Goal: Task Accomplishment & Management: Use online tool/utility

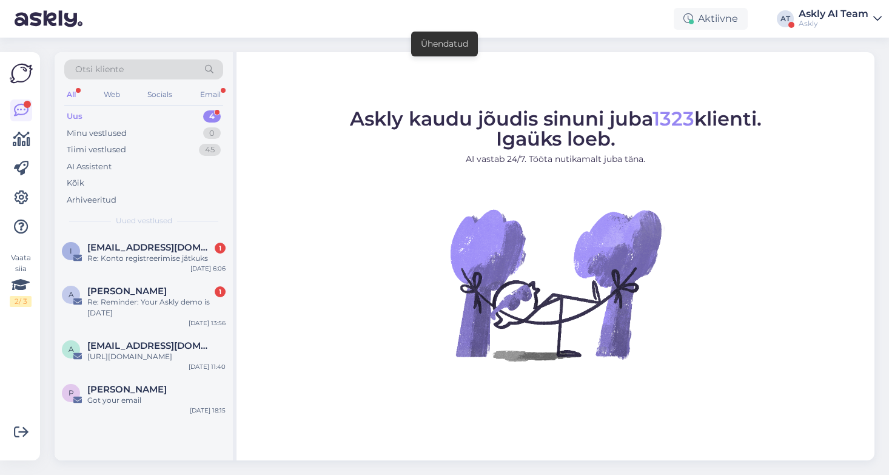
click at [835, 12] on div "Askly AI Team" at bounding box center [834, 14] width 70 height 10
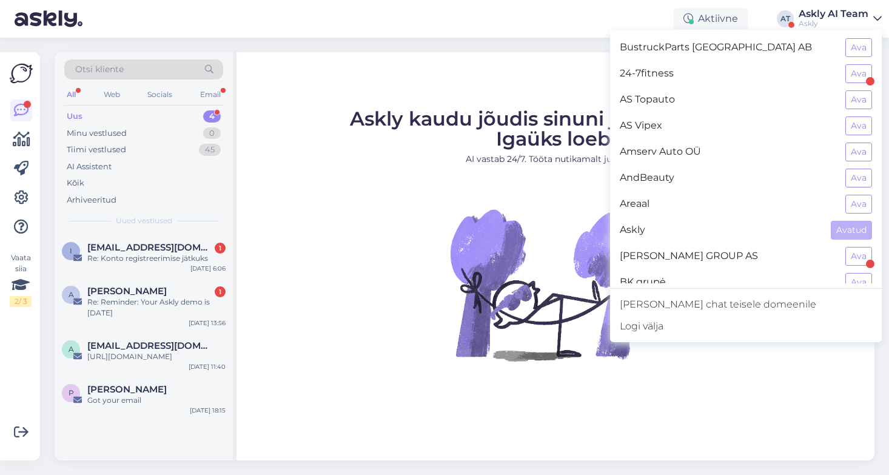
click at [272, 320] on figure "Askly kaudu jõudis sinuni juba 1323 klienti. Igaüks loeb. AI vastab 24/7. Tööta…" at bounding box center [556, 251] width 616 height 285
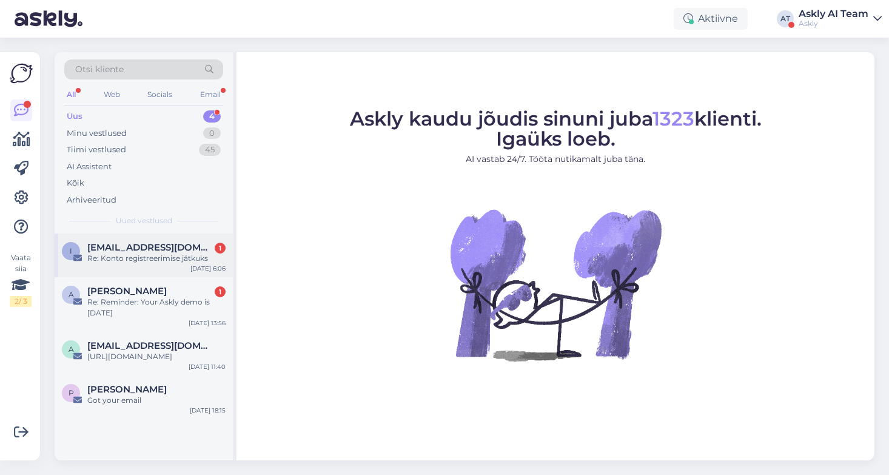
click at [161, 257] on div "Re: Konto registreerimise jätkuks" at bounding box center [156, 258] width 138 height 11
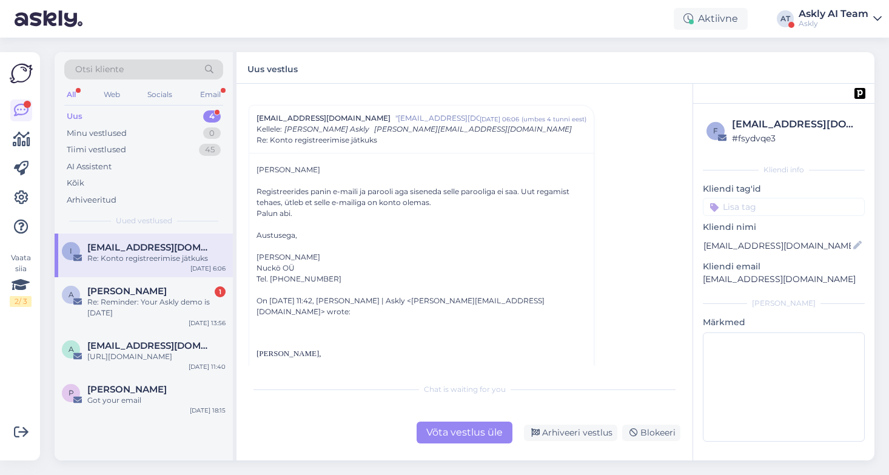
scroll to position [27, 0]
click at [476, 430] on div "Võta vestlus üle" at bounding box center [465, 433] width 96 height 22
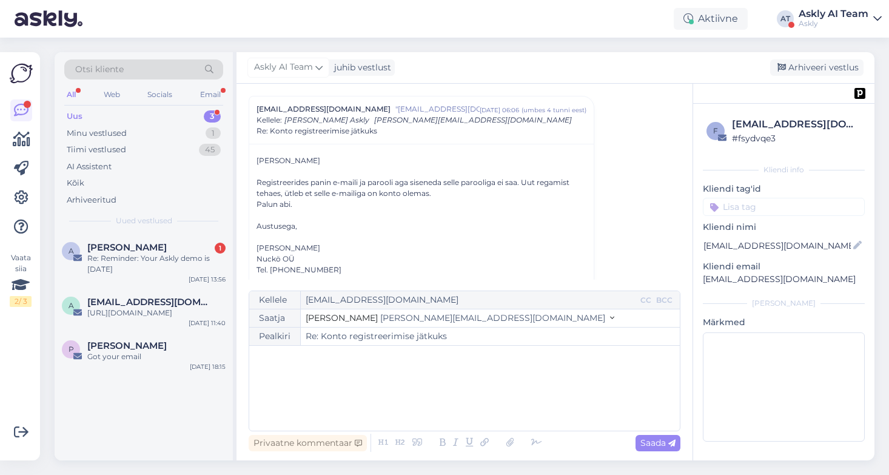
click at [386, 371] on div "﻿" at bounding box center [464, 388] width 419 height 73
click at [530, 440] on icon at bounding box center [537, 442] width 18 height 17
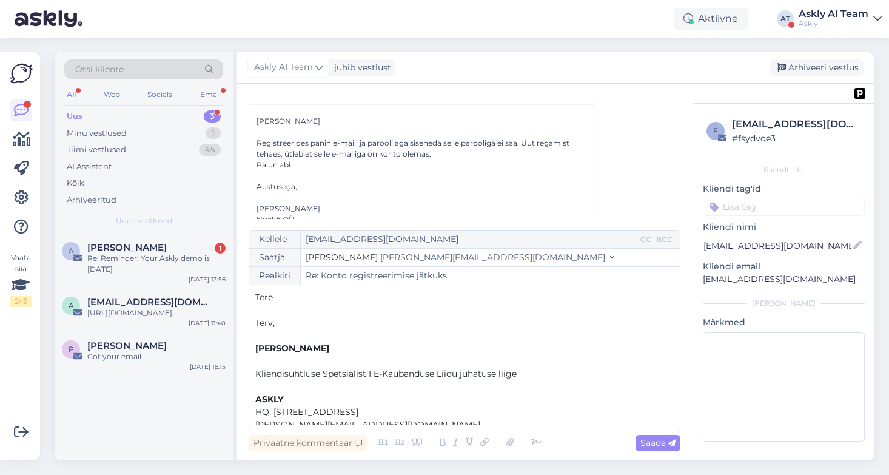
scroll to position [78, 0]
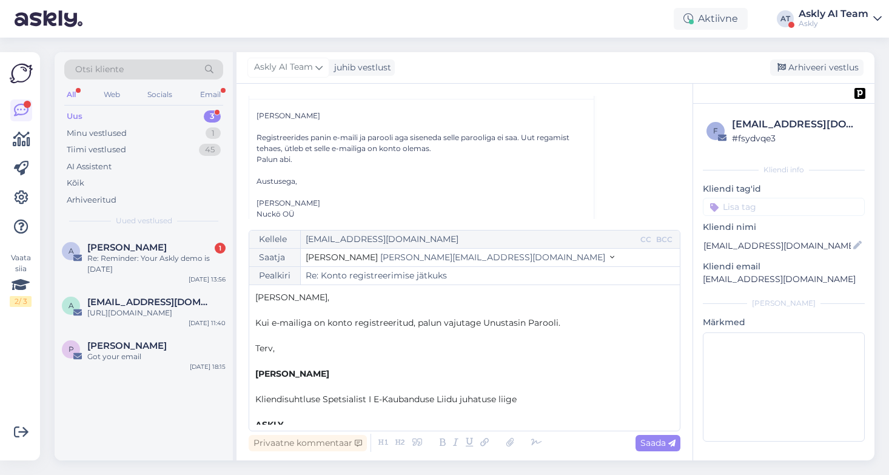
click at [323, 320] on span "Kui e-mailiga on konto registreeritud, palun vajutage Unustasin Parooli." at bounding box center [407, 322] width 305 height 11
click at [372, 322] on span "Kui e-maili ja parooliga said juba konto registreeritud, palun vajutage Unustas…" at bounding box center [457, 322] width 405 height 11
click at [633, 327] on p "Kui e-maili ja parooliga sai juba konto registreeritud, palun vajutage Unustasi…" at bounding box center [464, 323] width 419 height 13
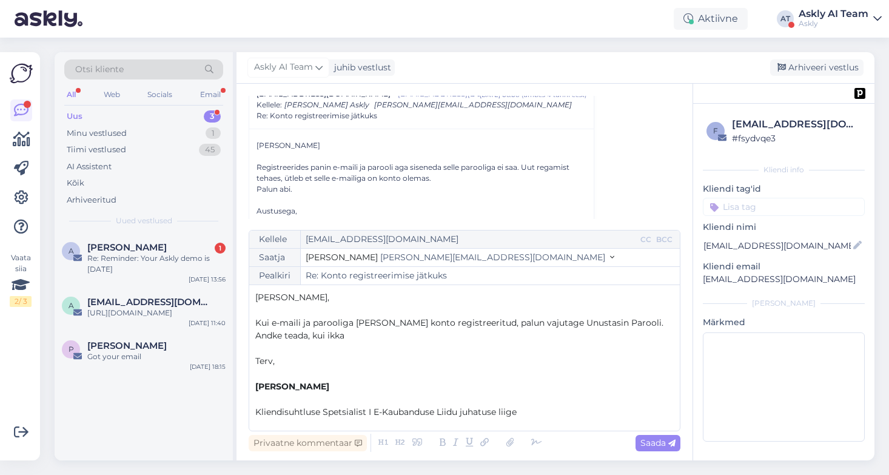
scroll to position [35, 0]
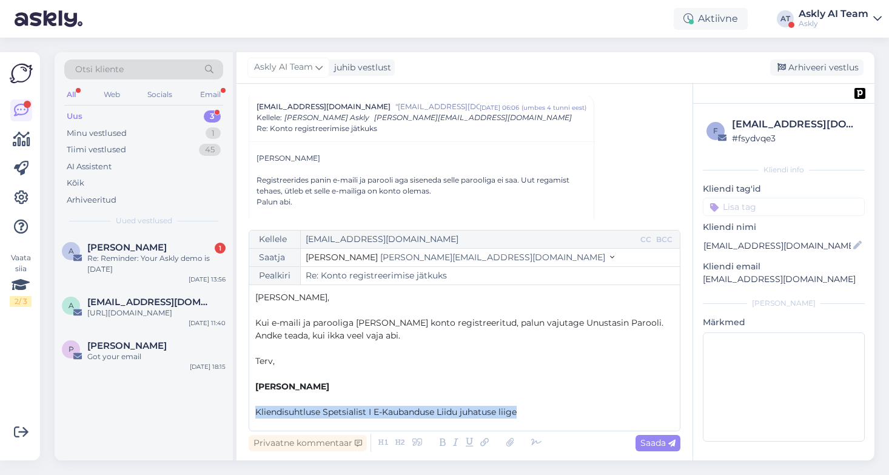
drag, startPoint x: 529, startPoint y: 411, endPoint x: 251, endPoint y: 414, distance: 278.5
click at [251, 414] on div "Kellele info@nuckofashion.ee CC BCC Saatja Sandra Roosna sandra.roosna@askly.me…" at bounding box center [465, 330] width 432 height 201
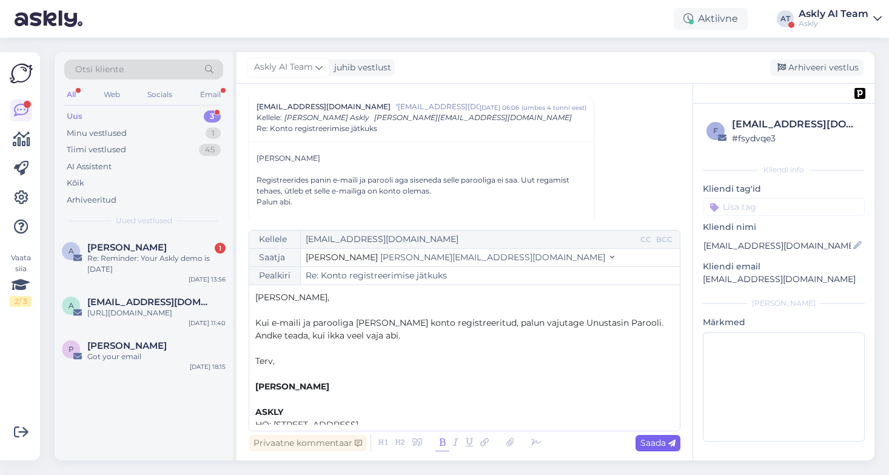
click at [655, 442] on span "Saada" at bounding box center [658, 442] width 35 height 11
type input "Re: Re: Konto registreerimise jätkuks"
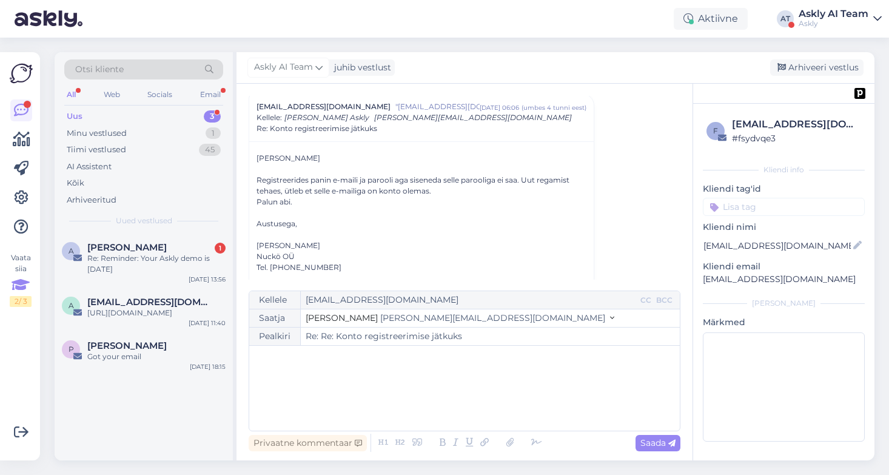
scroll to position [574, 0]
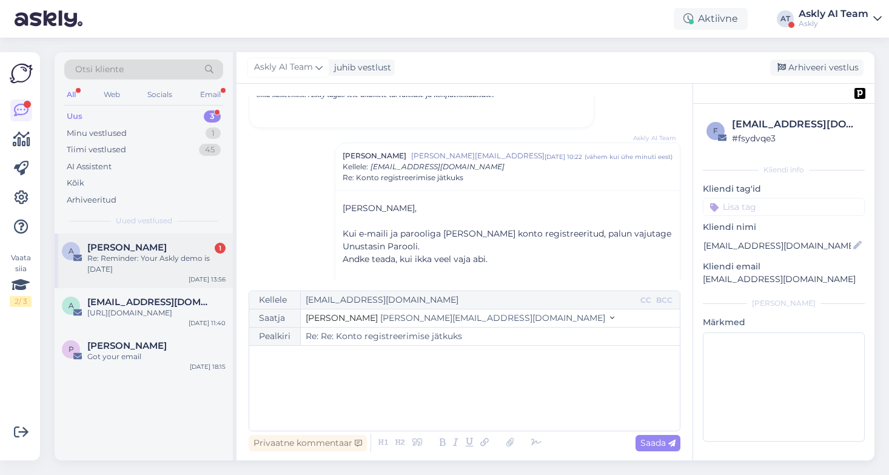
click at [140, 254] on div "Re: Reminder: Your Askly demo is [DATE]" at bounding box center [156, 264] width 138 height 22
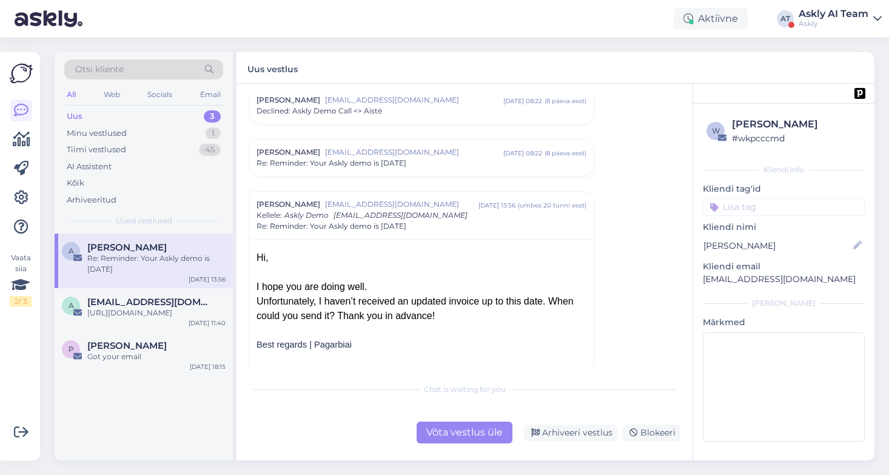
scroll to position [144, 0]
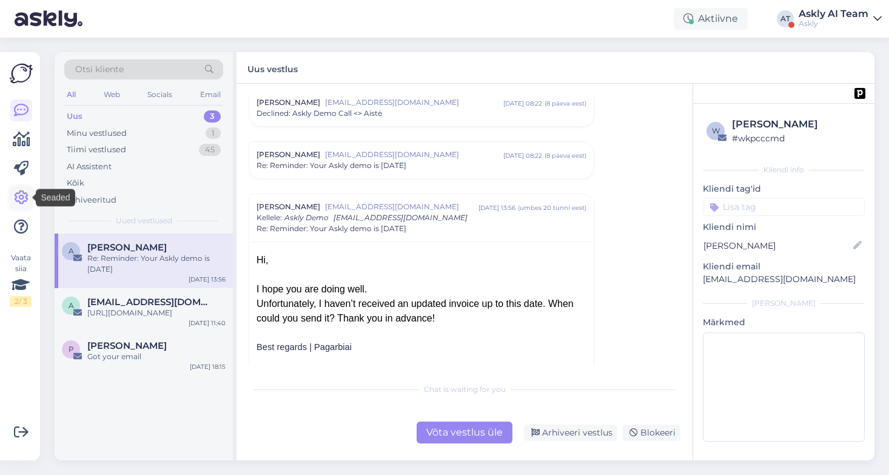
click at [21, 198] on icon at bounding box center [21, 198] width 15 height 15
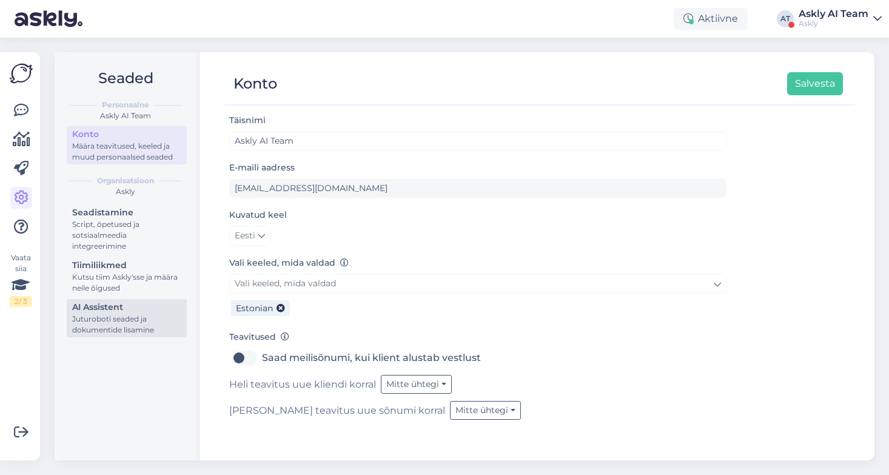
click at [101, 322] on div "Juturoboti seaded ja dokumentide lisamine" at bounding box center [126, 325] width 109 height 22
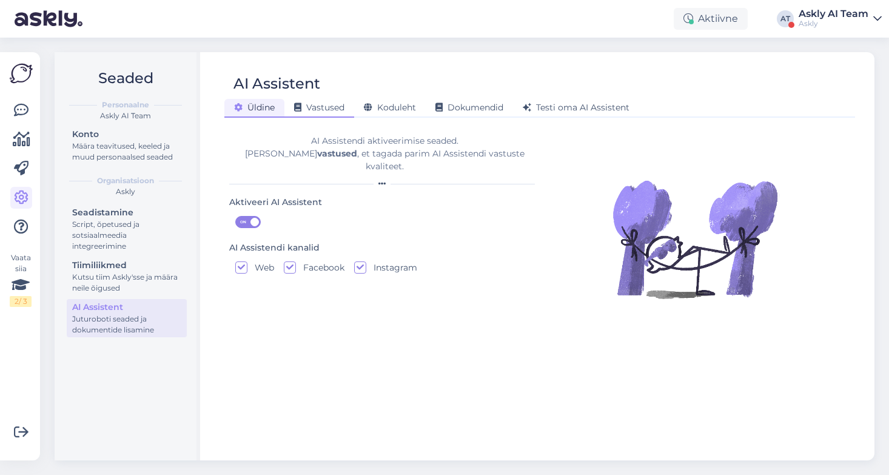
click at [319, 116] on div "Vastused" at bounding box center [320, 108] width 70 height 19
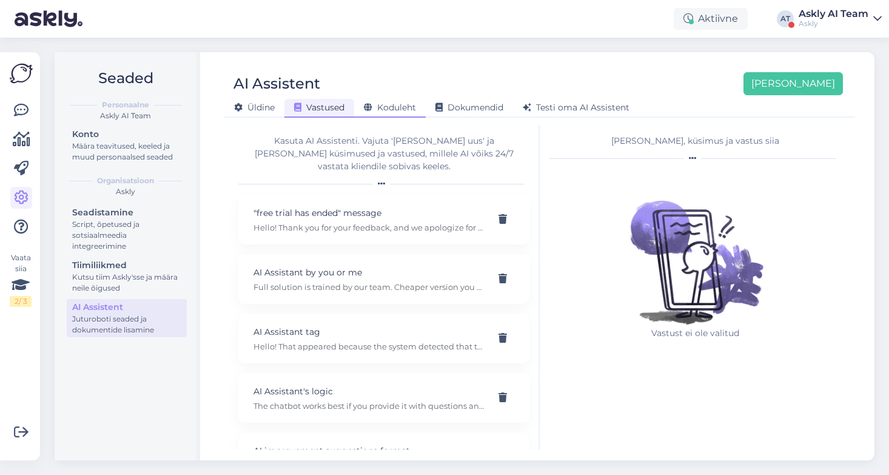
click at [397, 104] on span "Koduleht" at bounding box center [390, 107] width 52 height 11
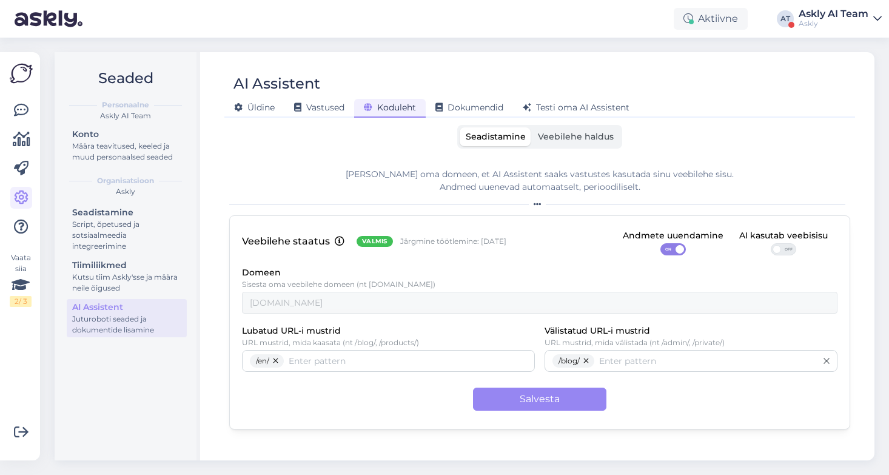
click at [576, 140] on span "Veebilehe haldus" at bounding box center [576, 136] width 76 height 11
click at [532, 127] on input "Veebilehe haldus" at bounding box center [532, 127] width 0 height 0
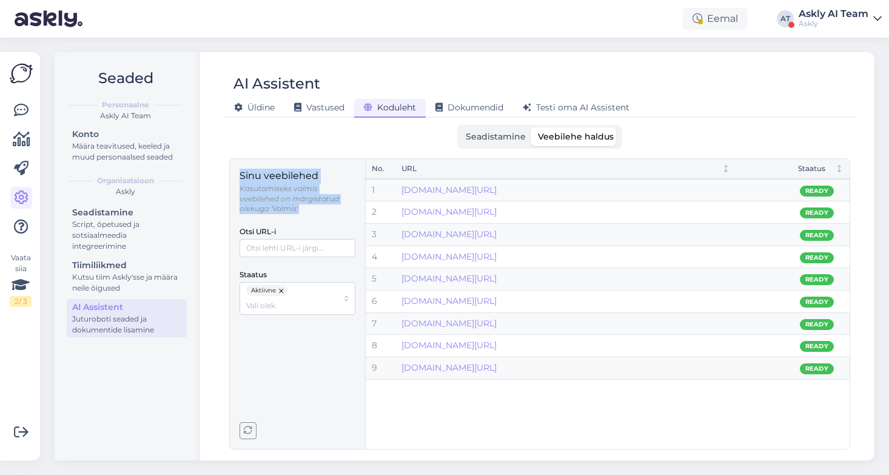
drag, startPoint x: 308, startPoint y: 206, endPoint x: 229, endPoint y: 174, distance: 85.0
click at [229, 174] on div "Sinu veebilehed Kasutamiseks valmis veebilehed on märgistatud olekuga 'Valmis'.…" at bounding box center [297, 303] width 136 height 291
copy div "Sinu veebilehed Kasutamiseks valmis veebilehed on märgistatud olekuga 'Valmis'."
click at [266, 186] on p "Kasutamiseks valmis veebilehed on märgistatud olekuga 'Valmis'." at bounding box center [298, 199] width 116 height 30
drag, startPoint x: 311, startPoint y: 211, endPoint x: 240, endPoint y: 191, distance: 74.3
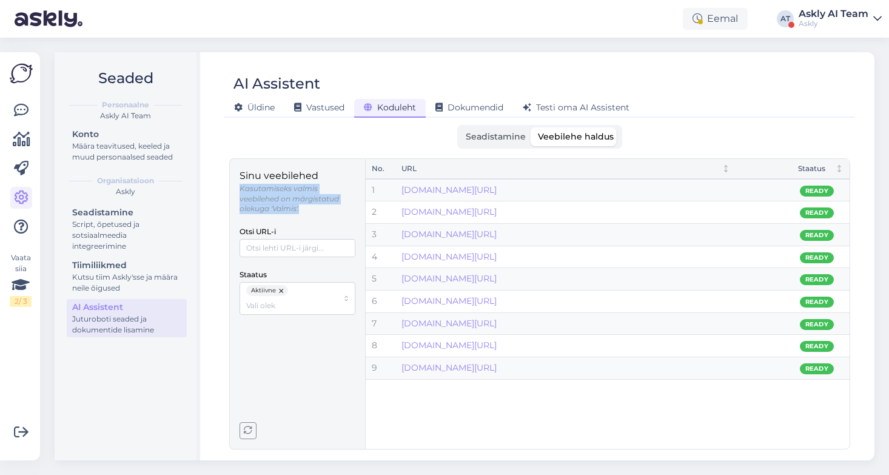
click at [237, 191] on div "Sinu veebilehed Kasutamiseks valmis veebilehed on märgistatud olekuga 'Valmis'.…" at bounding box center [297, 303] width 136 height 291
copy p "Kasutamiseks valmis veebilehed on märgistatud olekuga 'Valmis'."
click at [272, 307] on input "Staatus" at bounding box center [292, 306] width 92 height 12
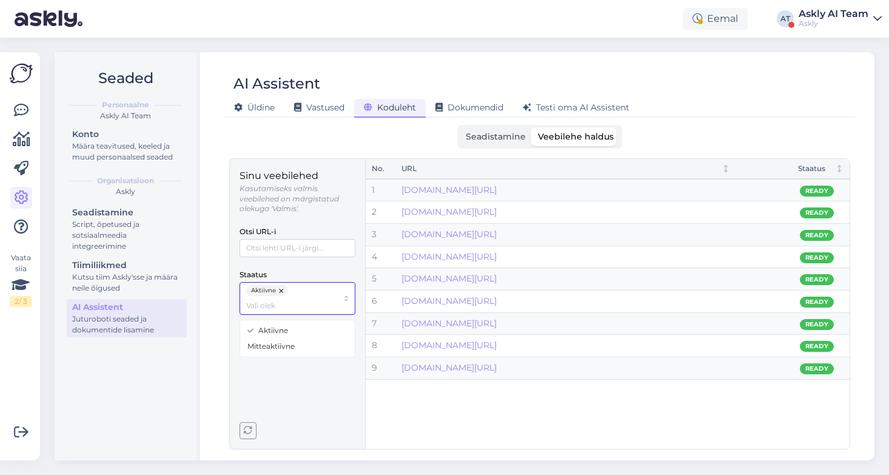
click at [272, 307] on input "Staatus" at bounding box center [292, 306] width 92 height 12
click at [480, 108] on span "Dokumendid" at bounding box center [470, 107] width 68 height 11
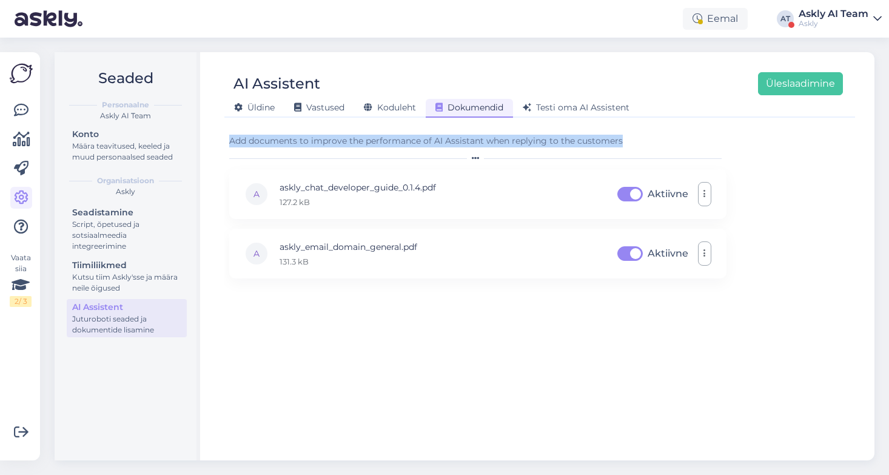
drag, startPoint x: 632, startPoint y: 139, endPoint x: 220, endPoint y: 143, distance: 412.0
click at [220, 143] on div "AI Assistent Üleslaadimine Üldine Vastused Koduleht Dokumendid Testi oma AI Ass…" at bounding box center [540, 256] width 670 height 408
copy div "Add documents to improve the performance of AI Assistant when replying to the c…"
click at [601, 109] on span "Testi oma AI Assistent" at bounding box center [576, 107] width 107 height 11
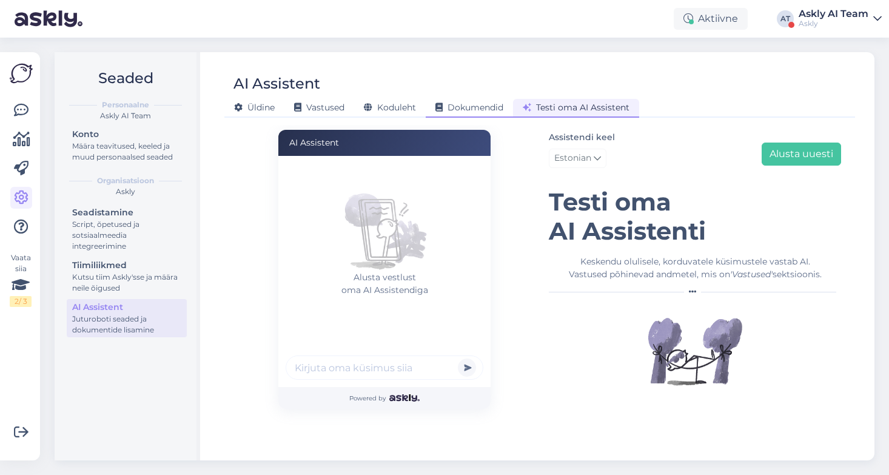
click at [483, 110] on span "Dokumendid" at bounding box center [470, 107] width 68 height 11
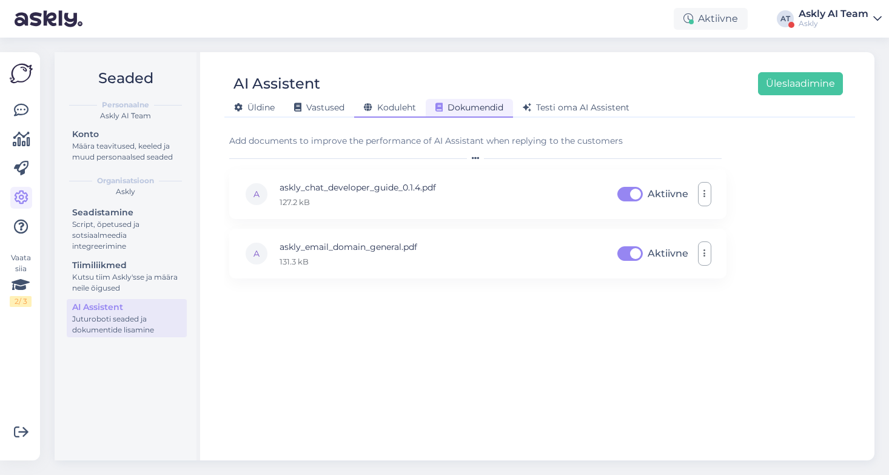
click at [404, 111] on span "Koduleht" at bounding box center [390, 107] width 52 height 11
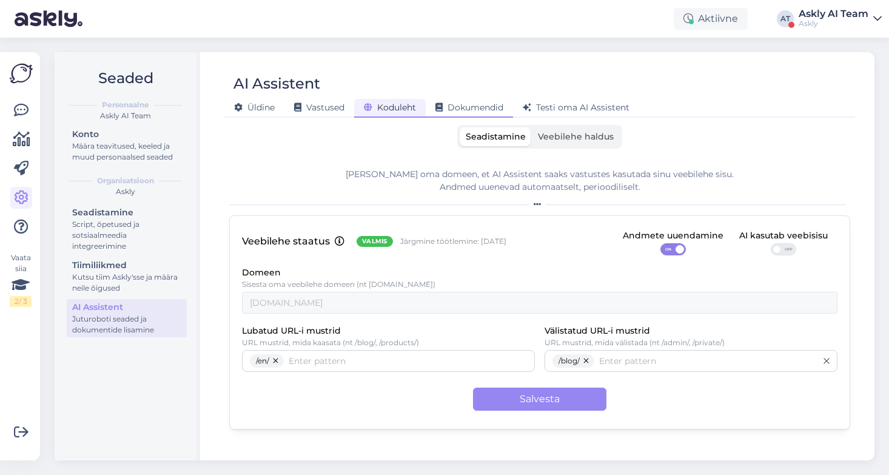
click at [471, 110] on span "Dokumendid" at bounding box center [470, 107] width 68 height 11
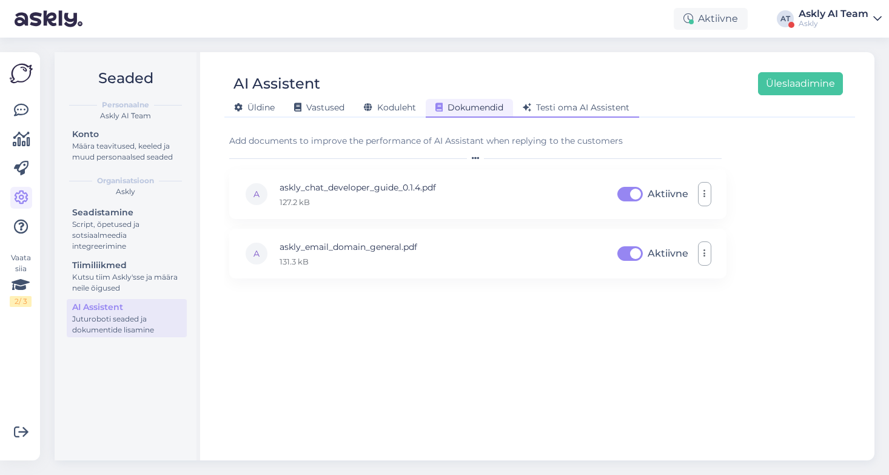
click at [562, 104] on span "Testi oma AI Assistent" at bounding box center [576, 107] width 107 height 11
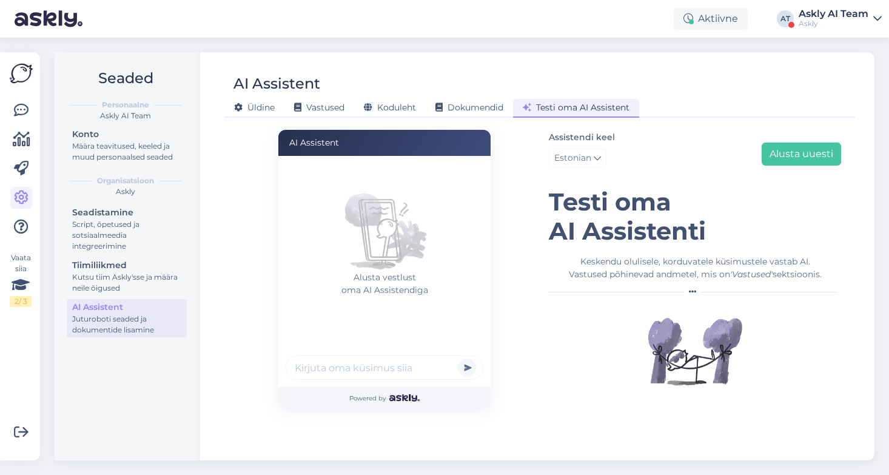
click at [352, 373] on input "text" at bounding box center [385, 368] width 198 height 24
type input "mis maksab teie teenus"
click at [458, 359] on button "submit" at bounding box center [467, 368] width 18 height 18
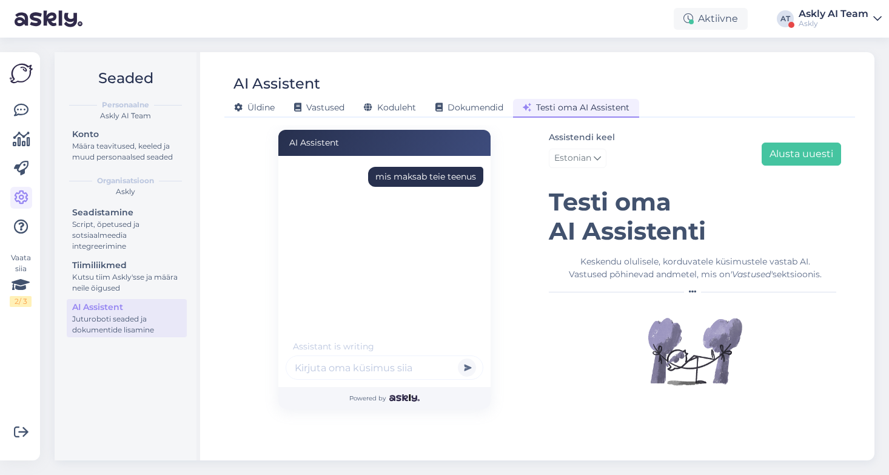
scroll to position [2, 0]
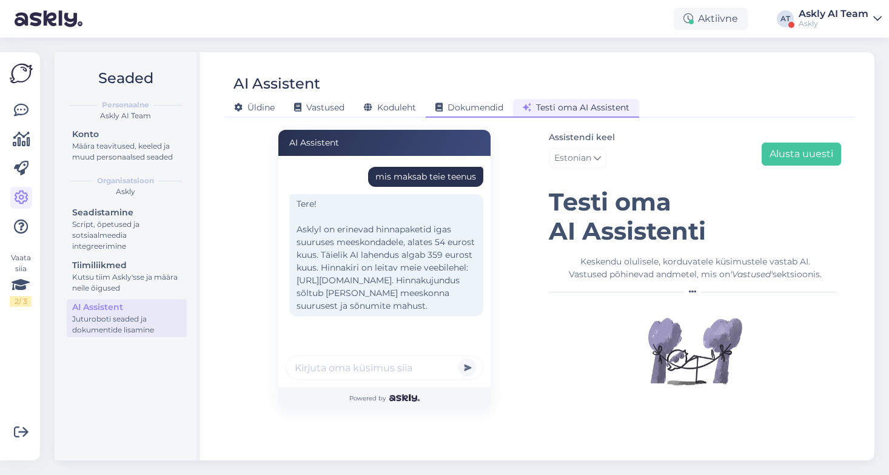
click at [469, 106] on span "Dokumendid" at bounding box center [470, 107] width 68 height 11
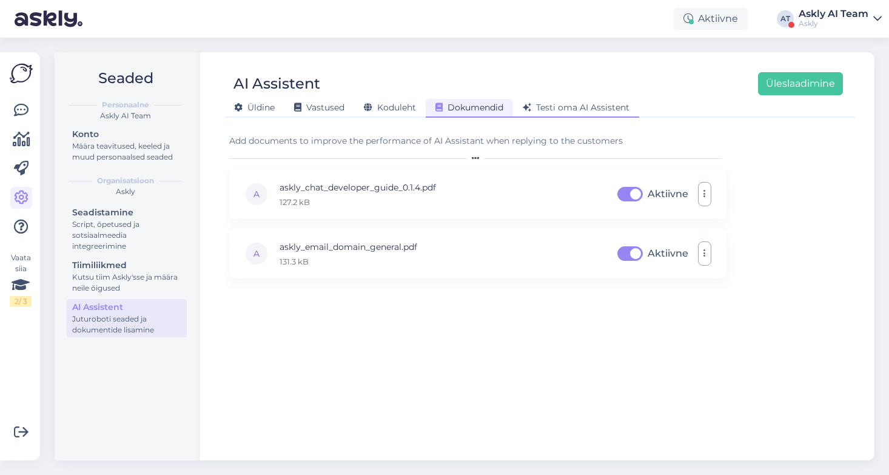
click at [548, 106] on span "Testi oma AI Assistent" at bounding box center [576, 107] width 107 height 11
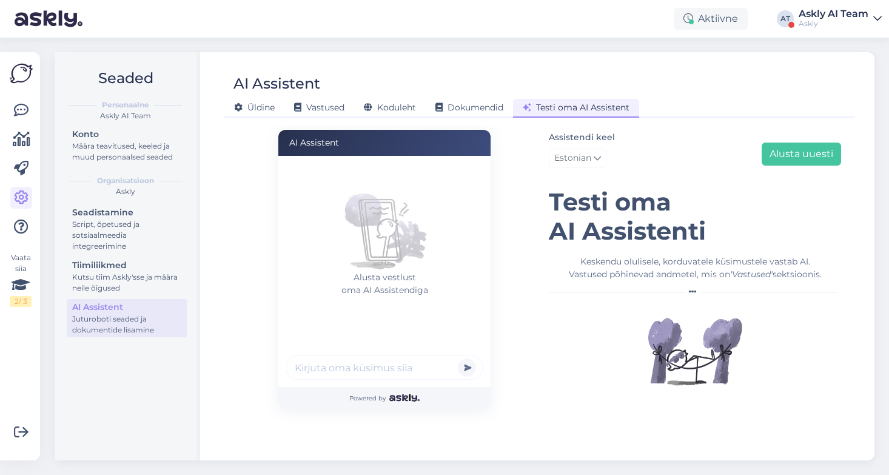
click at [364, 369] on input "text" at bounding box center [385, 368] width 198 height 24
type input "mis maksab?"
click at [458, 359] on button "submit" at bounding box center [467, 368] width 18 height 18
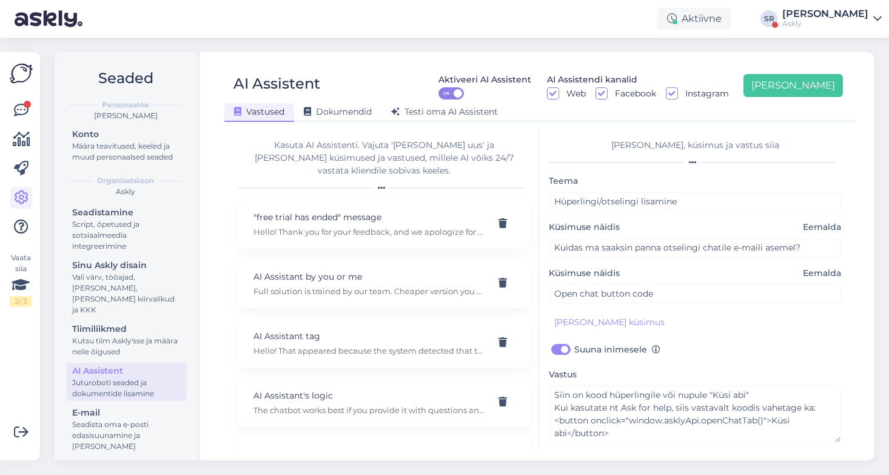
scroll to position [7, 0]
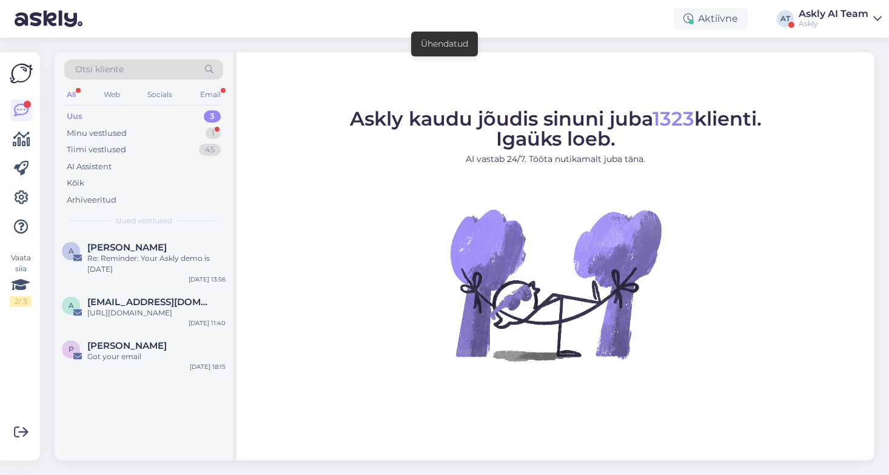
click at [820, 11] on div "Askly AI Team" at bounding box center [834, 14] width 70 height 10
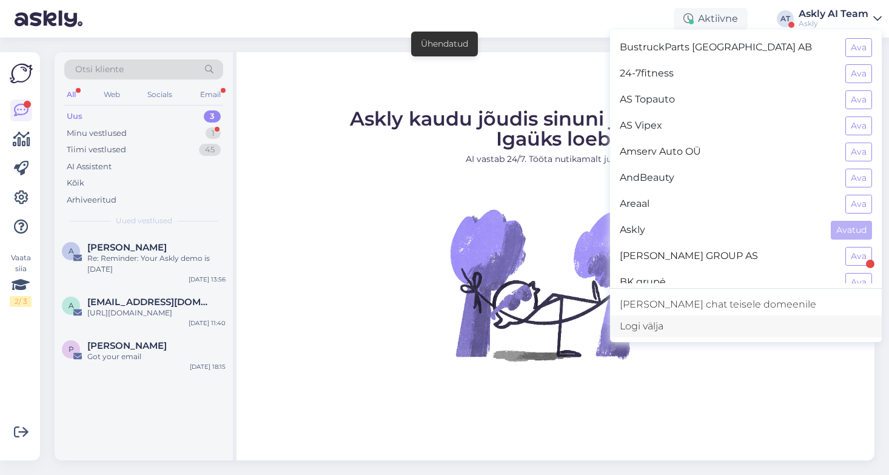
click at [721, 325] on div "Logi välja" at bounding box center [746, 327] width 272 height 22
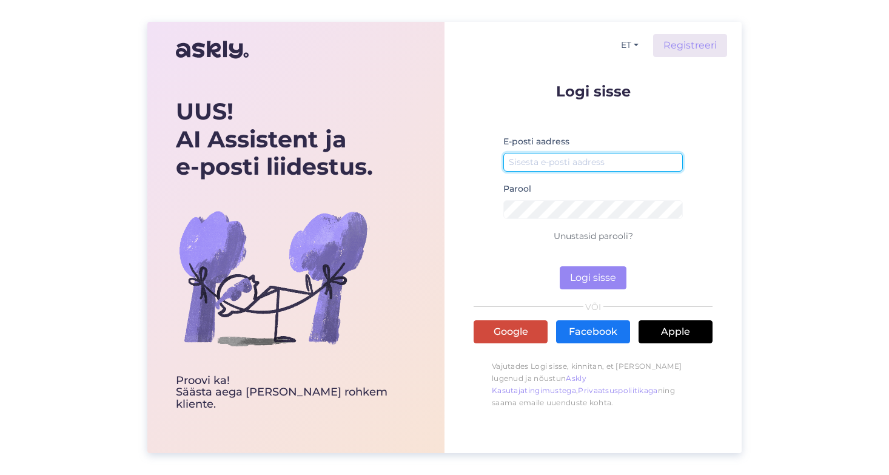
type input "ai@askly.me"
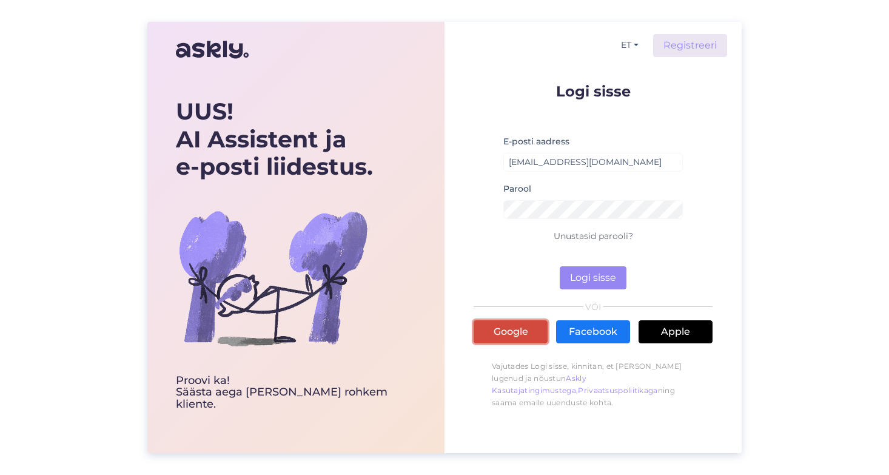
click at [515, 331] on link "Google" at bounding box center [511, 331] width 74 height 23
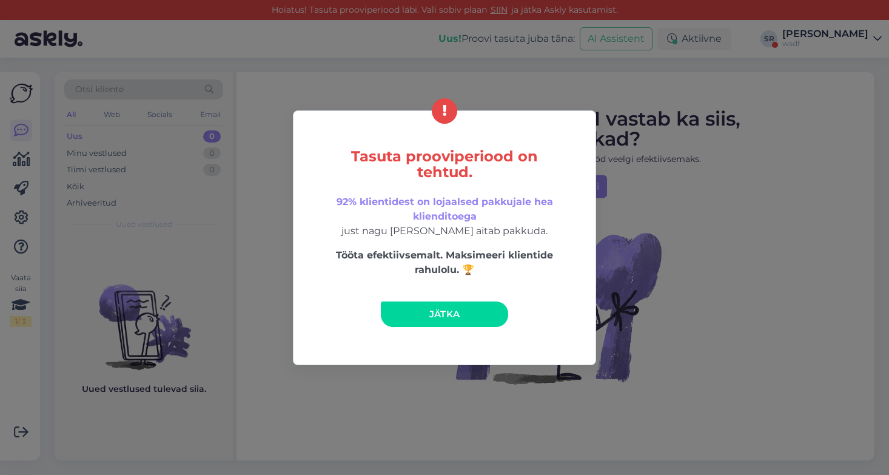
click at [434, 322] on link "Jätka" at bounding box center [444, 314] width 127 height 25
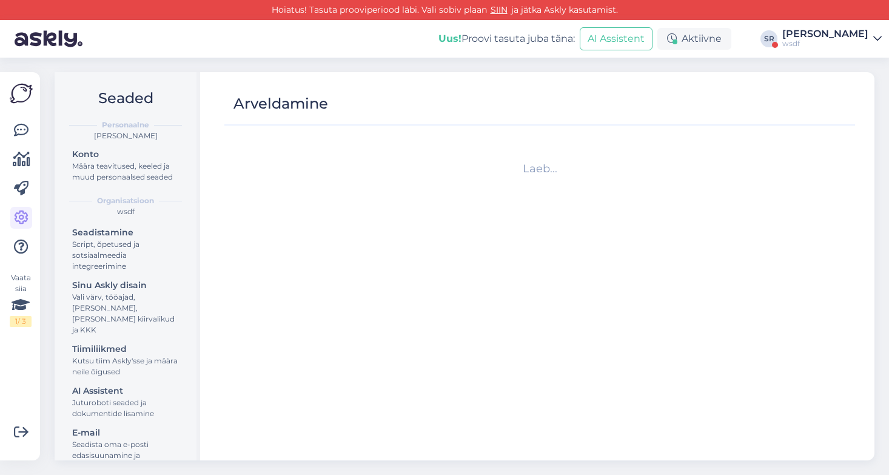
click at [822, 39] on div "wsdf" at bounding box center [826, 44] width 86 height 10
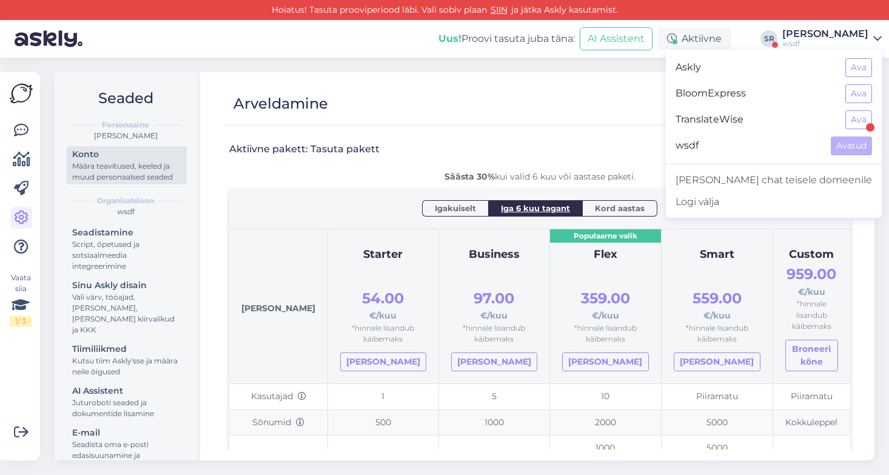
click at [134, 167] on div "Määra teavitused, keeled ja muud personaalsed seaded" at bounding box center [126, 172] width 109 height 22
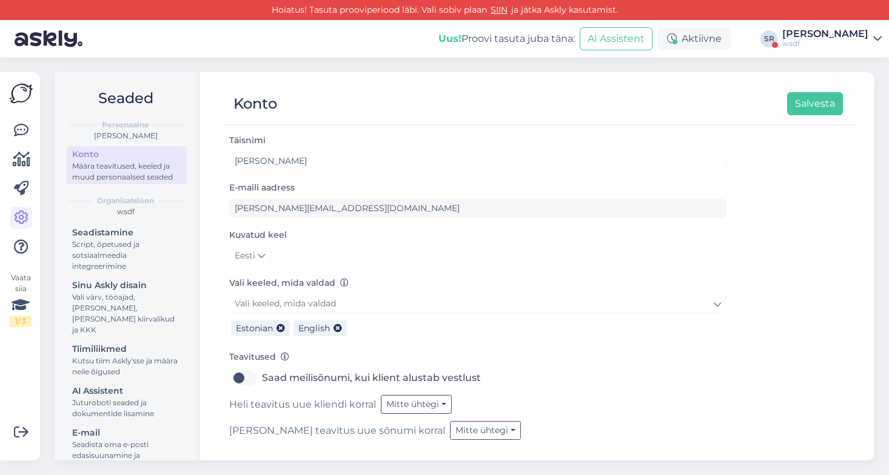
click at [815, 37] on div "[PERSON_NAME]" at bounding box center [826, 34] width 86 height 10
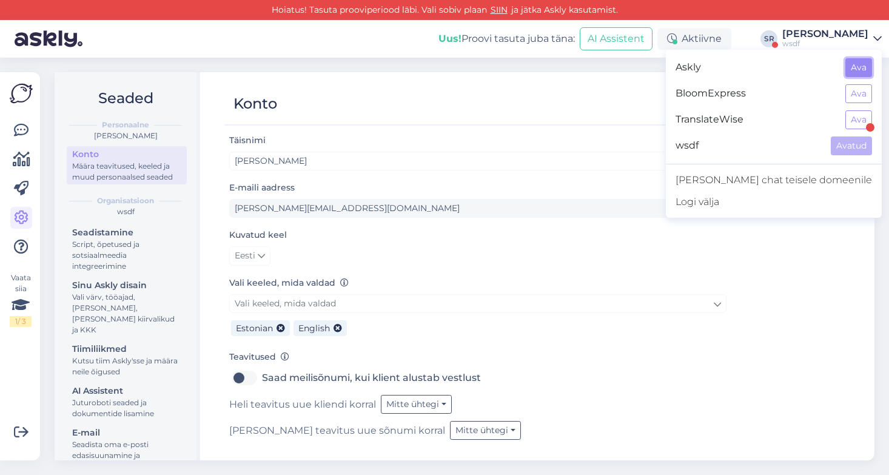
click at [864, 65] on button "Ava" at bounding box center [859, 67] width 27 height 19
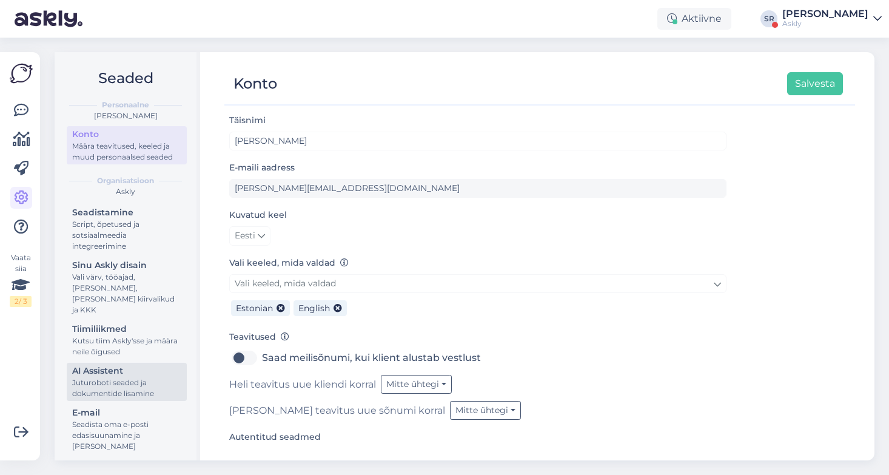
click at [96, 365] on div "AI Assistent" at bounding box center [126, 371] width 109 height 13
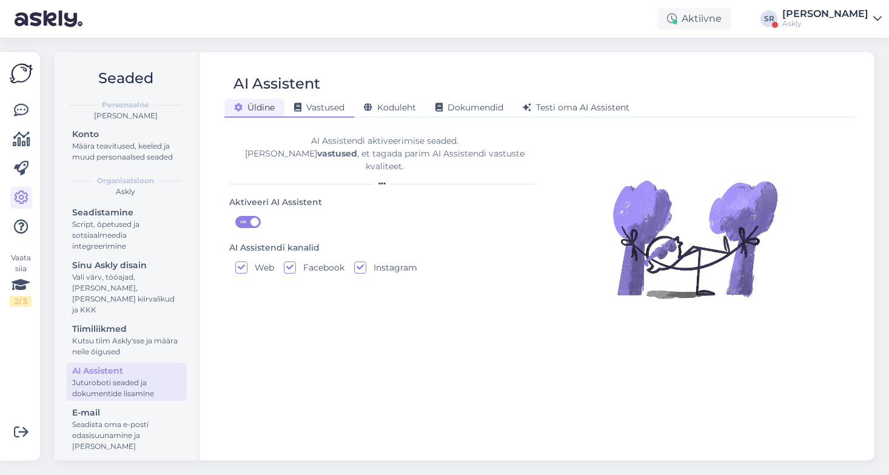
click at [322, 100] on div "Vastused" at bounding box center [320, 108] width 70 height 19
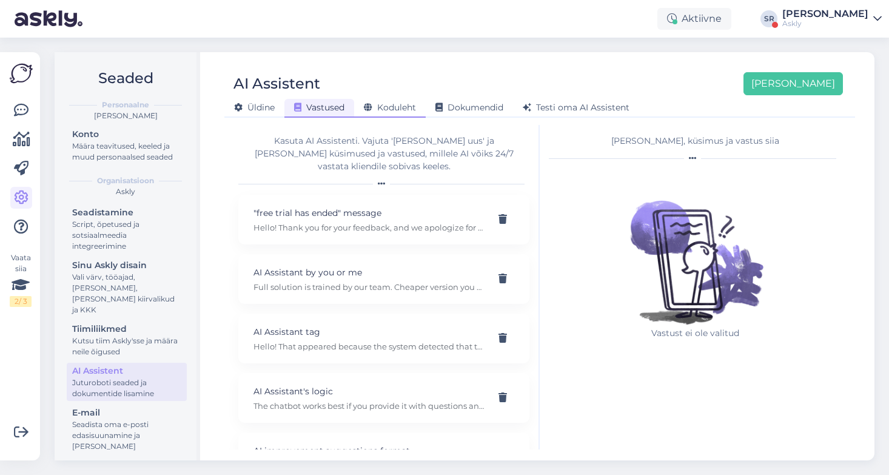
click at [397, 104] on span "Koduleht" at bounding box center [390, 107] width 52 height 11
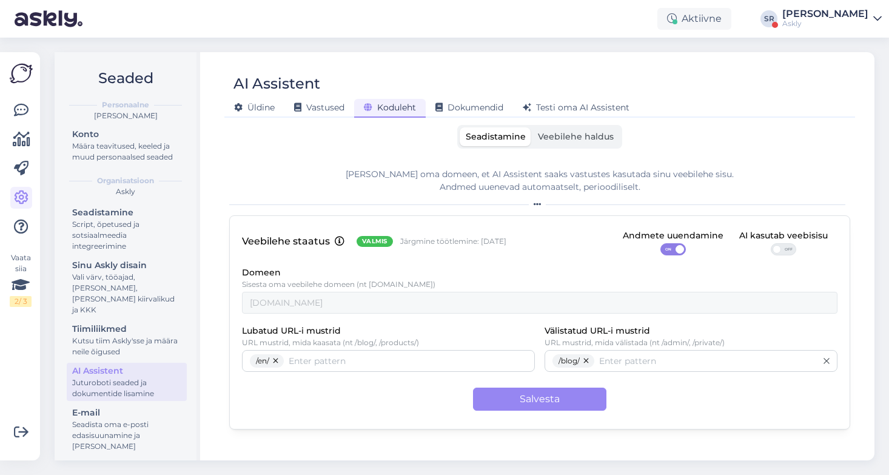
click at [831, 16] on div "[PERSON_NAME]" at bounding box center [826, 14] width 86 height 10
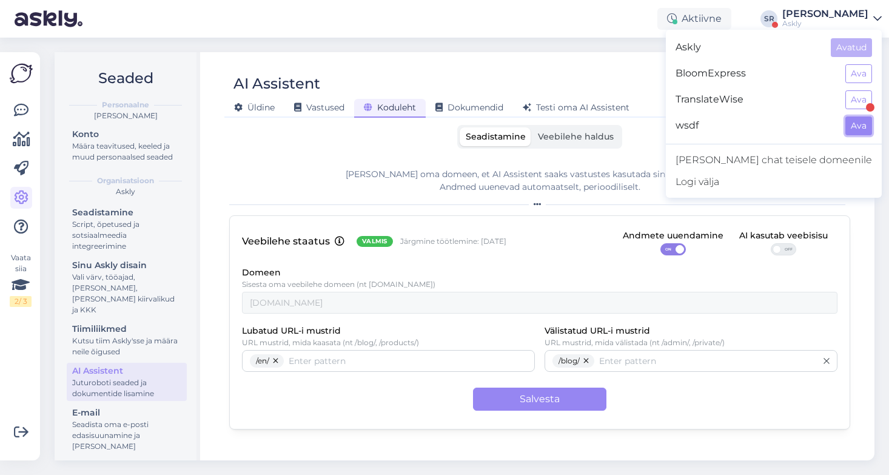
click at [863, 120] on button "Ava" at bounding box center [859, 125] width 27 height 19
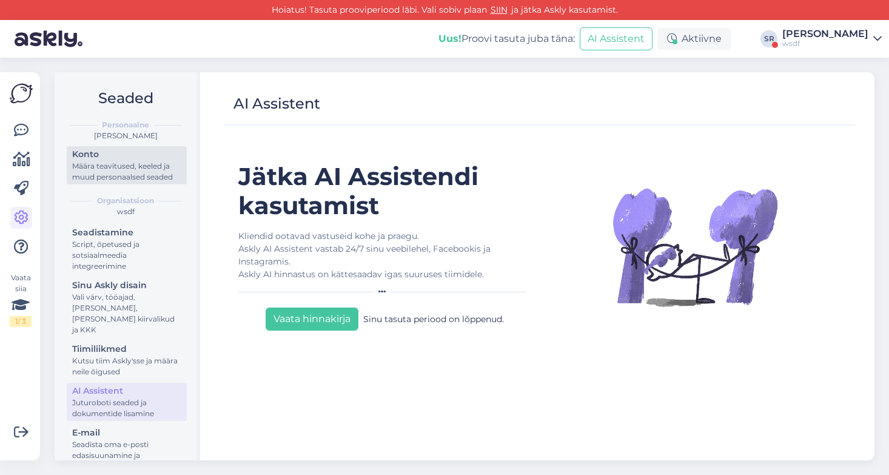
click at [118, 177] on div "Määra teavitused, keeled ja muud personaalsed seaded" at bounding box center [126, 172] width 109 height 22
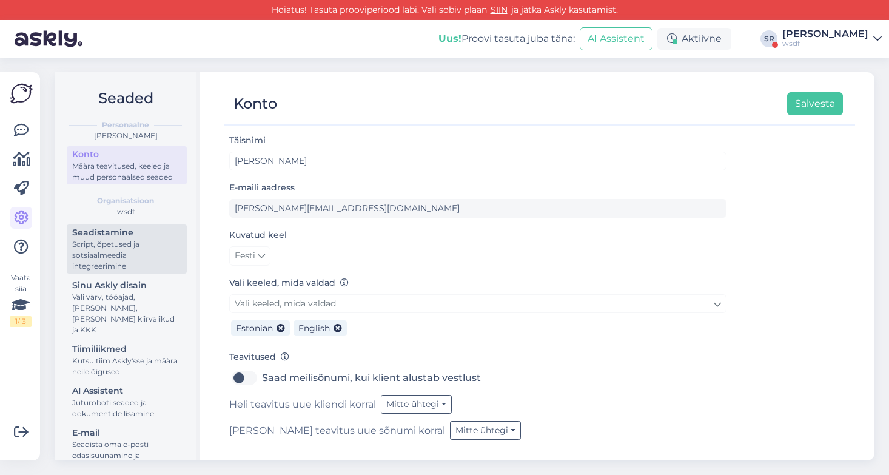
click at [164, 238] on div "Seadistamine" at bounding box center [126, 232] width 109 height 13
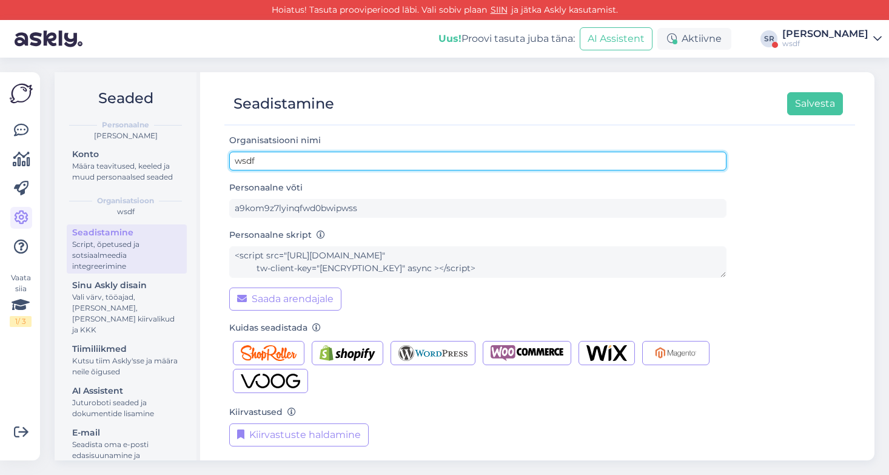
drag, startPoint x: 269, startPoint y: 160, endPoint x: 206, endPoint y: 160, distance: 63.1
click at [206, 160] on div "Seadistamine Salvesta Organisatsiooni nimi wsdf Personaalne võti a9kom9z7lyinqf…" at bounding box center [540, 266] width 670 height 388
type input "Fit Shop"
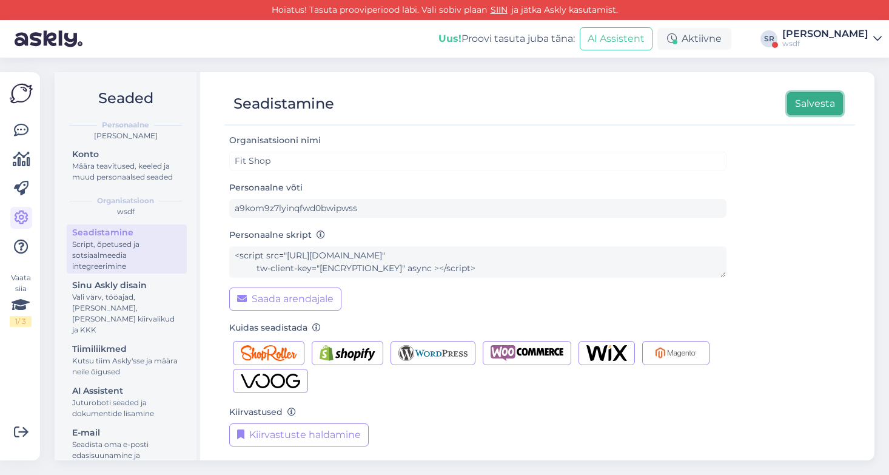
click at [837, 100] on button "Salvesta" at bounding box center [816, 103] width 56 height 23
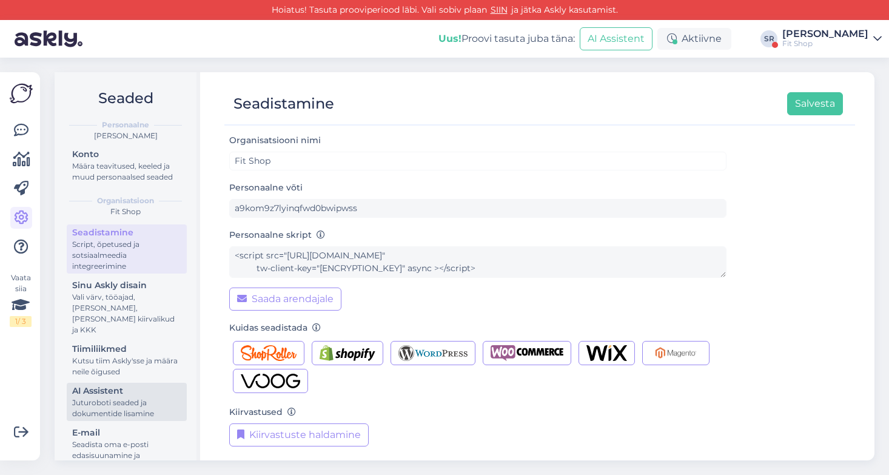
click at [161, 397] on div "Juturoboti seaded ja dokumentide lisamine" at bounding box center [126, 408] width 109 height 22
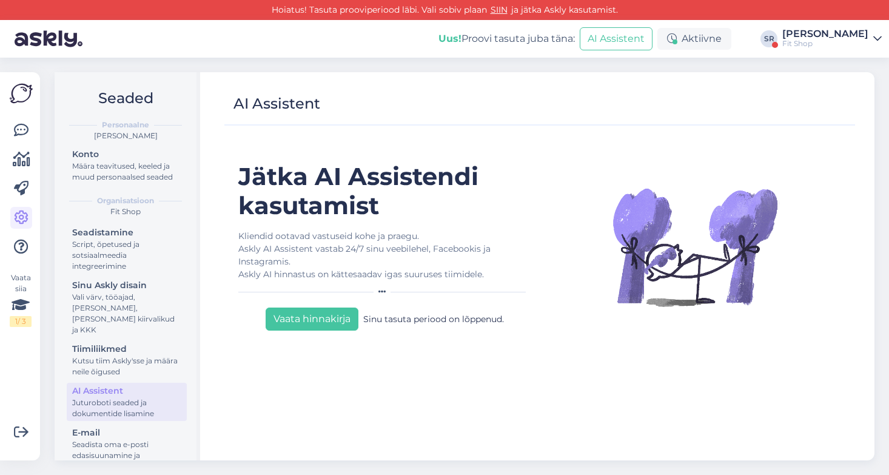
click at [822, 32] on div "[PERSON_NAME]" at bounding box center [826, 34] width 86 height 10
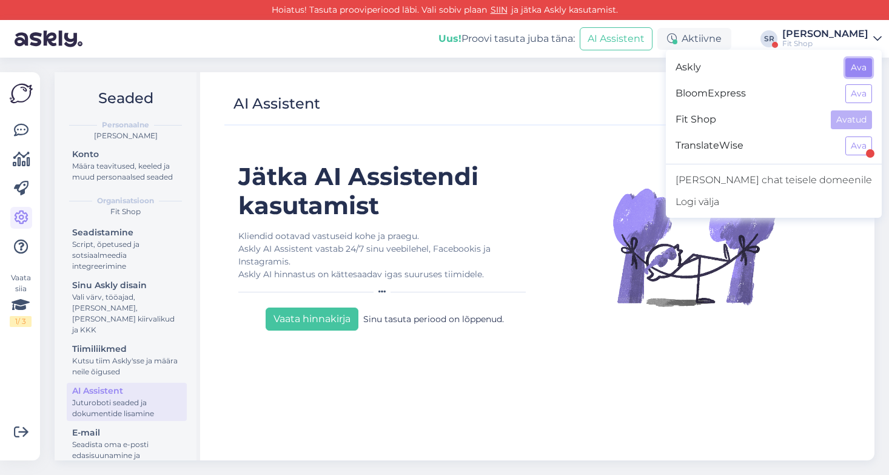
click at [868, 68] on button "Ava" at bounding box center [859, 67] width 27 height 19
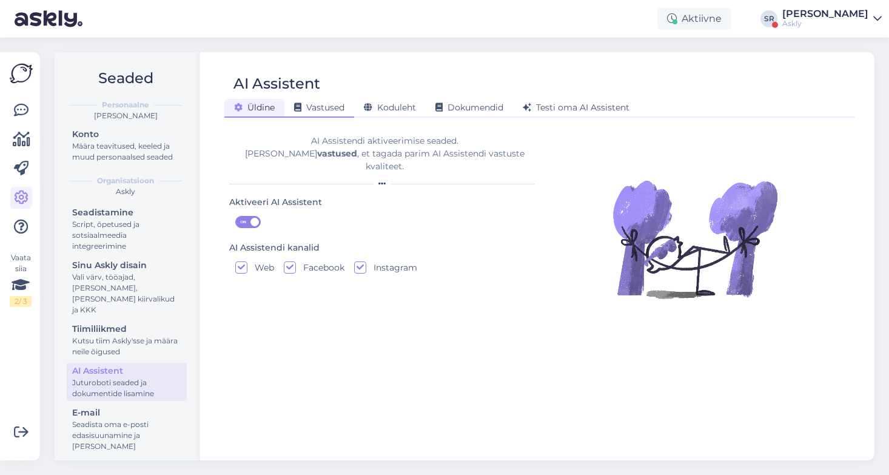
click at [331, 104] on span "Vastused" at bounding box center [319, 107] width 50 height 11
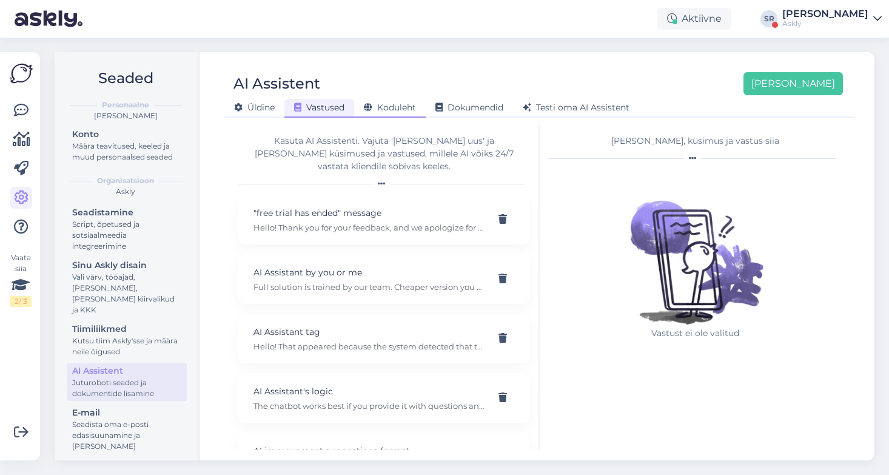
click at [396, 105] on span "Koduleht" at bounding box center [390, 107] width 52 height 11
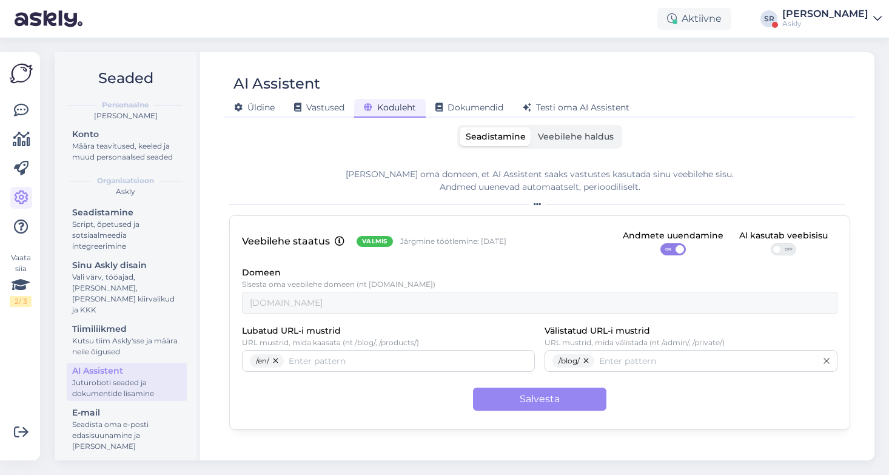
click at [572, 135] on span "Veebilehe haldus" at bounding box center [576, 136] width 76 height 11
click at [532, 127] on input "Veebilehe haldus" at bounding box center [532, 127] width 0 height 0
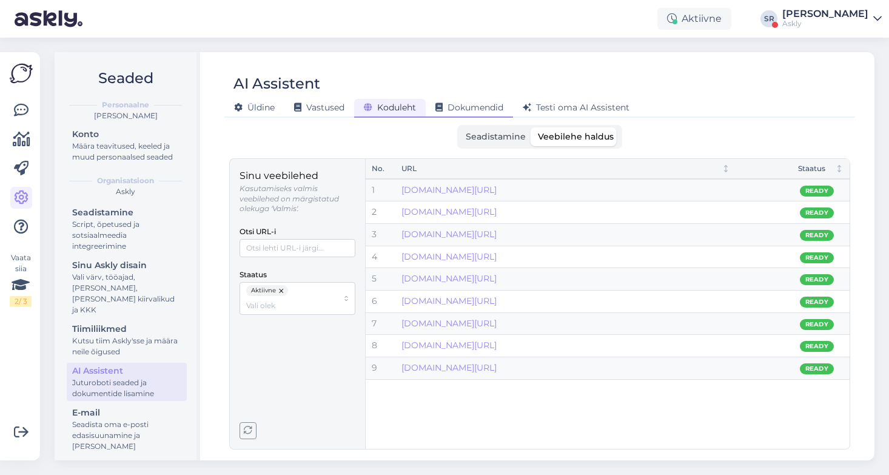
click at [485, 102] on span "Dokumendid" at bounding box center [470, 107] width 68 height 11
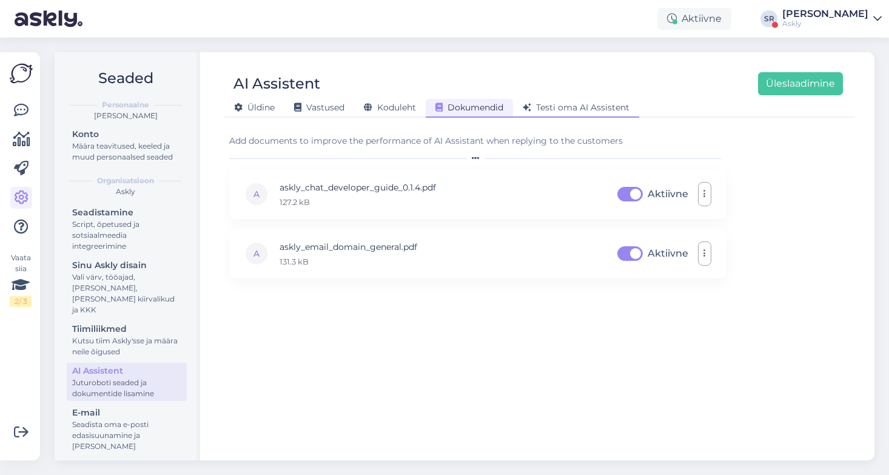
click at [607, 107] on span "Testi oma AI Assistent" at bounding box center [576, 107] width 107 height 11
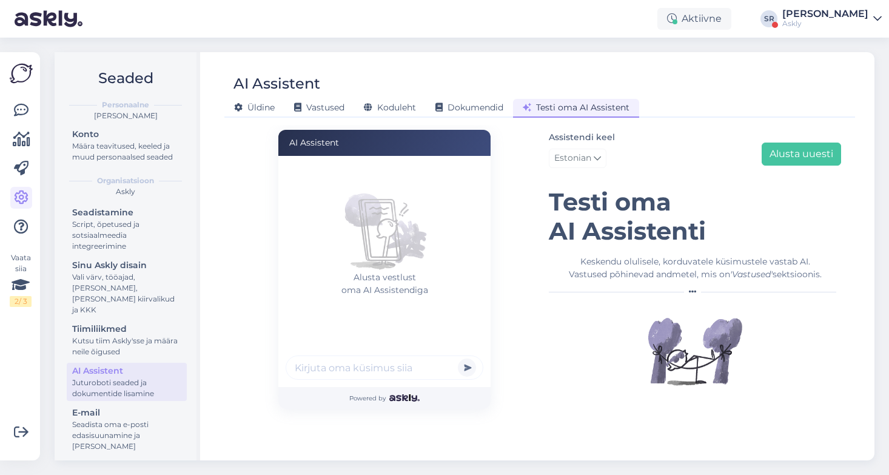
click at [323, 377] on input "text" at bounding box center [385, 368] width 198 height 24
type input "tere"
click at [458, 359] on button "submit" at bounding box center [467, 368] width 18 height 18
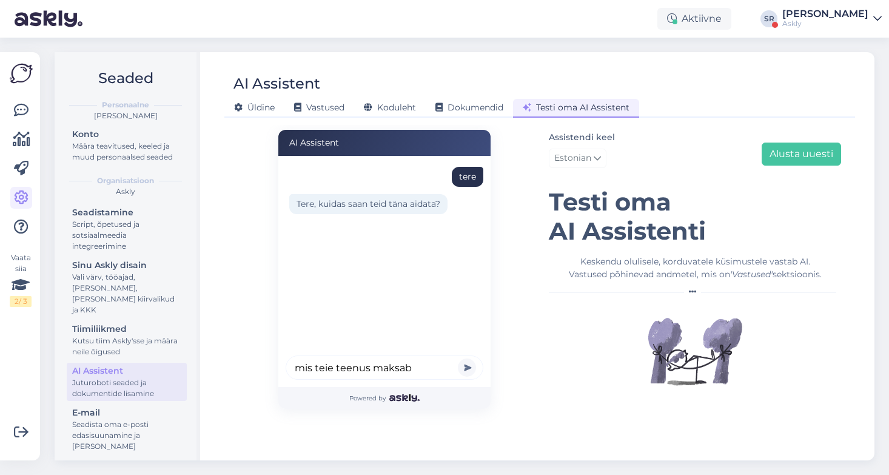
type input "mis teie teenus maksab"
click at [458, 359] on button "submit" at bounding box center [467, 368] width 18 height 18
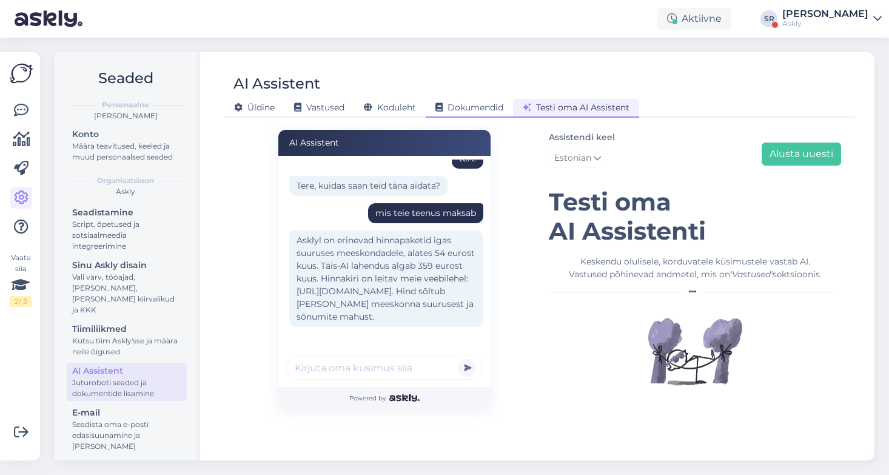
click at [477, 110] on span "Dokumendid" at bounding box center [470, 107] width 68 height 11
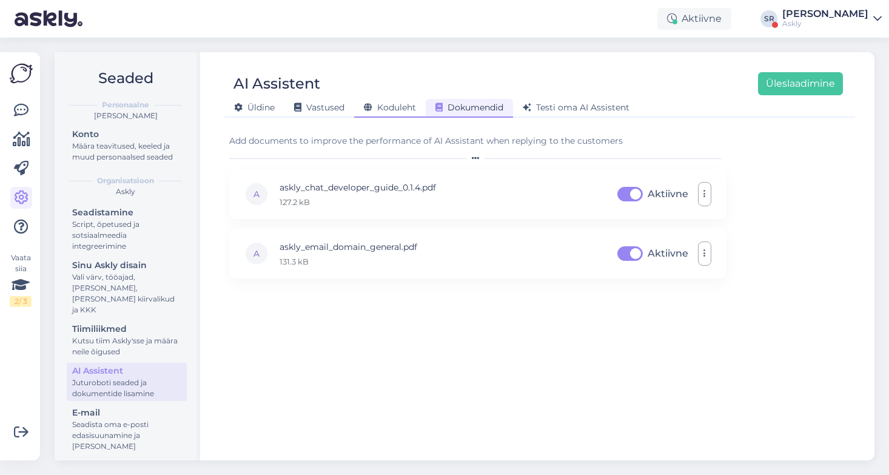
click at [379, 106] on span "Koduleht" at bounding box center [390, 107] width 52 height 11
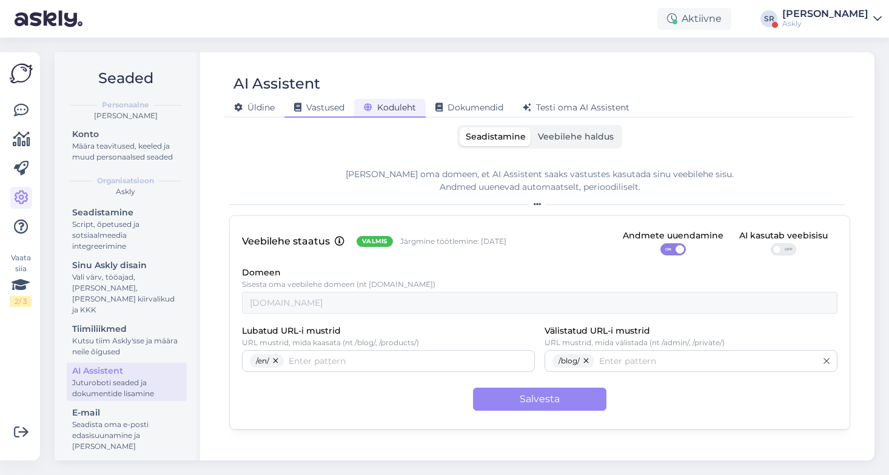
click at [309, 108] on span "Vastused" at bounding box center [319, 107] width 50 height 11
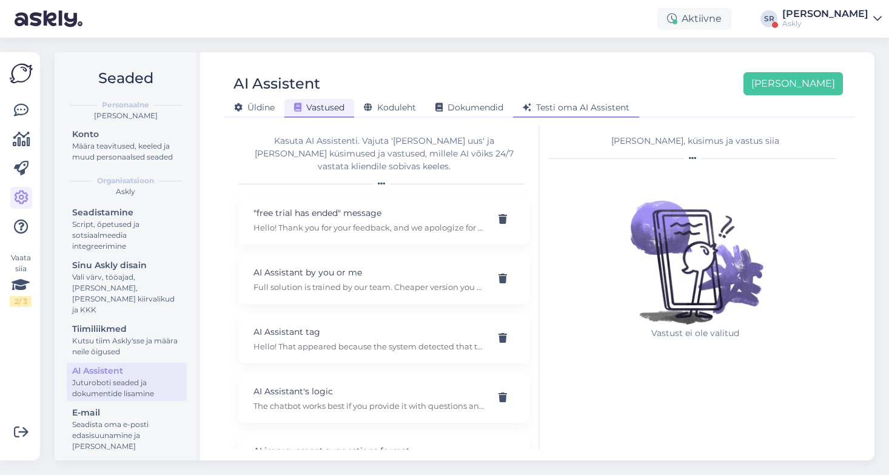
click at [581, 103] on span "Testi oma AI Assistent" at bounding box center [576, 107] width 107 height 11
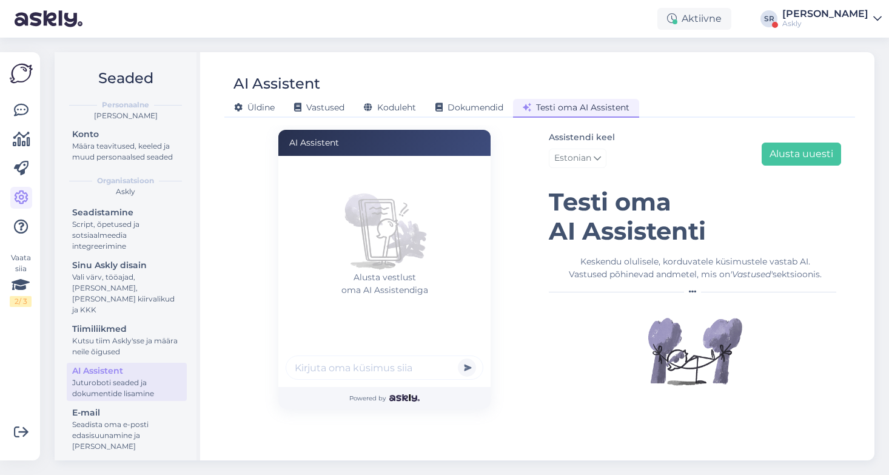
click at [365, 373] on input "text" at bounding box center [385, 368] width 198 height 24
type input "kui suurt faili saab üles laadida ai-le"
click at [458, 359] on button "submit" at bounding box center [467, 368] width 18 height 18
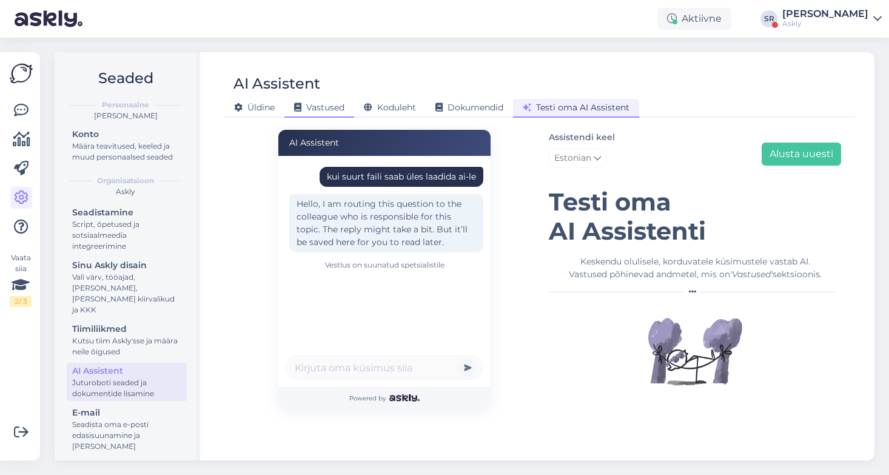
click at [323, 106] on span "Vastused" at bounding box center [319, 107] width 50 height 11
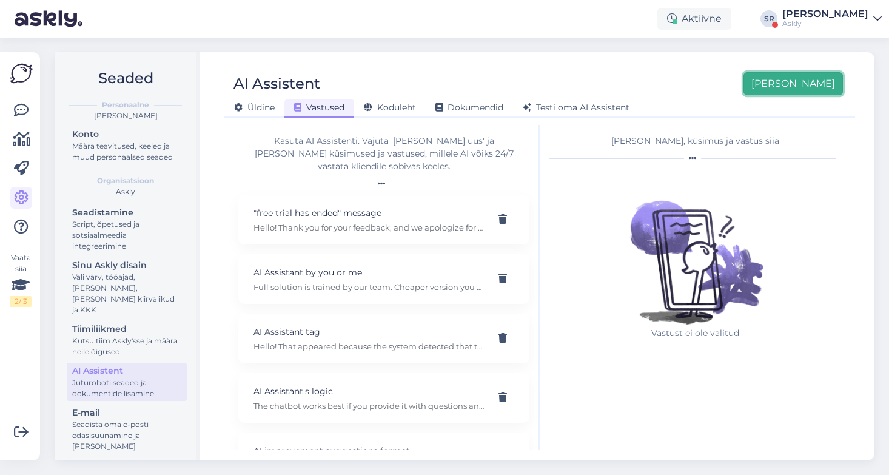
click at [805, 84] on button "Lisa uus" at bounding box center [794, 83] width 100 height 23
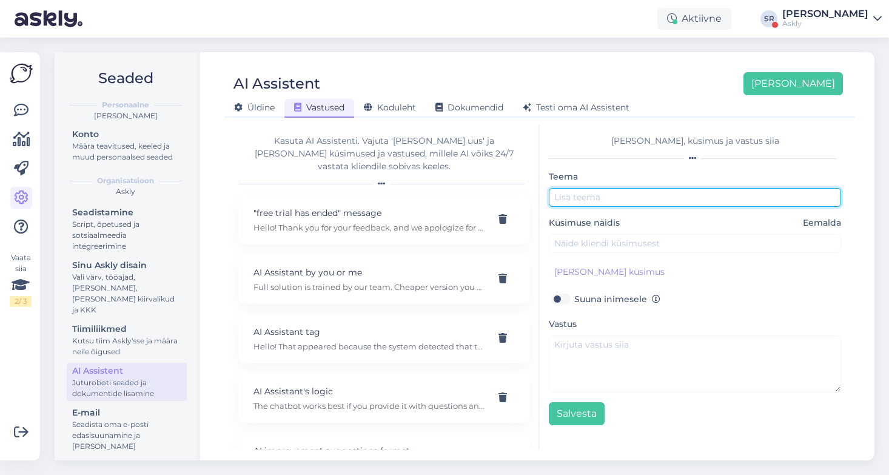
click at [625, 203] on input "text" at bounding box center [695, 197] width 292 height 19
type input "AI files"
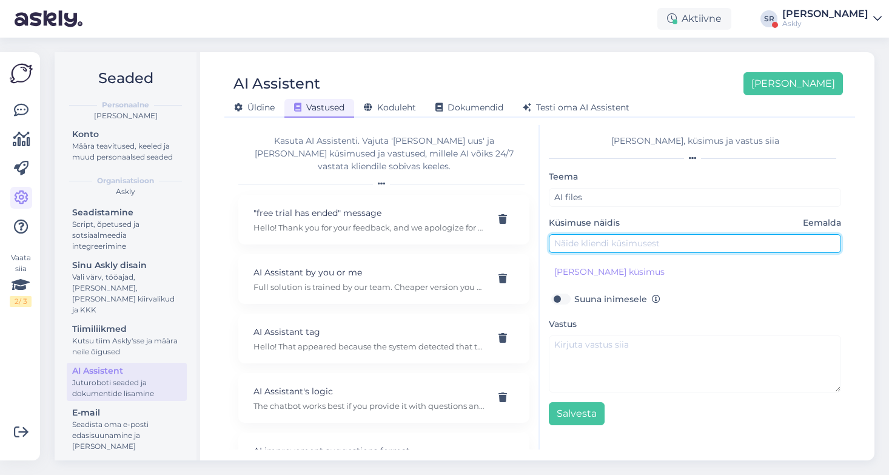
click at [584, 244] on input "text" at bounding box center [695, 243] width 292 height 19
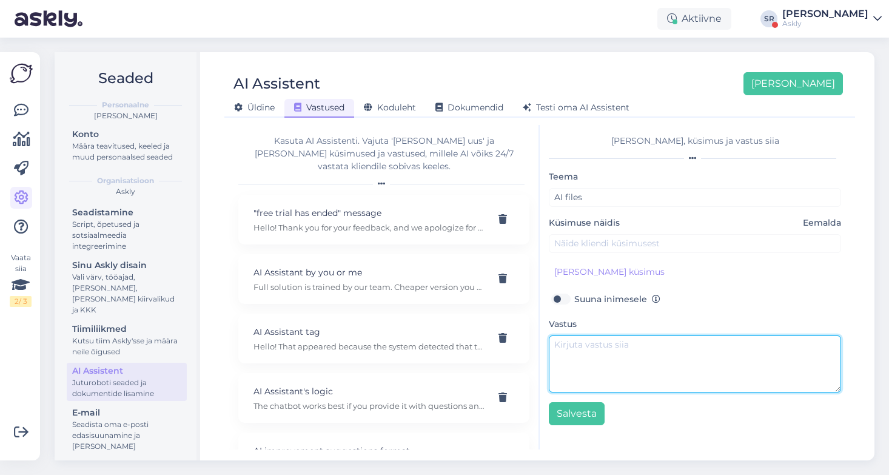
click at [589, 339] on textarea at bounding box center [695, 364] width 292 height 57
paste textarea "Upload files (PDF, DOCX, TXT, up to 50 MB) to help the AI Assistant respond mor…"
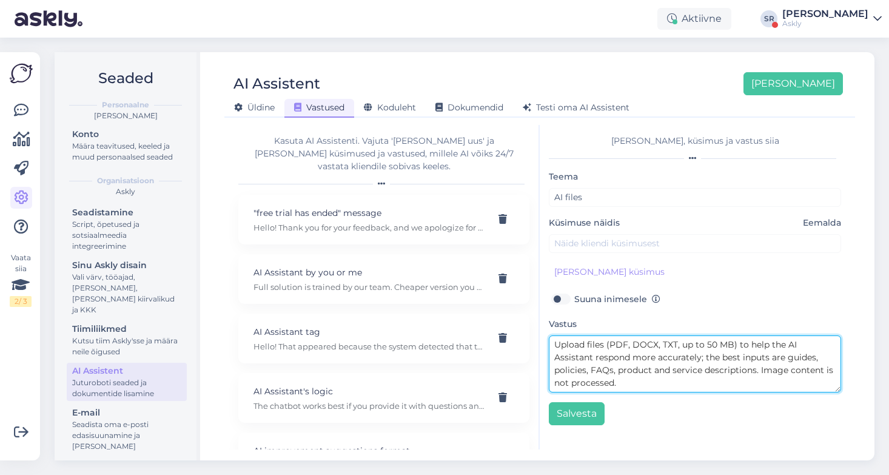
type textarea "Upload files (PDF, DOCX, TXT, up to 50 MB) to help the AI Assistant respond mor…"
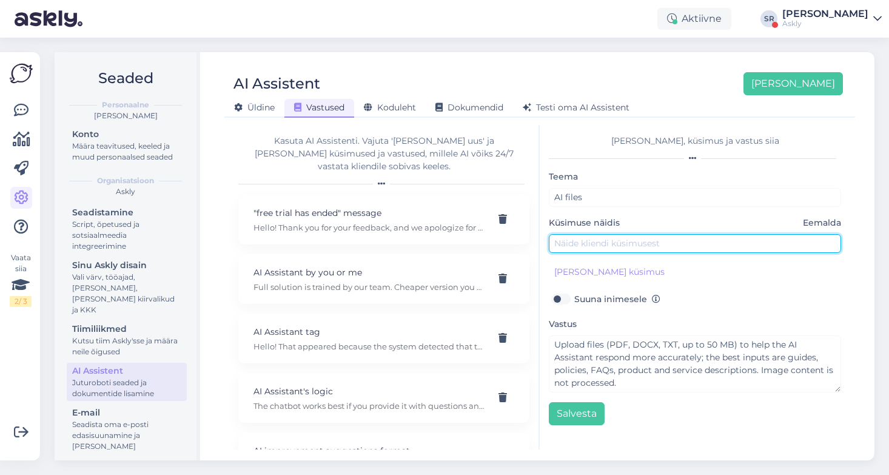
click at [564, 243] on input "text" at bounding box center [695, 243] width 292 height 19
type input "What file formats for AI Assistant can be uploaded?"
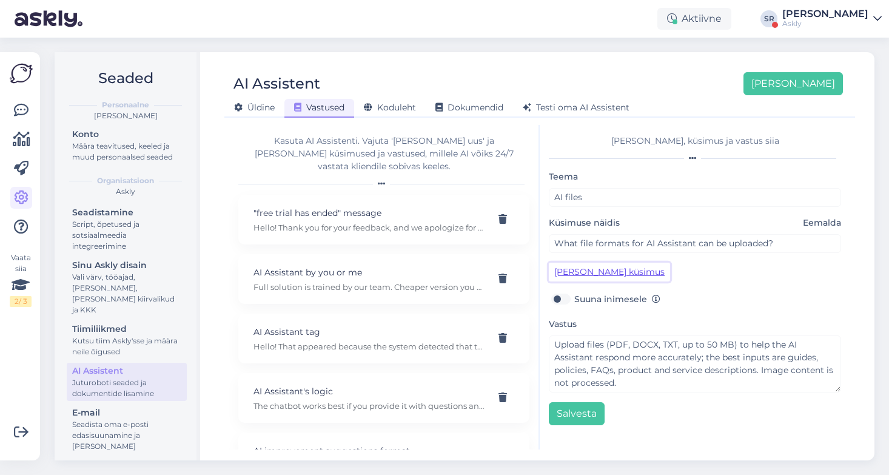
click at [576, 269] on button "[PERSON_NAME] küsimus" at bounding box center [609, 272] width 121 height 19
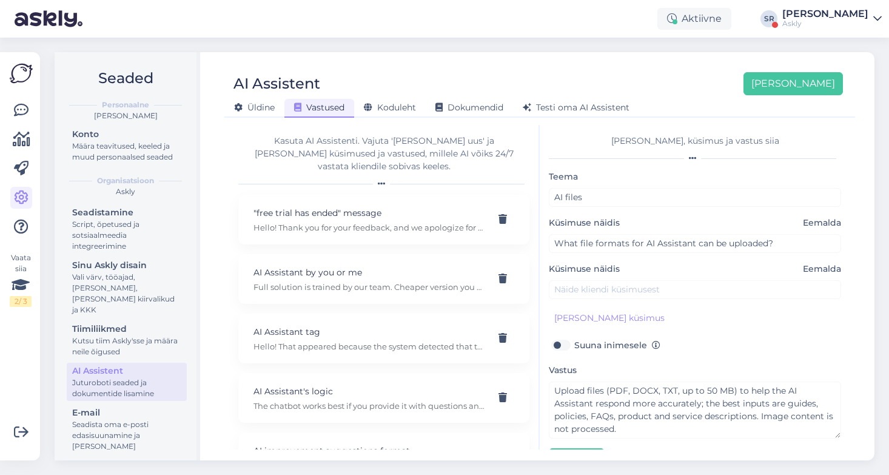
click at [573, 300] on div "Teema AI files Küsimuse näidis Eemalda What file formats for AI Assistant can b…" at bounding box center [695, 320] width 292 height 302
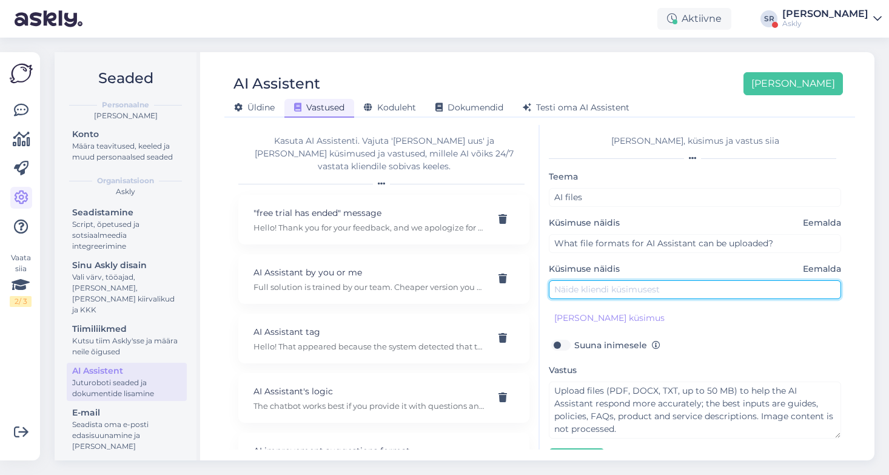
click at [564, 291] on input "text" at bounding box center [695, 289] width 292 height 19
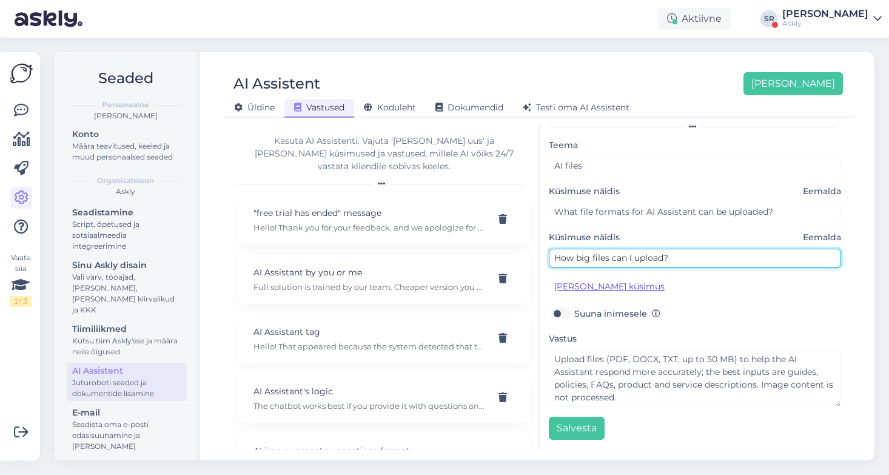
scroll to position [29, 0]
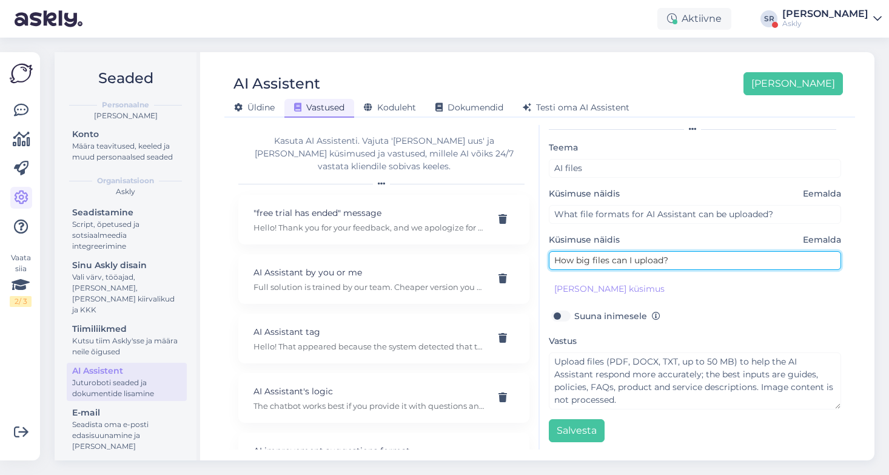
click at [663, 258] on input "How big files can I upload?" at bounding box center [695, 260] width 292 height 19
type input "How big files can I upload to AI?"
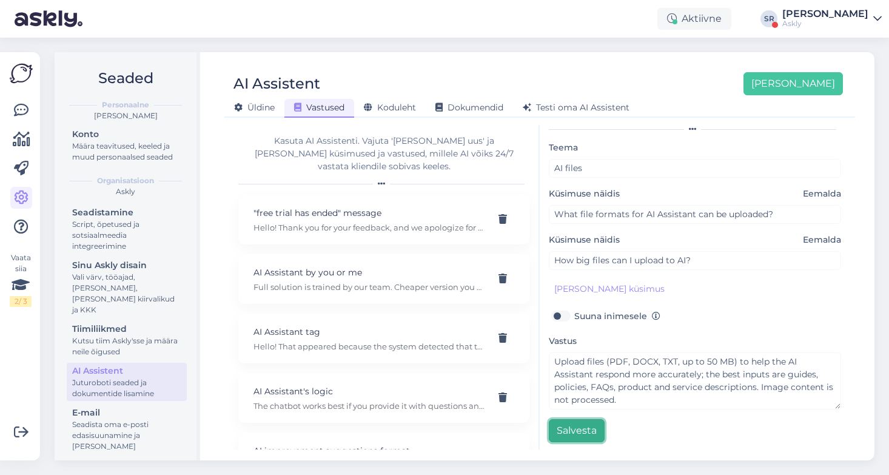
click at [587, 424] on button "Salvesta" at bounding box center [577, 430] width 56 height 23
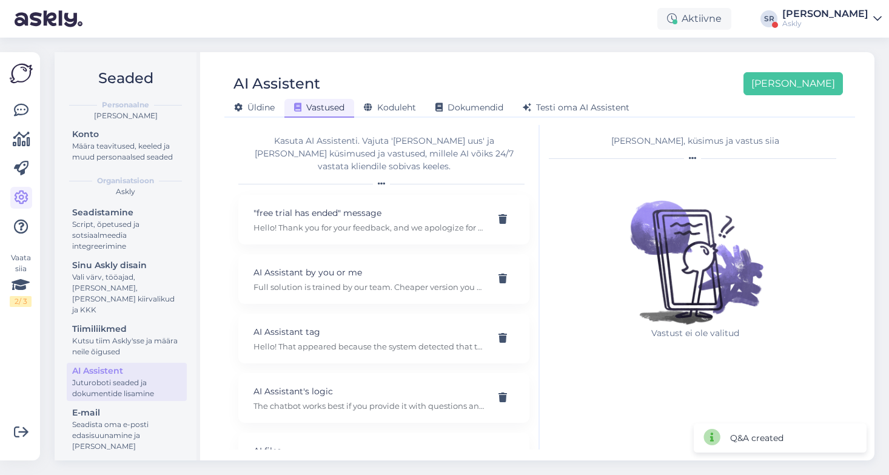
scroll to position [0, 0]
click at [576, 104] on span "Testi oma AI Assistent" at bounding box center [576, 107] width 107 height 11
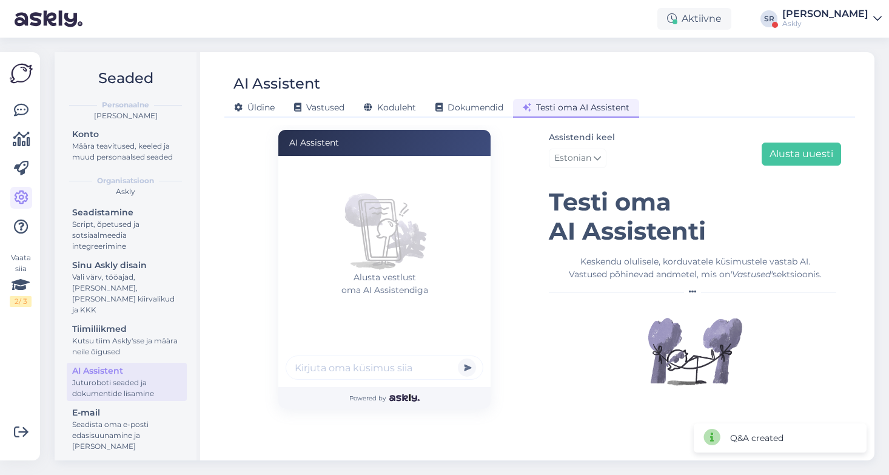
click at [333, 379] on input "text" at bounding box center [385, 368] width 198 height 24
type input "kui suurt faili saab üles laadida ai jaoks"
click at [458, 359] on button "submit" at bounding box center [467, 368] width 18 height 18
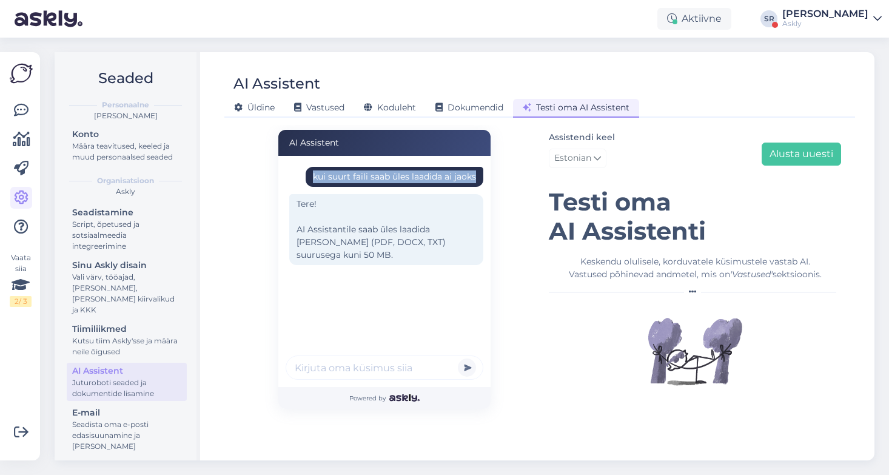
drag, startPoint x: 310, startPoint y: 175, endPoint x: 484, endPoint y: 182, distance: 173.7
click at [484, 182] on div "kui suurt faili saab üles laadida ai jaoks Tere! AI Assistantile saab üles laad…" at bounding box center [388, 251] width 205 height 182
copy div "kui suurt faili saab üles laadida ai jaoks"
click at [241, 170] on div "AI Assistent kui suurt faili saab üles laadida ai jaoks Tere! AI Assistantile s…" at bounding box center [384, 270] width 311 height 280
click at [11, 115] on link at bounding box center [21, 111] width 22 height 22
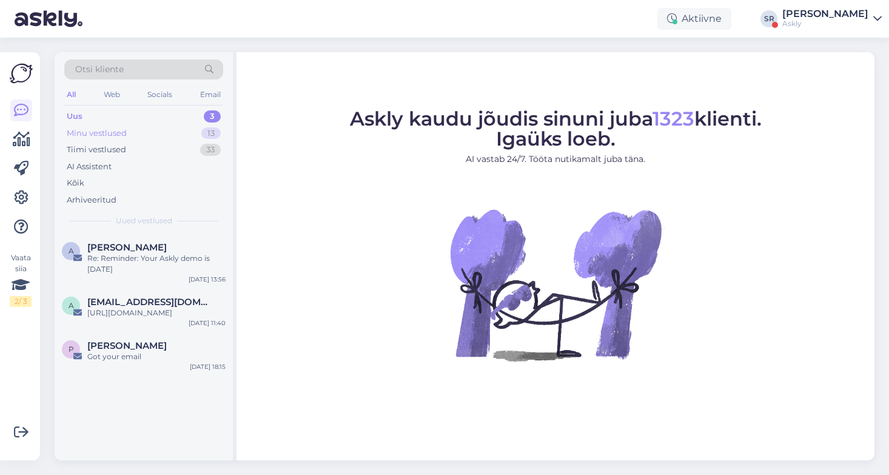
click at [126, 131] on div "Minu vestlused" at bounding box center [97, 133] width 60 height 12
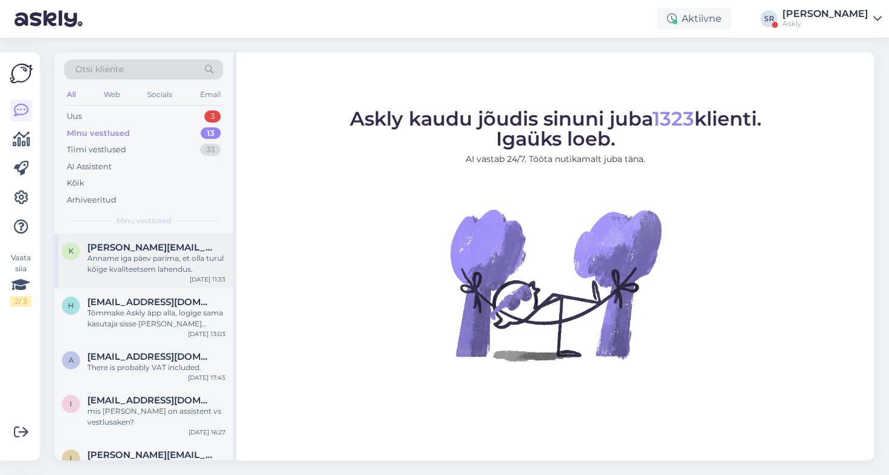
click at [146, 265] on div "Anname iga päev parima, et olla turul kõige kvaliteetsem lahendus." at bounding box center [156, 264] width 138 height 22
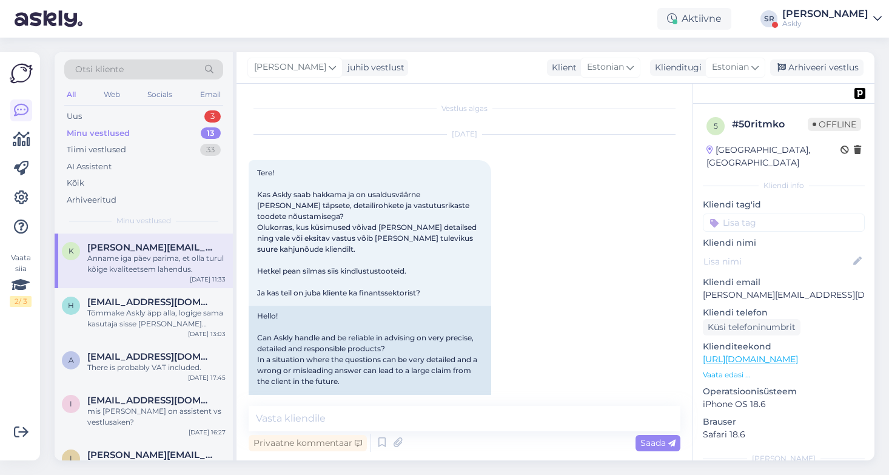
scroll to position [594, 0]
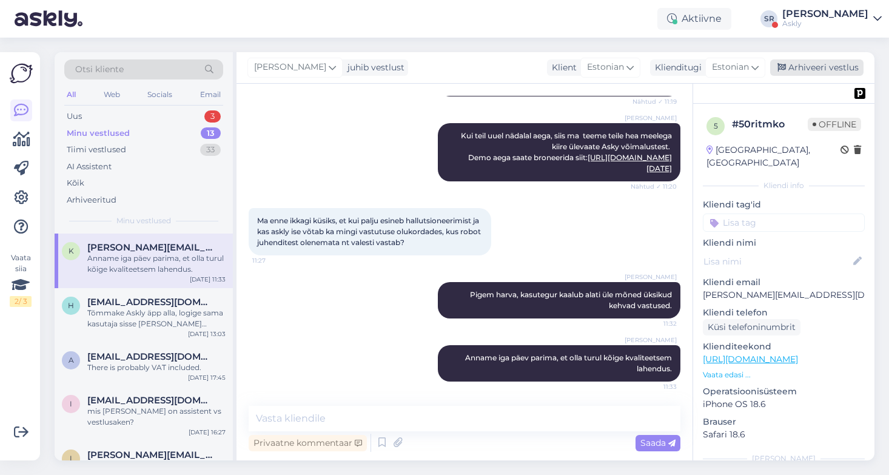
click at [825, 65] on div "Arhiveeri vestlus" at bounding box center [817, 67] width 93 height 16
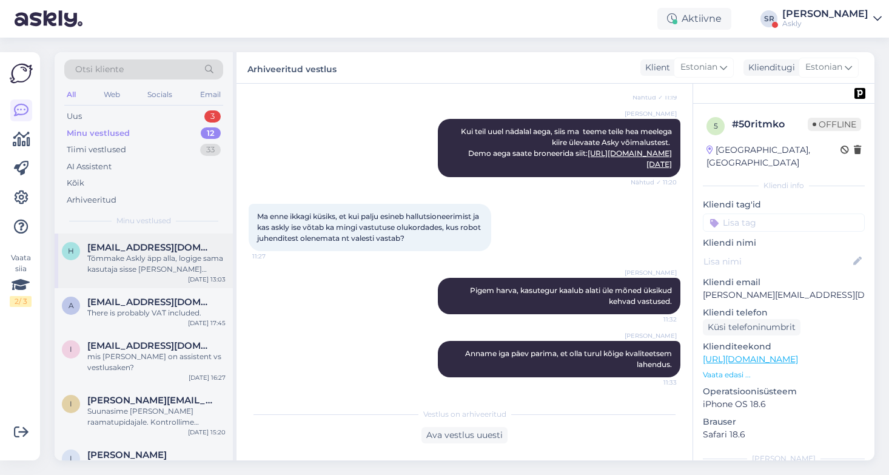
click at [109, 265] on div "Tõmmake Askly äpp alla, logige sama kasutaja sisse ja seal vajutate võta vestlu…" at bounding box center [156, 264] width 138 height 22
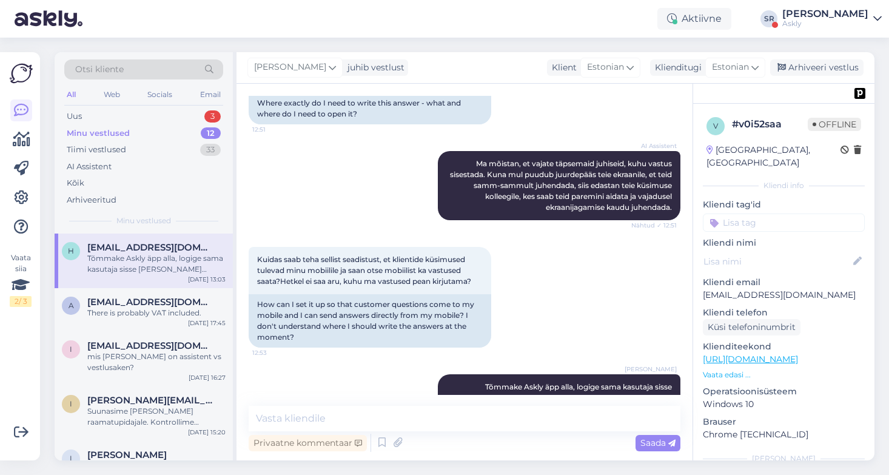
scroll to position [634, 0]
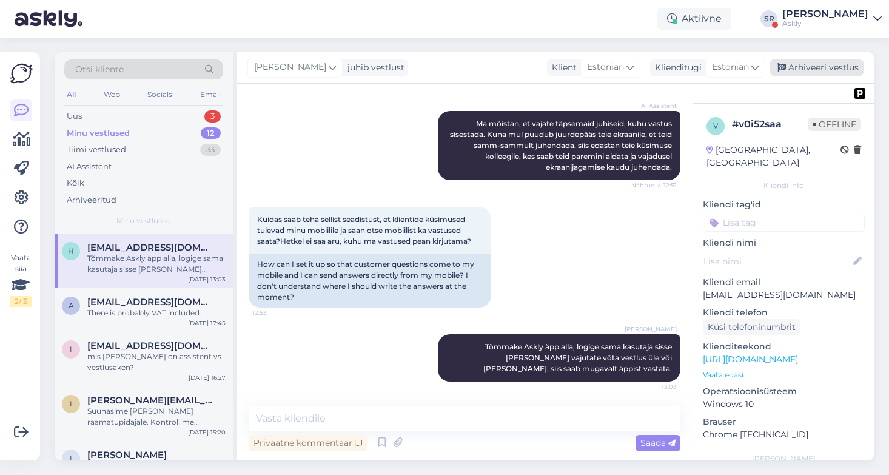
click at [831, 66] on div "Arhiveeri vestlus" at bounding box center [817, 67] width 93 height 16
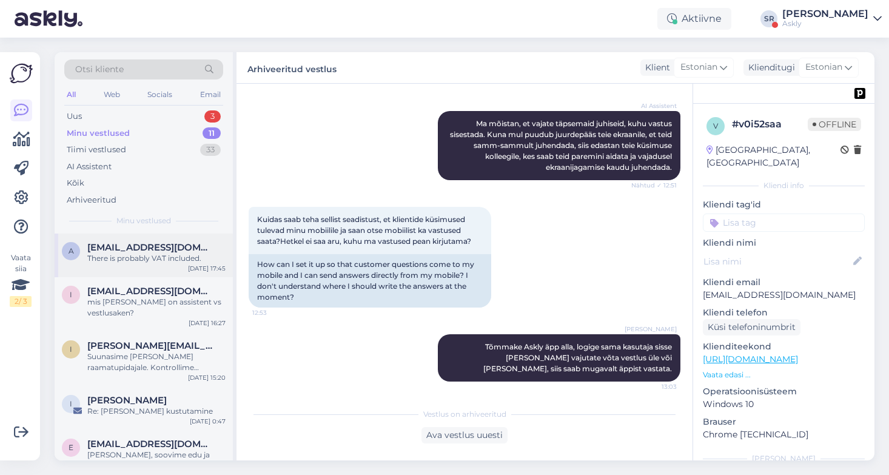
click at [139, 256] on div "There is probably VAT included." at bounding box center [156, 258] width 138 height 11
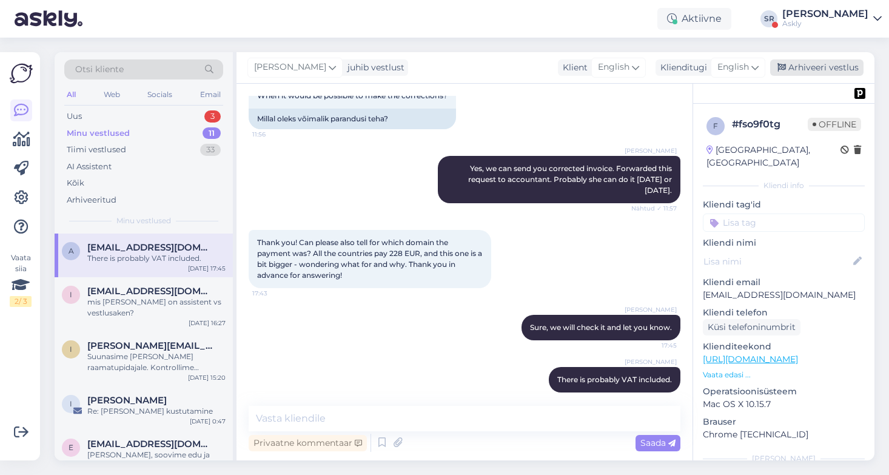
click at [822, 65] on div "Arhiveeri vestlus" at bounding box center [817, 67] width 93 height 16
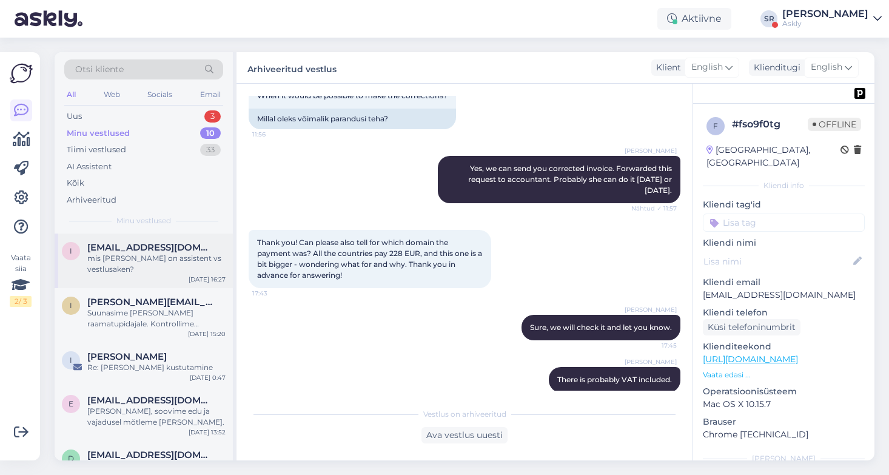
click at [148, 255] on div "mis vahe on assistent vs vestlusaken?" at bounding box center [156, 264] width 138 height 22
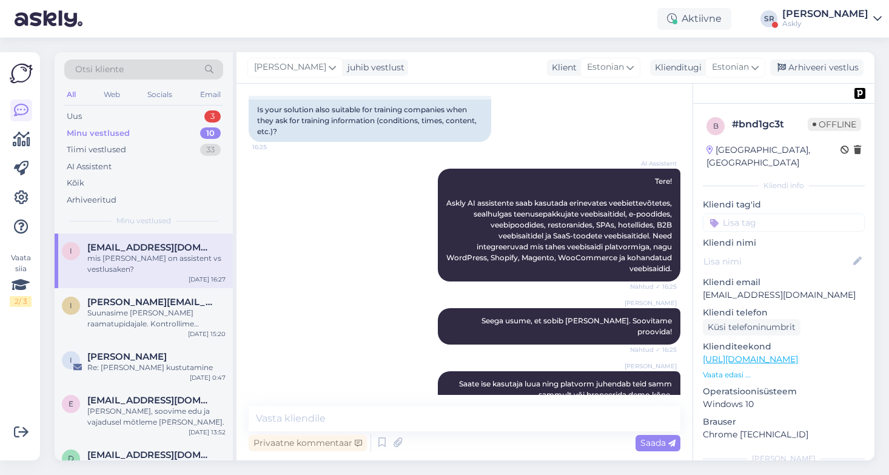
scroll to position [164, 0]
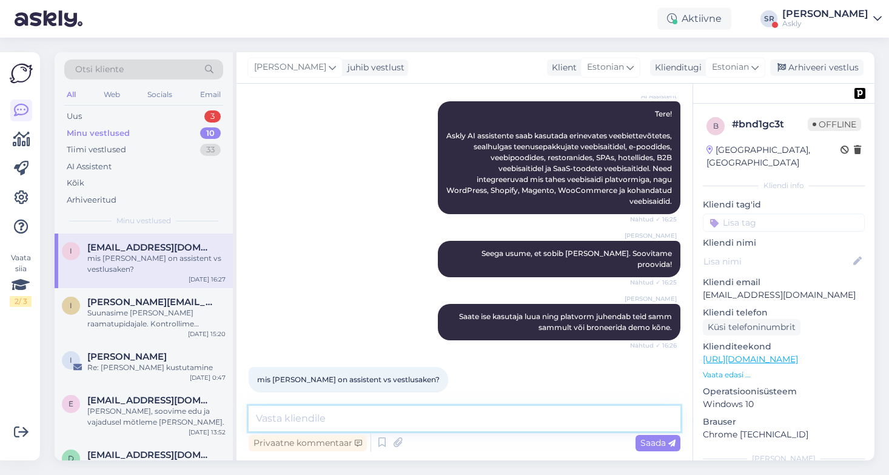
click at [282, 427] on textarea at bounding box center [465, 418] width 432 height 25
type textarea "v"
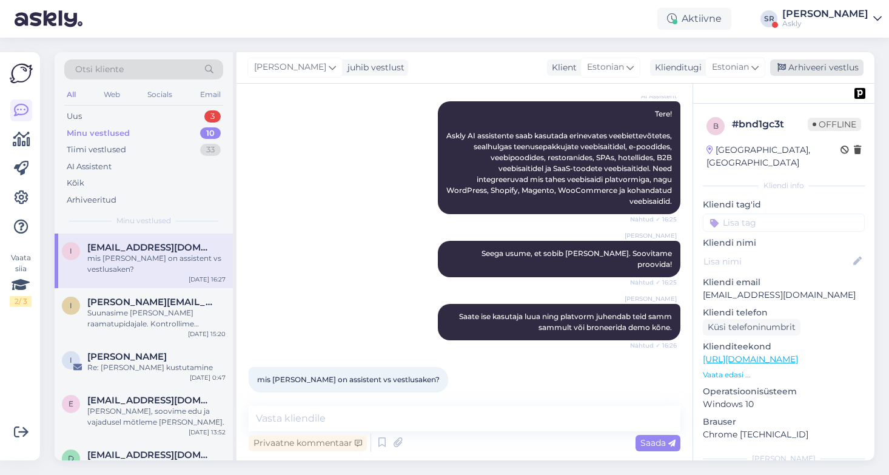
click at [816, 67] on div "Arhiveeri vestlus" at bounding box center [817, 67] width 93 height 16
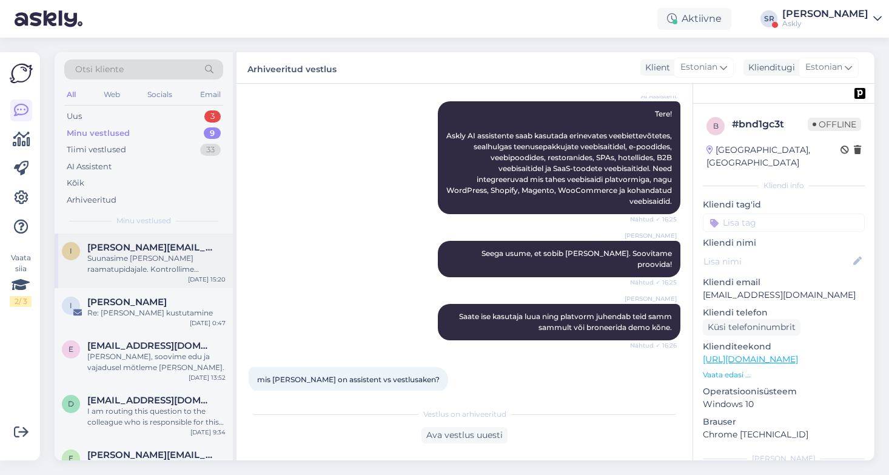
click at [138, 265] on div "Suunasime palve raamatupidajale. Kontrollime üle ja saadame uuesti. Vabandame, …" at bounding box center [156, 264] width 138 height 22
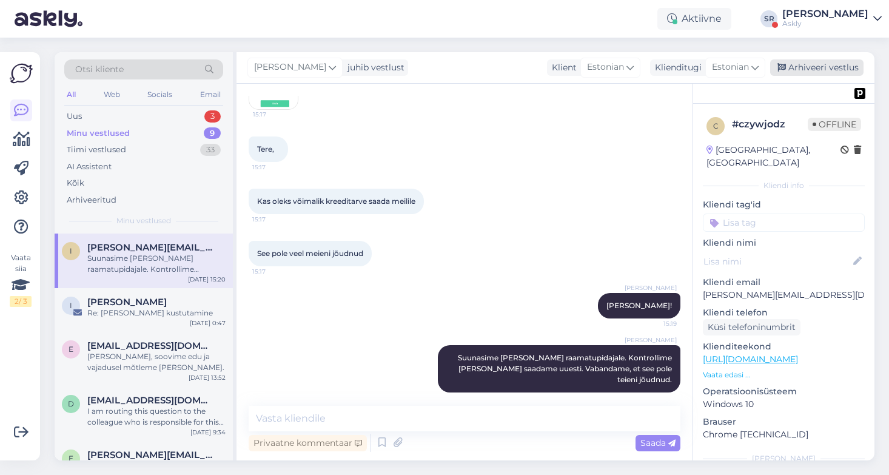
click at [822, 67] on div "Arhiveeri vestlus" at bounding box center [817, 67] width 93 height 16
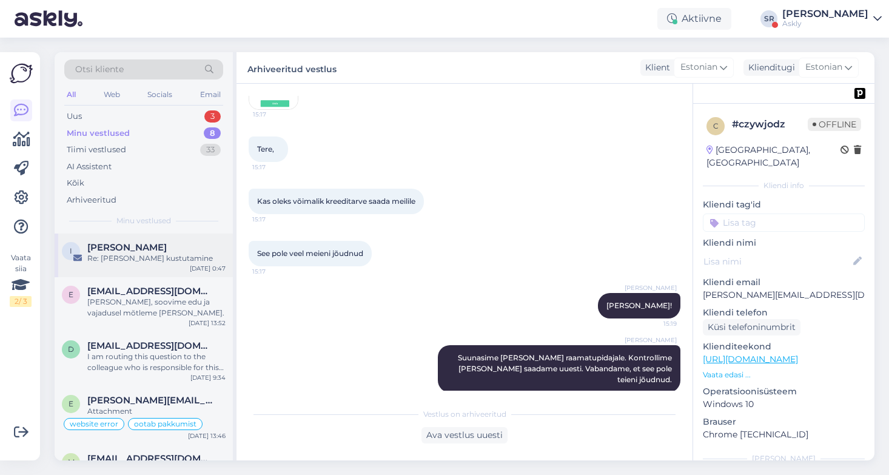
click at [167, 247] on span "[PERSON_NAME]" at bounding box center [126, 247] width 79 height 11
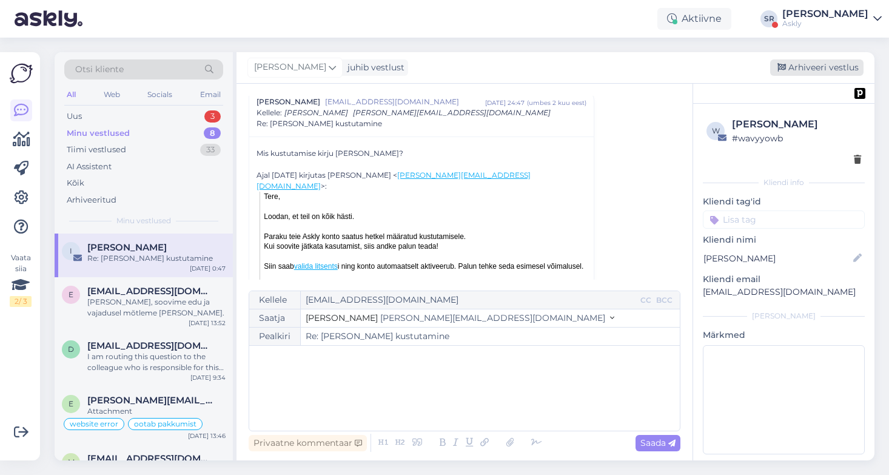
click at [836, 62] on div "Arhiveeri vestlus" at bounding box center [817, 67] width 93 height 16
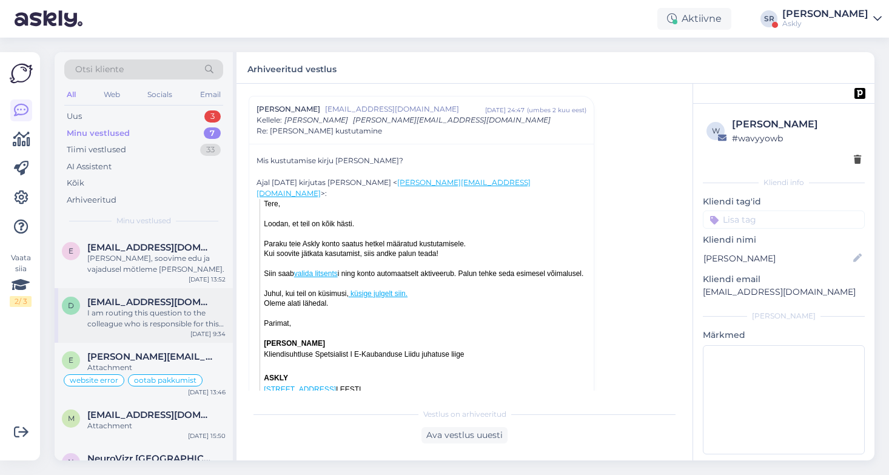
click at [154, 322] on div "I am routing this question to the colleague who is responsible for this topic. …" at bounding box center [156, 319] width 138 height 22
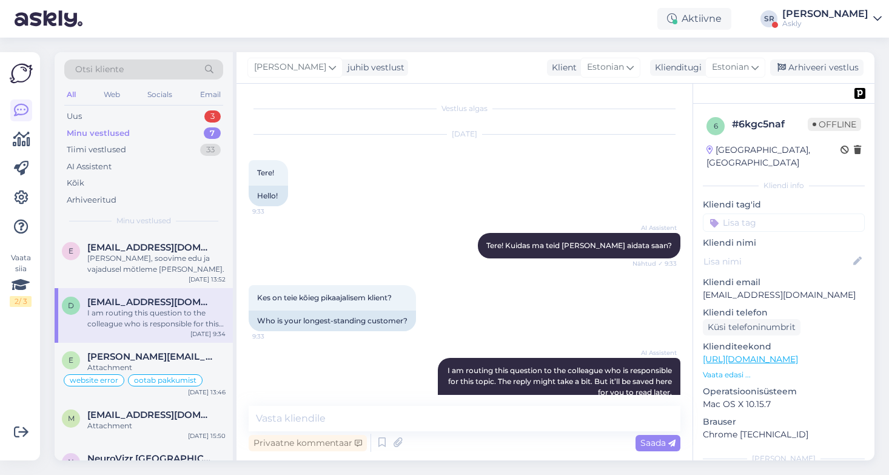
scroll to position [66, 0]
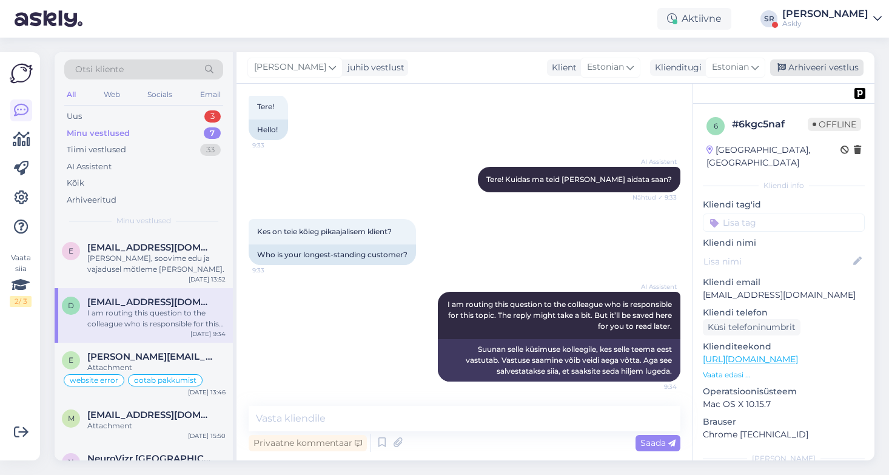
click at [808, 70] on div "Arhiveeri vestlus" at bounding box center [817, 67] width 93 height 16
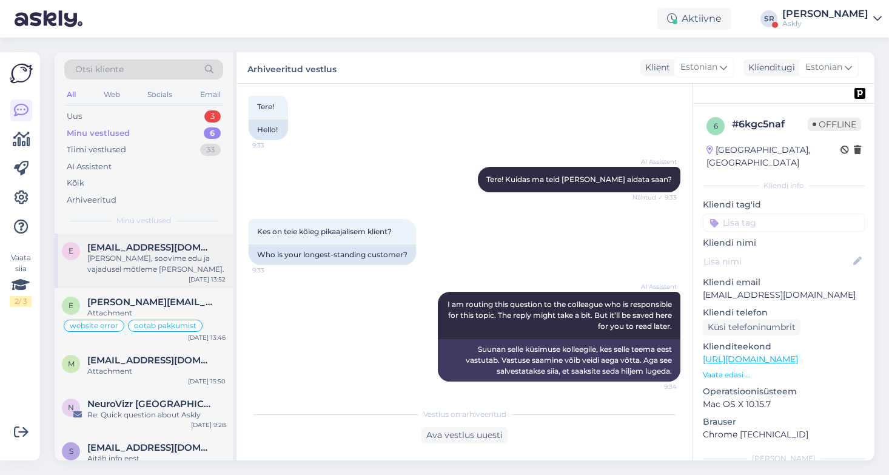
click at [177, 262] on div "[PERSON_NAME], soovime edu ja vajadusel mõtleme [PERSON_NAME]." at bounding box center [156, 264] width 138 height 22
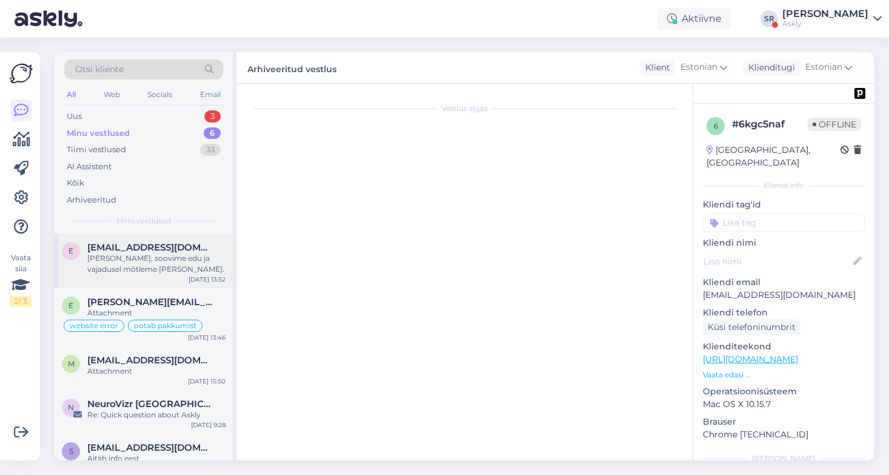
scroll to position [526, 0]
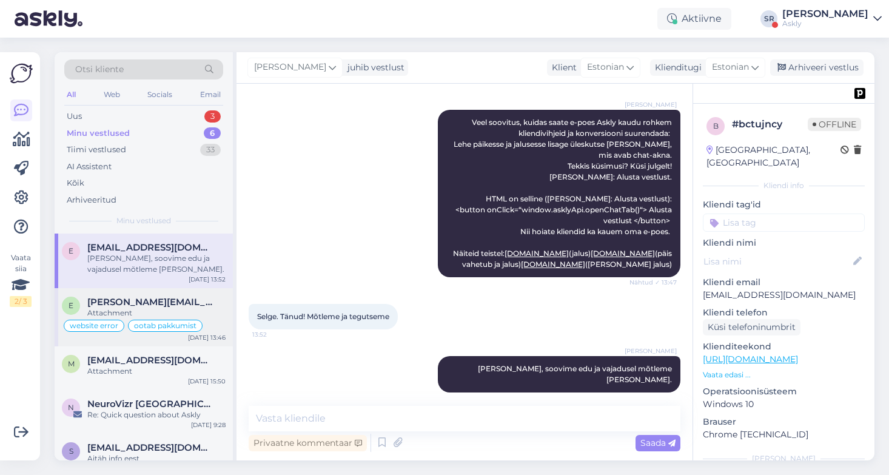
click at [198, 305] on div "[PERSON_NAME][EMAIL_ADDRESS][DOMAIN_NAME]" at bounding box center [156, 302] width 138 height 11
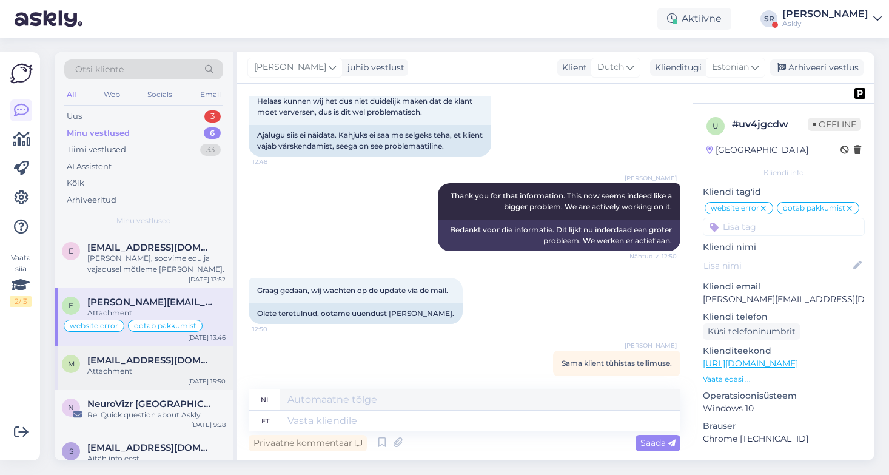
click at [186, 370] on div "Attachment" at bounding box center [156, 371] width 138 height 11
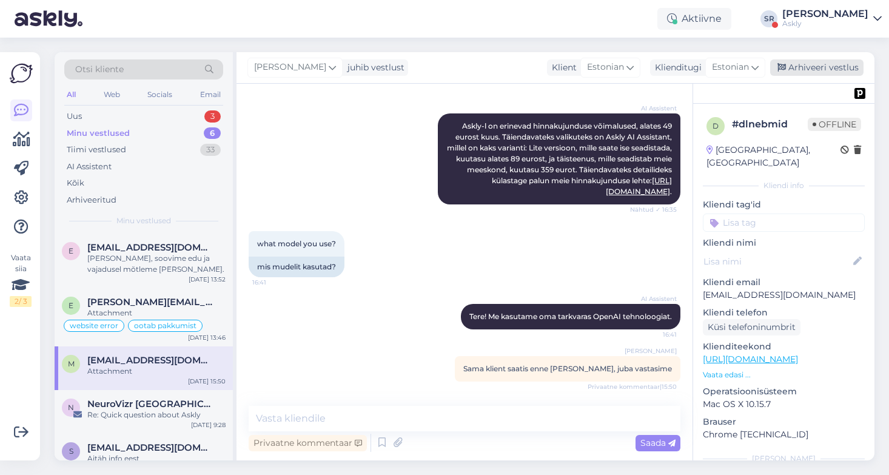
click at [826, 64] on div "Arhiveeri vestlus" at bounding box center [817, 67] width 93 height 16
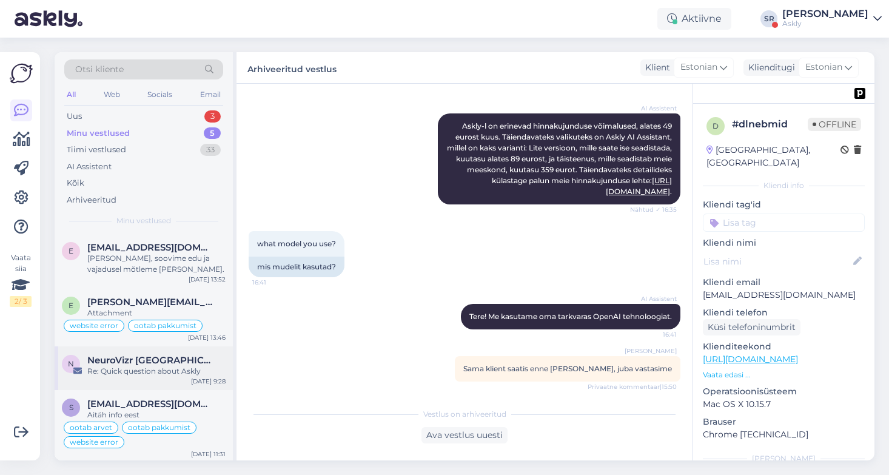
click at [134, 370] on div "Re: Quick question about Askly" at bounding box center [156, 371] width 138 height 11
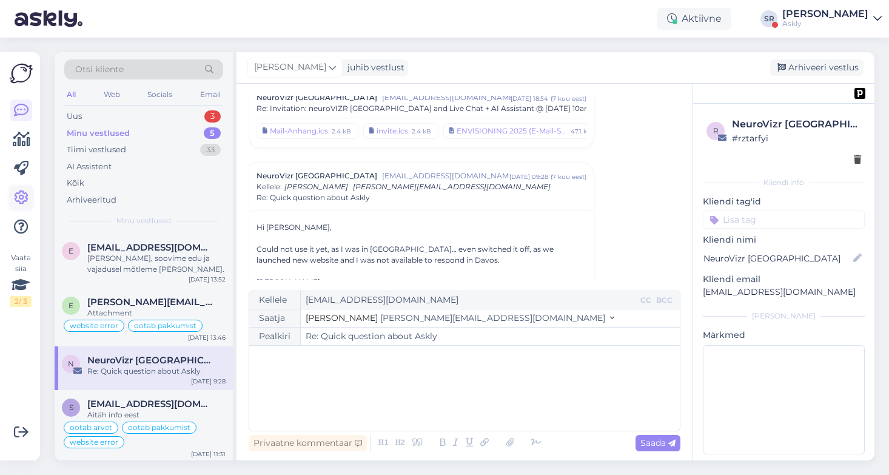
click at [24, 191] on icon at bounding box center [21, 198] width 15 height 15
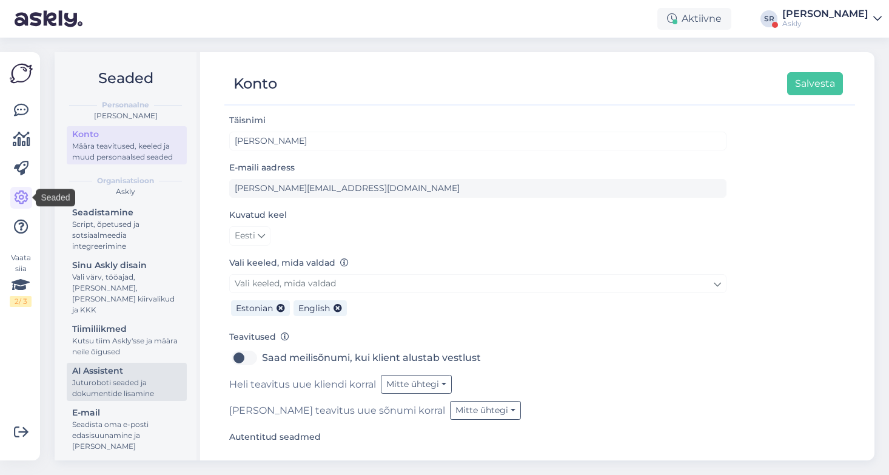
click at [121, 365] on div "AI Assistent" at bounding box center [126, 371] width 109 height 13
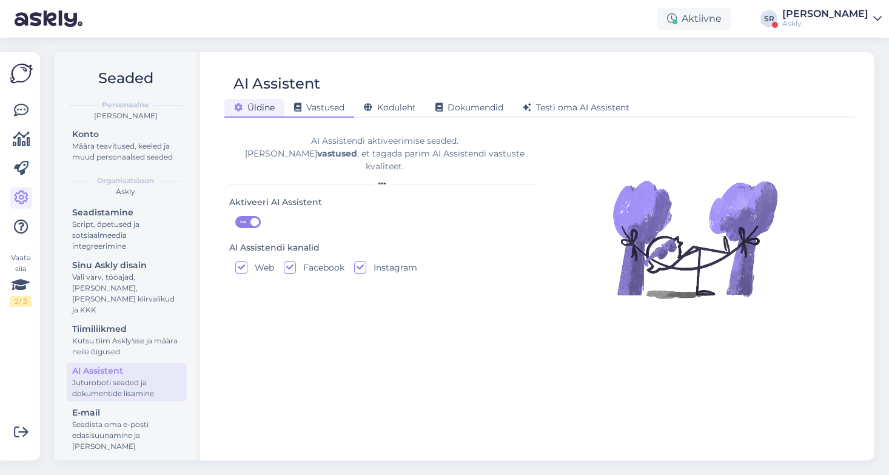
click at [325, 104] on span "Vastused" at bounding box center [319, 107] width 50 height 11
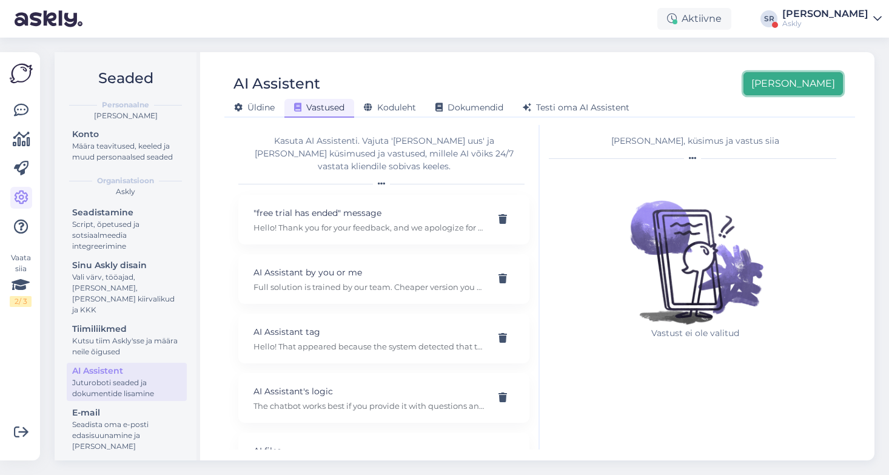
click at [817, 89] on button "[PERSON_NAME]" at bounding box center [794, 83] width 100 height 23
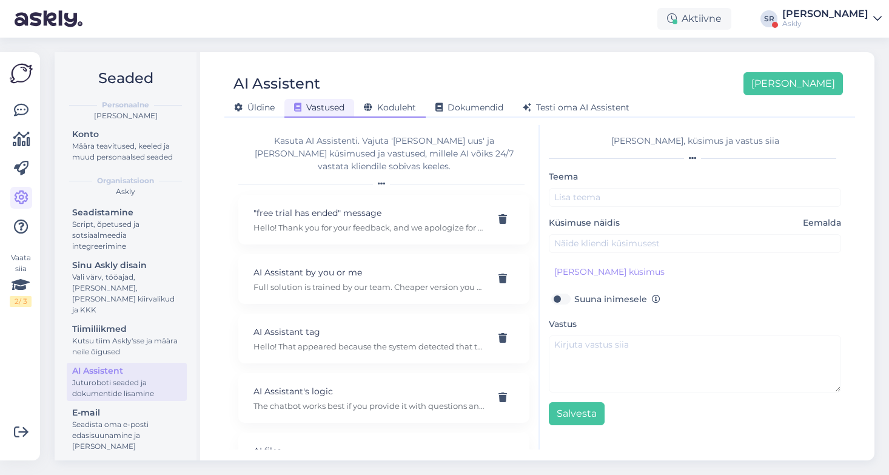
click at [400, 103] on span "Koduleht" at bounding box center [390, 107] width 52 height 11
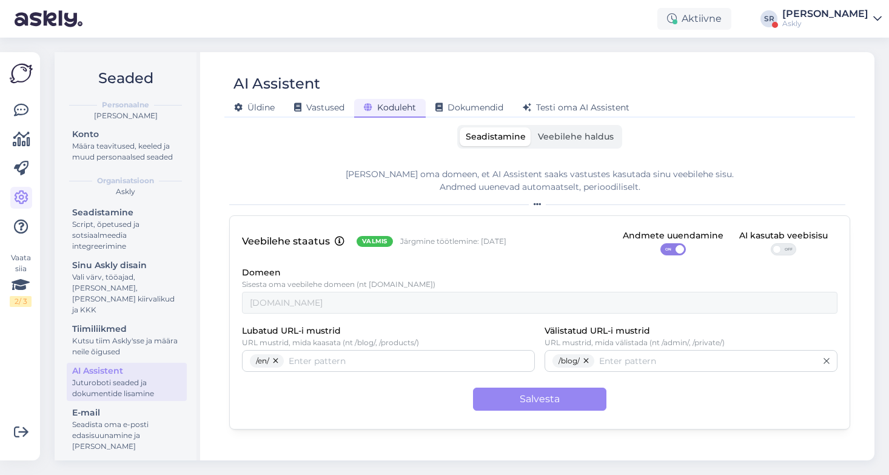
click at [589, 133] on span "Veebilehe haldus" at bounding box center [576, 136] width 76 height 11
click at [532, 127] on input "Veebilehe haldus" at bounding box center [532, 127] width 0 height 0
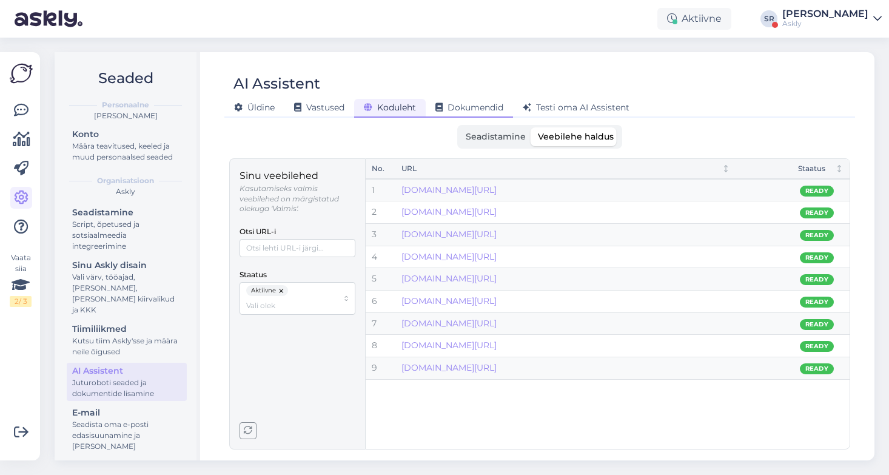
click at [488, 102] on div "Dokumendid" at bounding box center [469, 108] width 87 height 19
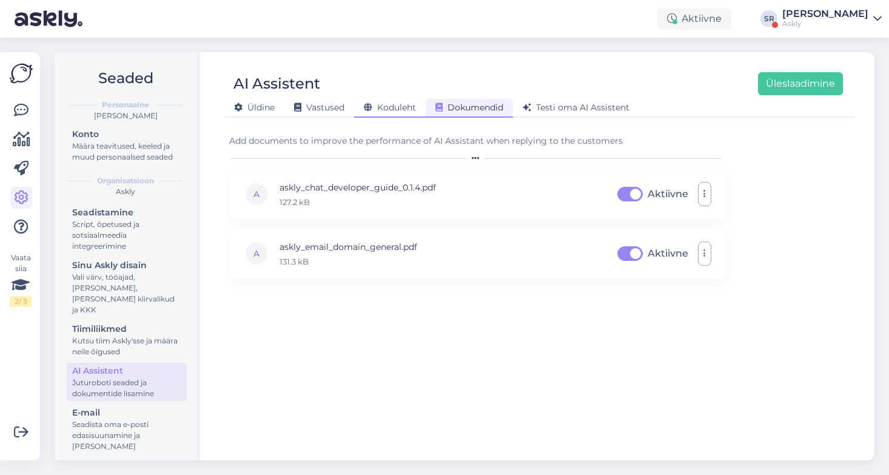
click at [403, 101] on div "Koduleht" at bounding box center [390, 108] width 72 height 19
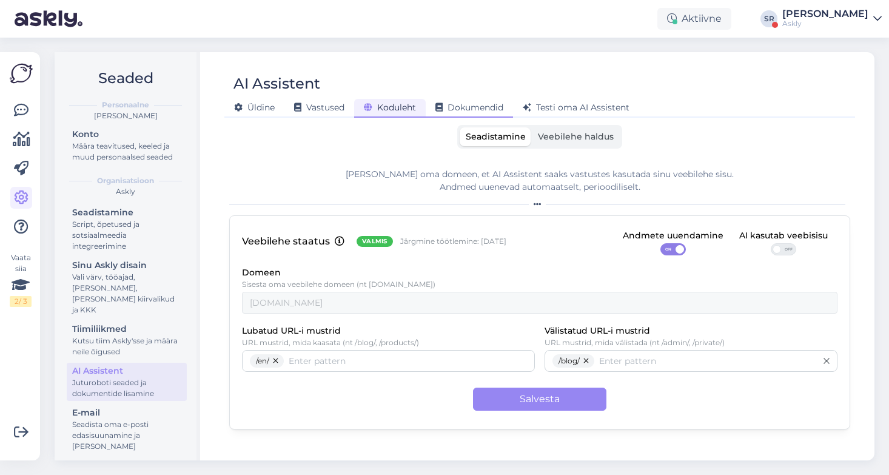
click at [500, 108] on span "Dokumendid" at bounding box center [470, 107] width 68 height 11
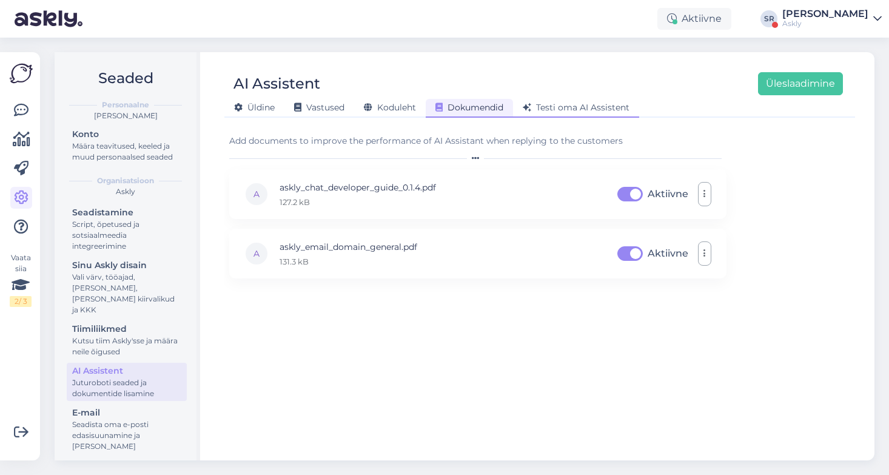
click at [557, 109] on span "Testi oma AI Assistent" at bounding box center [576, 107] width 107 height 11
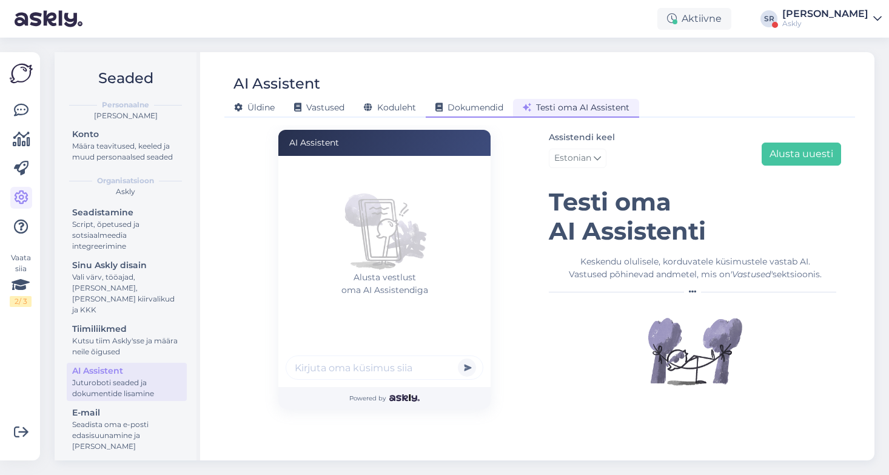
click at [465, 104] on span "Dokumendid" at bounding box center [470, 107] width 68 height 11
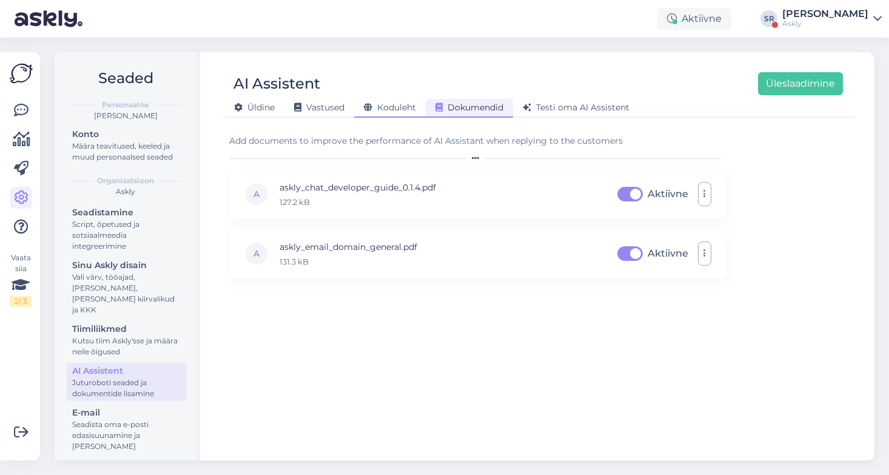
click at [380, 100] on div "Koduleht" at bounding box center [390, 108] width 72 height 19
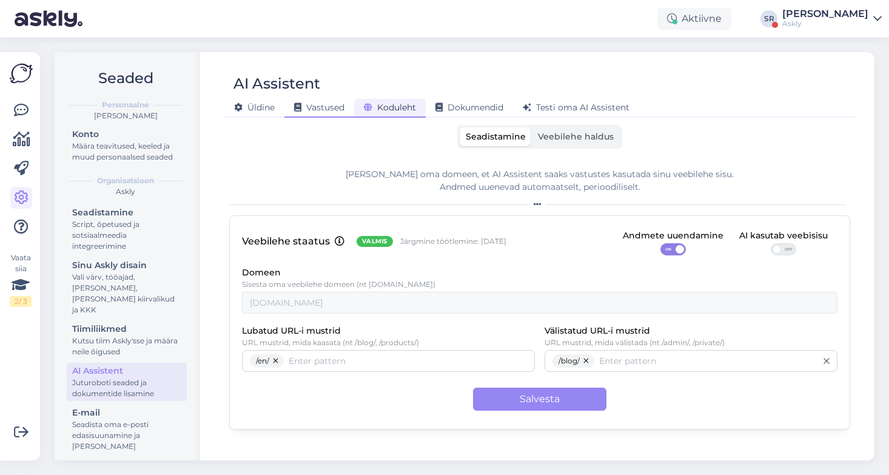
click at [324, 104] on span "Vastused" at bounding box center [319, 107] width 50 height 11
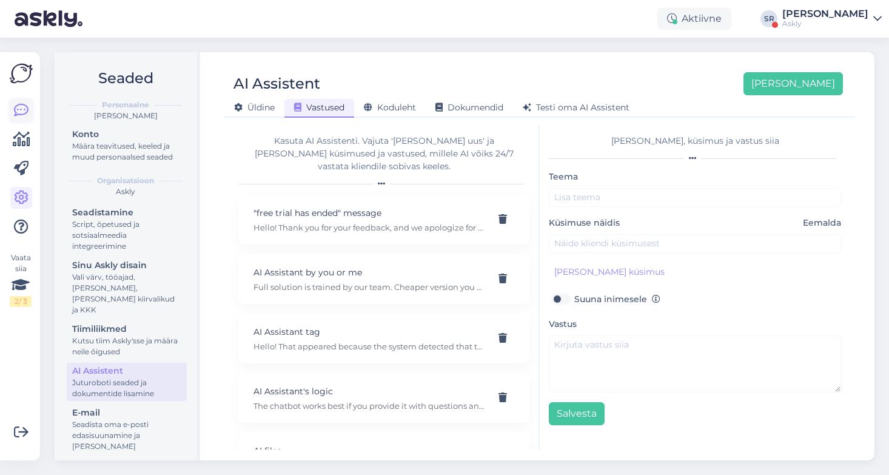
click at [17, 109] on icon at bounding box center [21, 110] width 15 height 15
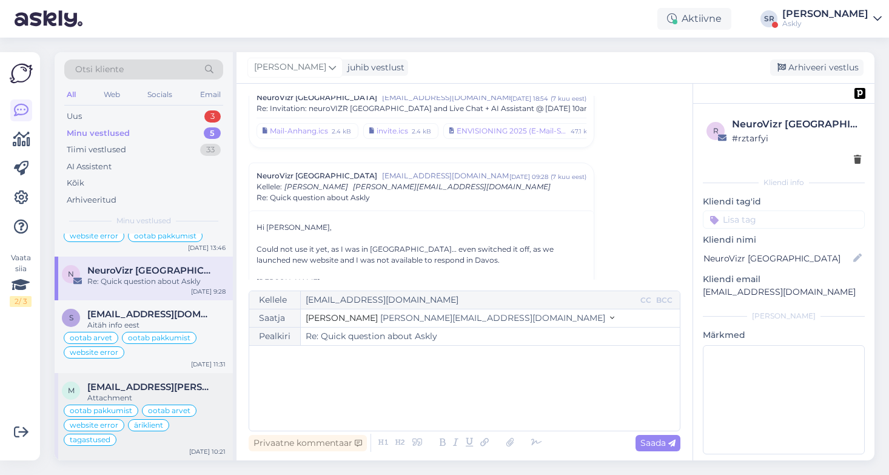
scroll to position [89, 0]
click at [195, 391] on span "[EMAIL_ADDRESS][PERSON_NAME][DOMAIN_NAME]" at bounding box center [150, 387] width 126 height 11
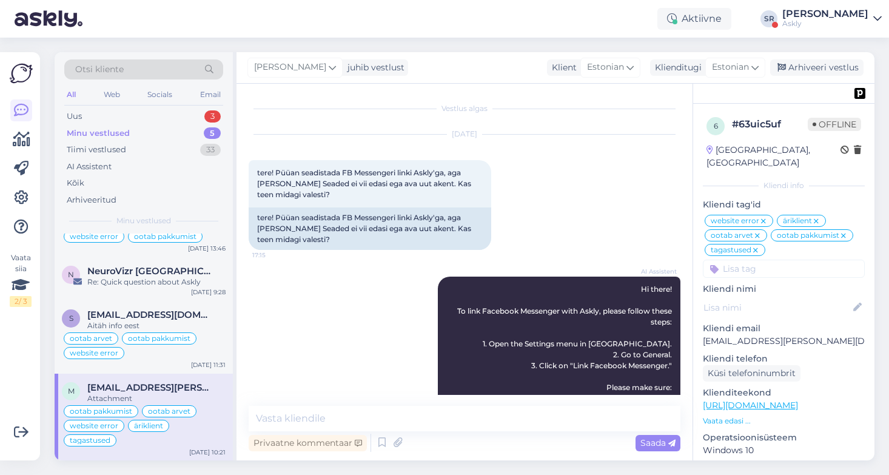
scroll to position [748, 0]
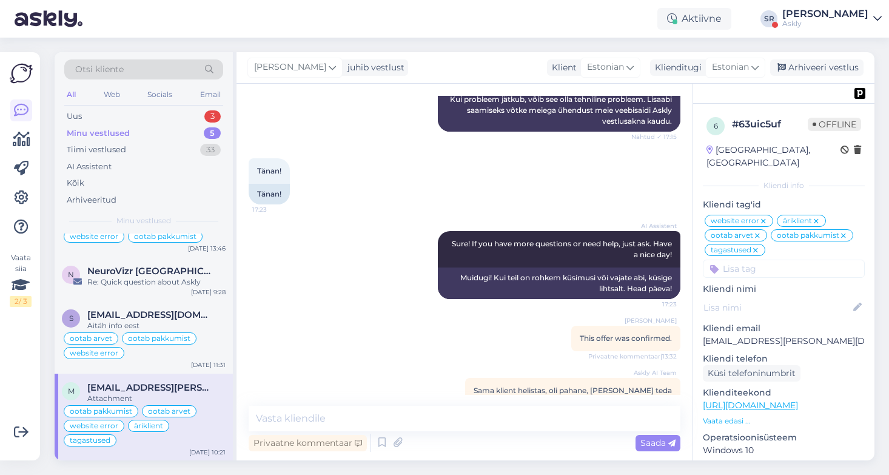
click at [758, 246] on icon at bounding box center [755, 251] width 7 height 10
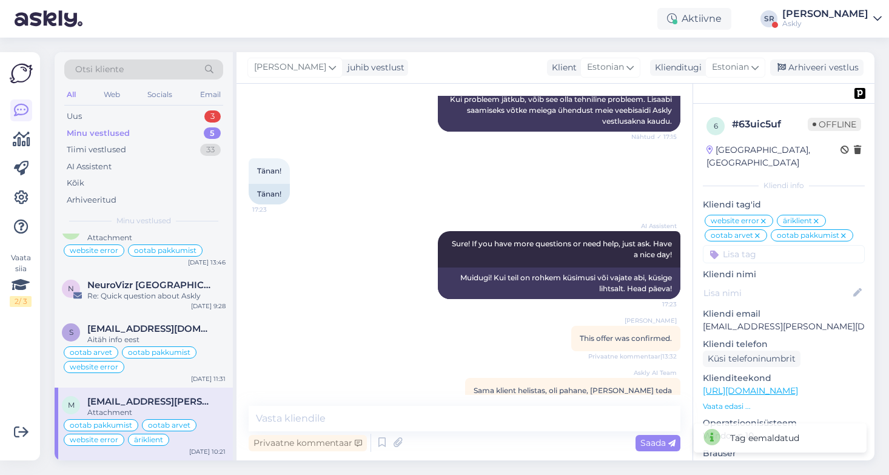
click at [759, 231] on icon at bounding box center [757, 236] width 7 height 10
click at [166, 367] on div "ootab arvet ootab pakkumist website error" at bounding box center [144, 359] width 164 height 29
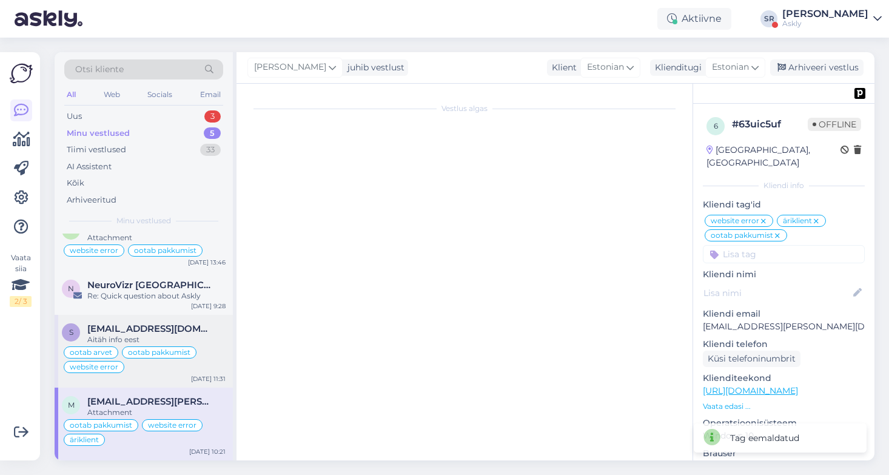
scroll to position [1116, 0]
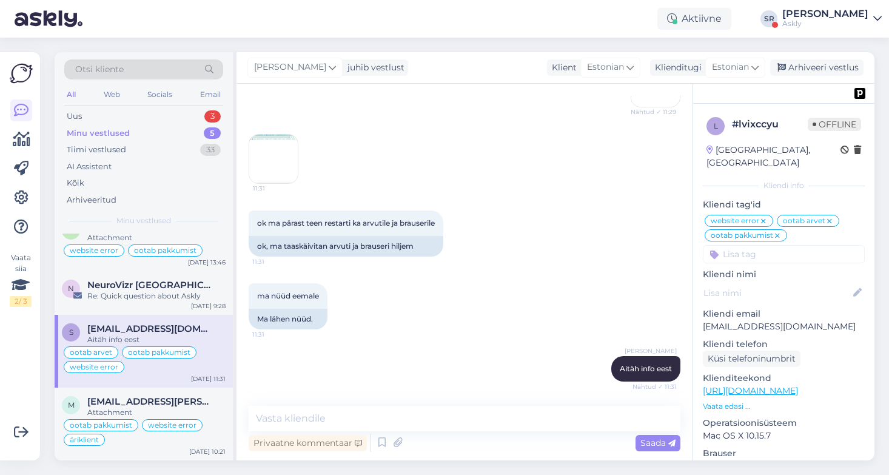
click at [778, 231] on icon at bounding box center [777, 236] width 7 height 10
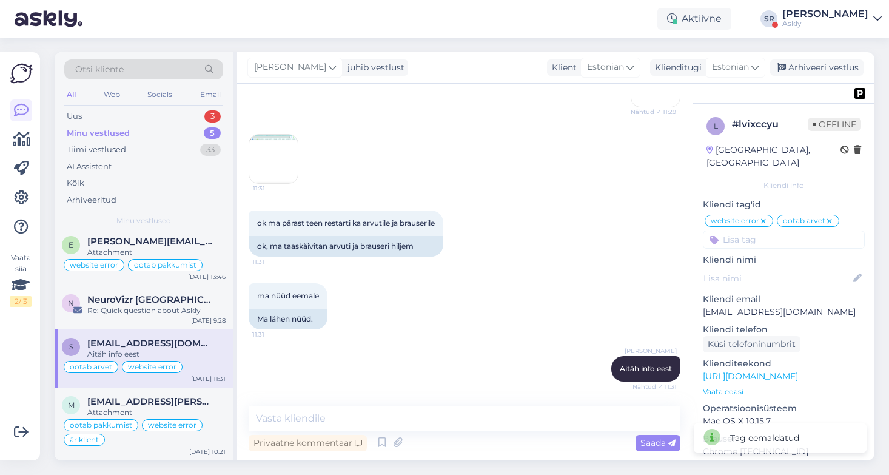
scroll to position [61, 0]
click at [135, 246] on span "[PERSON_NAME][EMAIL_ADDRESS][DOMAIN_NAME]" at bounding box center [150, 241] width 126 height 11
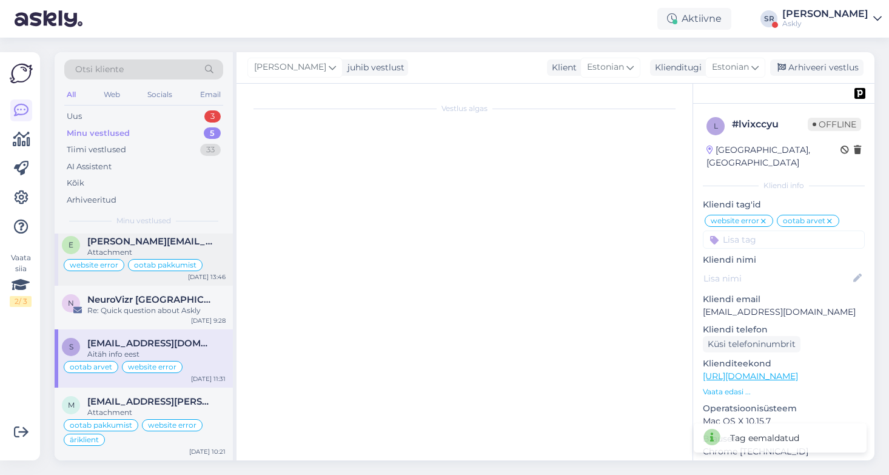
scroll to position [2312, 0]
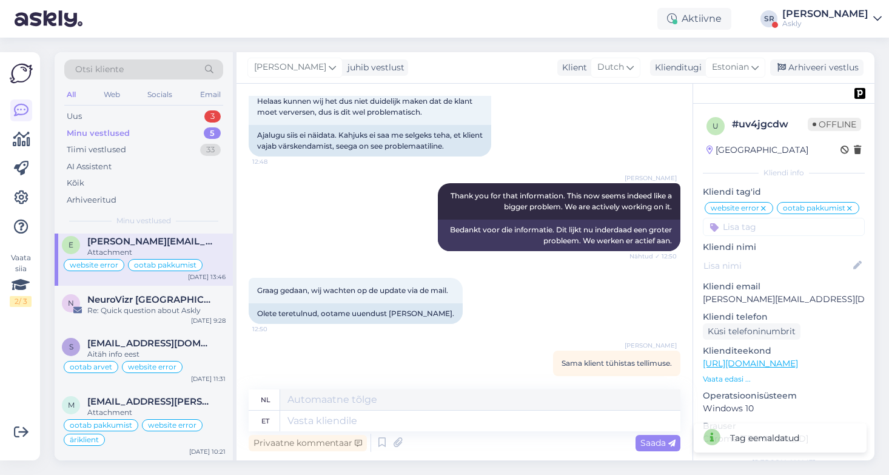
click at [764, 207] on icon at bounding box center [763, 209] width 7 height 10
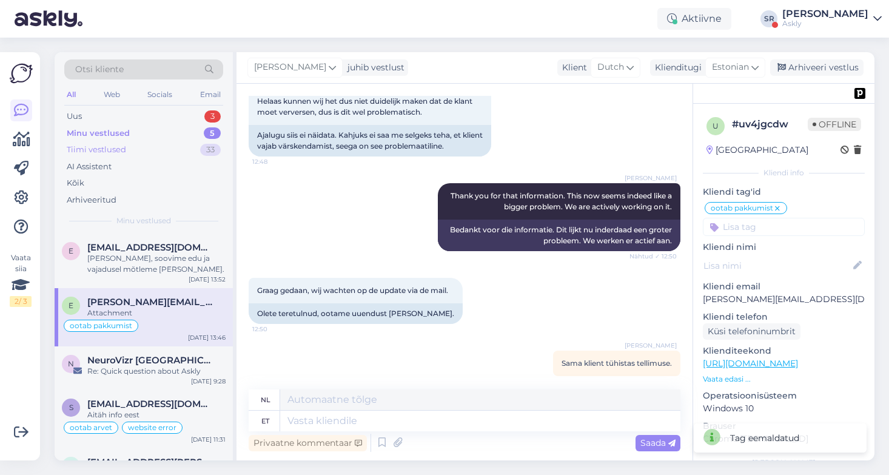
click at [144, 144] on div "Tiimi vestlused 33" at bounding box center [143, 149] width 159 height 17
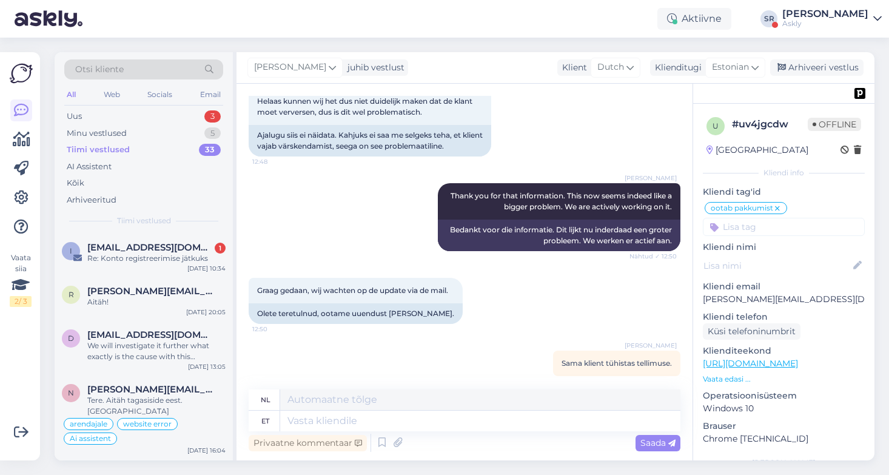
click at [175, 60] on div "Otsi kliente" at bounding box center [143, 69] width 159 height 20
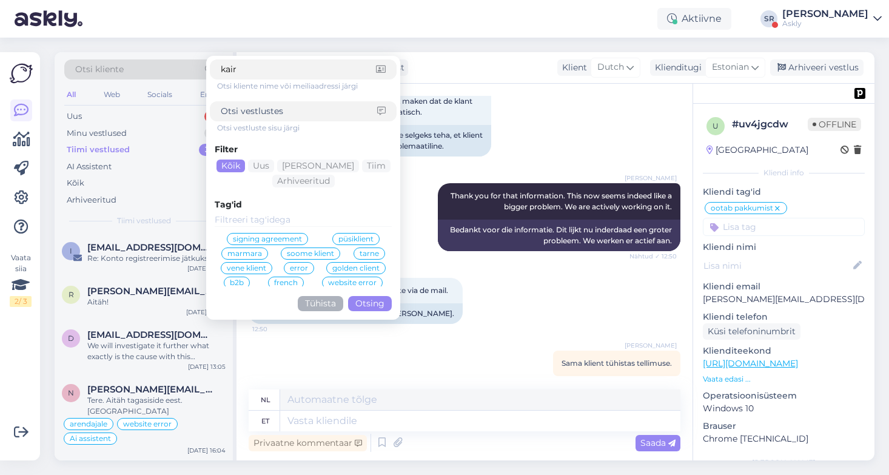
type input "kairi"
click button "Otsing" at bounding box center [370, 303] width 44 height 15
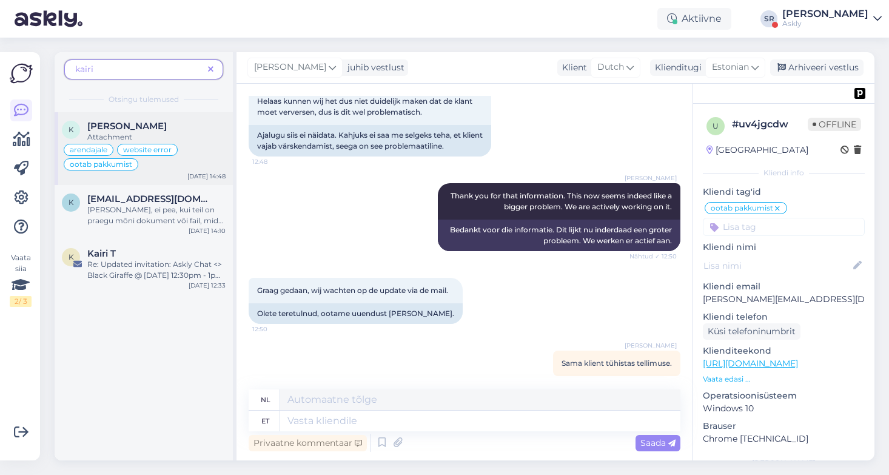
click at [188, 128] on div "[PERSON_NAME]" at bounding box center [156, 126] width 138 height 11
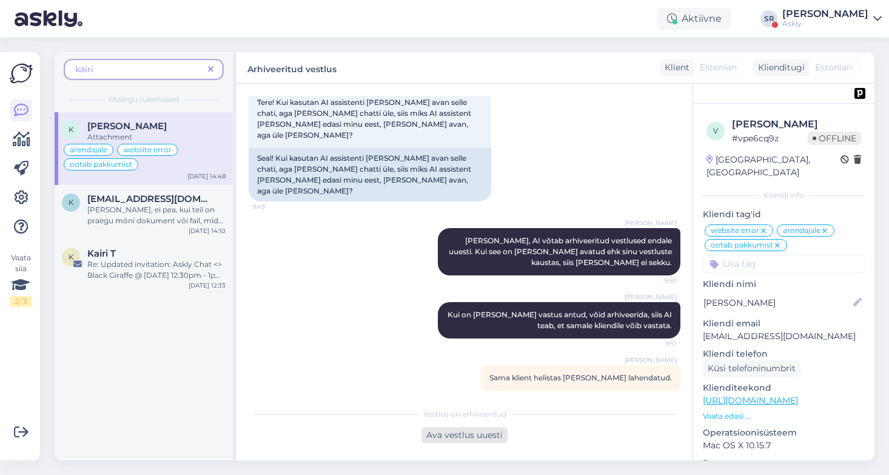
click at [470, 434] on div "Ava vestlus uuesti" at bounding box center [465, 435] width 86 height 16
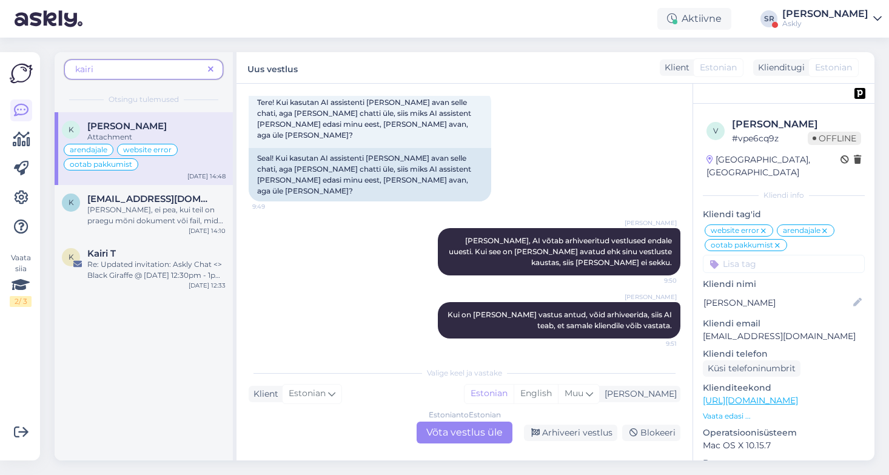
click at [488, 430] on div "Estonian to Estonian Võta vestlus üle" at bounding box center [465, 433] width 96 height 22
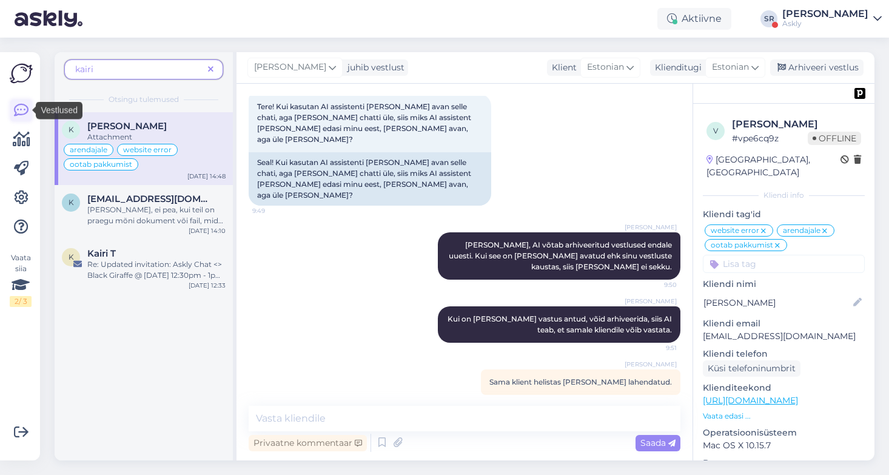
click at [23, 107] on icon at bounding box center [21, 110] width 15 height 15
click at [209, 66] on icon at bounding box center [210, 70] width 5 height 8
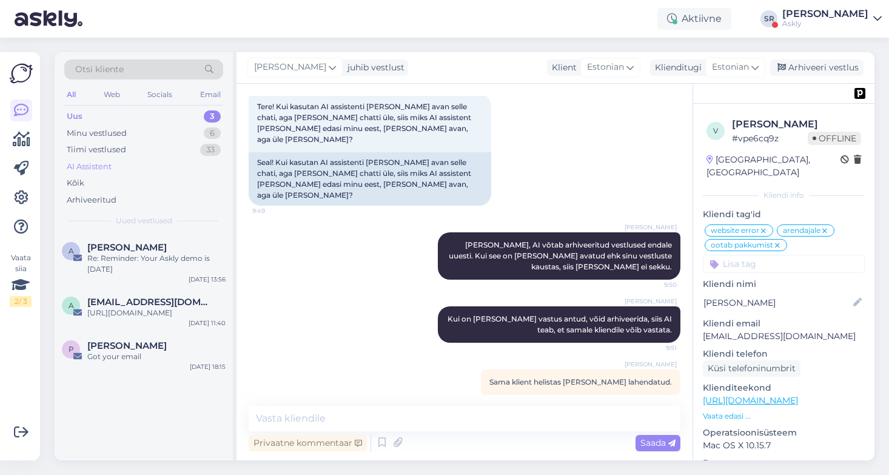
click at [107, 170] on div "AI Assistent" at bounding box center [89, 167] width 45 height 12
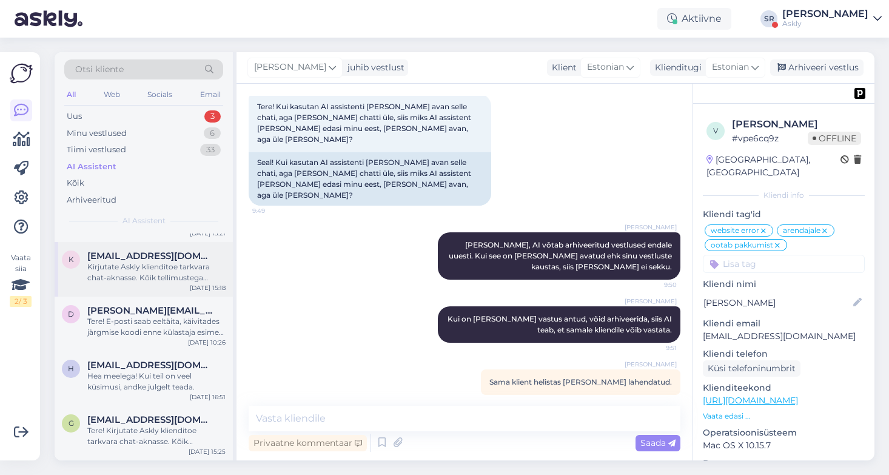
scroll to position [0, 0]
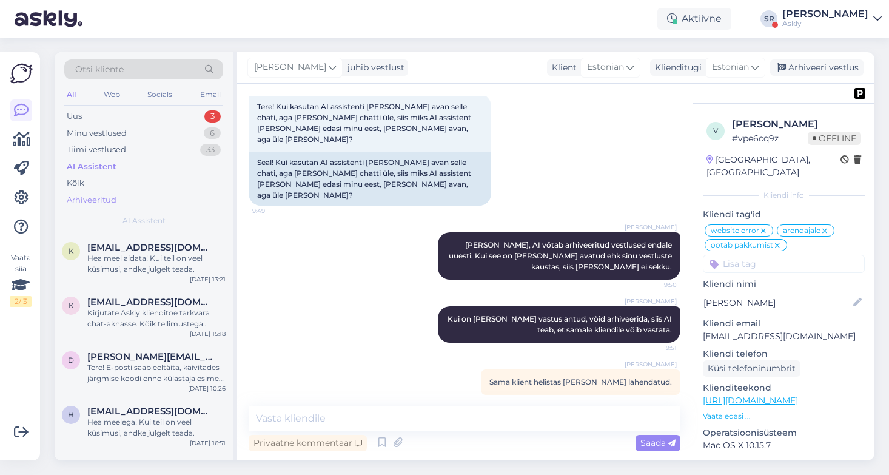
click at [91, 198] on div "Arhiveeritud" at bounding box center [92, 200] width 50 height 12
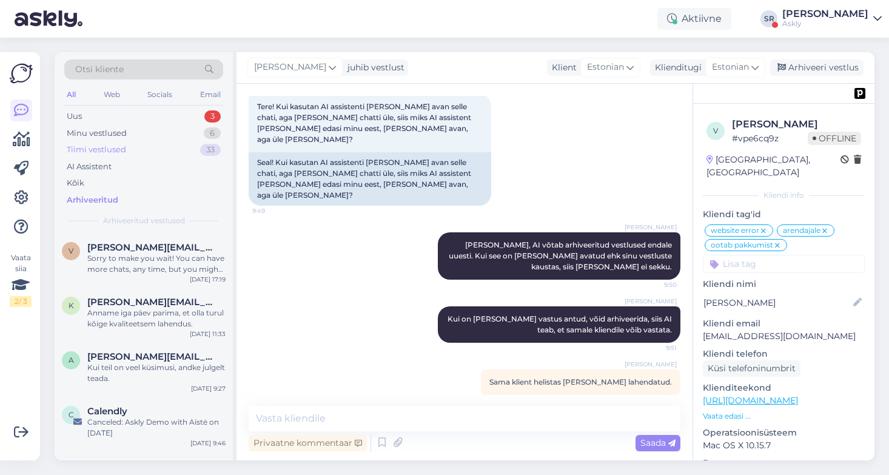
click at [113, 145] on div "Tiimi vestlused" at bounding box center [96, 150] width 59 height 12
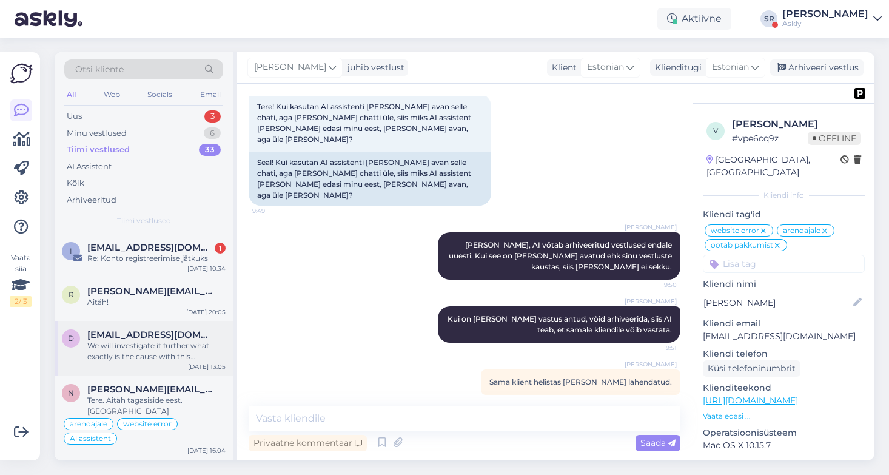
click at [195, 346] on div "We will investigate it further what exactly is the cause with this particular f…" at bounding box center [156, 351] width 138 height 22
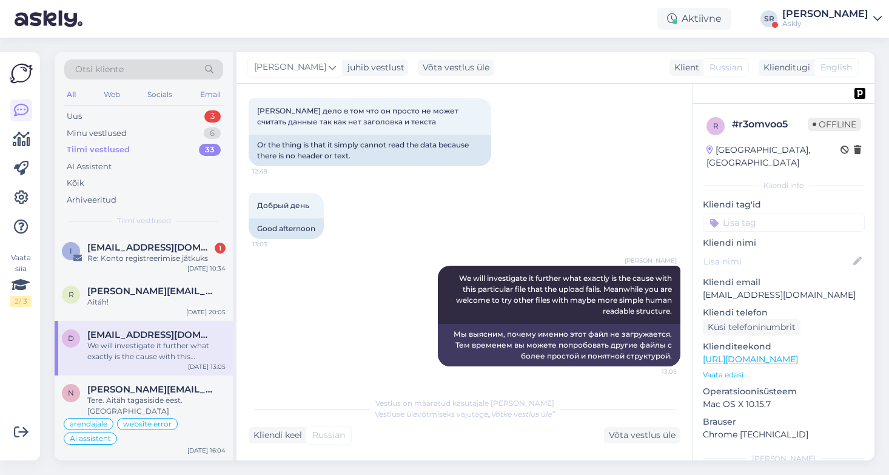
scroll to position [5122, 0]
click at [638, 436] on div "Võta vestlus üle" at bounding box center [642, 435] width 76 height 16
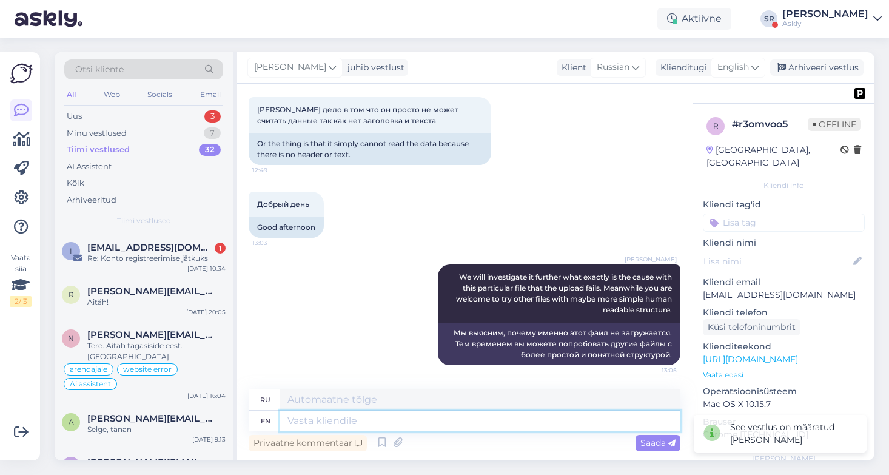
click at [354, 420] on textarea at bounding box center [480, 421] width 400 height 21
type textarea "Dear"
type textarea "Дорогой"
type textarea "Dear Daria,"
type textarea "Дорогая Дарья,"
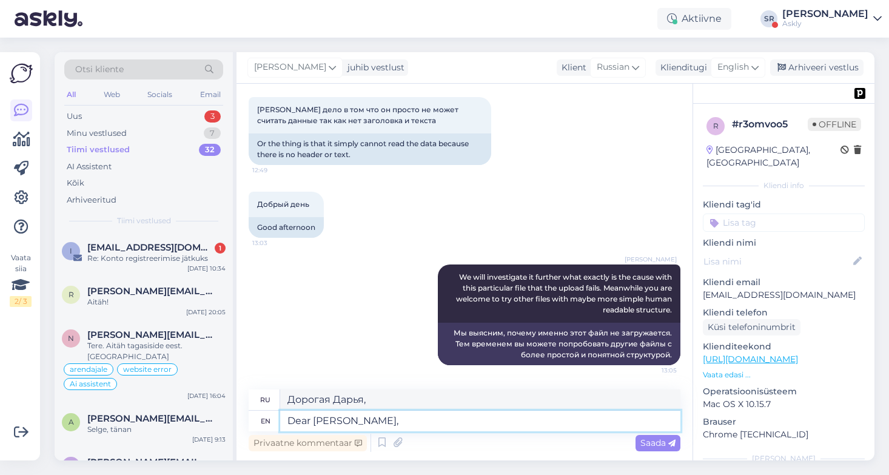
drag, startPoint x: 316, startPoint y: 420, endPoint x: 258, endPoint y: 420, distance: 57.0
click at [258, 420] on div "en Dear Daria," at bounding box center [465, 421] width 432 height 21
type textarea "HelDaria,"
type textarea "ХеДарья,"
type textarea "HellDaria,"
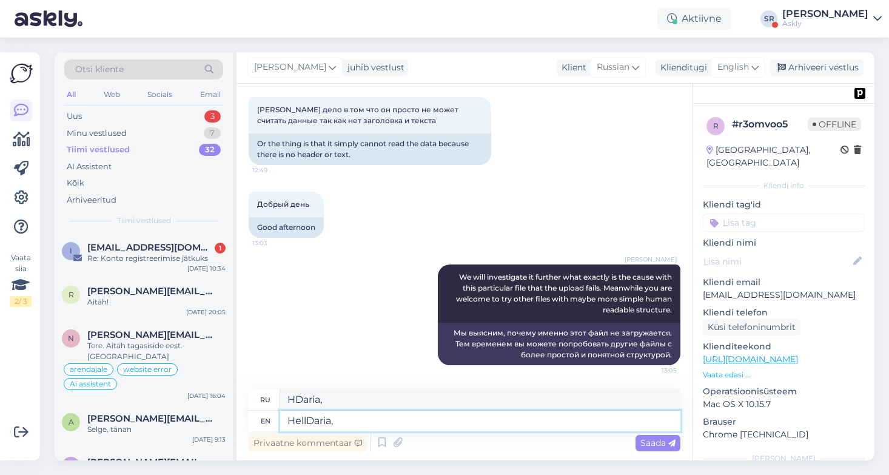
type textarea "ХелДариа,"
type textarea "HelloDaria,"
type textarea "ХеллДарья,"
type textarea "Hello Daria,"
type textarea "Привет, Дарья,"
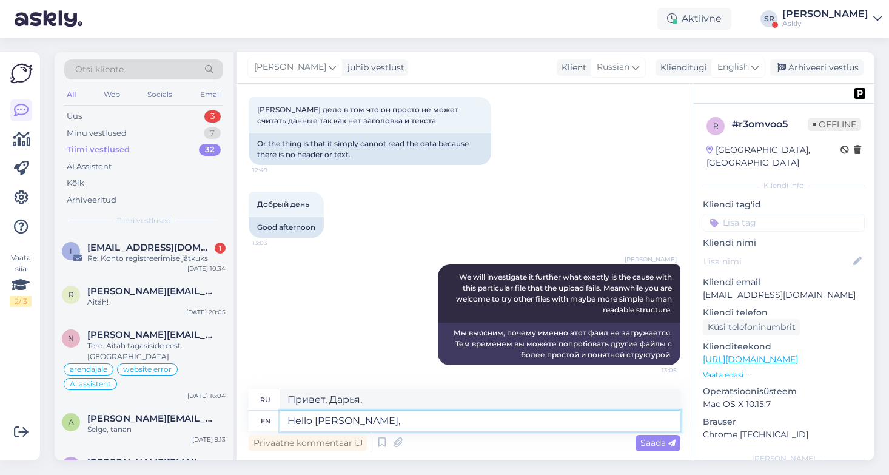
drag, startPoint x: 314, startPoint y: 420, endPoint x: 252, endPoint y: 420, distance: 61.3
click at [252, 420] on div "en Hello Daria," at bounding box center [465, 421] width 432 height 21
type textarea "GDaria,"
type textarea "ГДарья,"
type textarea "Good Daria,"
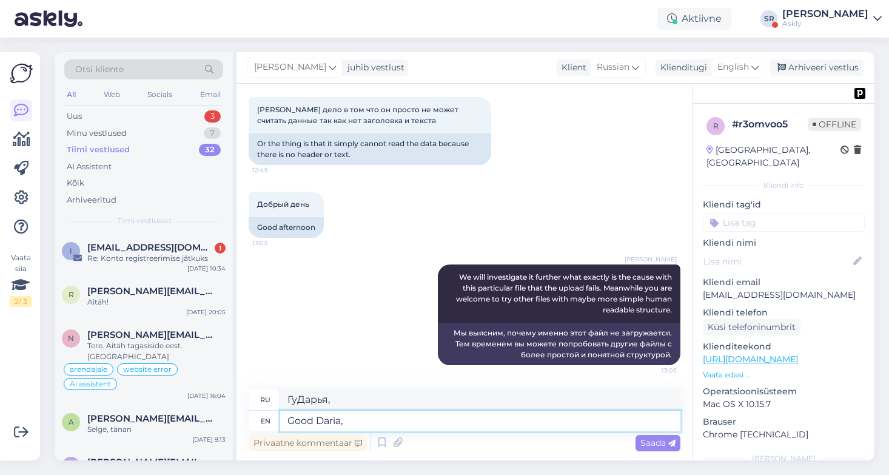
type textarea "GoodDaria,"
type textarea "Good mDaria,"
type textarea "Хорошо, Дарья,"
type textarea "Good mornDaria,"
type textarea "Доброе утро, Дарья,"
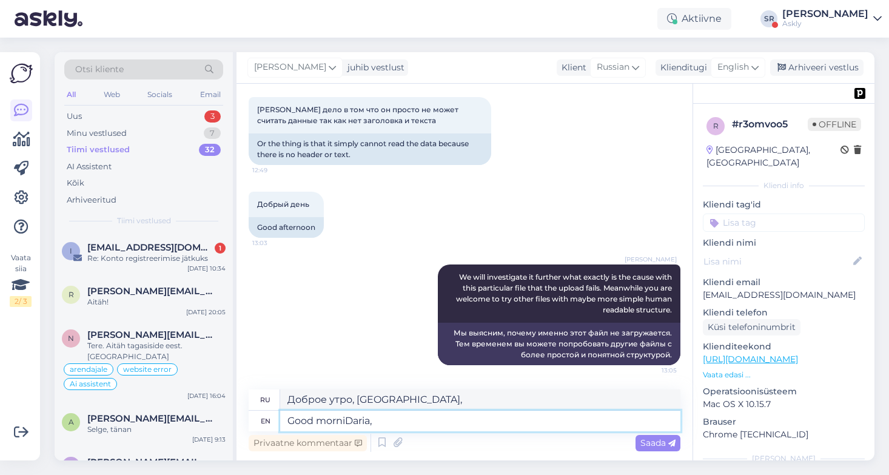
type textarea "Good morninDaria,"
type textarea "Доброе утро,Дарья,"
type textarea "Good morningDaria,"
type textarea "Доброе утро, Дарья,"
click at [412, 422] on textarea "Good morning Daria," at bounding box center [480, 421] width 400 height 21
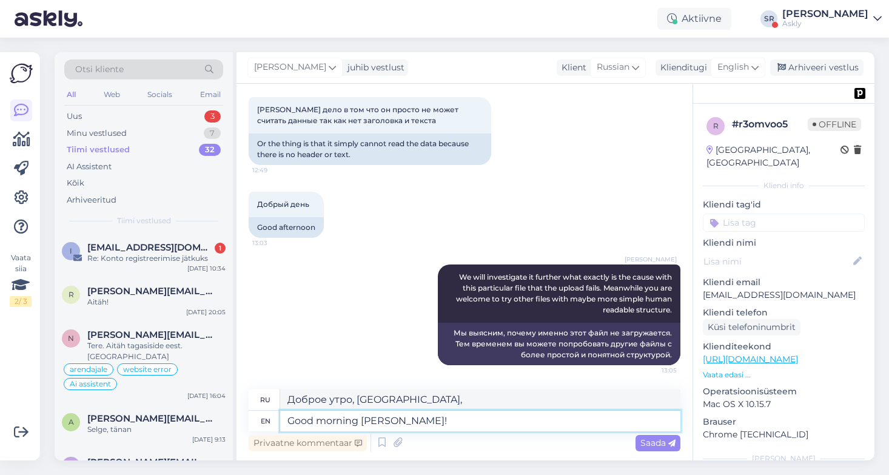
type textarea "Good morning Daria!"
type textarea "Доброе утро, Дарья!"
type textarea "Good morning Daria! Did you h"
type textarea "Доброе утро, Дарья! Ты..."
type textarea "Good morning Daria! Did you have a"
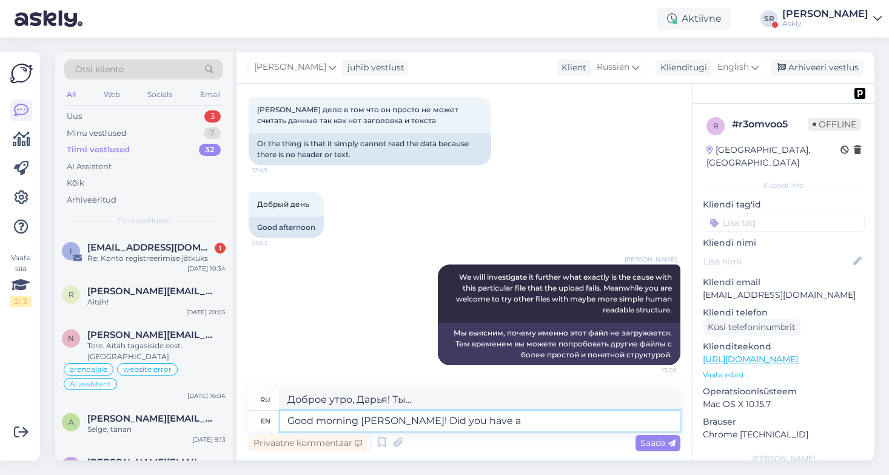
type textarea "Доброе утро, Дарья! У тебя было"
type textarea "Good morning Daria! Did you have a"
type textarea "Доброе утро, Дарья! У тебя был"
type textarea "Good morning Daria! Did you have a chance t"
type textarea "Доброе утро, Дарья! У тебя была возможность"
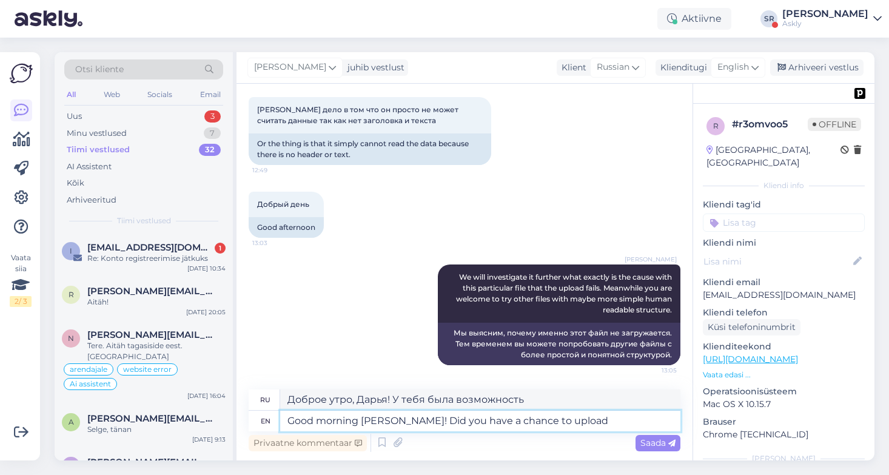
type textarea "Good morning Daria! Did you have a chance to upload"
type textarea "Доброе утро, Дарья! У тебя была возможность загрузить?"
type textarea "Good morning Daria! Did you have a chance to upload files."
type textarea "Доброе утро, Дарья! Удалось ли вам загрузить файлы?"
click at [394, 420] on textarea "Good morning Daria! Did you have a chance to upload files." at bounding box center [480, 421] width 400 height 21
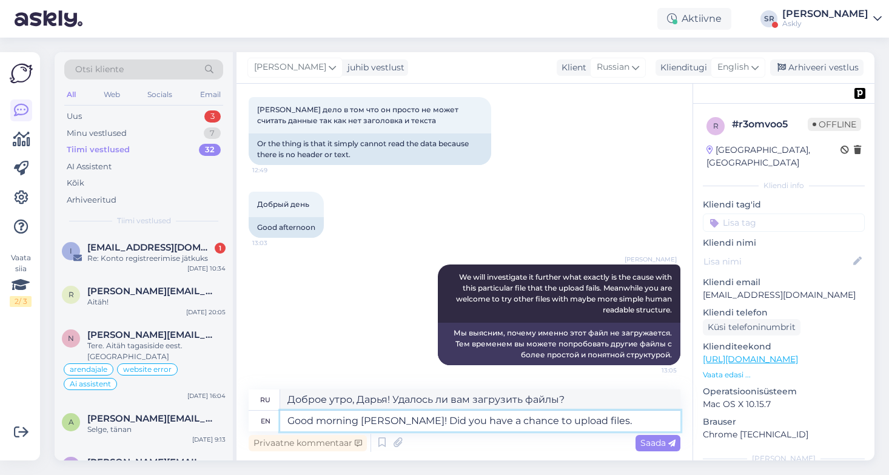
click at [609, 422] on textarea "Good morning Daria! Did you have a chance to upload files." at bounding box center [480, 421] width 400 height 21
type textarea "Good morning Daria! Did you have a chance to upload files again?"
type textarea "Доброе утро, Дарья! Удалось ли вам снова загрузить файлы?"
type textarea "Good morning Daria! Did you have a chance to upload files again? Please"
type textarea "Доброе утро, Дарья! Удалось ли вам снова загрузить файлы? Пожалуйста."
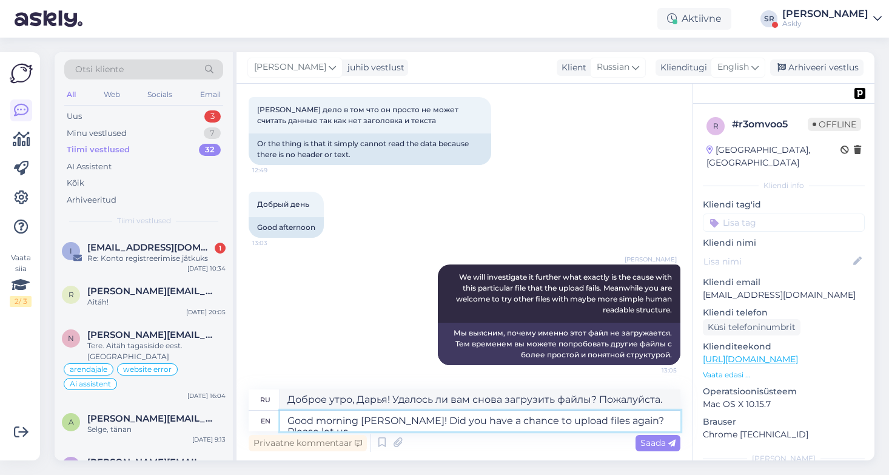
type textarea "Good morning Daria! Did you have a chance to upload files again? Please let us"
type textarea "Доброе утро, Дарья! Удалось ли вам снова загрузить файлы? Пожалуйста, дайте"
type textarea "Good morning Daria! Did you have a chance to upload files again? Please let us k"
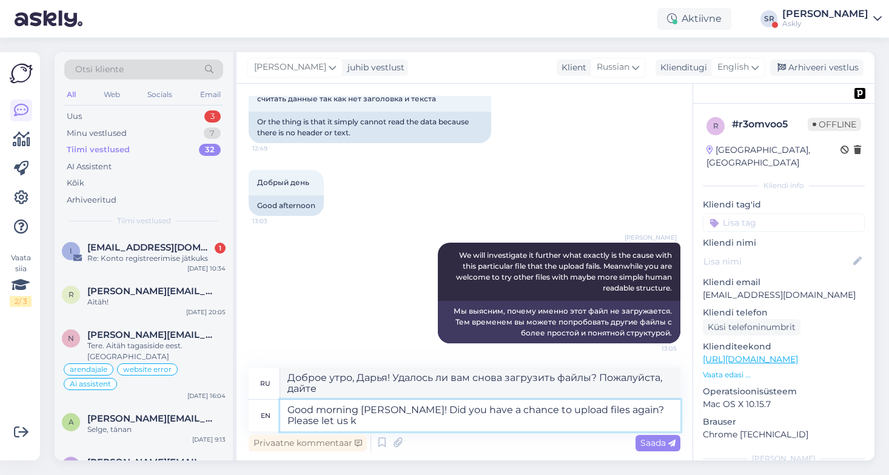
type textarea "Доброе утро, Дарья! Удалось ли вам снова загрузить файлы? Пожалуйста, дайте нам…"
type textarea "Good morning Daria! Did you have a chance to upload files again? Please let us …"
type textarea "Доброе утро, Дарья! Удалось ли вам снова загрузить файлы? Пожалуйста, дайте нам…"
type textarea "Good morning Daria! Did you have a chance to upload files again? Please let us …"
type textarea "Доброе утро, Дарья! Удалось ли вам снова загрузить файлы? Пожалуйста, дайте нам…"
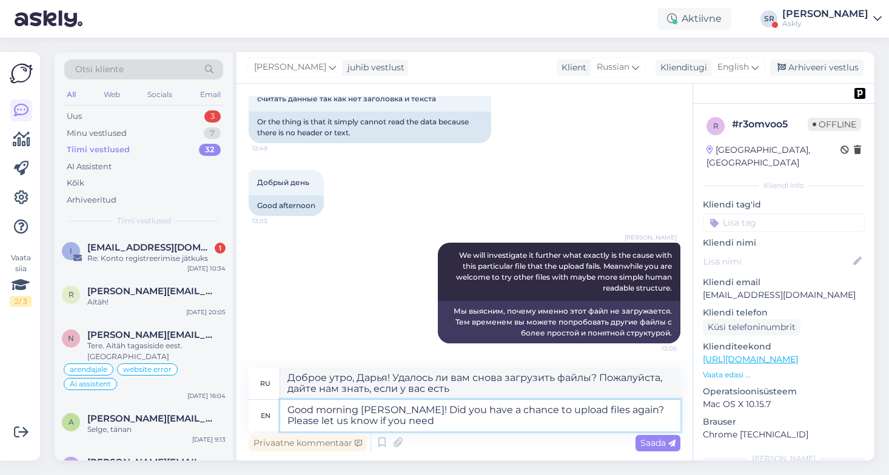
type textarea "Good morning Daria! Did you have a chance to upload files again? Please let us …"
type textarea "Доброе утро, Дарья! Удалось ли вам снова загрузить файлы? Пожалуйста, дайте нам…"
type textarea "Good morning Daria! Did you have a chance to upload files again? Please let us …"
type textarea "Доброе утро, Дарья! Удалось ли вам снова загрузить файлы? Пожалуйста, дайте нам…"
type textarea "Good morning Daria! Did you have a chance to upload files again? Please let us …"
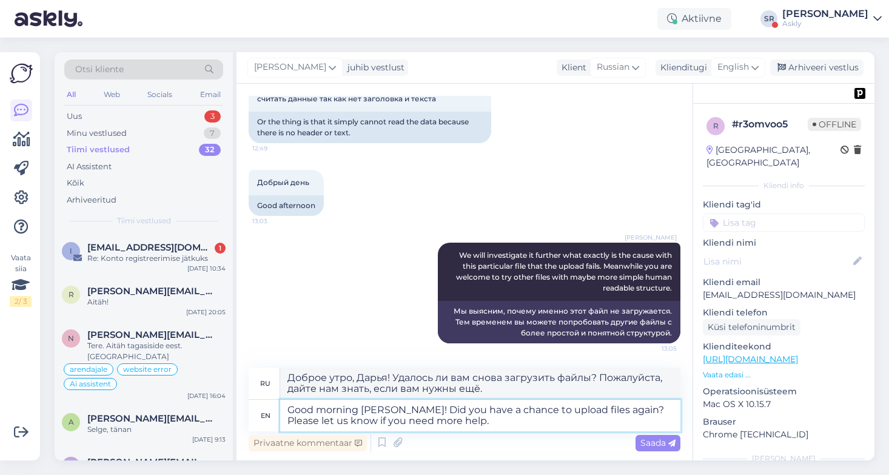
type textarea "Доброе утро, Дарья! Удалось ли вам снова загрузить файлы? Пожалуйста, дайте нам…"
drag, startPoint x: 399, startPoint y: 420, endPoint x: 374, endPoint y: 420, distance: 24.3
click at [374, 420] on textarea "Good morning Daria! Did you have a chance to upload files again? Please let us …" at bounding box center [480, 416] width 400 height 32
type textarea "Good morning Daria! Did you have a chance to upload files again? Please let us …"
type textarea "Доброе утро, Дарья! Удалось ли вам снова загрузить файлы? Пожалуйста, дайте нам…"
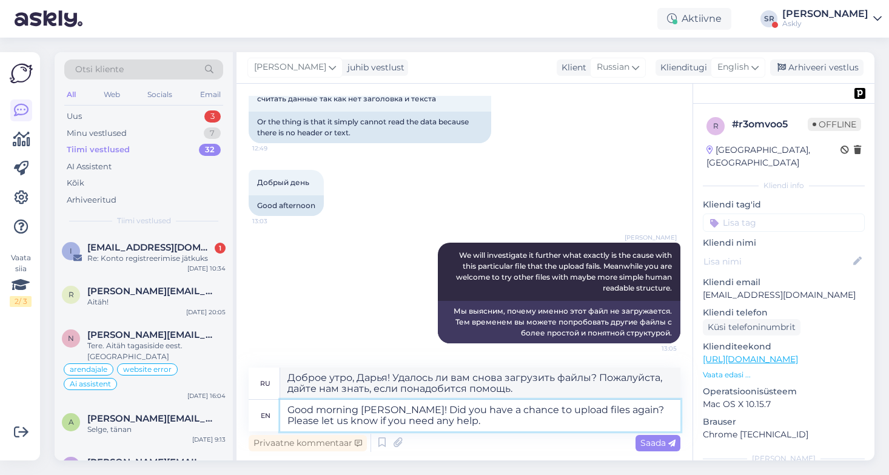
click at [463, 427] on textarea "Good morning Daria! Did you have a chance to upload files again? Please let us …" at bounding box center [480, 416] width 400 height 32
type textarea "Good morning Daria! Did you have a chance to upload files again? Please let us …"
click at [656, 441] on span "Saada" at bounding box center [658, 442] width 35 height 11
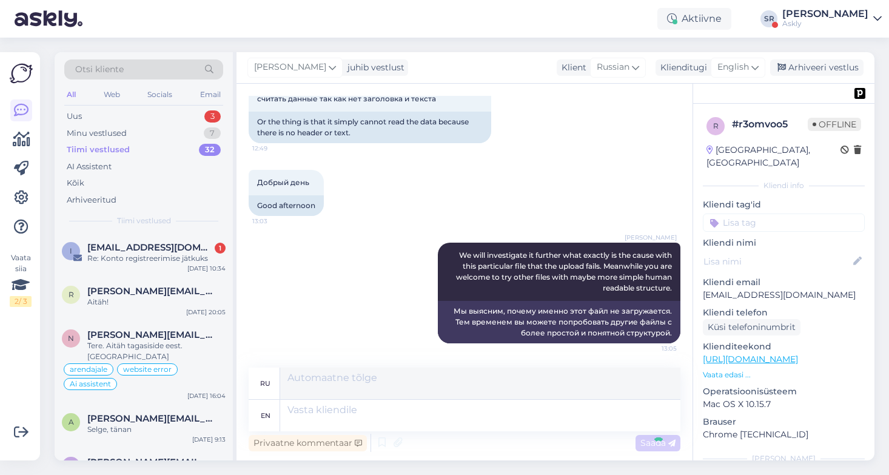
scroll to position [5254, 0]
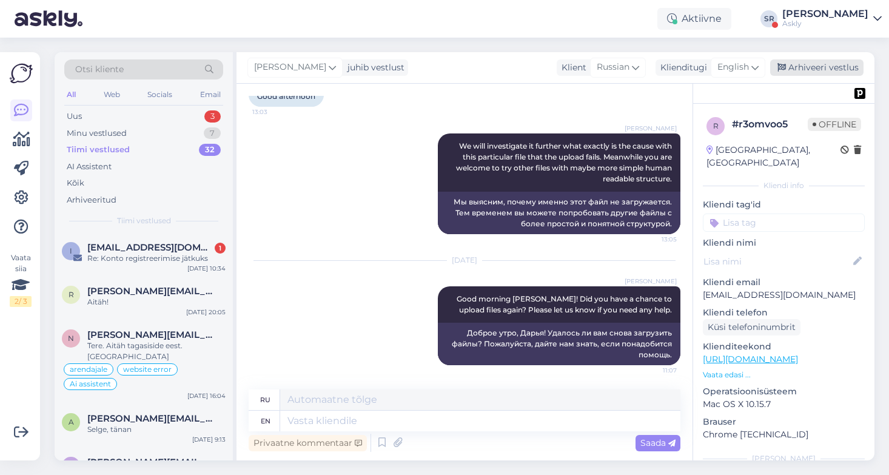
click at [834, 68] on div "Arhiveeri vestlus" at bounding box center [817, 67] width 93 height 16
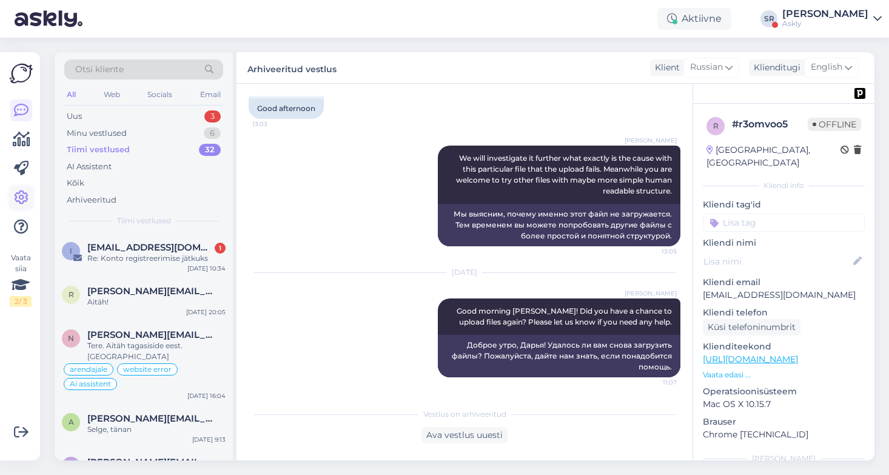
click at [22, 195] on icon at bounding box center [21, 198] width 15 height 15
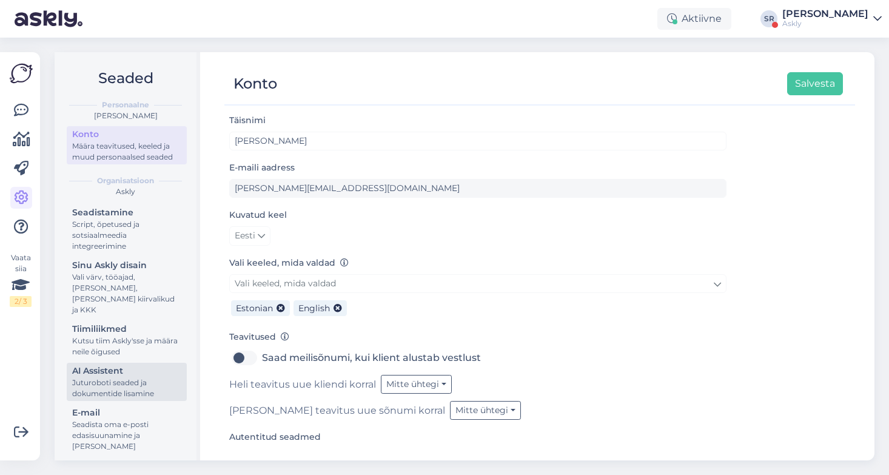
click at [131, 377] on div "Juturoboti seaded ja dokumentide lisamine" at bounding box center [126, 388] width 109 height 22
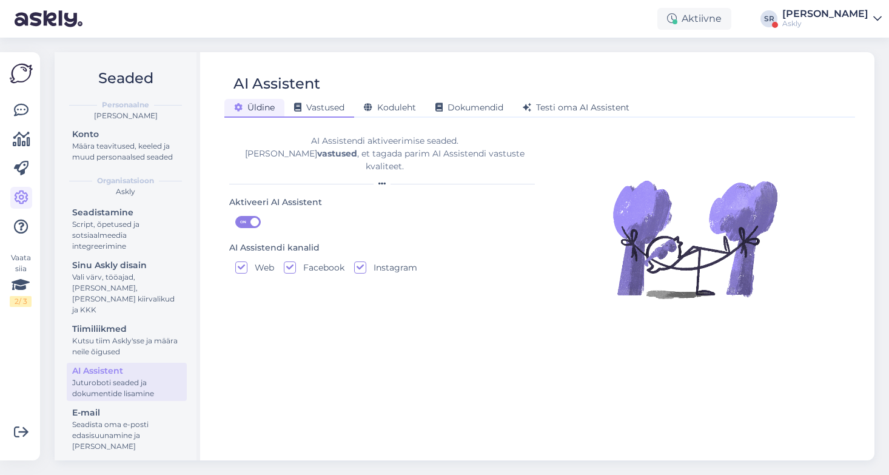
click at [347, 112] on div "Vastused" at bounding box center [320, 108] width 70 height 19
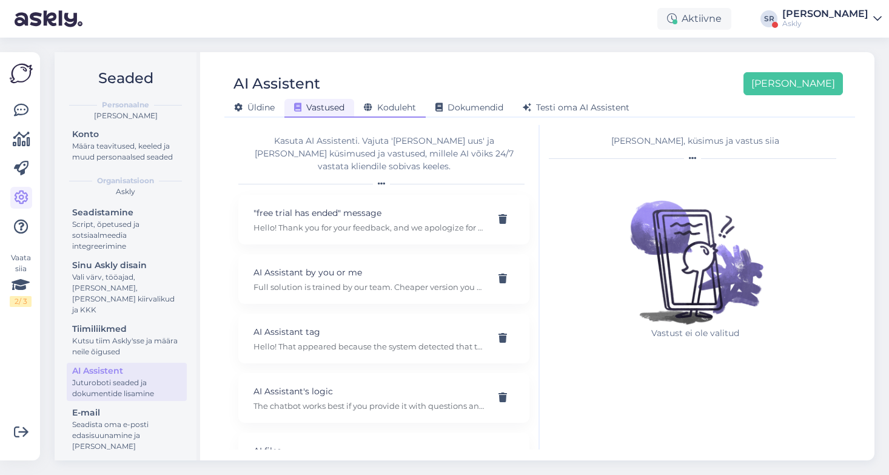
click at [386, 104] on span "Koduleht" at bounding box center [390, 107] width 52 height 11
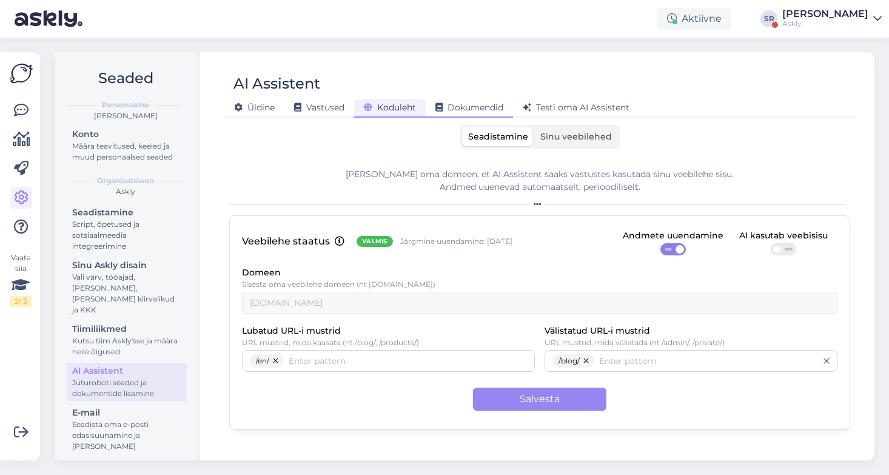
click at [494, 101] on div "Dokumendid" at bounding box center [469, 108] width 87 height 19
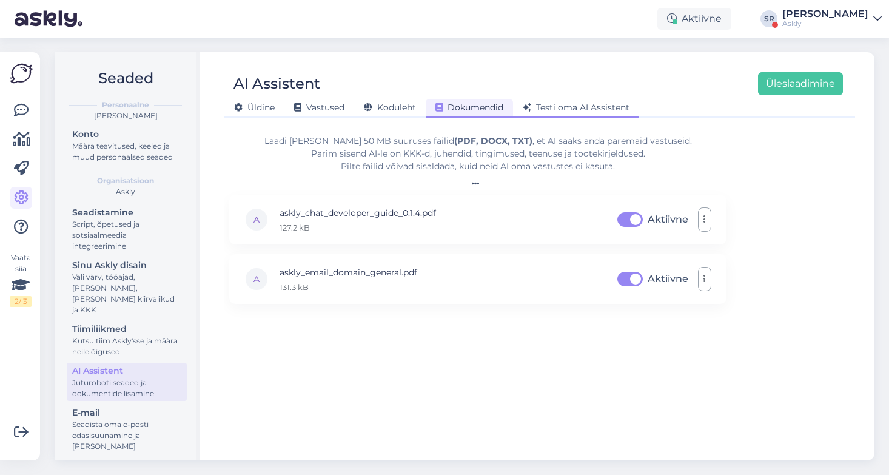
click at [573, 102] on div "Testi oma AI Assistent" at bounding box center [576, 108] width 126 height 19
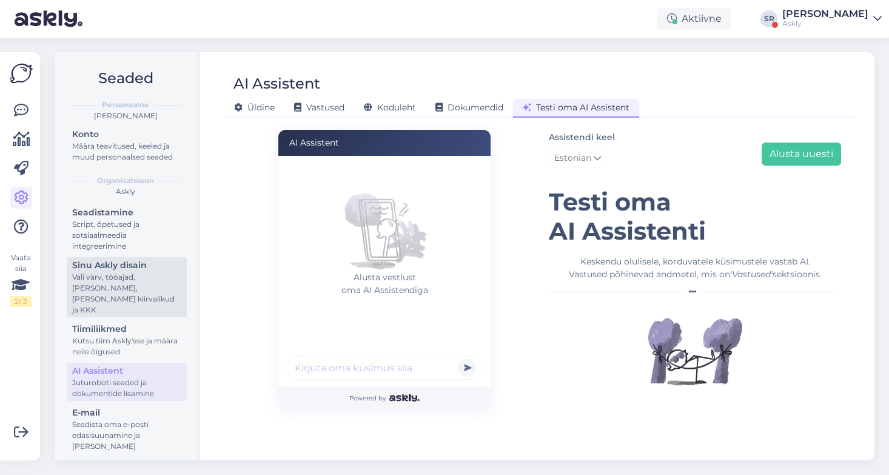
click at [152, 283] on div "Vali värv, tööajad, [PERSON_NAME], [PERSON_NAME] kiirvalikud ja KKK" at bounding box center [126, 294] width 109 height 44
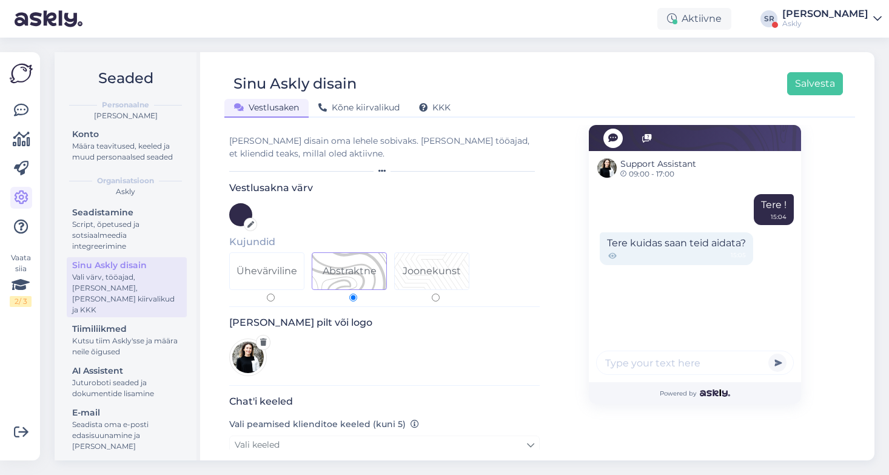
click at [813, 23] on div "Askly" at bounding box center [826, 24] width 86 height 10
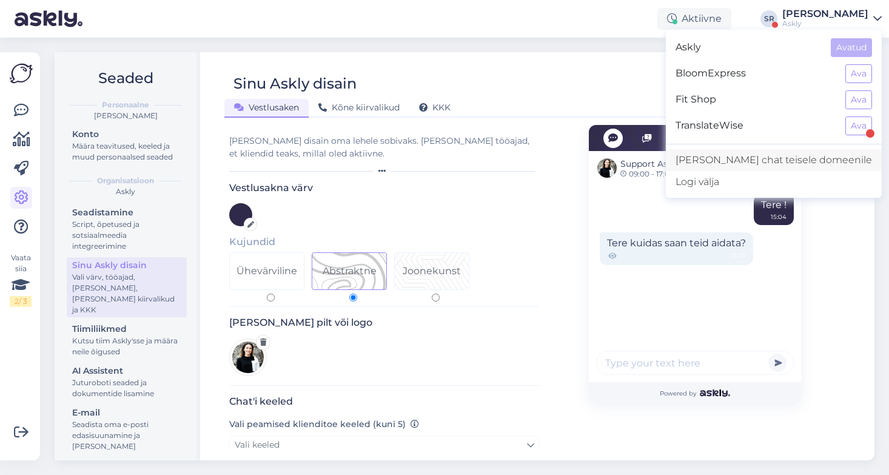
click at [763, 161] on link "[PERSON_NAME] chat teisele domeenile" at bounding box center [774, 160] width 216 height 22
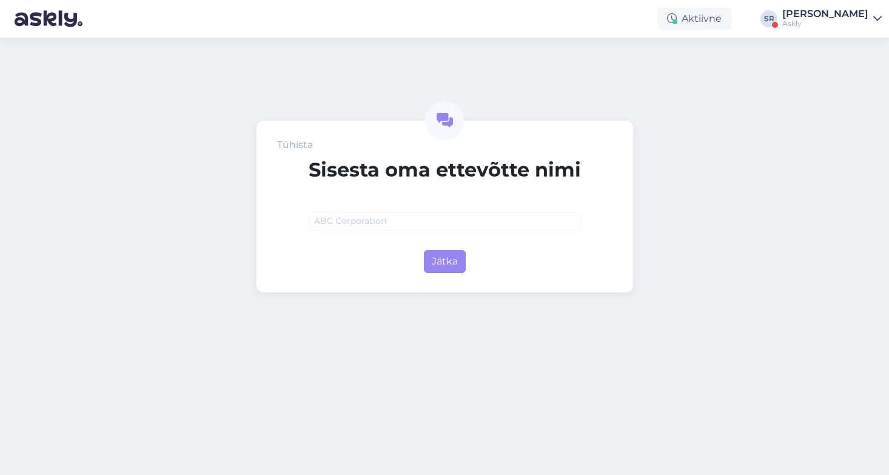
click at [412, 215] on input "text" at bounding box center [445, 221] width 272 height 19
type input "Sport Online"
click at [441, 259] on button "Jätka" at bounding box center [445, 261] width 42 height 23
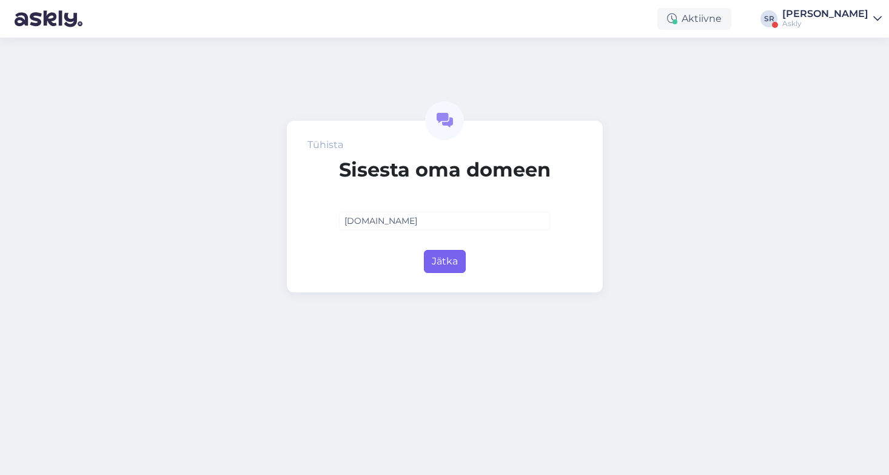
type input "[DOMAIN_NAME]"
click at [454, 266] on button "Jätka" at bounding box center [445, 261] width 42 height 23
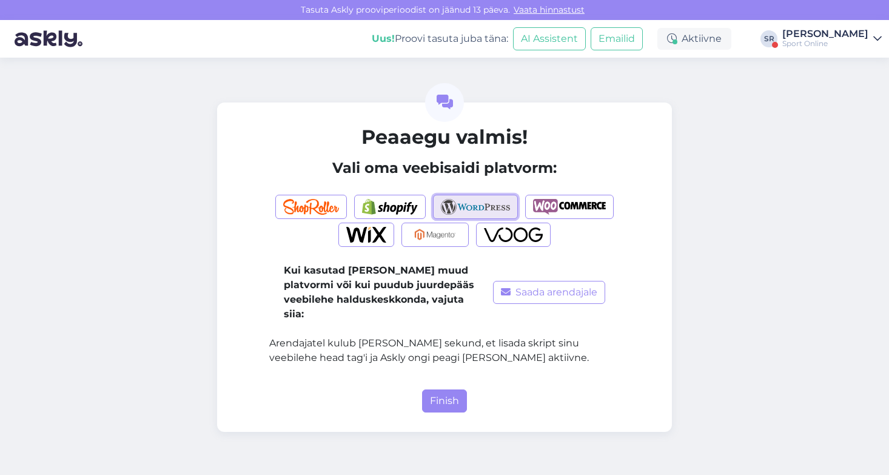
click at [468, 214] on img "button" at bounding box center [476, 207] width 70 height 16
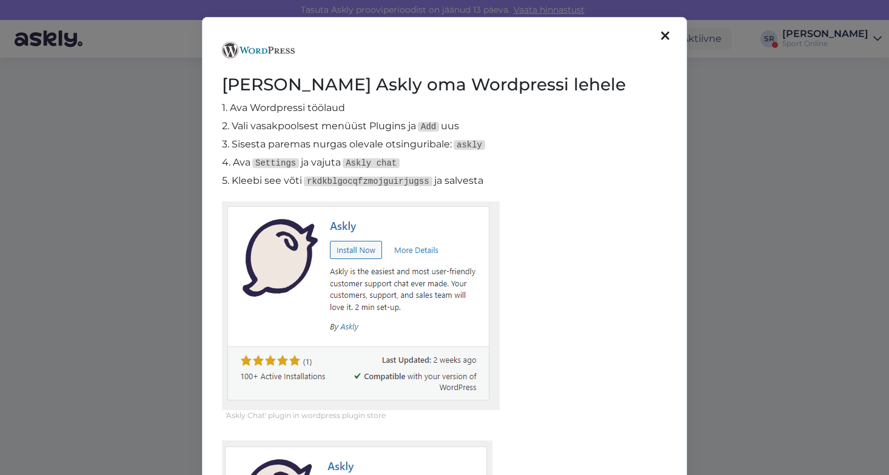
click at [669, 36] on icon at bounding box center [665, 36] width 8 height 13
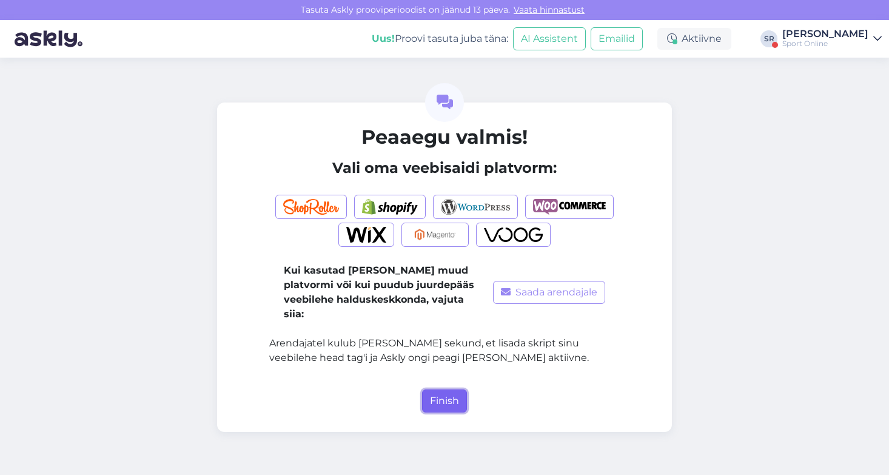
click at [443, 390] on button "Finish" at bounding box center [444, 401] width 45 height 23
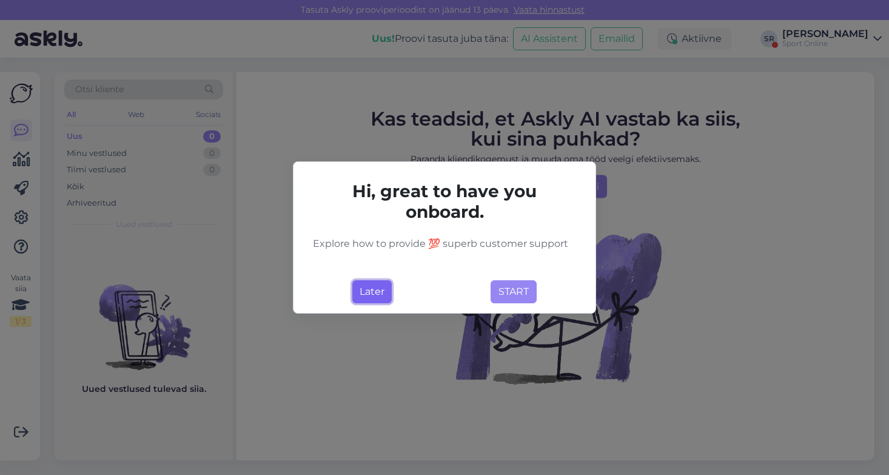
click at [369, 297] on button "Later" at bounding box center [372, 291] width 39 height 23
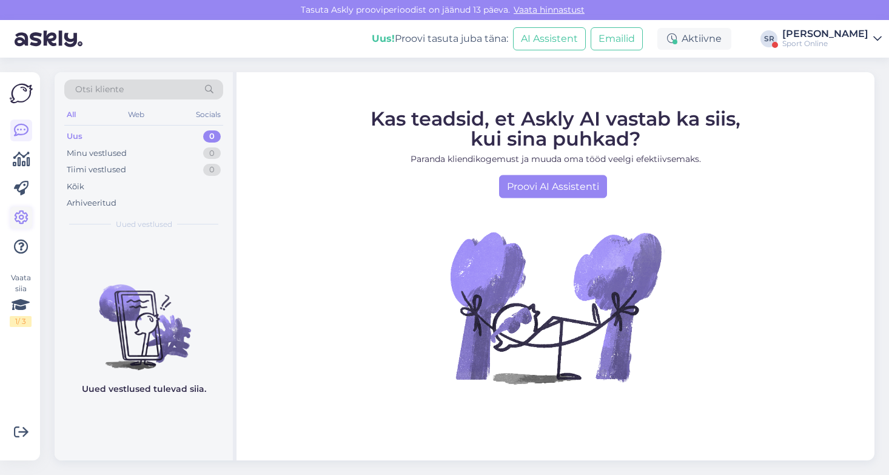
click at [19, 221] on icon at bounding box center [21, 218] width 15 height 15
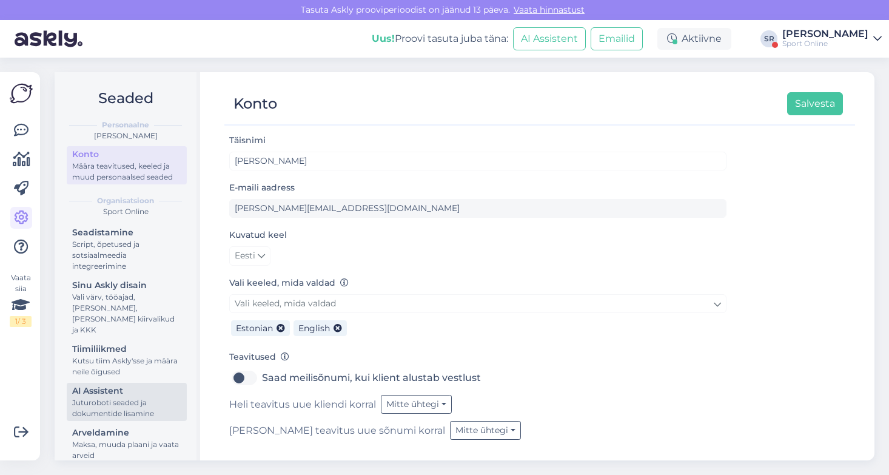
click at [81, 399] on div "Juturoboti seaded ja dokumentide lisamine" at bounding box center [126, 408] width 109 height 22
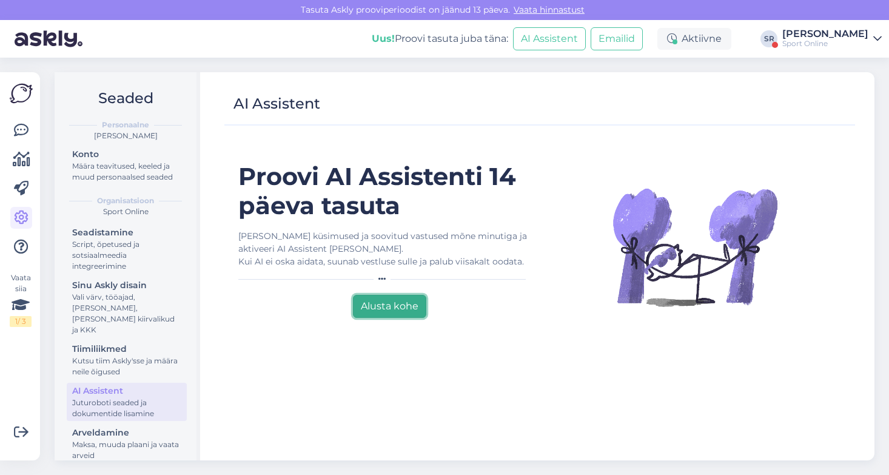
click at [397, 311] on button "Alusta kohe" at bounding box center [389, 306] width 73 height 23
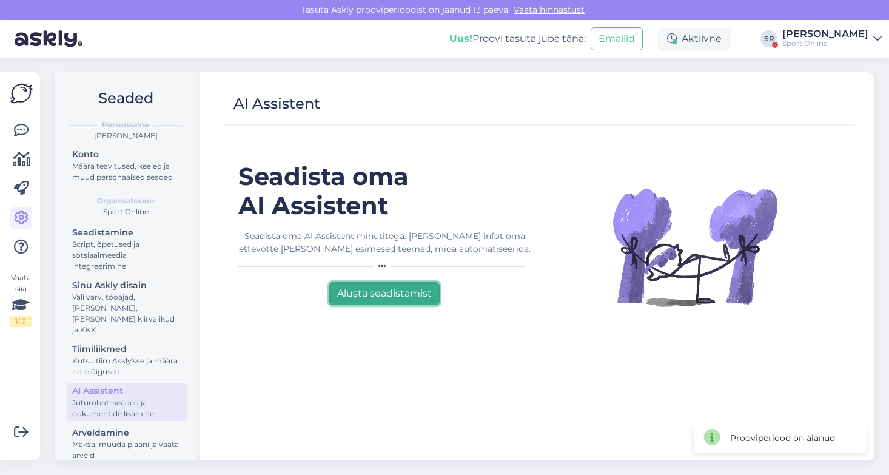
click at [370, 292] on button "Alusta seadistamist" at bounding box center [384, 293] width 110 height 23
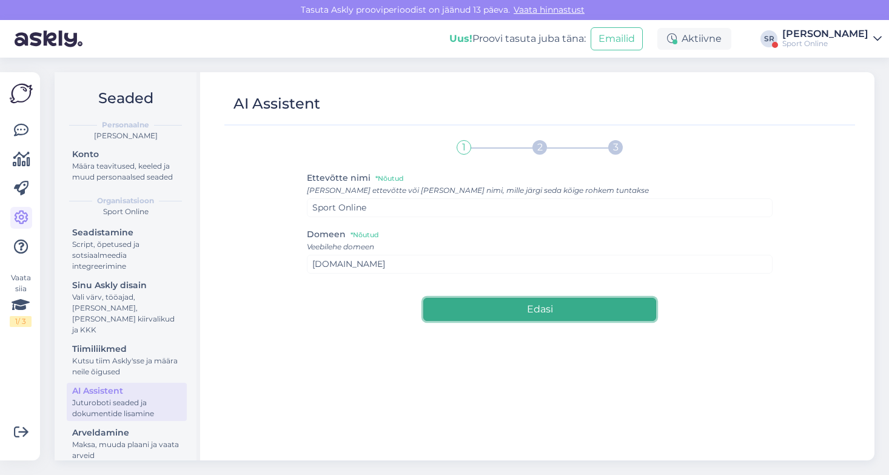
click at [490, 311] on button "Edasi" at bounding box center [540, 309] width 233 height 23
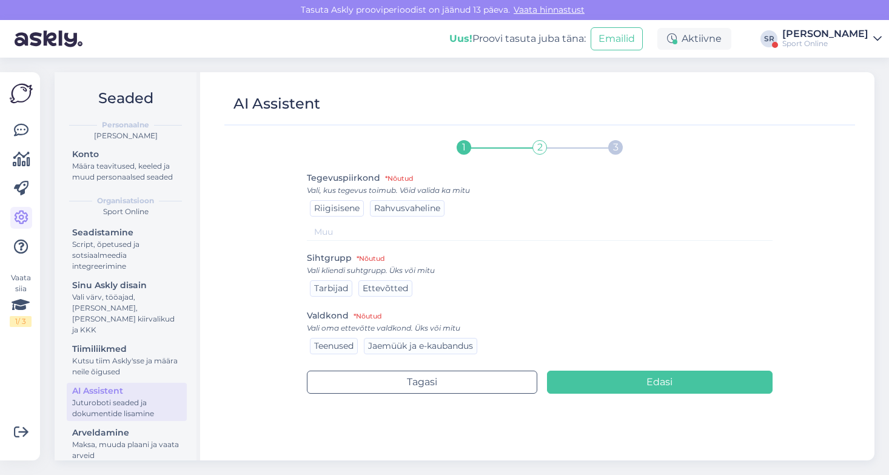
click at [327, 206] on span "Riigisisene" at bounding box center [337, 208] width 46 height 11
click at [388, 288] on span "Ettevõtted" at bounding box center [386, 288] width 46 height 11
click at [335, 343] on span "Teenused" at bounding box center [333, 345] width 39 height 11
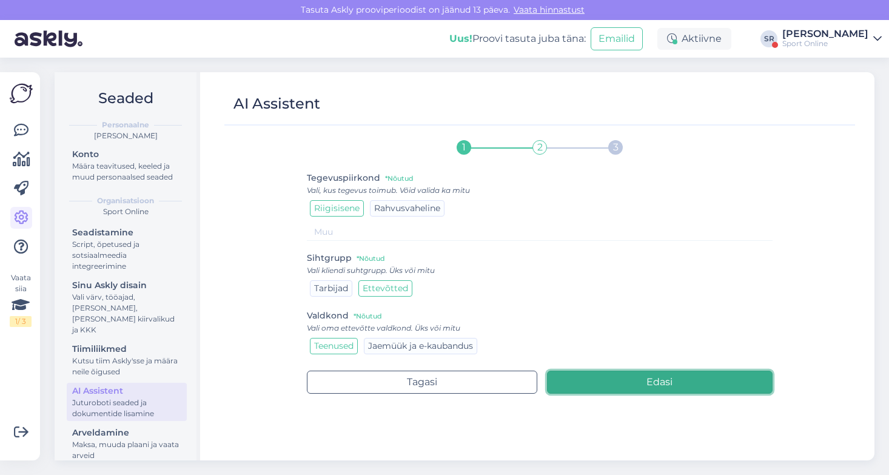
click at [653, 383] on button "Edasi" at bounding box center [660, 382] width 226 height 23
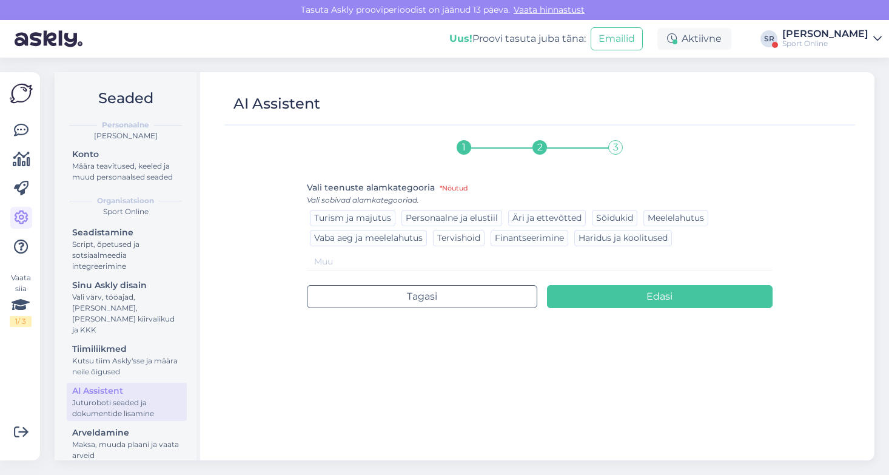
click at [456, 236] on span "Tervishoid" at bounding box center [458, 237] width 43 height 11
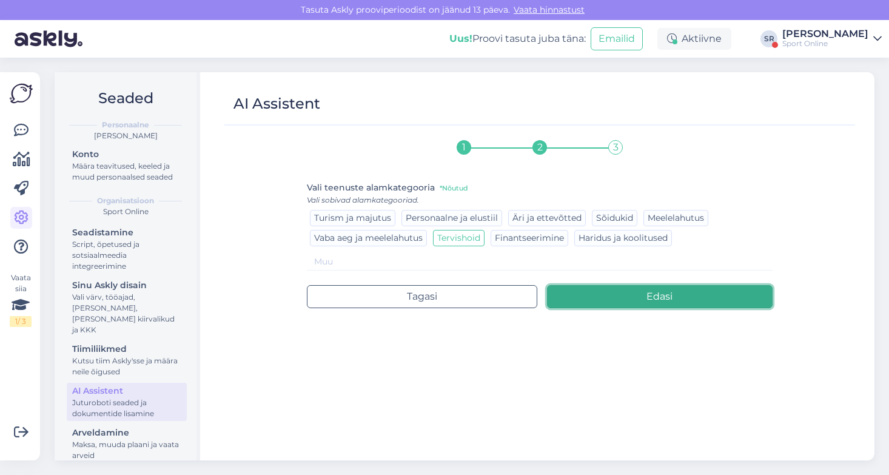
click at [640, 297] on button "Edasi" at bounding box center [660, 296] width 226 height 23
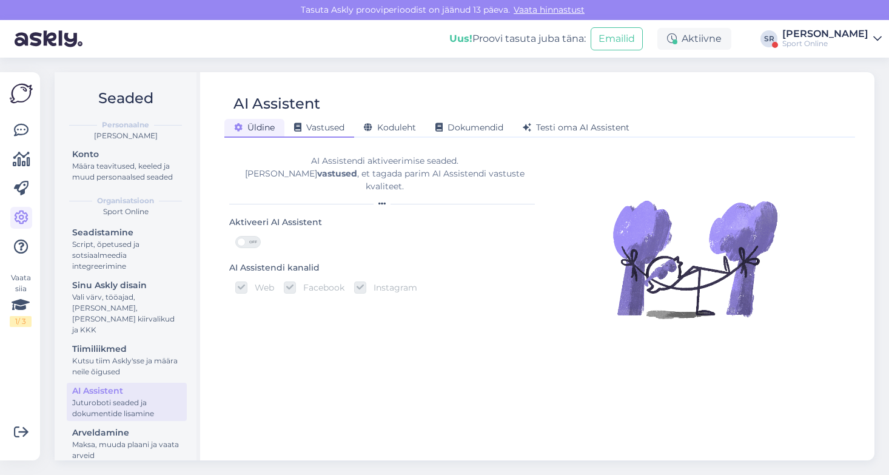
click at [322, 128] on span "Vastused" at bounding box center [319, 127] width 50 height 11
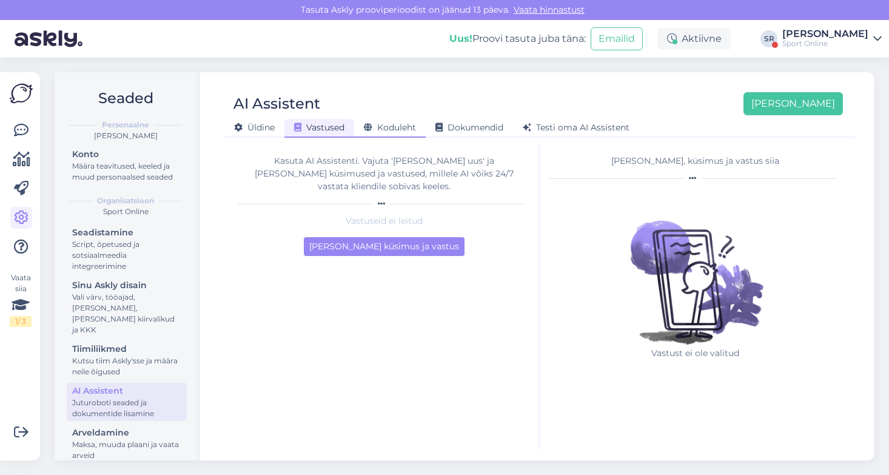
click at [390, 126] on span "Koduleht" at bounding box center [390, 127] width 52 height 11
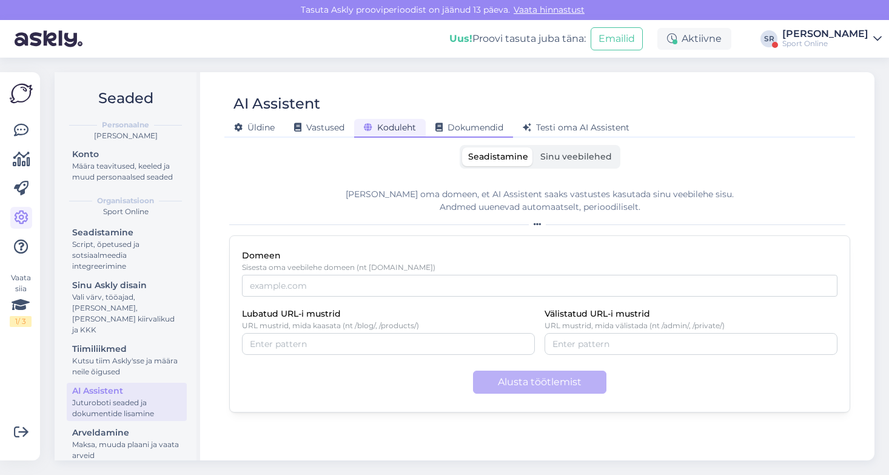
click at [464, 130] on span "Dokumendid" at bounding box center [470, 127] width 68 height 11
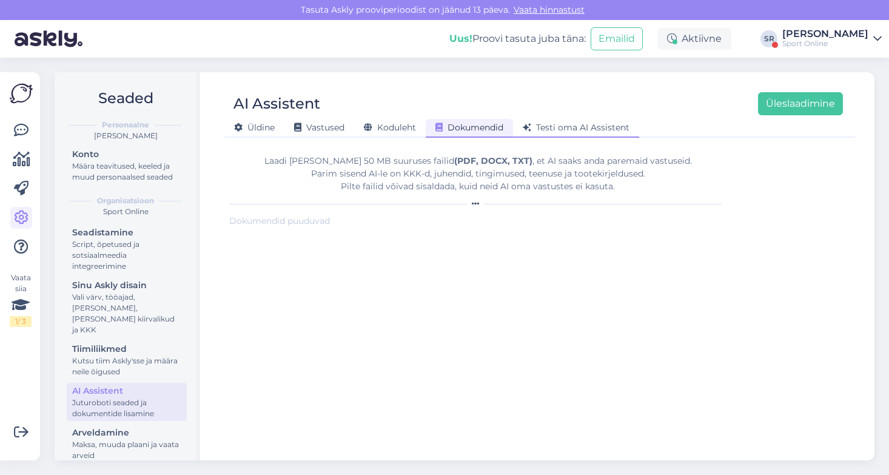
click at [558, 128] on span "Testi oma AI Assistent" at bounding box center [576, 127] width 107 height 11
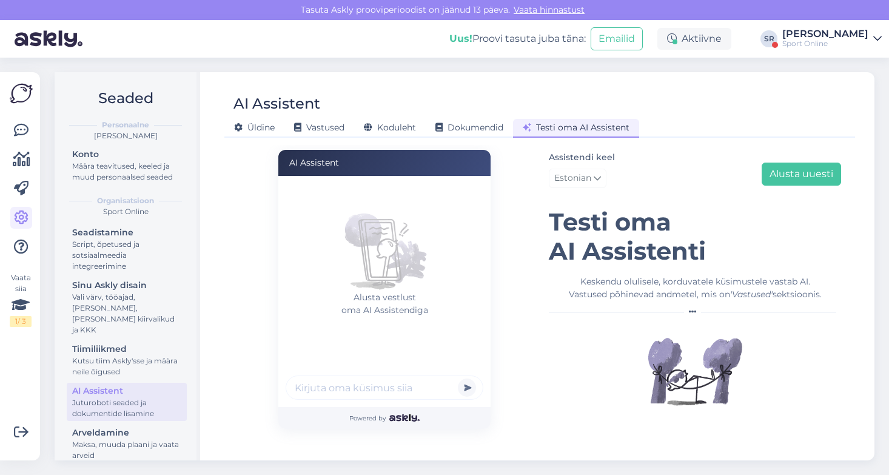
click at [809, 39] on div "Sport Online" at bounding box center [826, 44] width 86 height 10
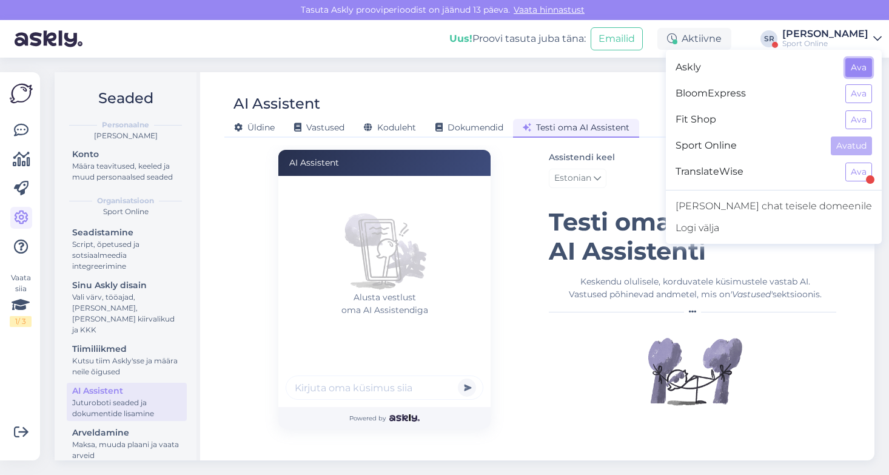
click at [857, 69] on button "Ava" at bounding box center [859, 67] width 27 height 19
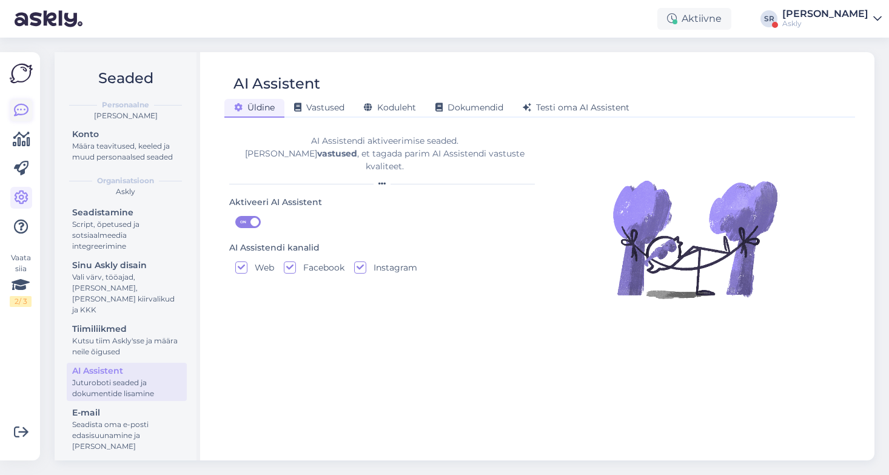
click at [19, 107] on icon at bounding box center [21, 110] width 15 height 15
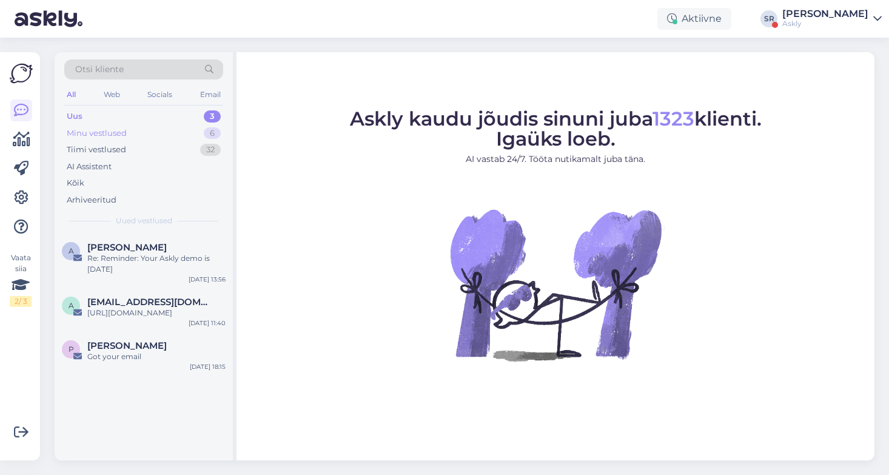
click at [112, 133] on div "Minu vestlused" at bounding box center [97, 133] width 60 height 12
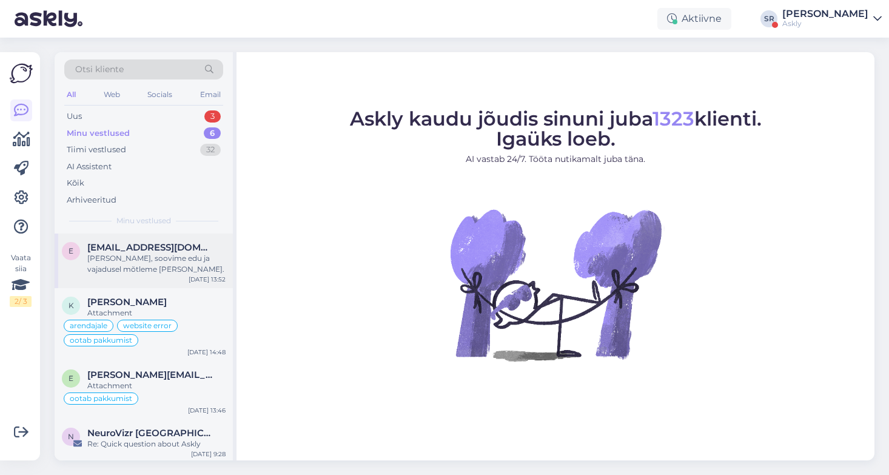
click at [182, 257] on div "[PERSON_NAME], soovime edu ja vajadusel mõtleme [PERSON_NAME]." at bounding box center [156, 264] width 138 height 22
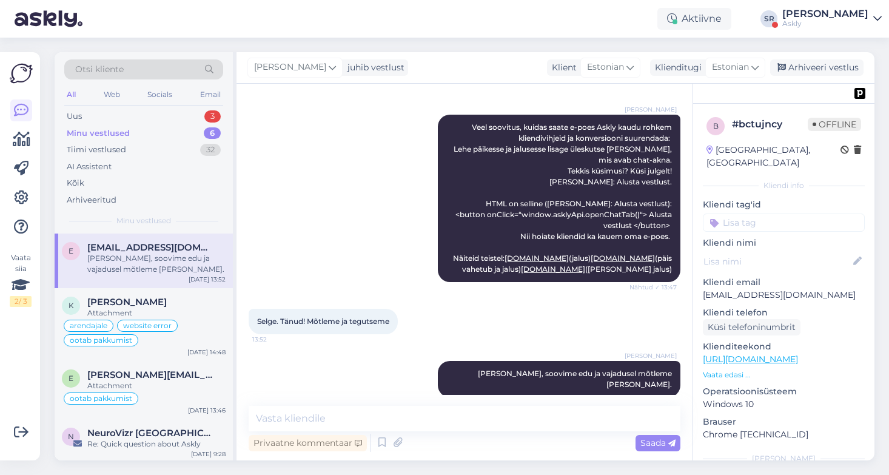
scroll to position [526, 0]
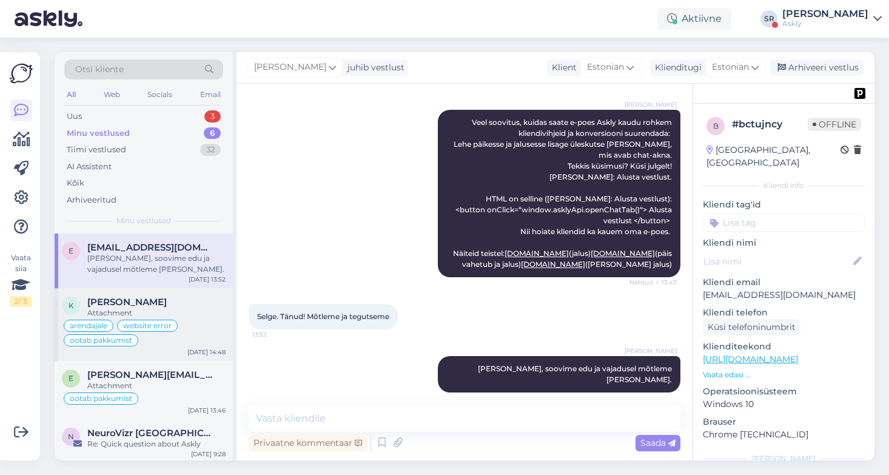
click at [179, 306] on div "[PERSON_NAME]" at bounding box center [156, 302] width 138 height 11
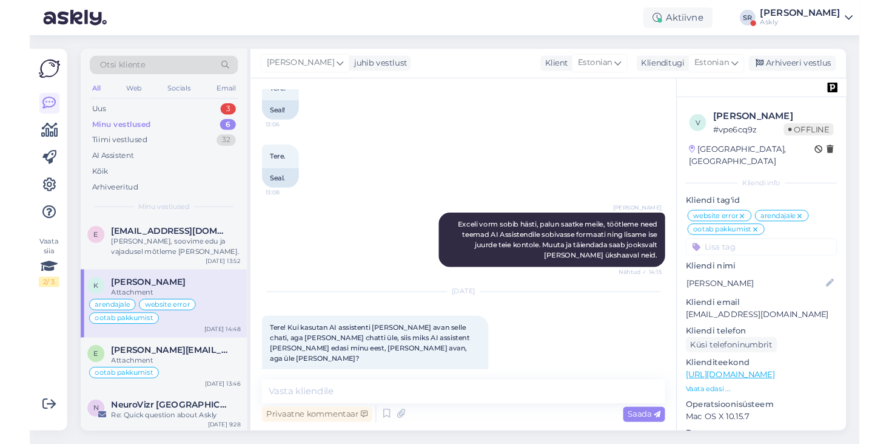
scroll to position [4233, 0]
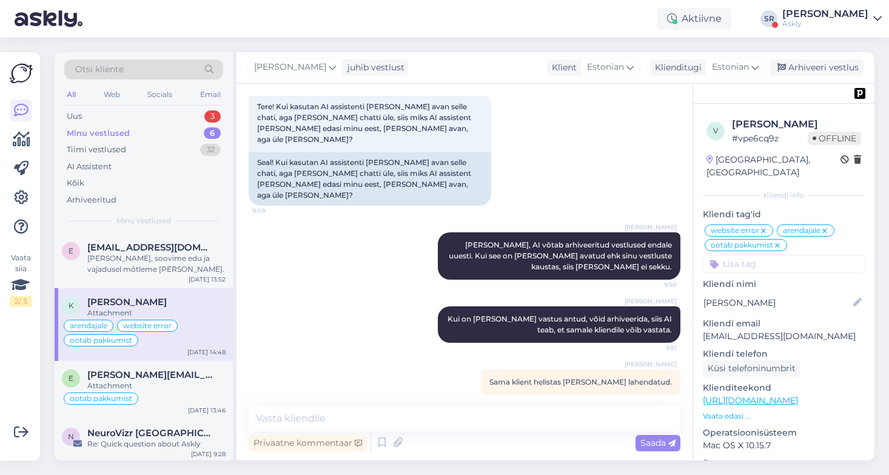
click at [727, 411] on p "Vaata edasi ..." at bounding box center [784, 416] width 162 height 11
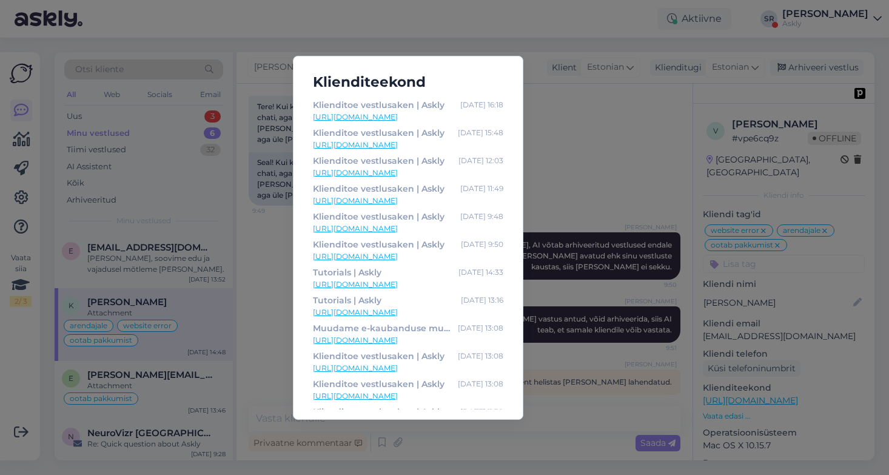
click at [601, 138] on div "Klienditeekond Klienditoe vestlusaken | Askly [DATE] 16:18 [URL][DOMAIN_NAME] K…" at bounding box center [444, 237] width 889 height 475
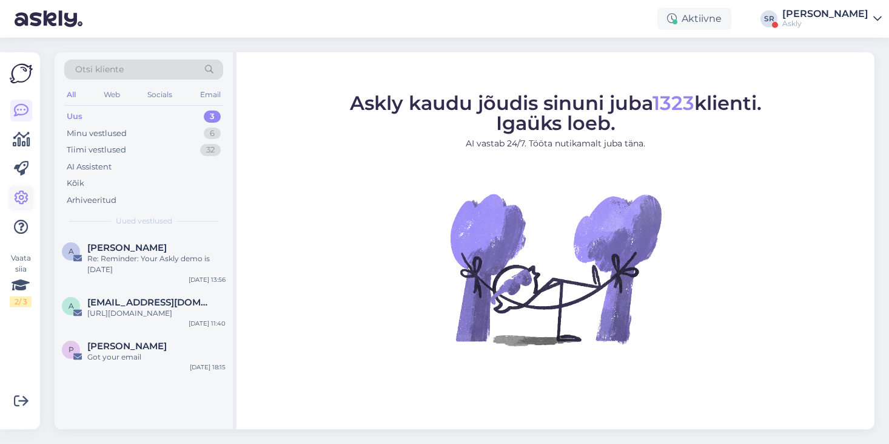
click at [21, 197] on icon at bounding box center [21, 198] width 15 height 15
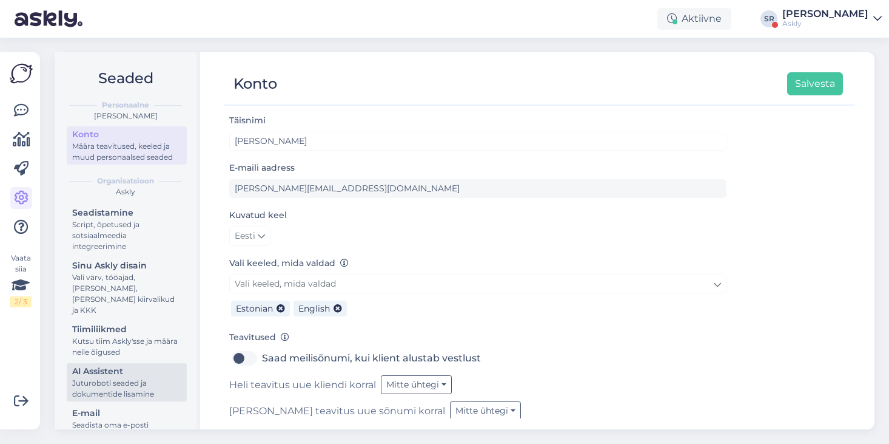
click at [117, 377] on div "Juturoboti seaded ja dokumentide lisamine" at bounding box center [126, 388] width 109 height 22
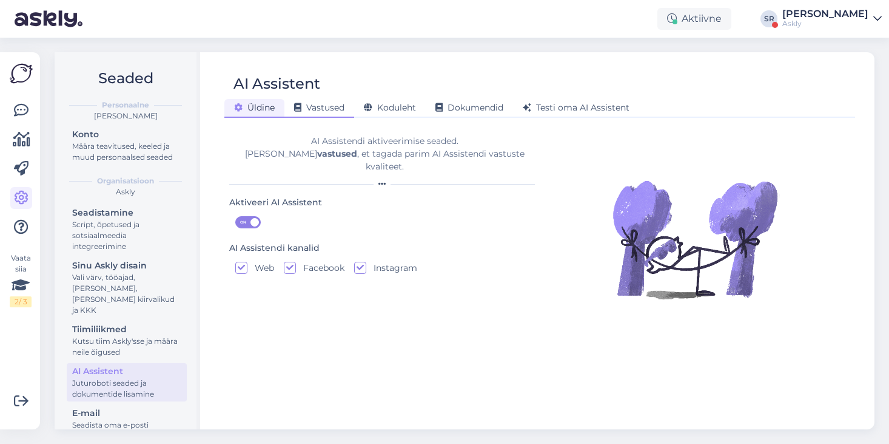
click at [325, 102] on span "Vastused" at bounding box center [319, 107] width 50 height 11
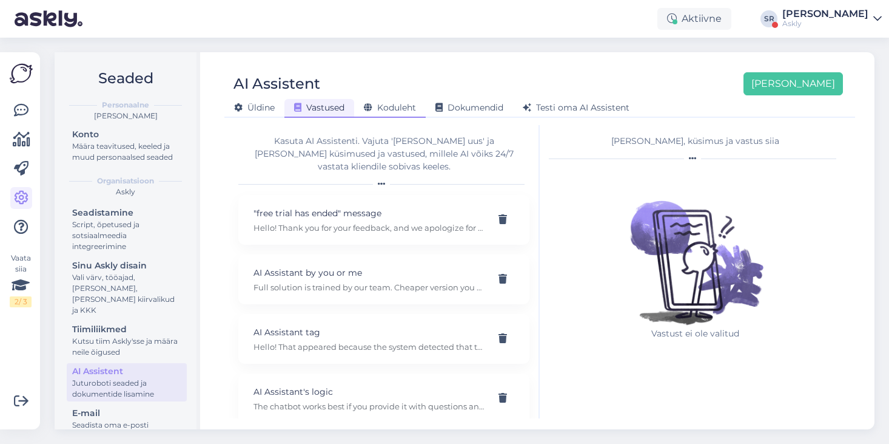
click at [391, 106] on span "Koduleht" at bounding box center [390, 107] width 52 height 11
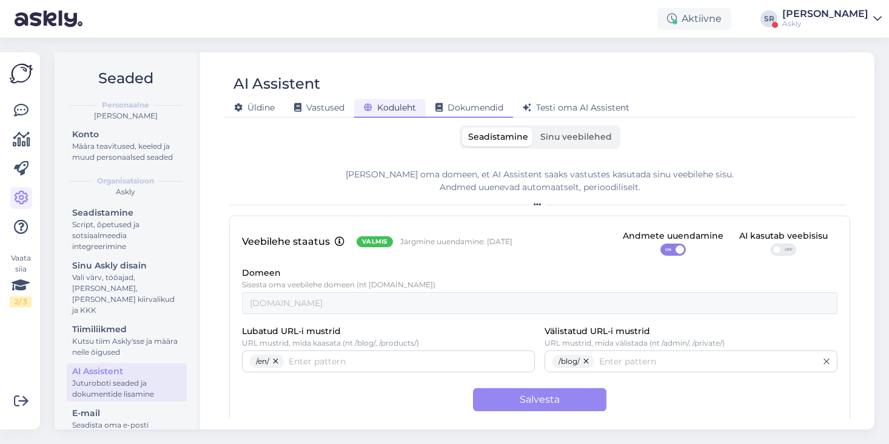
click at [480, 109] on span "Dokumendid" at bounding box center [470, 107] width 68 height 11
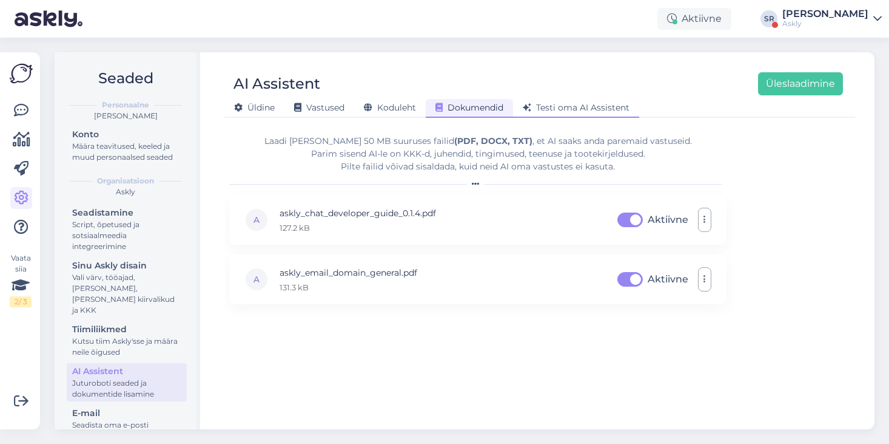
click at [555, 107] on span "Testi oma AI Assistent" at bounding box center [576, 107] width 107 height 11
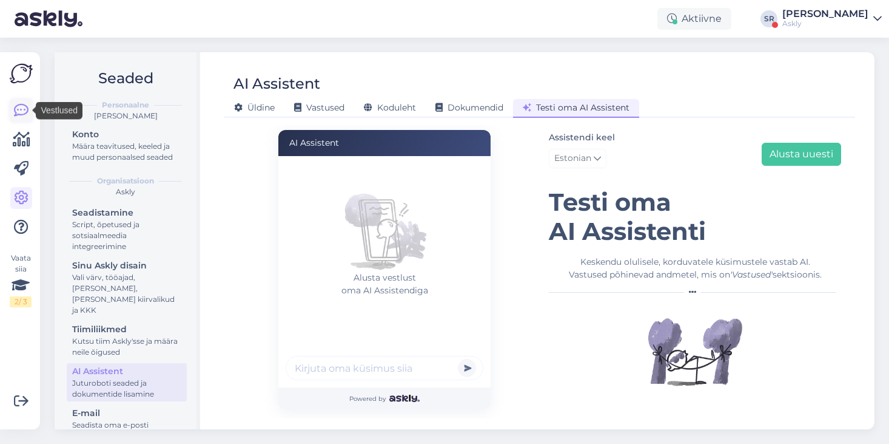
click at [22, 101] on link at bounding box center [21, 111] width 22 height 22
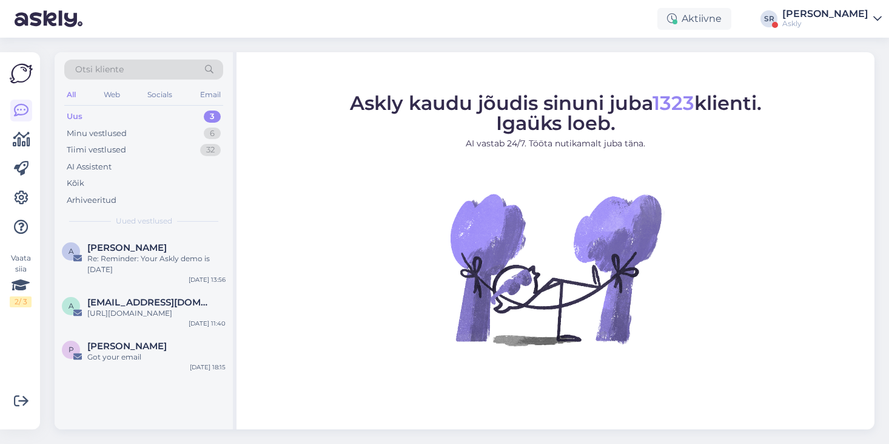
click at [864, 14] on div "Sandra Roosna" at bounding box center [826, 14] width 86 height 10
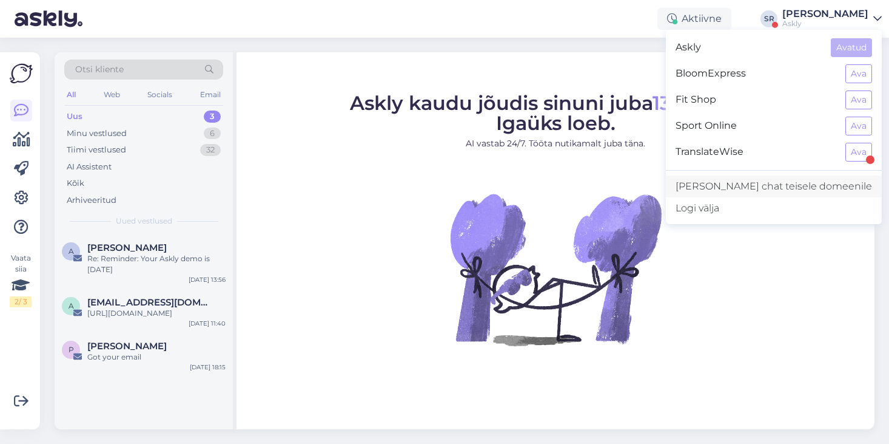
click at [774, 187] on link "Lisa chat teisele domeenile" at bounding box center [774, 186] width 216 height 22
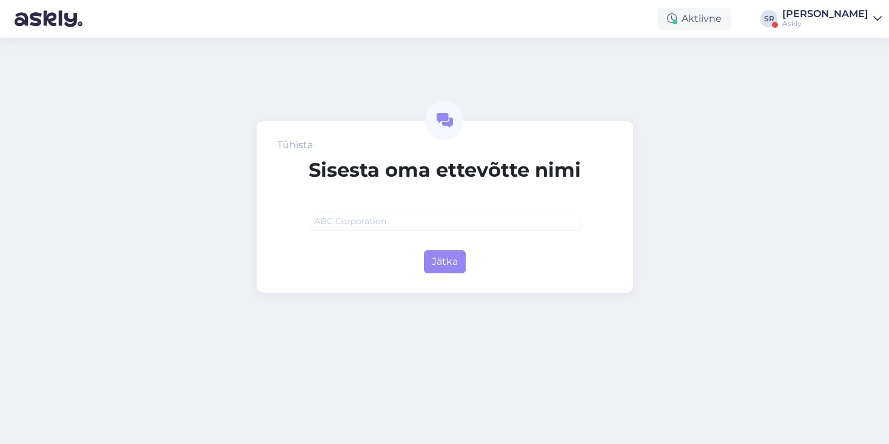
click at [512, 222] on input "text" at bounding box center [445, 221] width 272 height 19
type input "Beauty store"
click at [458, 258] on button "Jätka" at bounding box center [445, 261] width 42 height 23
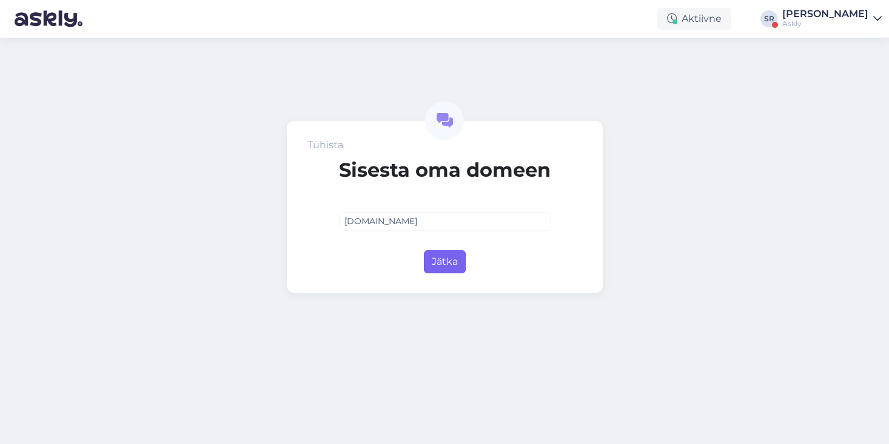
type input "[DOMAIN_NAME]"
click at [449, 258] on button "Jätka" at bounding box center [445, 261] width 42 height 23
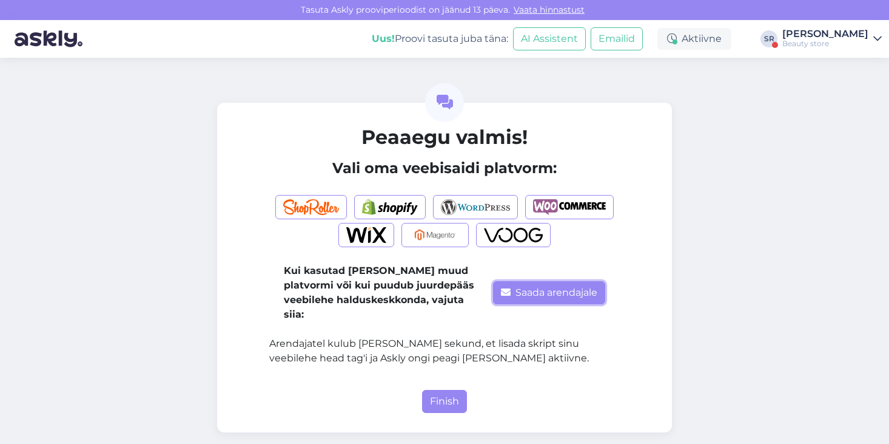
click at [535, 288] on button "Saada arendajale" at bounding box center [549, 292] width 112 height 23
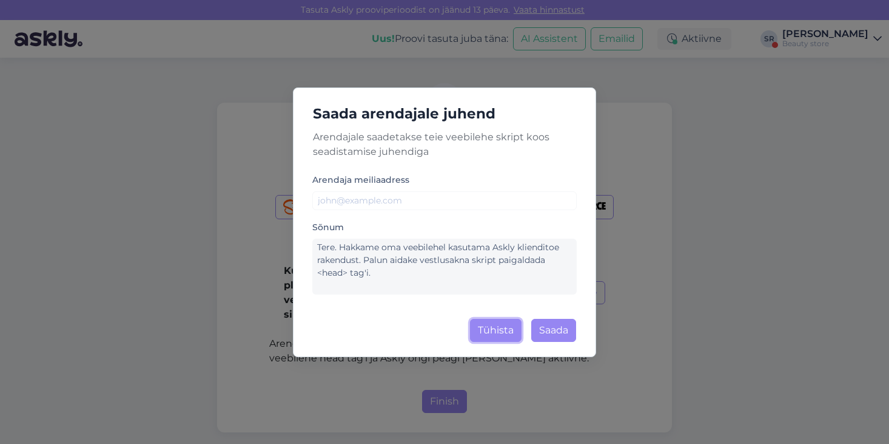
click at [491, 328] on button "Tühista" at bounding box center [496, 330] width 52 height 23
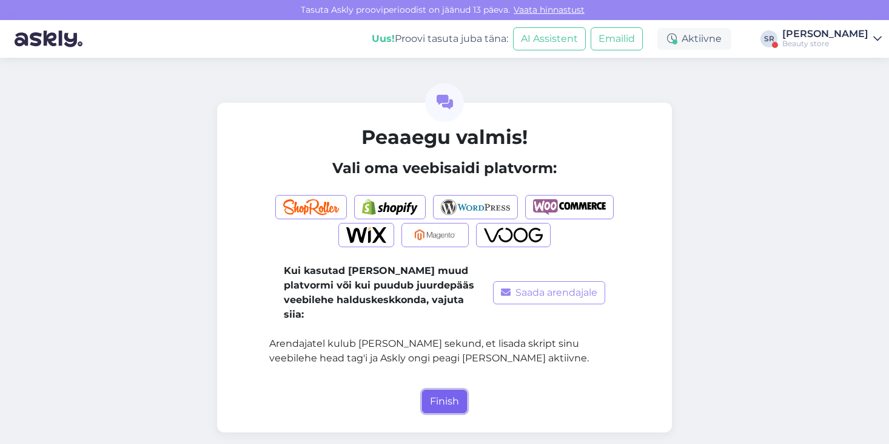
click at [445, 390] on button "Finish" at bounding box center [444, 401] width 45 height 23
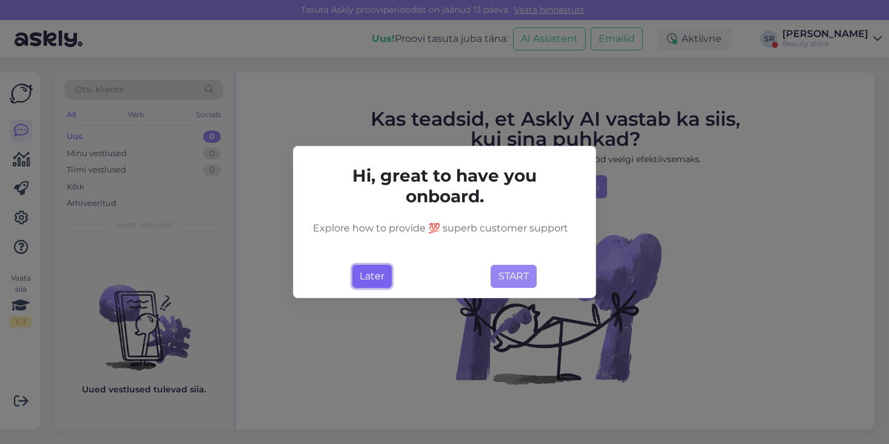
click at [379, 275] on button "Later" at bounding box center [372, 276] width 39 height 23
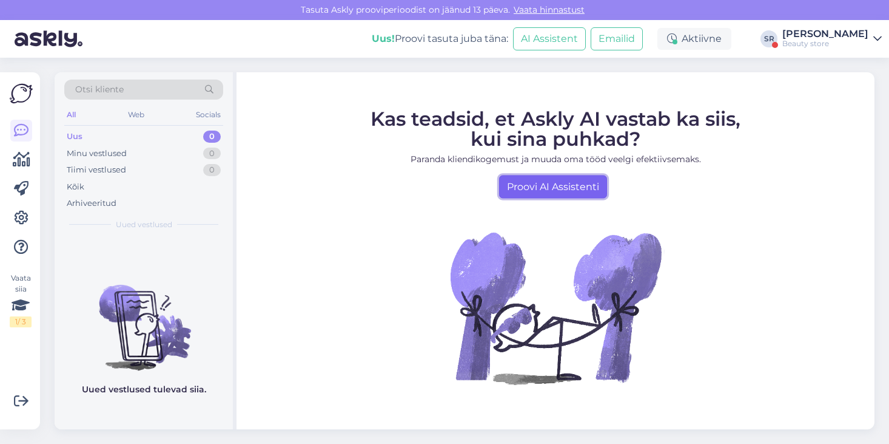
click at [546, 181] on link "Proovi AI Assistenti" at bounding box center [553, 186] width 108 height 23
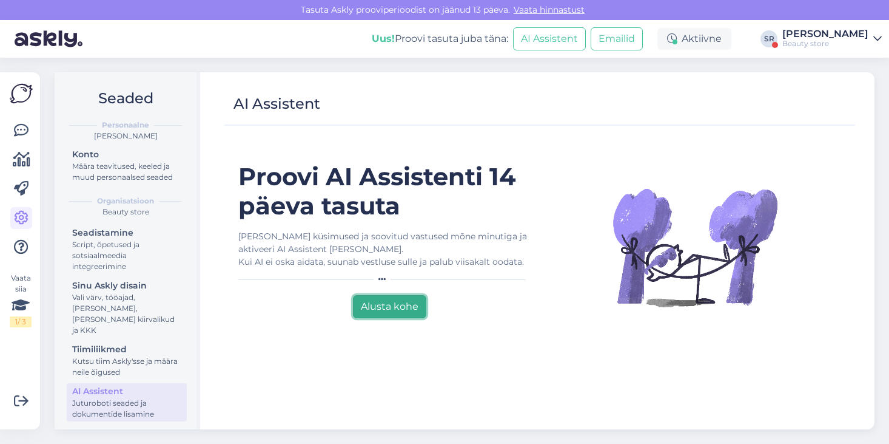
click at [388, 309] on button "Alusta kohe" at bounding box center [389, 306] width 73 height 23
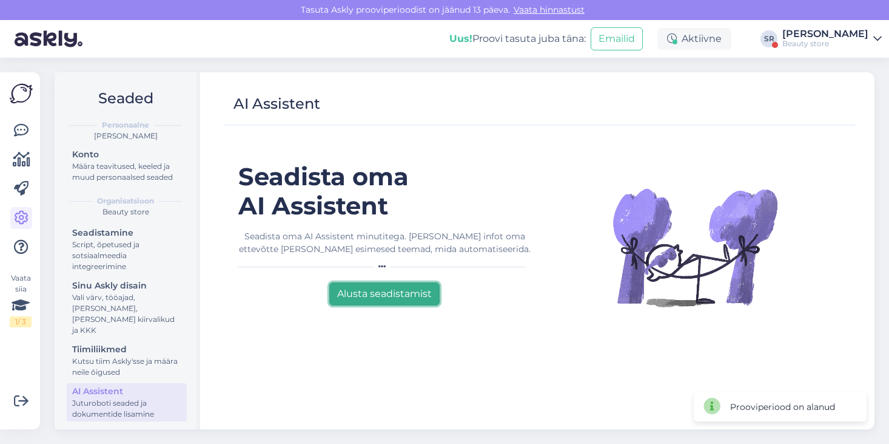
click at [416, 295] on button "Alusta seadistamist" at bounding box center [384, 293] width 110 height 23
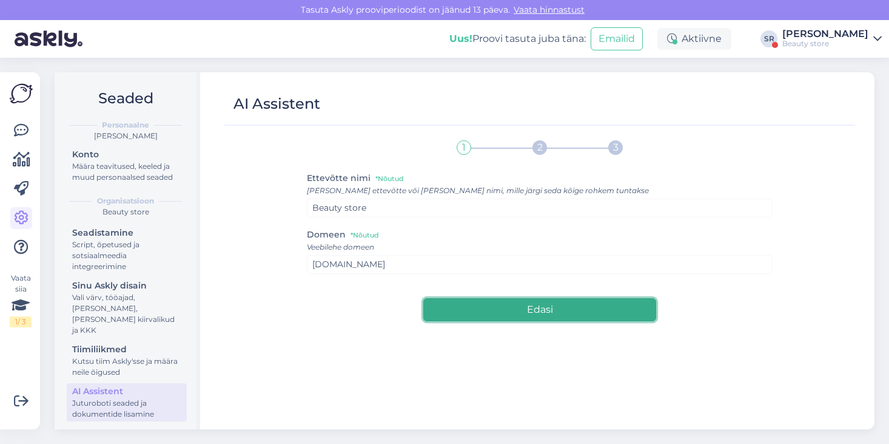
click at [505, 312] on button "Edasi" at bounding box center [540, 309] width 233 height 23
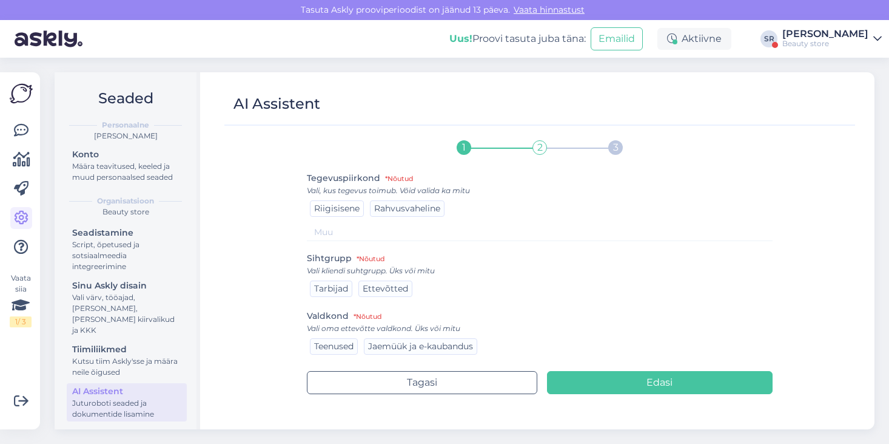
click at [339, 211] on span "Riigisisene" at bounding box center [337, 208] width 46 height 11
click at [332, 287] on span "Tarbijad" at bounding box center [331, 288] width 34 height 11
click at [443, 346] on span "Jaemüük ja e-kaubandus" at bounding box center [420, 345] width 105 height 11
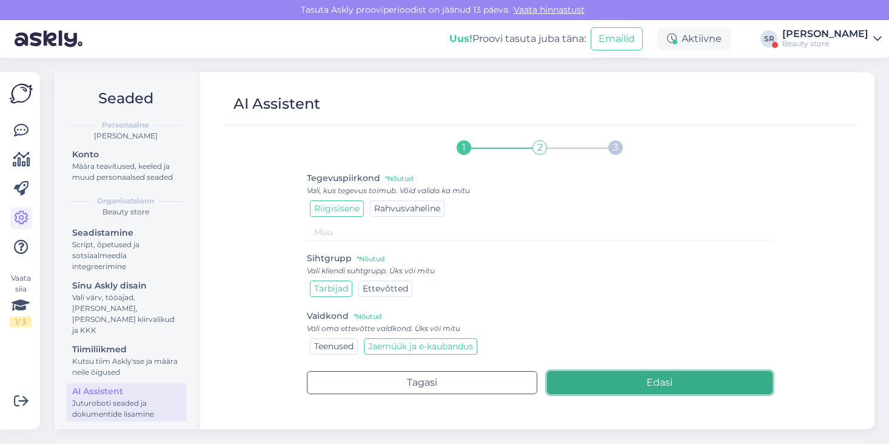
click at [712, 380] on button "Edasi" at bounding box center [660, 382] width 226 height 23
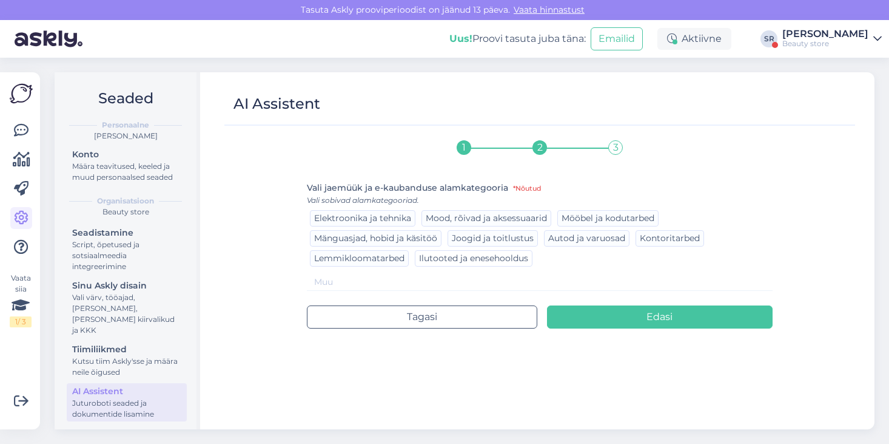
click at [454, 260] on span "Ilutooted ja enesehooldus" at bounding box center [473, 257] width 109 height 11
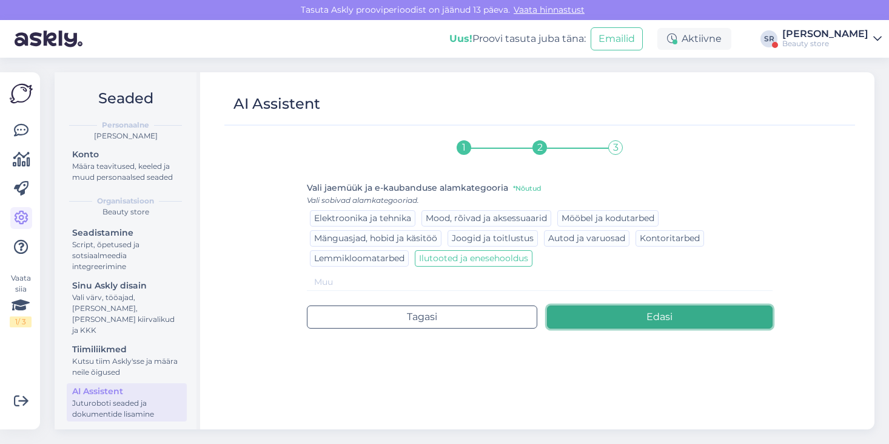
click at [633, 314] on button "Edasi" at bounding box center [660, 316] width 226 height 23
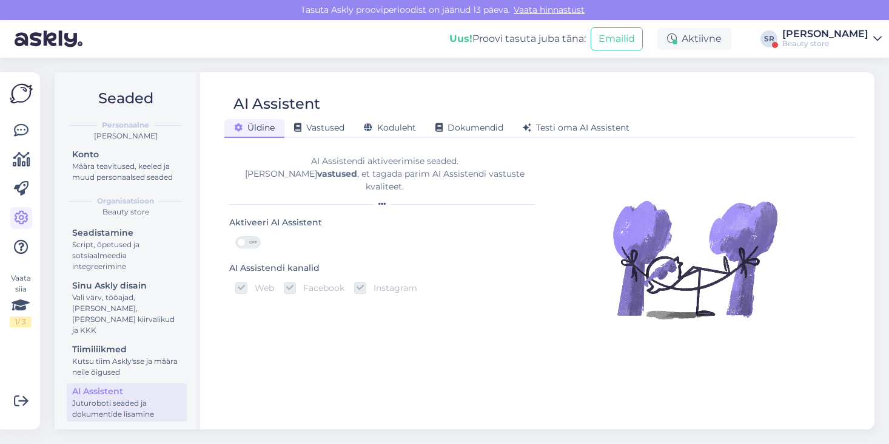
click at [828, 38] on div "[PERSON_NAME]" at bounding box center [826, 34] width 86 height 10
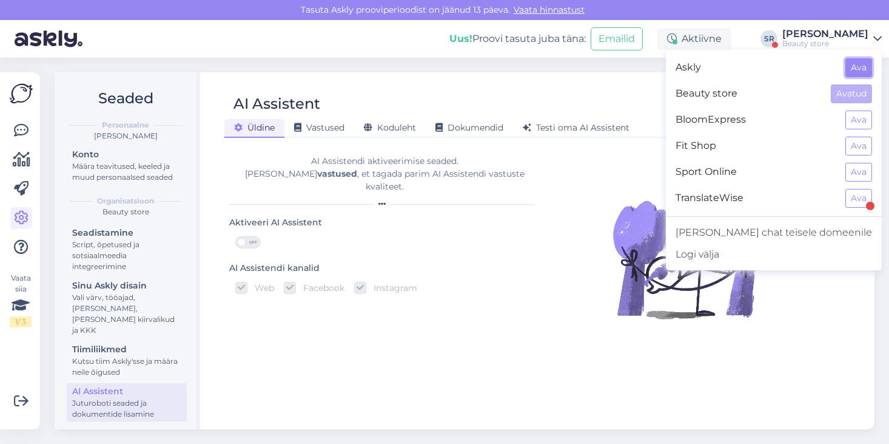
click at [865, 67] on button "Ava" at bounding box center [859, 67] width 27 height 19
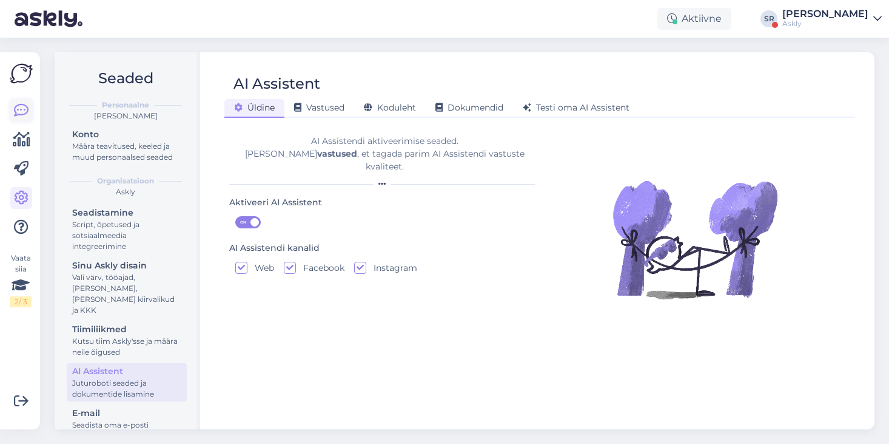
click at [21, 108] on icon at bounding box center [21, 110] width 15 height 15
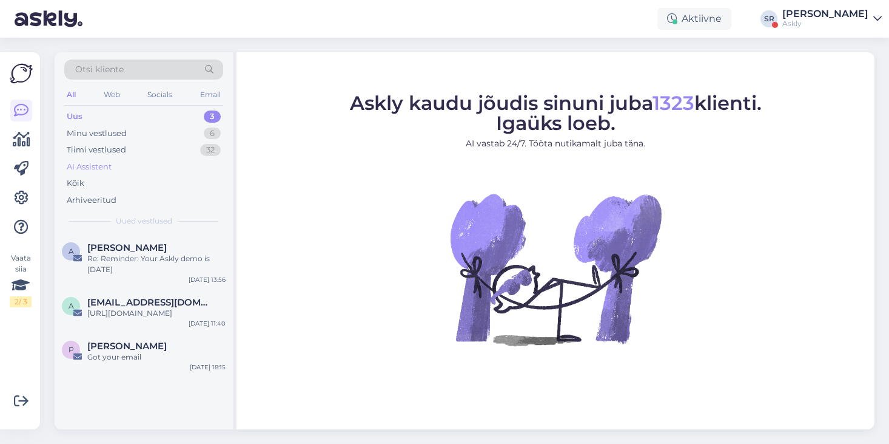
click at [83, 167] on div "AI Assistent" at bounding box center [89, 167] width 45 height 12
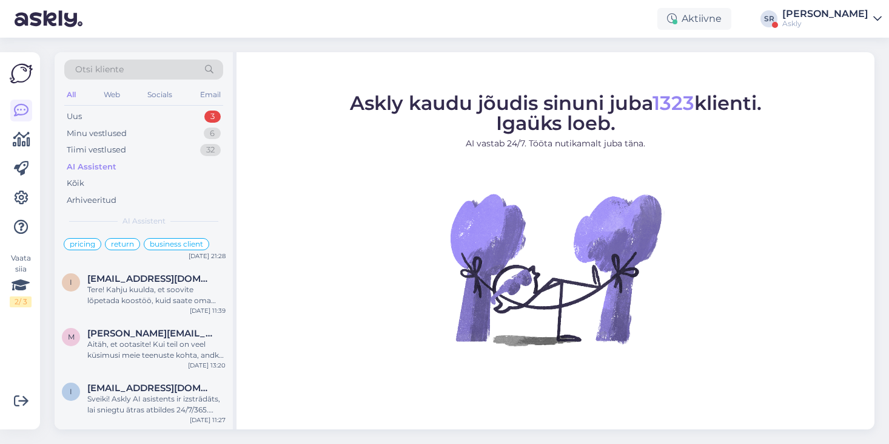
scroll to position [426, 0]
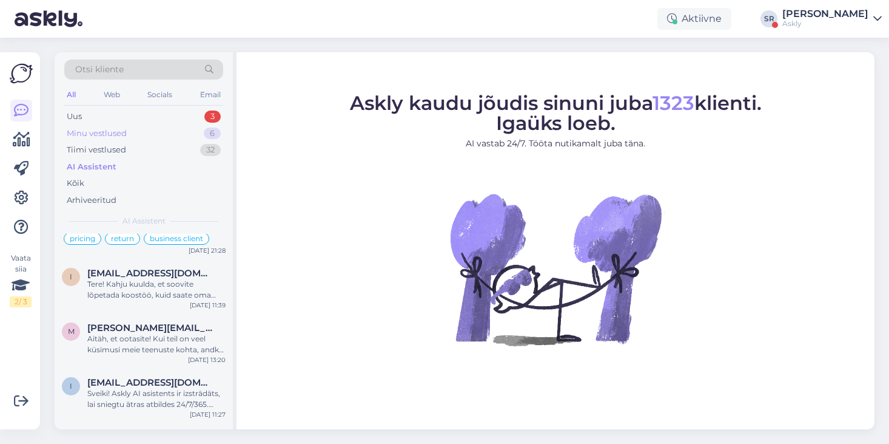
click at [135, 132] on div "Minu vestlused 6" at bounding box center [143, 133] width 159 height 17
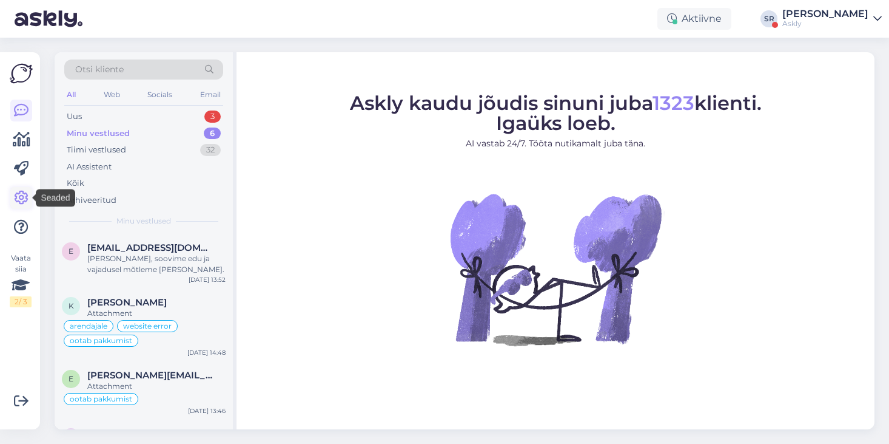
click at [28, 199] on icon at bounding box center [21, 198] width 15 height 15
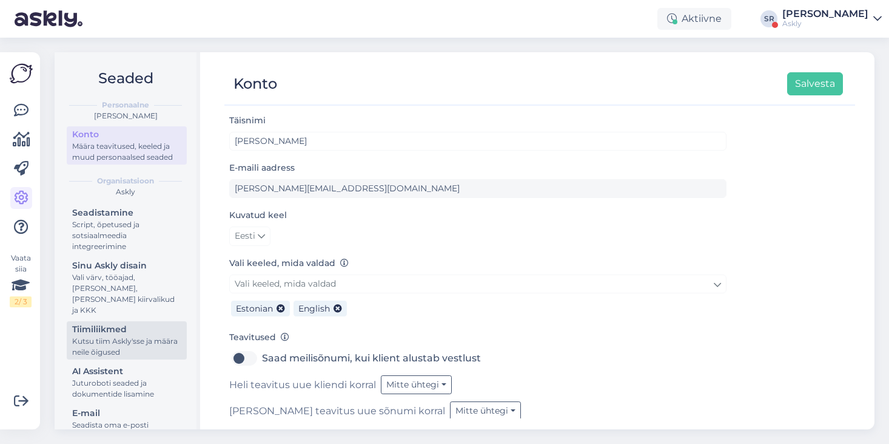
click at [118, 323] on div "Tiimiliikmed" at bounding box center [126, 329] width 109 height 13
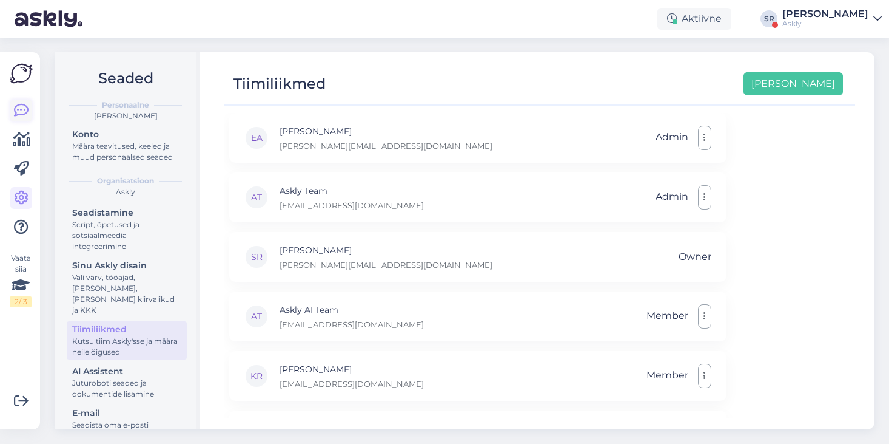
click at [22, 107] on icon at bounding box center [21, 110] width 15 height 15
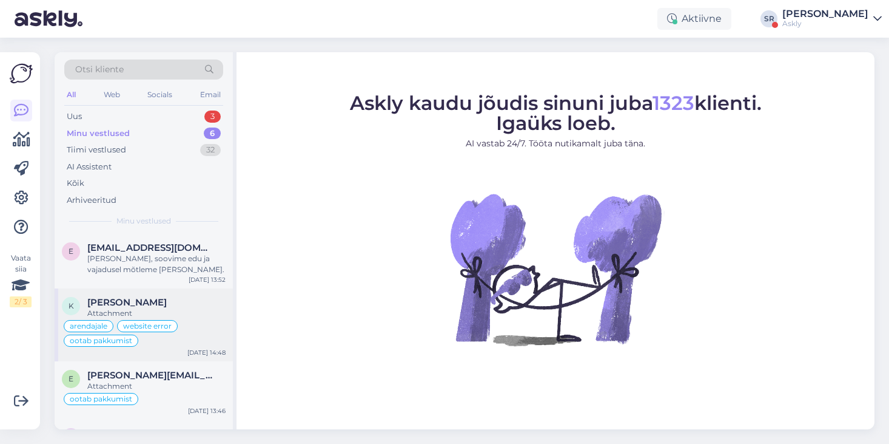
click at [201, 308] on div "Attachment" at bounding box center [156, 313] width 138 height 11
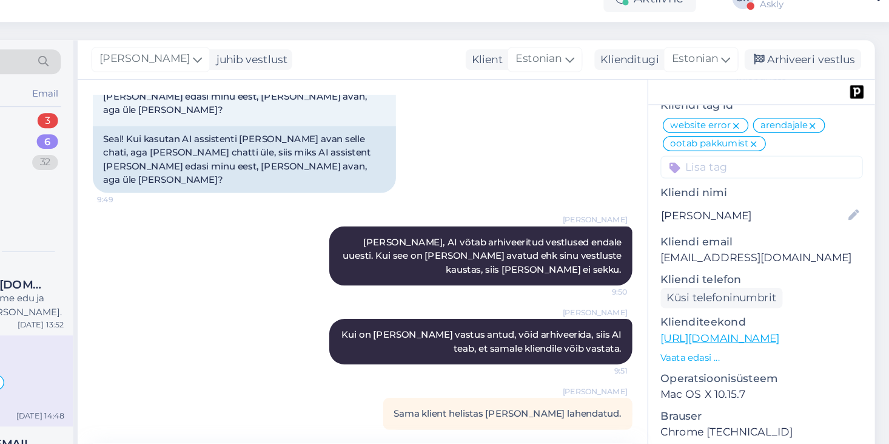
scroll to position [110, 0]
click at [723, 301] on p "Vaata edasi ..." at bounding box center [784, 306] width 162 height 11
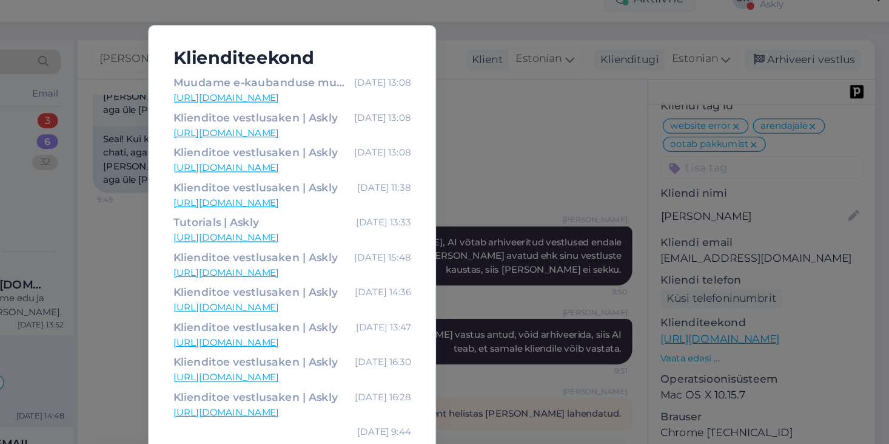
scroll to position [223, 0]
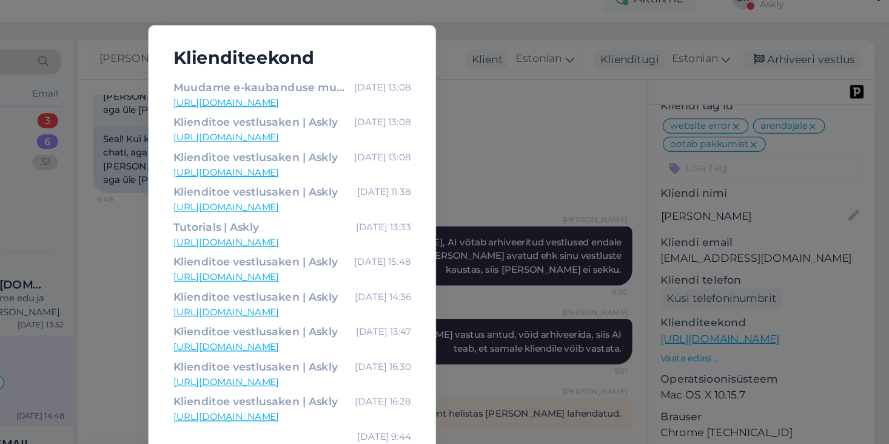
click at [593, 206] on div "Klienditeekond Klienditoe vestlusaken | Askly Aug 5 16:18 https://www.askly.me/…" at bounding box center [444, 222] width 889 height 444
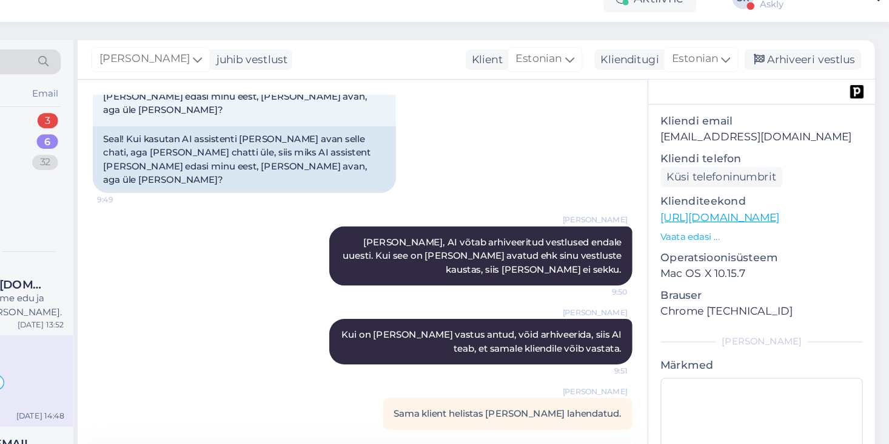
scroll to position [206, 0]
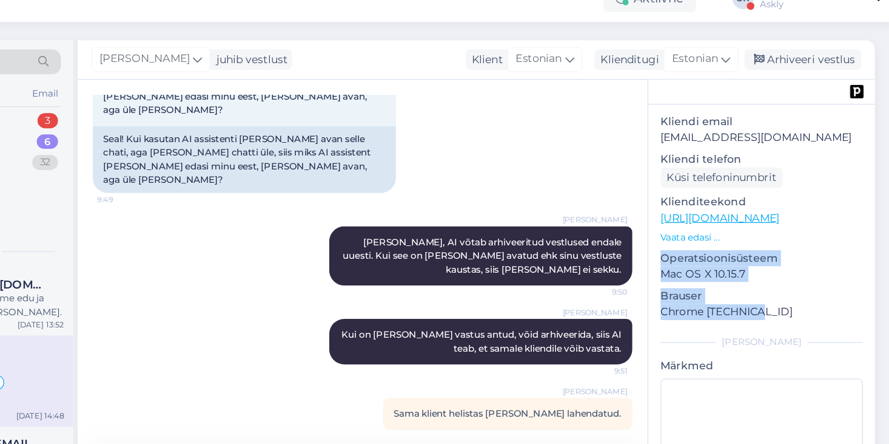
drag, startPoint x: 780, startPoint y: 260, endPoint x: 705, endPoint y: 211, distance: 89.4
click at [705, 211] on div "v Kairi Aadli # vpe6cq9z Offline Estonia, Tallinn Kliendi info Kliendi tag'id w…" at bounding box center [784, 173] width 181 height 553
click at [720, 233] on p "Mac OS X 10.15.7" at bounding box center [784, 239] width 162 height 13
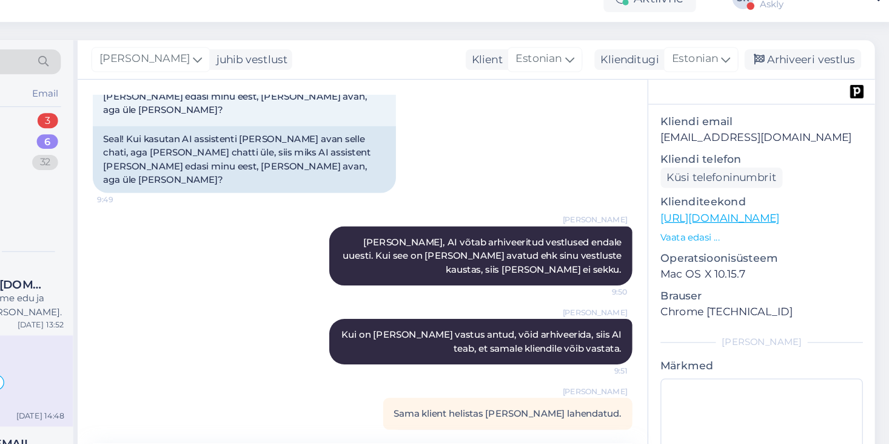
click at [732, 263] on p "Chrome 129.0.0.0" at bounding box center [784, 269] width 162 height 13
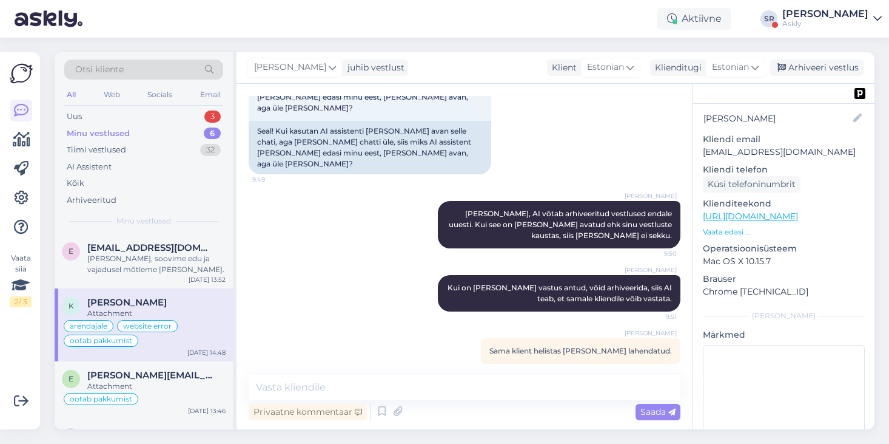
scroll to position [214, 0]
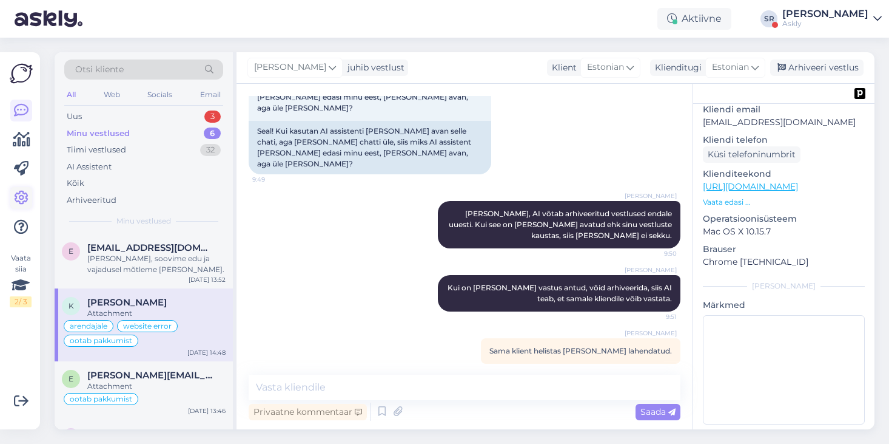
click at [20, 195] on icon at bounding box center [21, 198] width 15 height 15
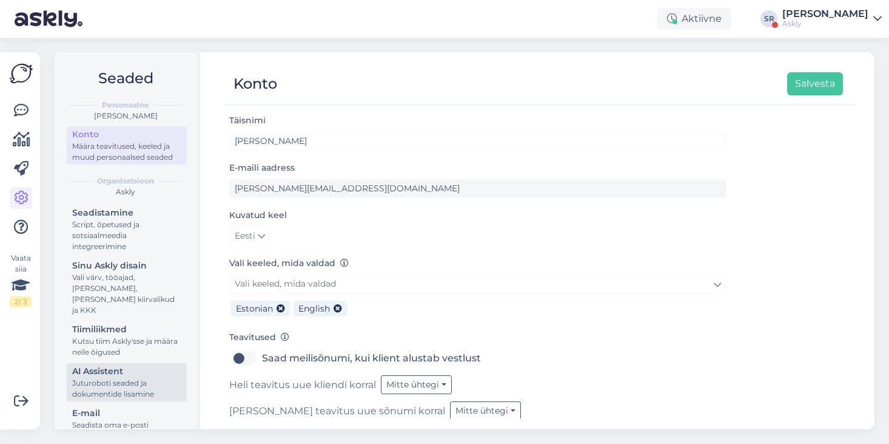
click at [129, 377] on div "Juturoboti seaded ja dokumentide lisamine" at bounding box center [126, 388] width 109 height 22
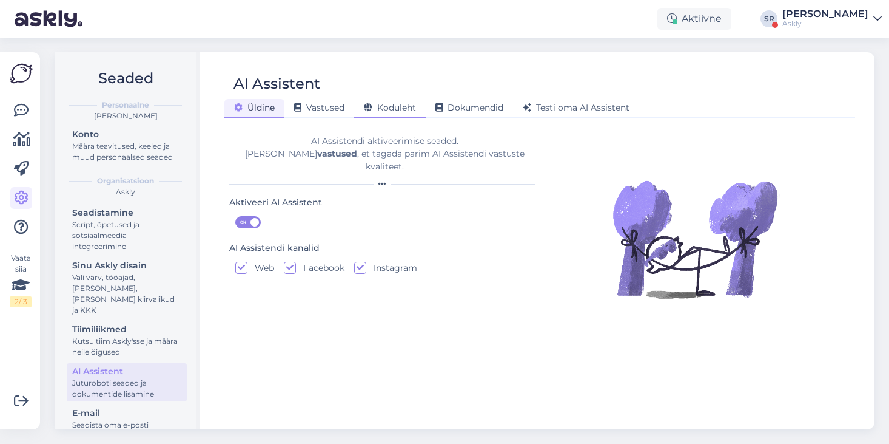
click at [393, 107] on span "Koduleht" at bounding box center [390, 107] width 52 height 11
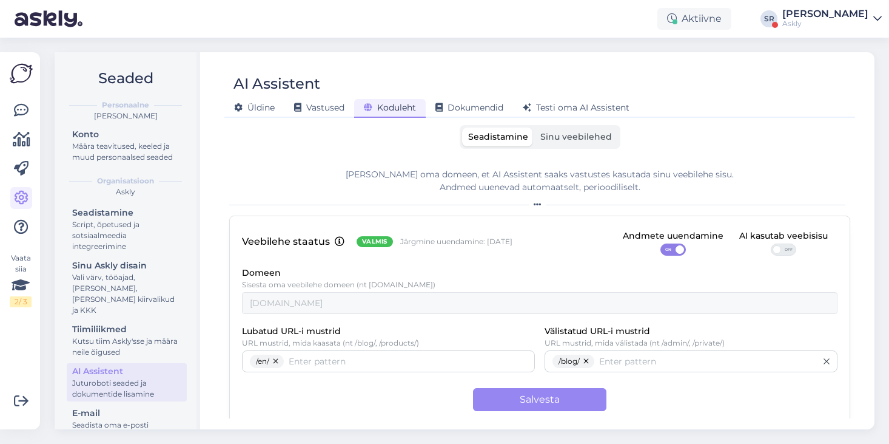
scroll to position [12, 0]
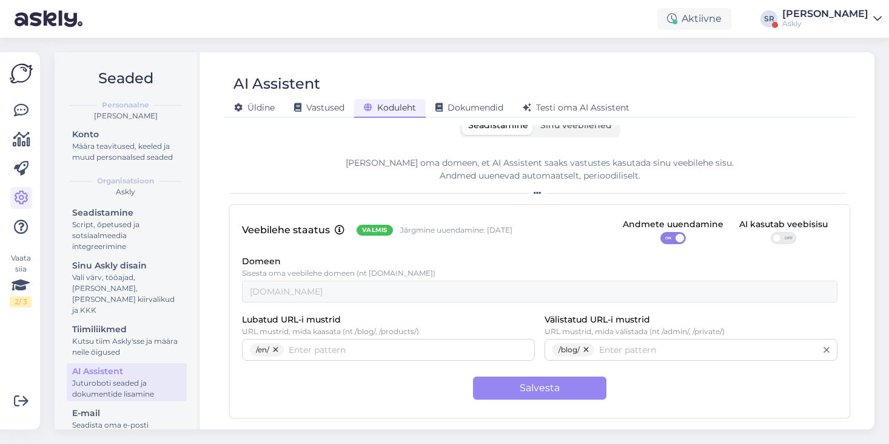
click at [573, 130] on span "Sinu veebilehed" at bounding box center [577, 125] width 72 height 11
click at [535, 116] on input "Sinu veebilehed" at bounding box center [535, 116] width 0 height 0
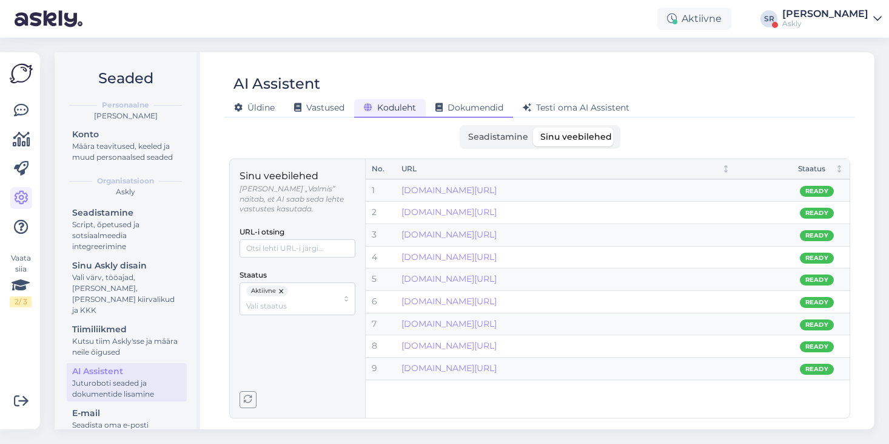
click at [474, 101] on div "Dokumendid" at bounding box center [469, 108] width 87 height 19
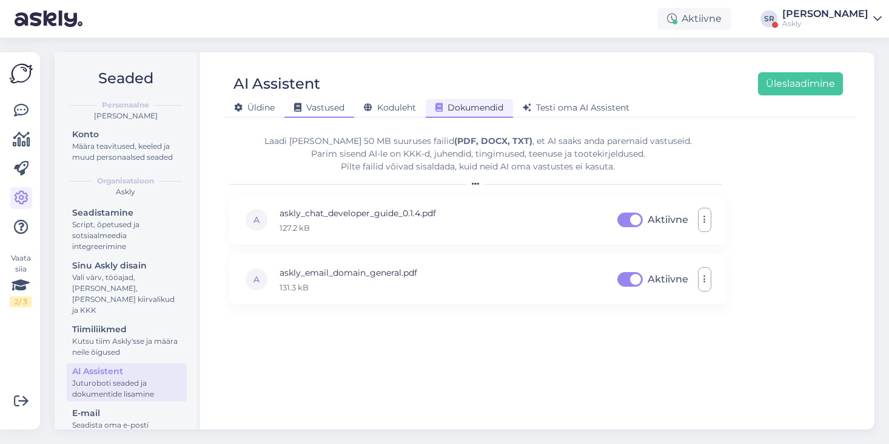
click at [323, 110] on span "Vastused" at bounding box center [319, 107] width 50 height 11
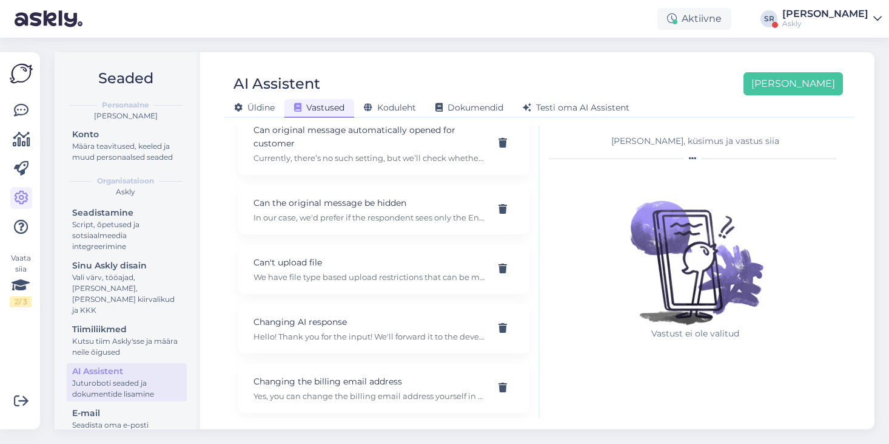
scroll to position [1693, 0]
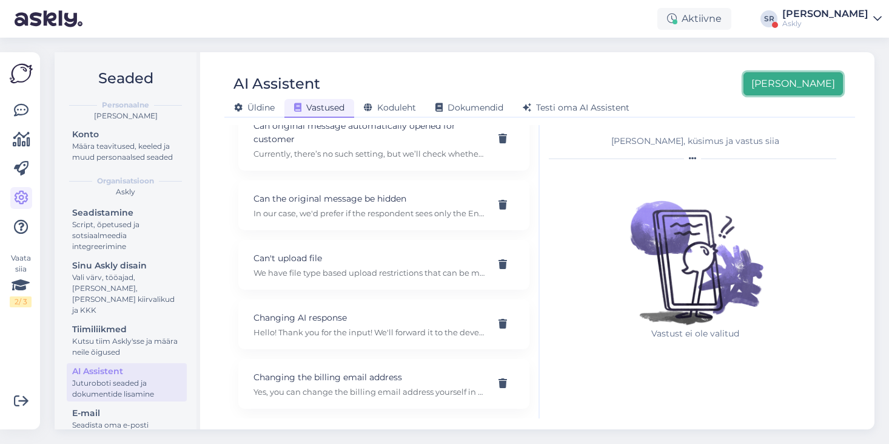
click at [824, 84] on button "[PERSON_NAME]" at bounding box center [794, 83] width 100 height 23
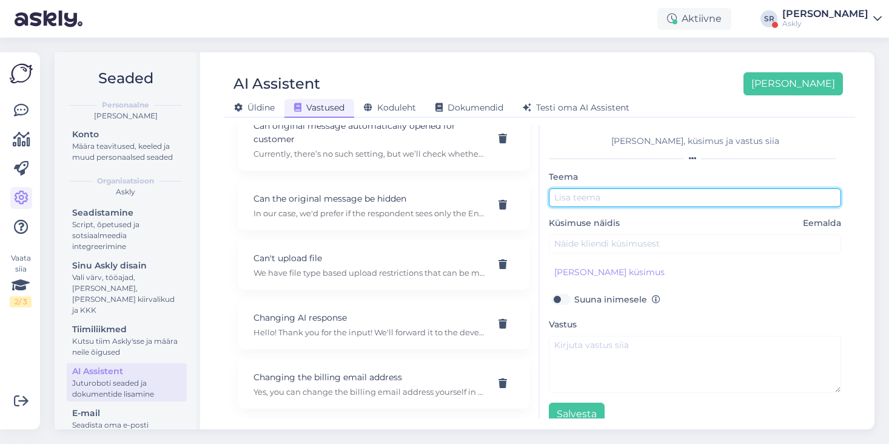
click at [629, 198] on input "text" at bounding box center [695, 197] width 292 height 19
type input "Koolituse päring"
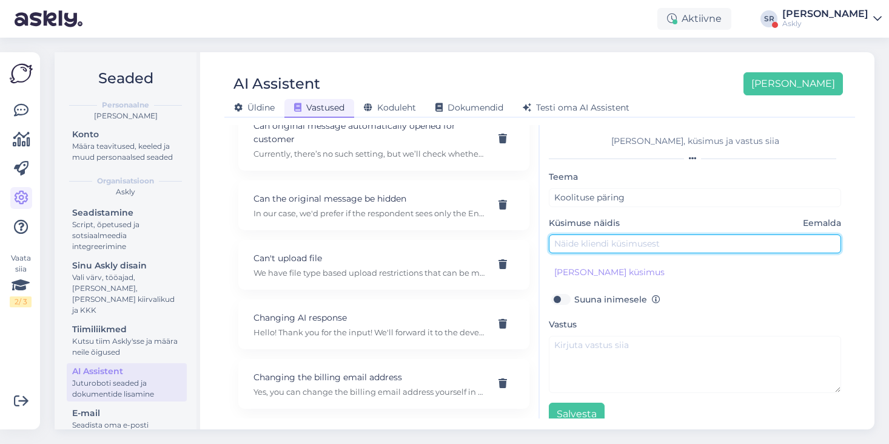
click at [574, 243] on input "text" at bounding box center [695, 243] width 292 height 19
type input "Sooviks meeskonnale koolitust"
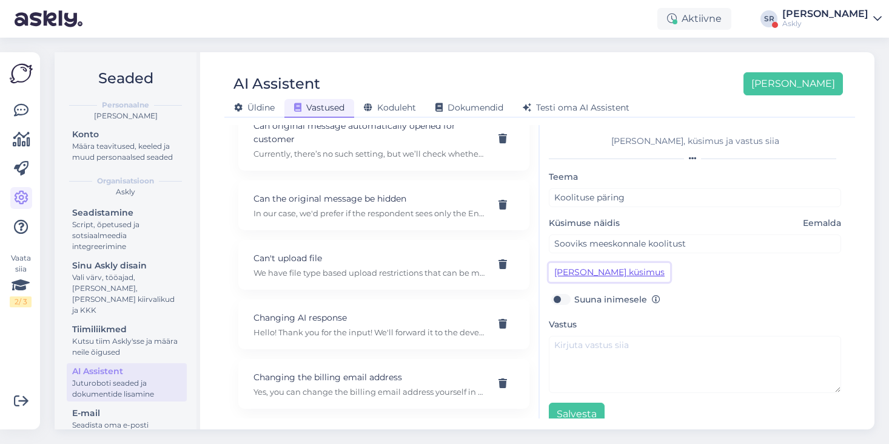
click at [576, 265] on button "[PERSON_NAME] küsimus" at bounding box center [609, 272] width 121 height 19
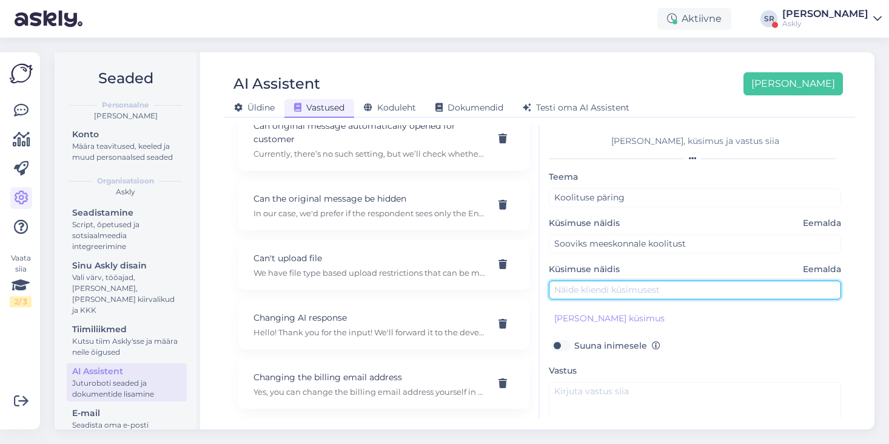
click at [581, 292] on input "text" at bounding box center [695, 289] width 292 height 19
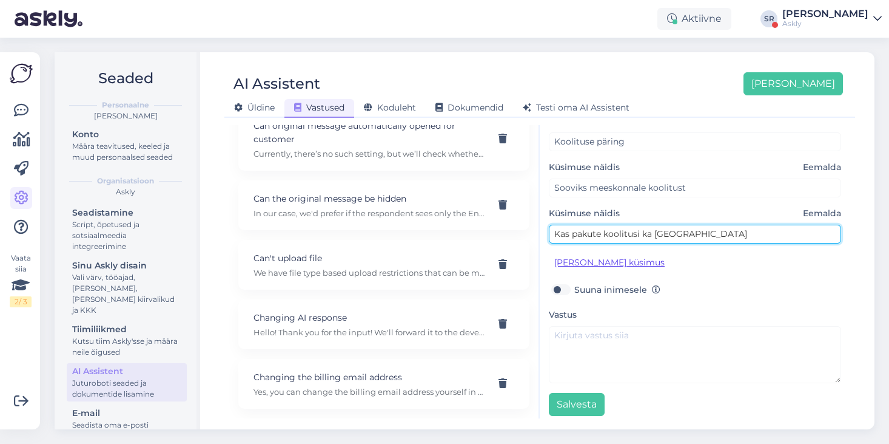
scroll to position [55, 0]
type input "Kas pakute koolitusi ka Tartus"
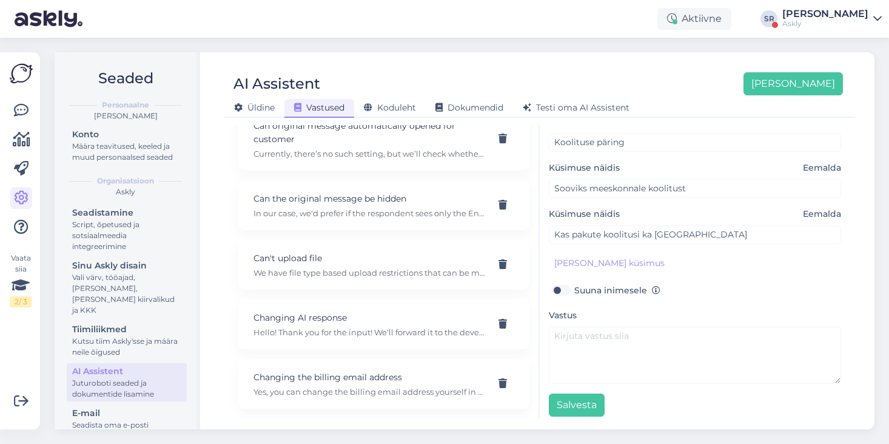
click at [575, 291] on label "Suuna inimesele" at bounding box center [618, 290] width 86 height 16
click at [568, 291] on input "Suuna inimesele" at bounding box center [560, 290] width 23 height 16
checkbox input "true"
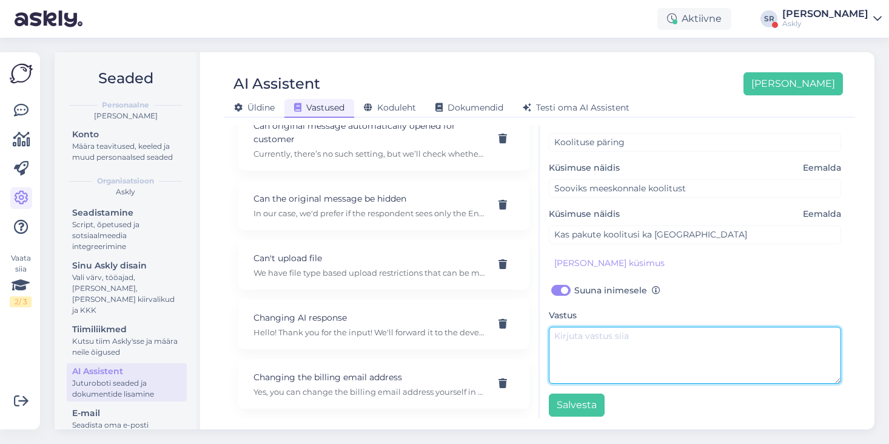
click at [575, 337] on textarea at bounding box center [695, 354] width 292 height 57
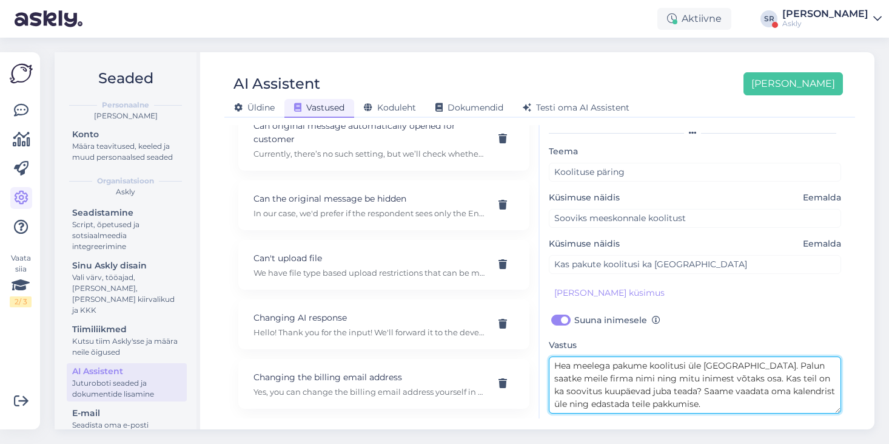
scroll to position [0, 0]
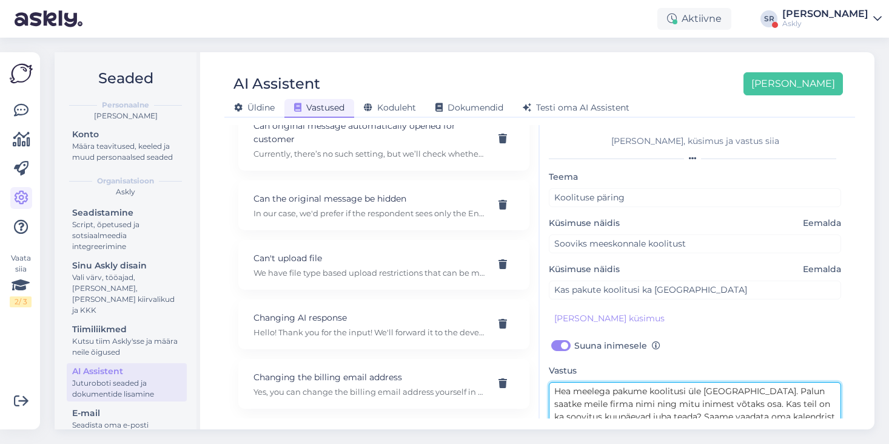
type textarea "Hea meelega pakume koolitusi üle [GEOGRAPHIC_DATA]. Palun saatke meile firma ni…"
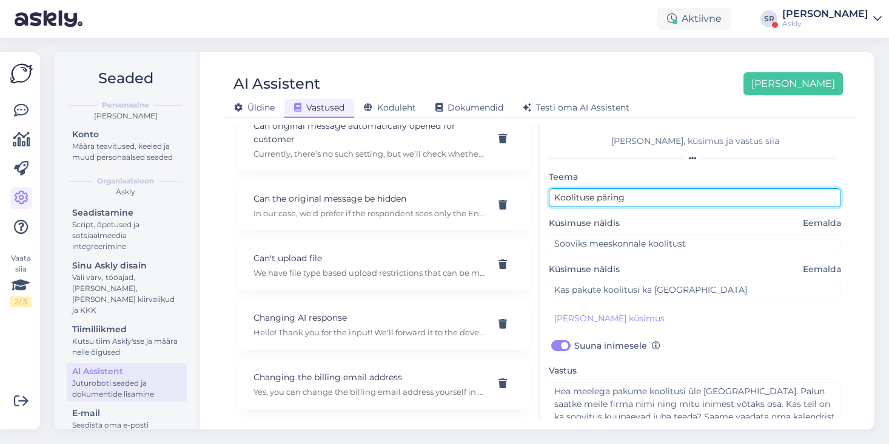
drag, startPoint x: 657, startPoint y: 195, endPoint x: 545, endPoint y: 190, distance: 112.4
click at [545, 191] on div "Lisa teema, küsimus ja vastus siia Teema Koolituse päring Küsimuse näidis Eemal…" at bounding box center [695, 271] width 311 height 293
click at [635, 175] on div "Teema Koolituse päring" at bounding box center [695, 188] width 292 height 38
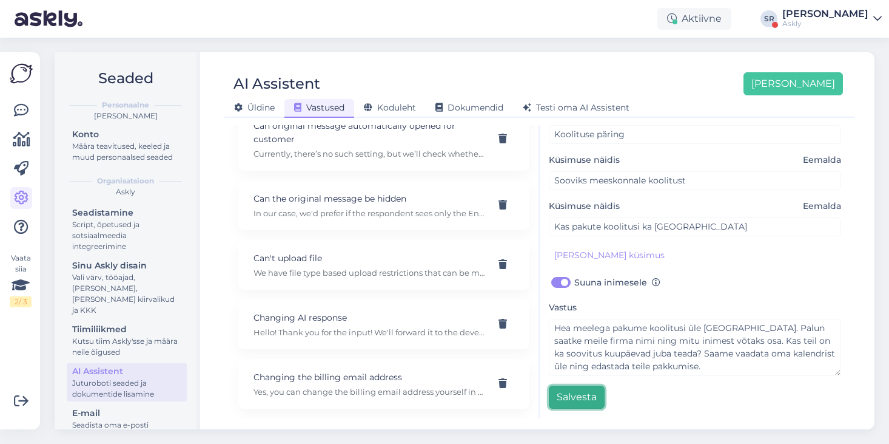
click at [581, 397] on button "Salvesta" at bounding box center [577, 396] width 56 height 23
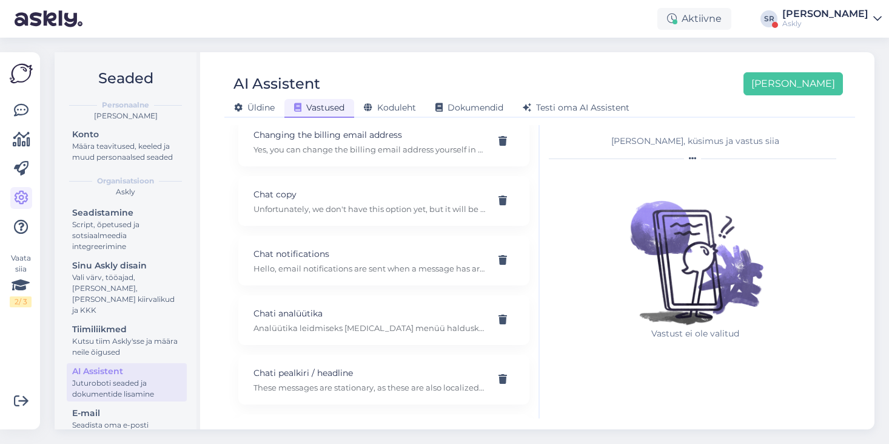
scroll to position [1941, 0]
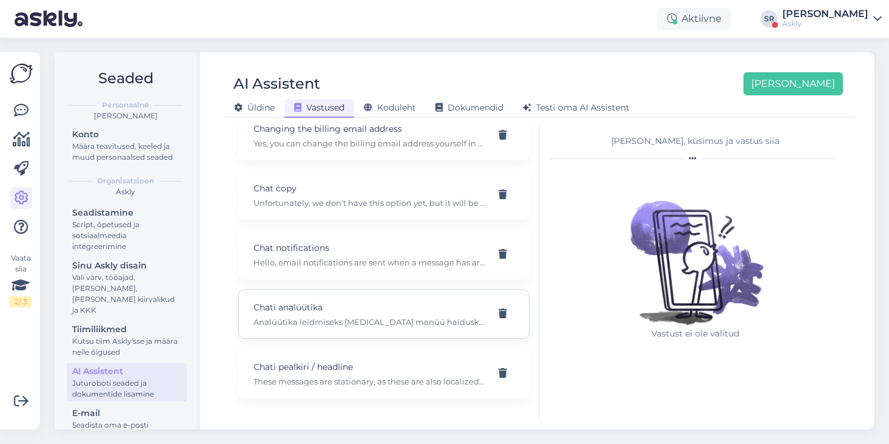
click at [383, 316] on p "Analüütika leidmiseks [MEDICAL_DATA] menüü halduskeskkonnas vasakul ja valige a…" at bounding box center [370, 321] width 232 height 11
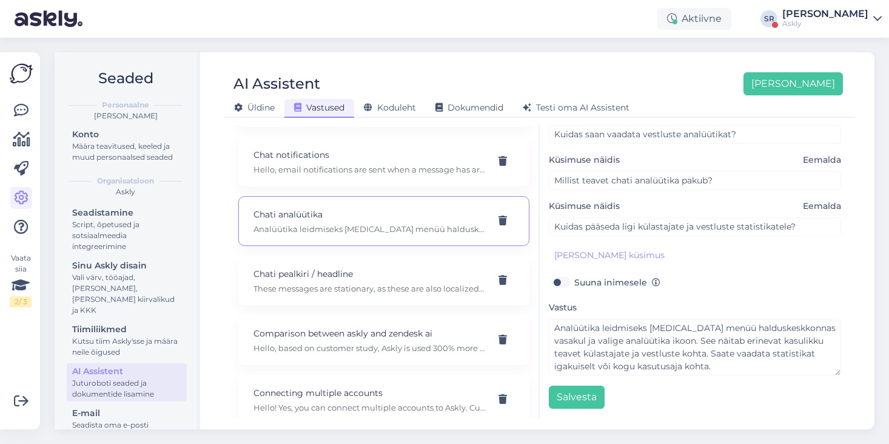
scroll to position [2033, 0]
click at [816, 88] on button "[PERSON_NAME]" at bounding box center [794, 83] width 100 height 23
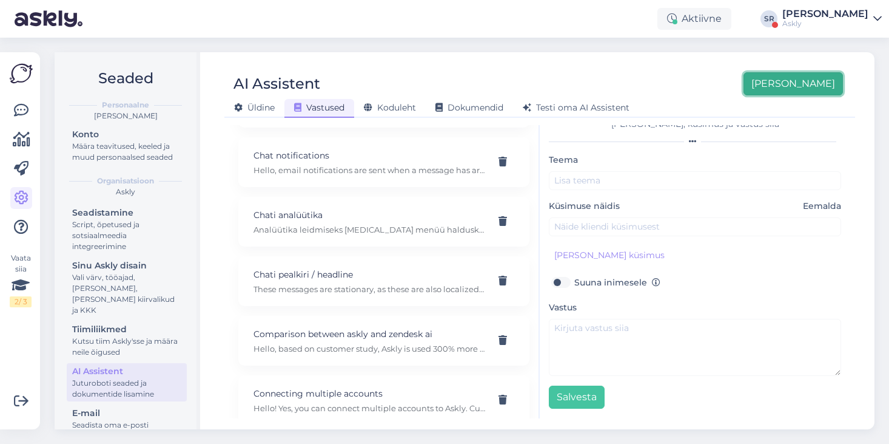
scroll to position [0, 0]
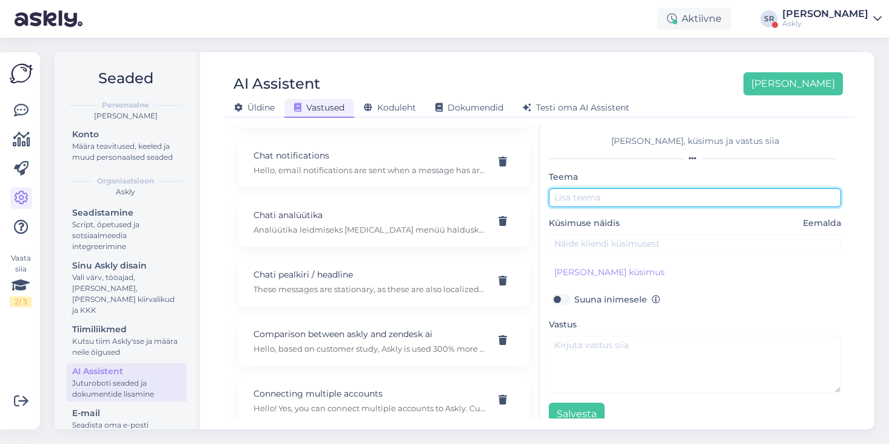
click at [587, 197] on input "text" at bounding box center [695, 197] width 292 height 19
type input "Hitt-toode"
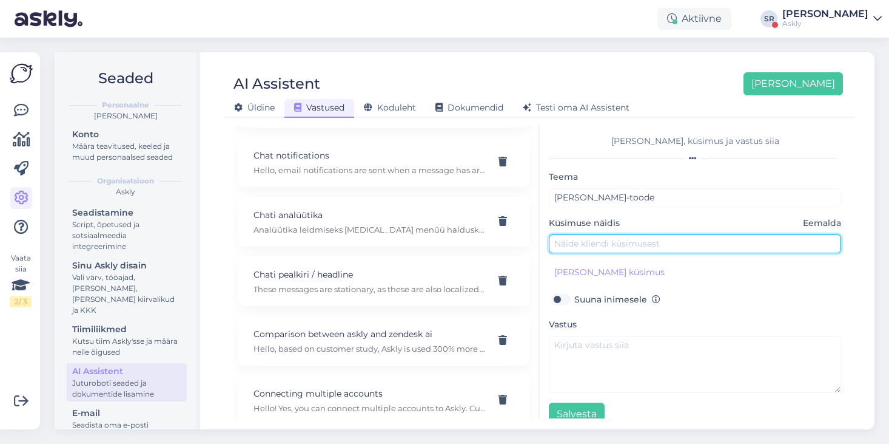
click at [598, 243] on input "text" at bounding box center [695, 243] width 292 height 19
type input "Kuivale nahale parim kreem"
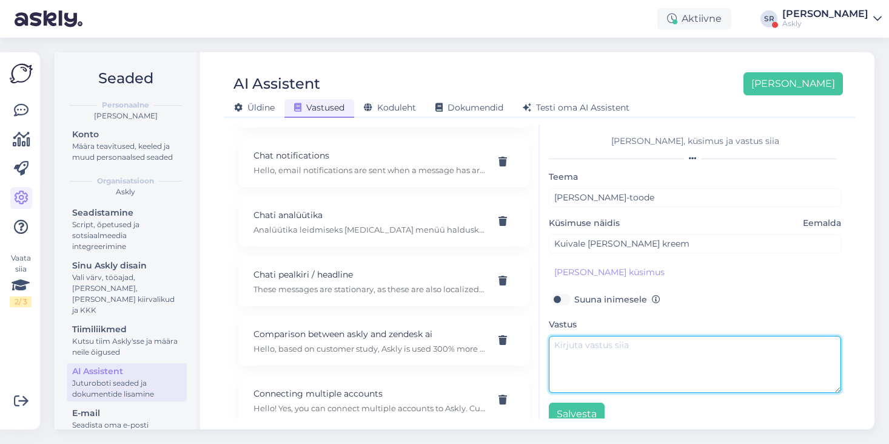
click at [575, 355] on textarea at bounding box center [695, 364] width 292 height 57
type textarea "M"
type textarea "Oleme just võitnud Buduaari aasta parima kreemi auhinna, mis saab head tagasisi…"
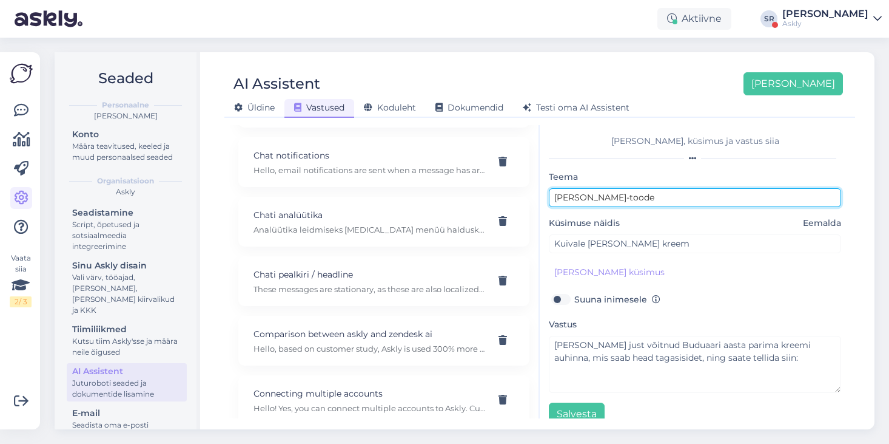
drag, startPoint x: 620, startPoint y: 196, endPoint x: 542, endPoint y: 194, distance: 78.3
click at [542, 194] on div "Lisa teema, küsimus ja vastus siia Teema Hitt-toode Küsimuse näidis Eemalda Kui…" at bounding box center [695, 271] width 311 height 293
type input "Soovitage nutitelefoni"
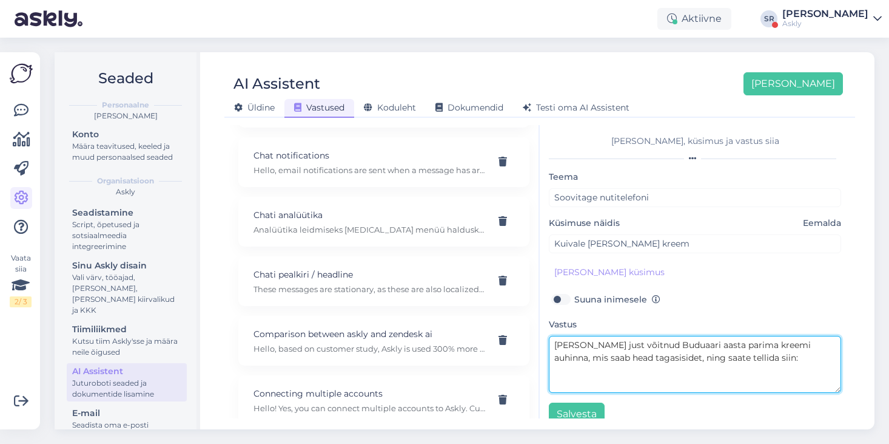
click at [603, 350] on textarea "Oleme just võitnud Buduaari aasta parima kreemi auhinna, mis saab head tagasisi…" at bounding box center [695, 364] width 292 height 57
drag, startPoint x: 760, startPoint y: 359, endPoint x: 545, endPoint y: 342, distance: 214.9
click at [545, 342] on div "Lisa teema, küsimus ja vastus siia Teema Soovitage nutitelefoni Küsimuse näidis…" at bounding box center [695, 271] width 311 height 293
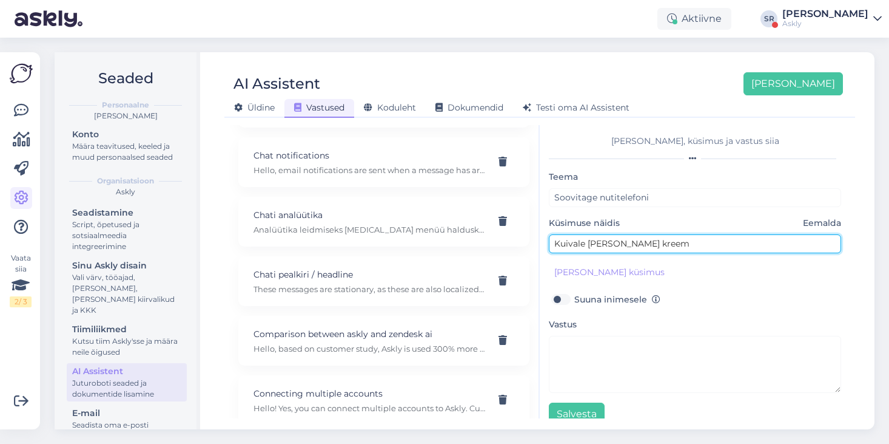
drag, startPoint x: 701, startPoint y: 246, endPoint x: 559, endPoint y: 238, distance: 142.2
click at [559, 238] on input "Kuivale nahale parim kreem" at bounding box center [695, 243] width 292 height 19
type input "K"
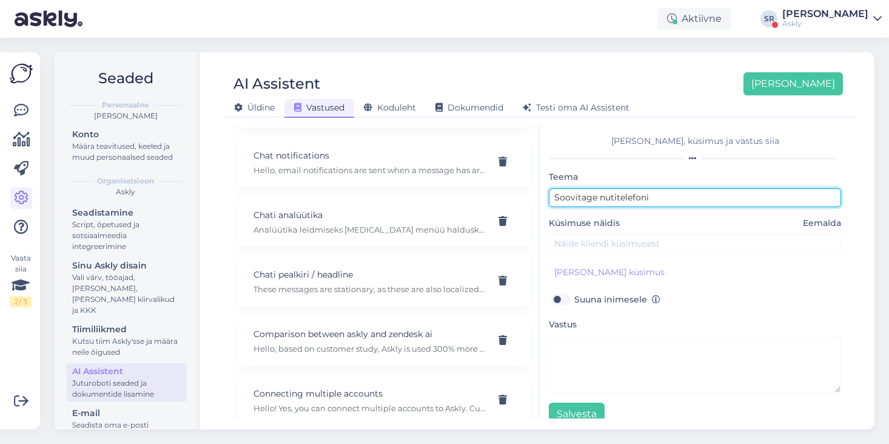
click at [669, 195] on input "Soovitage nutitelefoni" at bounding box center [695, 197] width 292 height 19
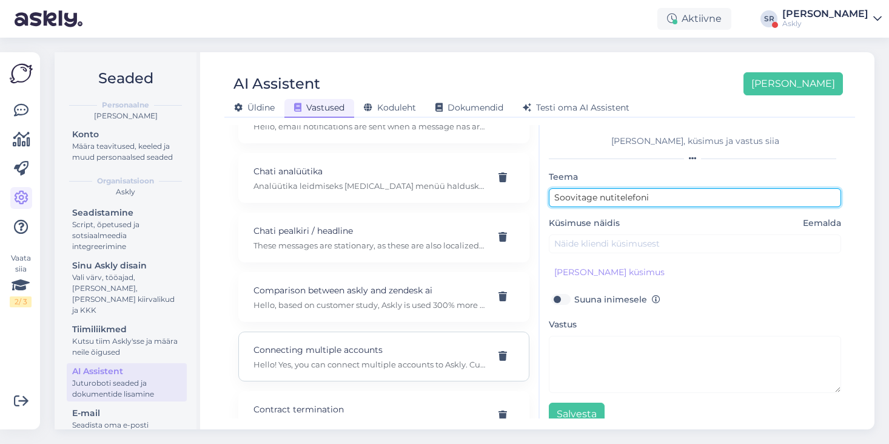
scroll to position [2078, 0]
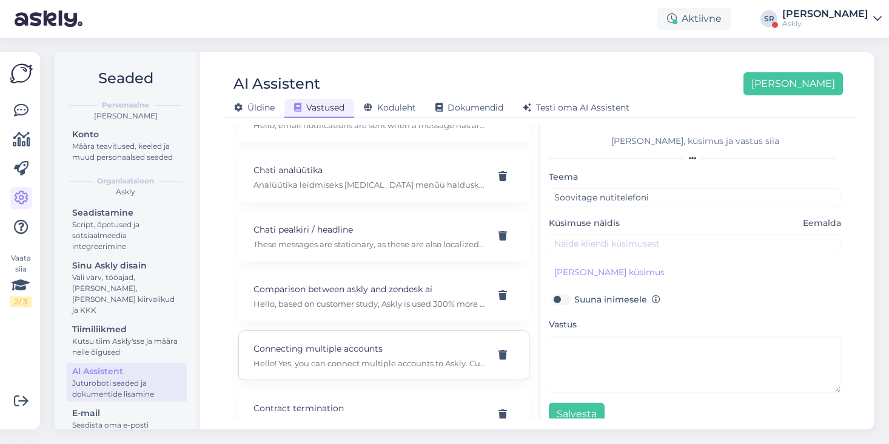
click at [385, 342] on p "Connecting multiple accounts" at bounding box center [370, 348] width 232 height 13
type input "Chati analüütika"
type input "Kuidas saan vaadata vestluste analüütikat?"
type textarea "Analüütika leidmiseks [MEDICAL_DATA] menüü halduskeskkonnas vasakul ja valige a…"
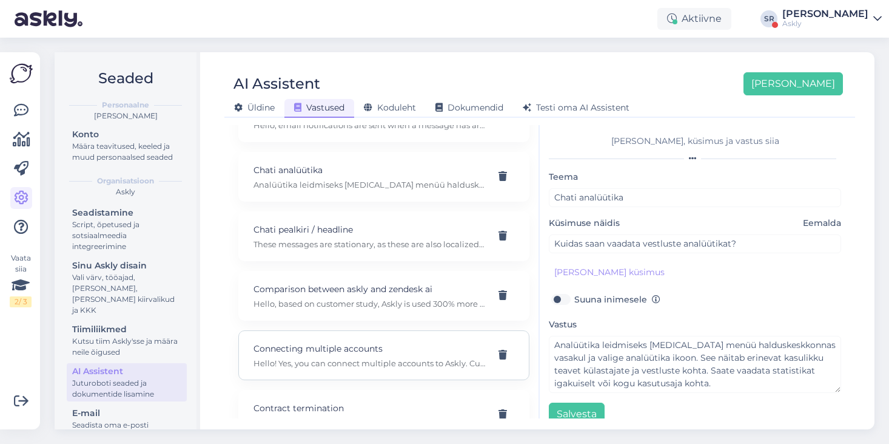
type input "Connecting multiple accounts"
type input "Is it possible to connect multiple accounts to one Askly account?"
type textarea "Hello! Yes, you can connect multiple accounts to Askly. Currently, we have not …"
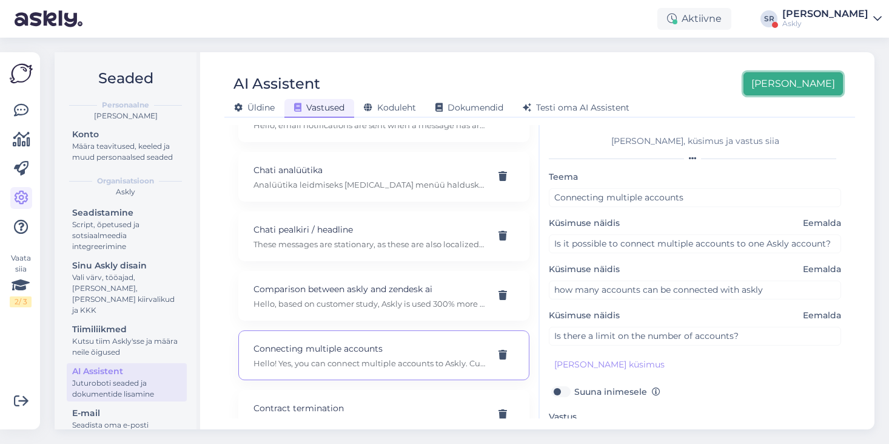
click at [815, 87] on button "[PERSON_NAME]" at bounding box center [794, 83] width 100 height 23
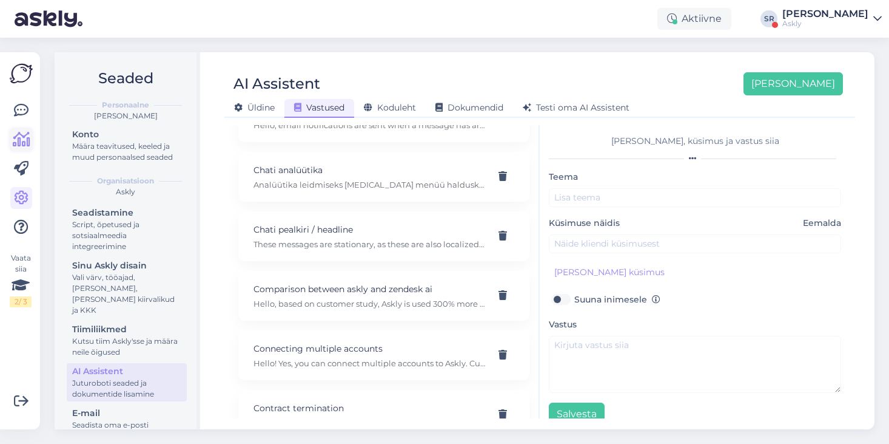
click at [22, 140] on icon at bounding box center [22, 139] width 18 height 15
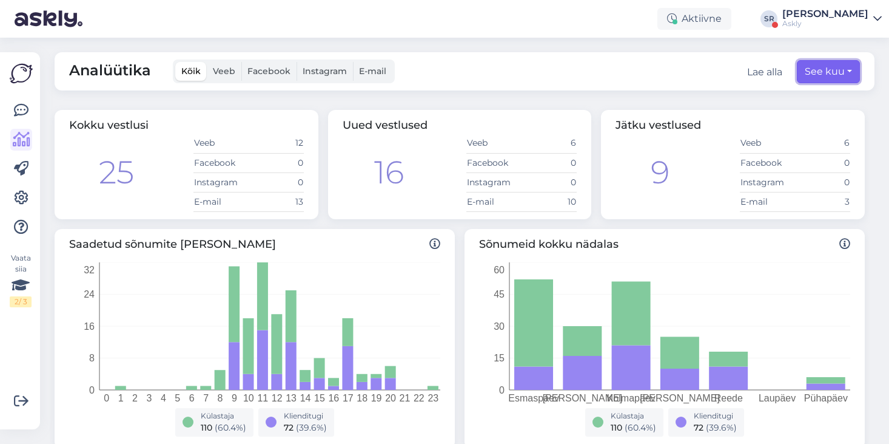
click at [832, 70] on button "See kuu" at bounding box center [828, 71] width 63 height 23
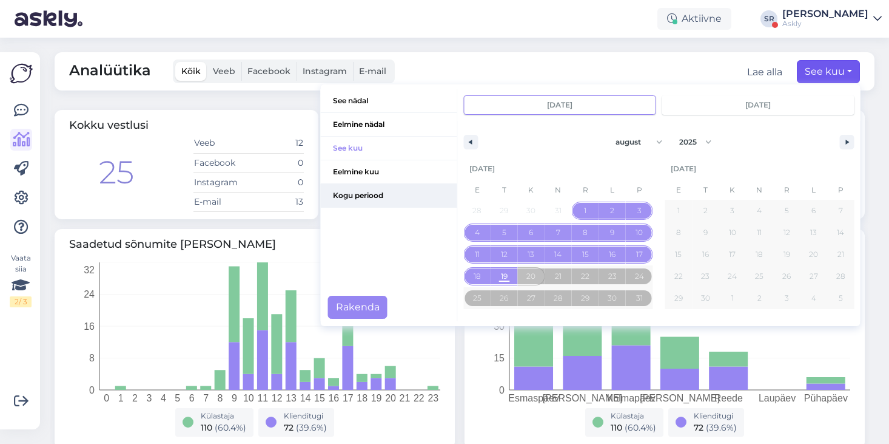
click at [405, 195] on span "Kogu periood" at bounding box center [389, 195] width 137 height 23
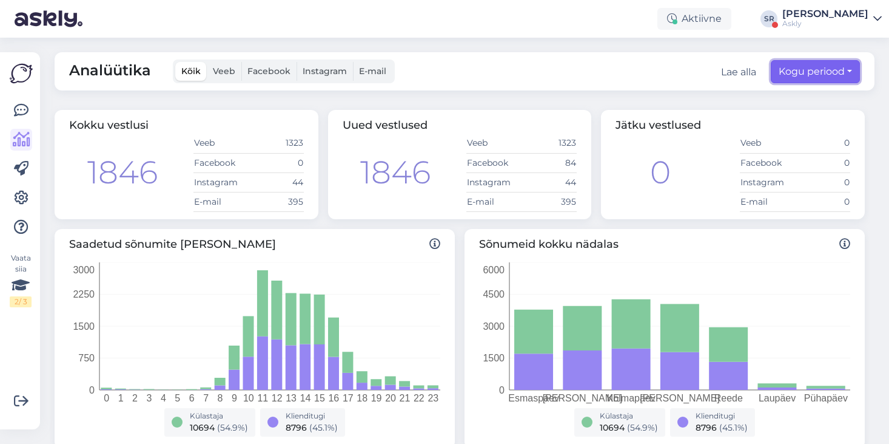
click at [802, 73] on button "Kogu periood" at bounding box center [815, 71] width 89 height 23
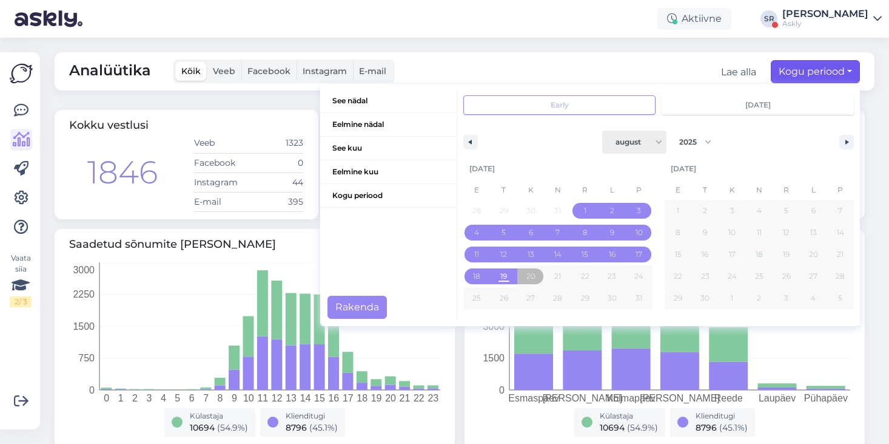
click at [653, 145] on select "jaanuar veebruar märts aprill mai juuni juuli august september oktoober novembe…" at bounding box center [634, 141] width 64 height 23
select select "0"
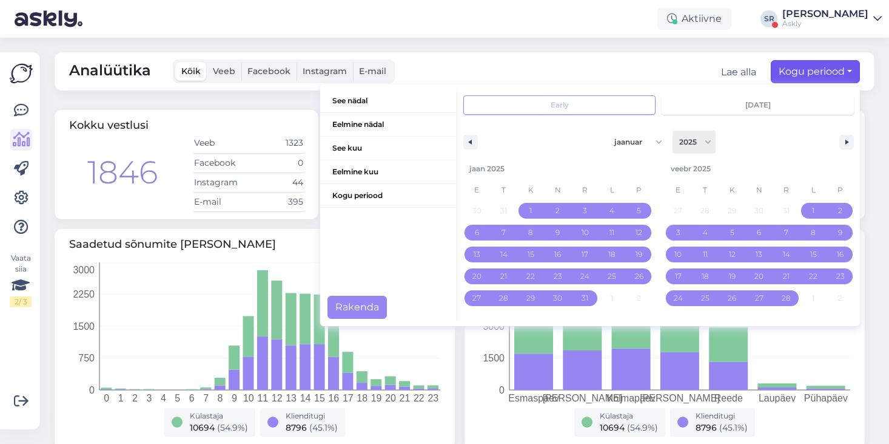
click at [689, 141] on select "2025 2024 2023 2022 2021 2020 2019 2018 2017 2016 2015 2014 2013 2012 2011 2010…" at bounding box center [694, 141] width 43 height 23
select select "2023"
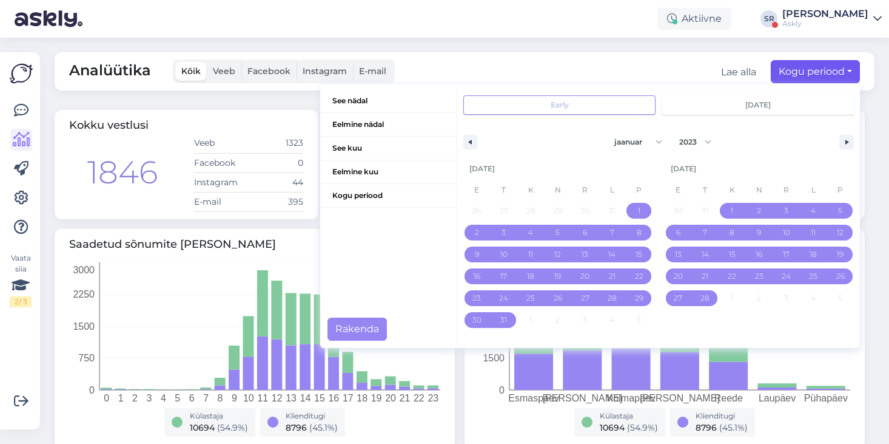
select select "7"
select select "2025"
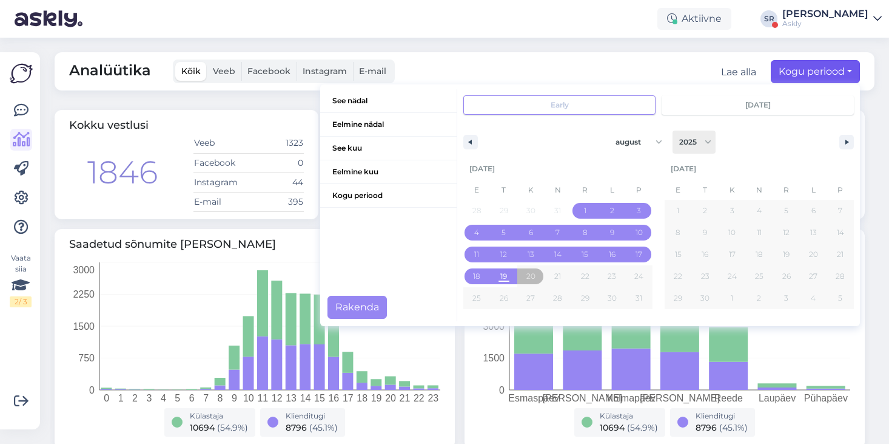
click at [694, 140] on select "2025 2024 2023 2022 2021 2020 2019 2018 2017 2016 2015 2014 2013 2012 2011 2010…" at bounding box center [694, 141] width 43 height 23
click at [655, 140] on select "jaanuar veebruar märts aprill mai juuni juuli august september oktoober novembe…" at bounding box center [634, 141] width 64 height 23
select select "1"
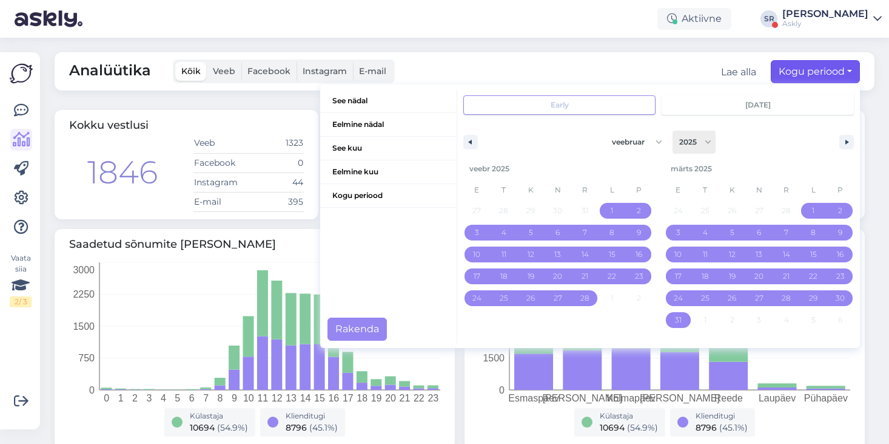
click at [699, 147] on select "2025 2024 2023 2022 2021 2020 2019 2018 2017 2016 2015 2014 2013 2012 2011 2010…" at bounding box center [694, 141] width 43 height 23
select select "2023"
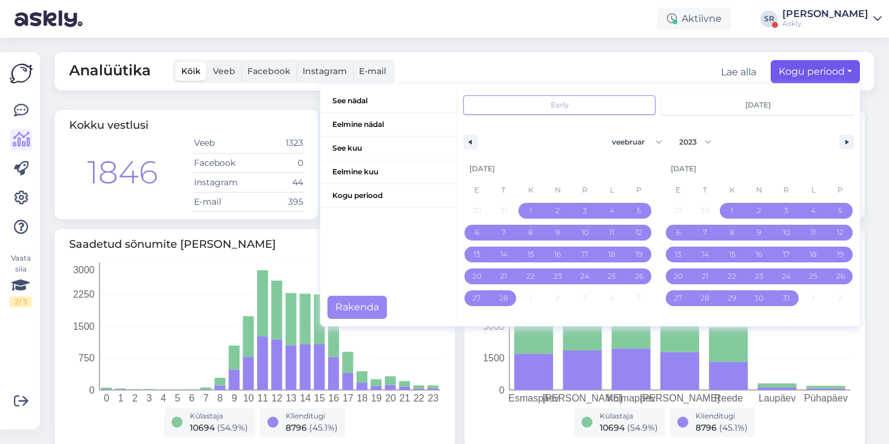
click at [761, 136] on span "jaanuar veebruar märts aprill mai juuni juuli august september oktoober novembe…" at bounding box center [658, 141] width 349 height 23
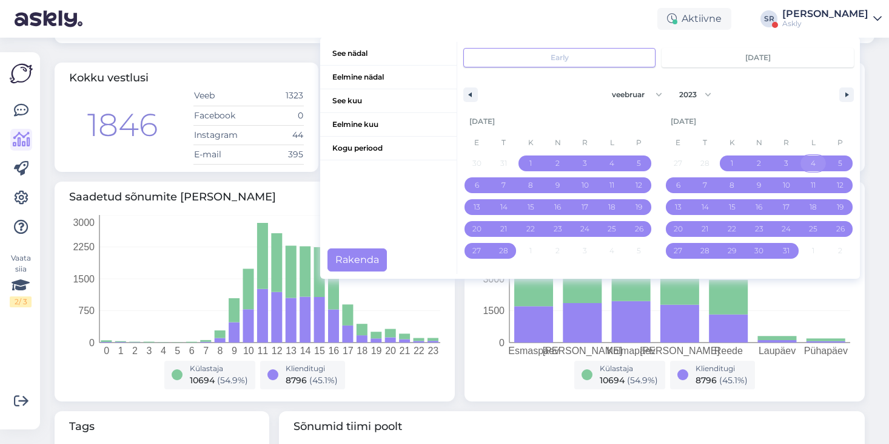
scroll to position [49, 0]
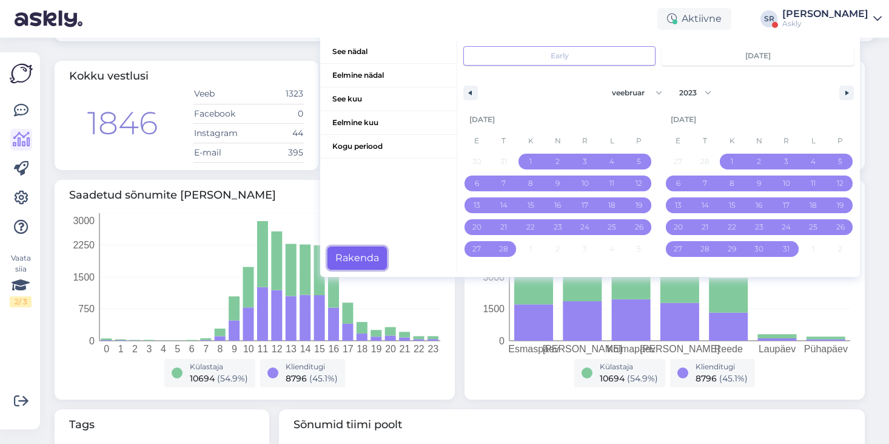
click at [366, 259] on button "Rakenda" at bounding box center [357, 257] width 59 height 23
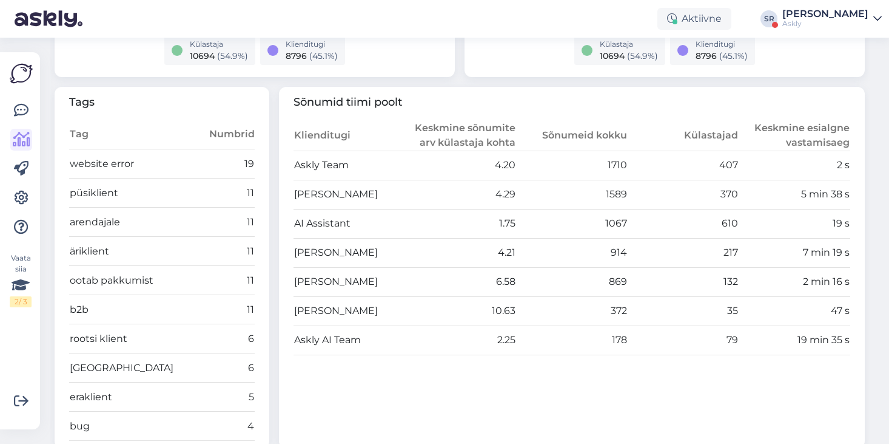
scroll to position [371, 0]
click at [26, 109] on icon at bounding box center [21, 110] width 15 height 15
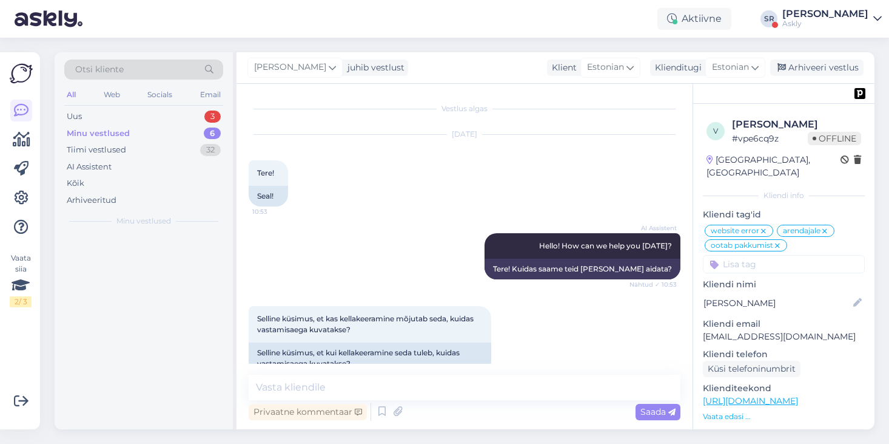
scroll to position [4265, 0]
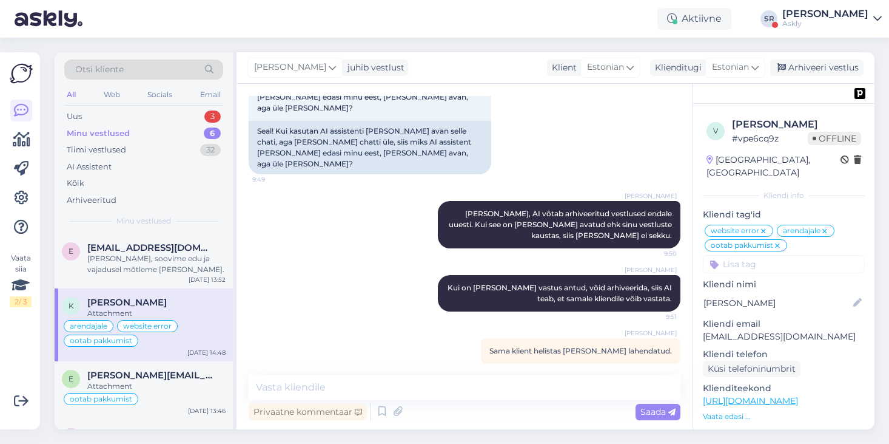
click at [115, 69] on span "Otsi kliente" at bounding box center [99, 69] width 49 height 13
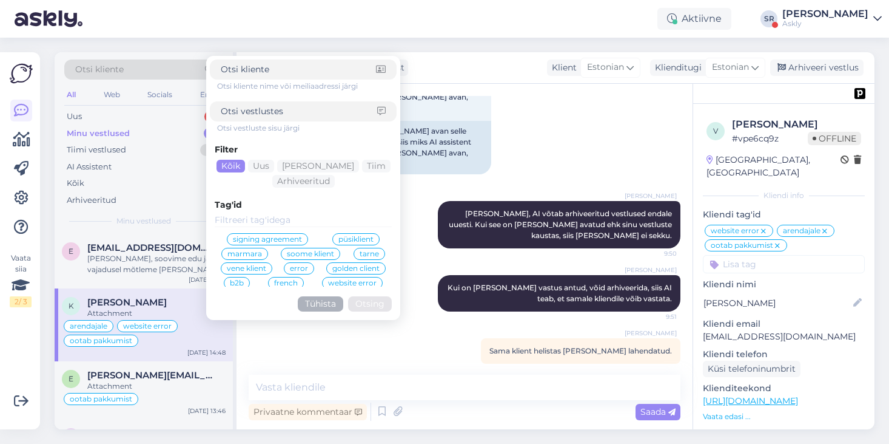
click at [284, 217] on input at bounding box center [303, 220] width 177 height 13
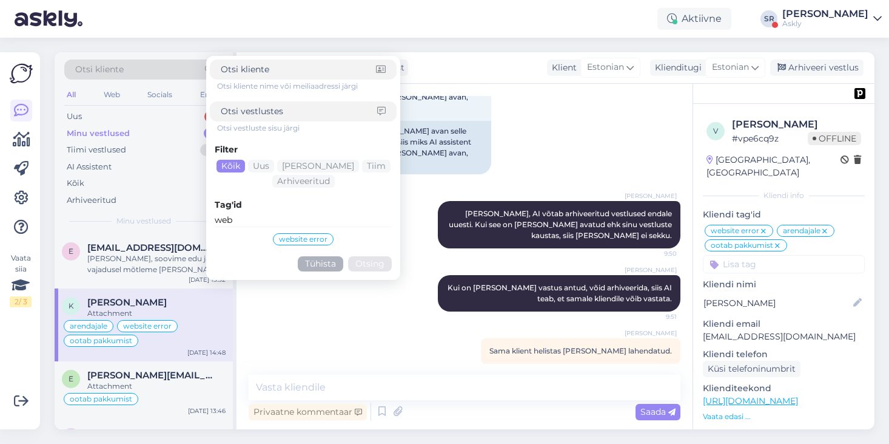
type input "web"
click at [312, 240] on span "website error" at bounding box center [303, 238] width 49 height 7
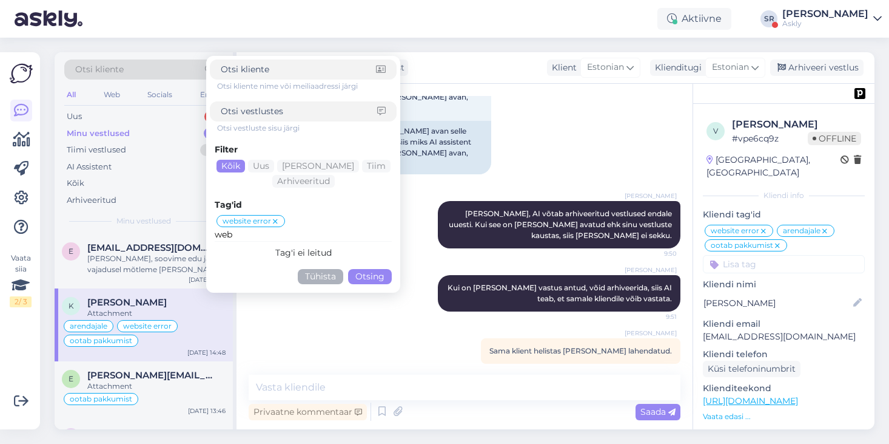
click at [370, 274] on button "Otsing" at bounding box center [370, 276] width 44 height 15
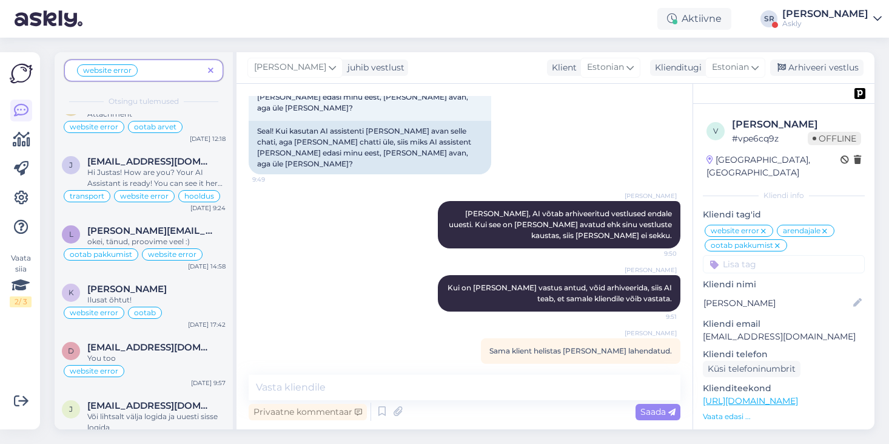
scroll to position [319, 0]
click at [209, 69] on icon at bounding box center [210, 71] width 5 height 8
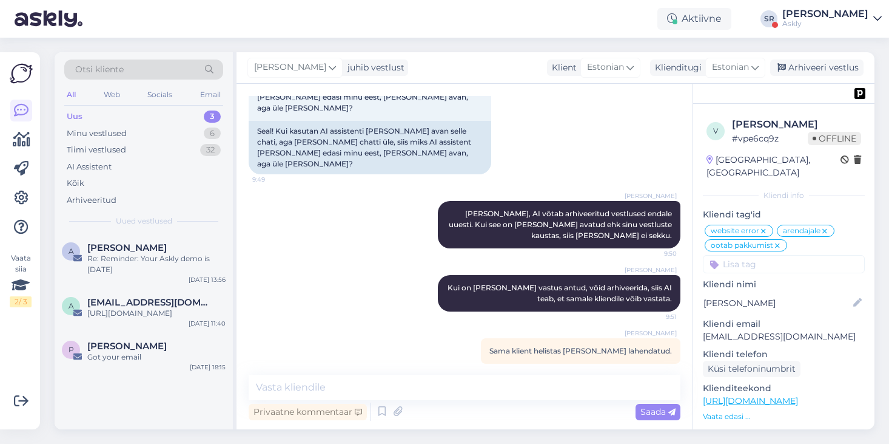
click at [165, 71] on div "Otsi kliente" at bounding box center [143, 69] width 159 height 20
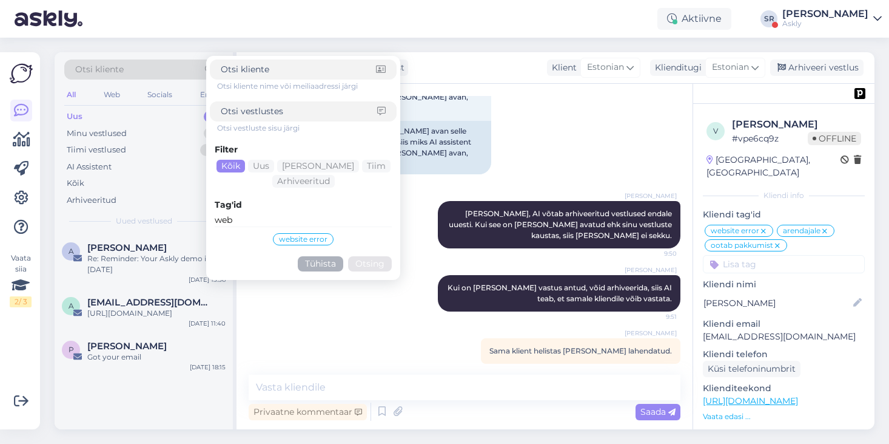
click at [267, 219] on input "web" at bounding box center [303, 220] width 177 height 13
type input "w"
type input "ootab"
click at [364, 240] on span "ootab pakkumist" at bounding box center [352, 238] width 62 height 7
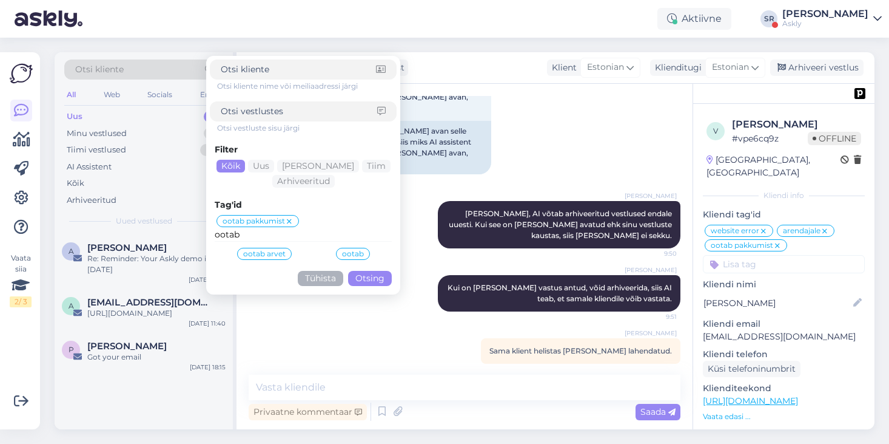
click at [373, 281] on button "Otsing" at bounding box center [370, 278] width 44 height 15
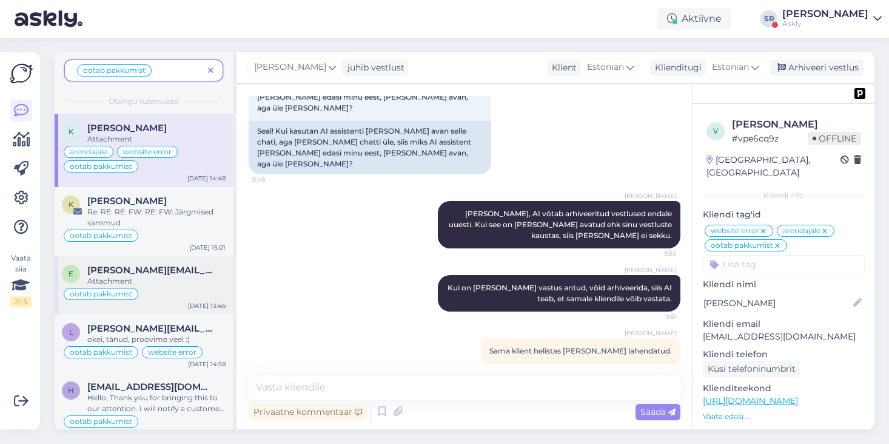
click at [180, 297] on div "ootab pakkumist" at bounding box center [144, 293] width 164 height 15
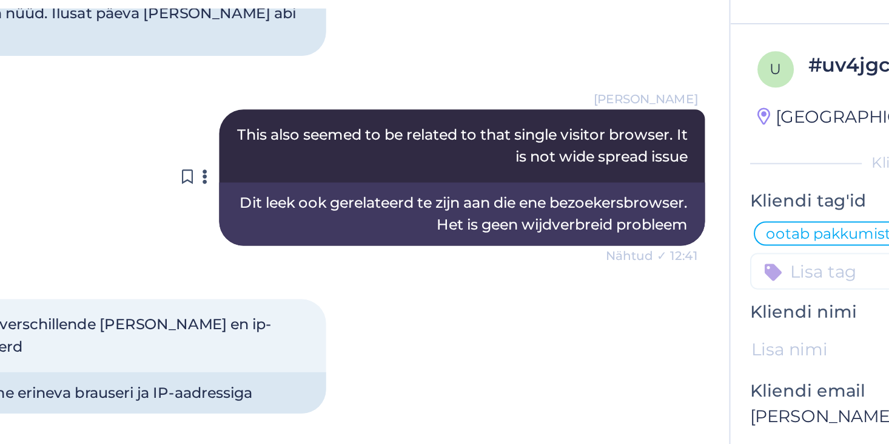
scroll to position [1874, 0]
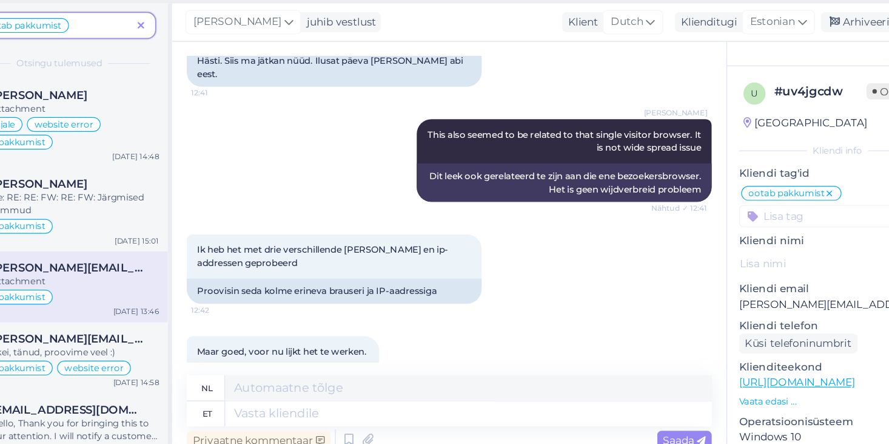
click at [618, 249] on div "Ik heb het met drie verschillende browers en ip-addressen geprobeerd 12:42 Proo…" at bounding box center [465, 271] width 432 height 84
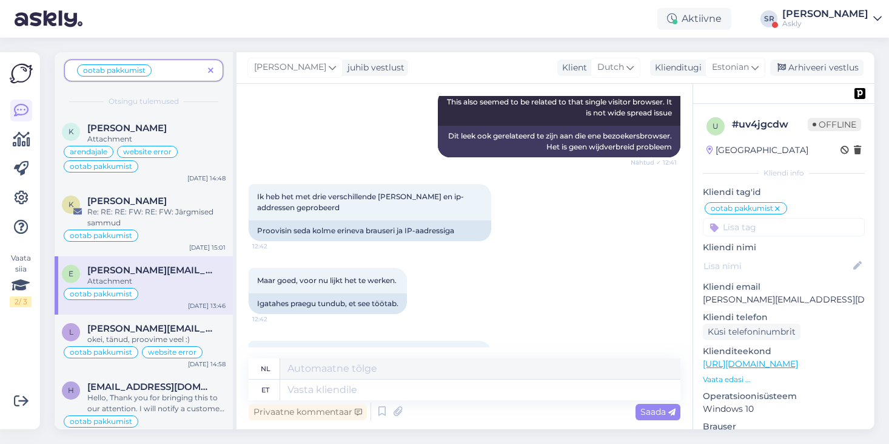
scroll to position [1930, 0]
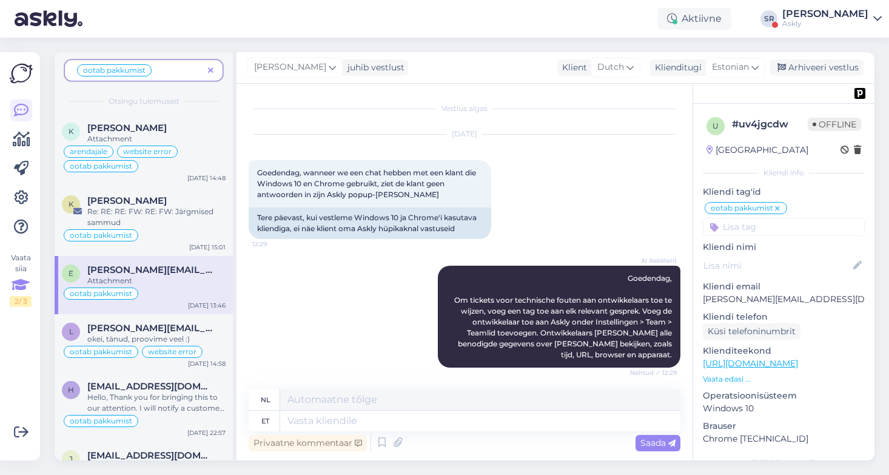
scroll to position [1930, 0]
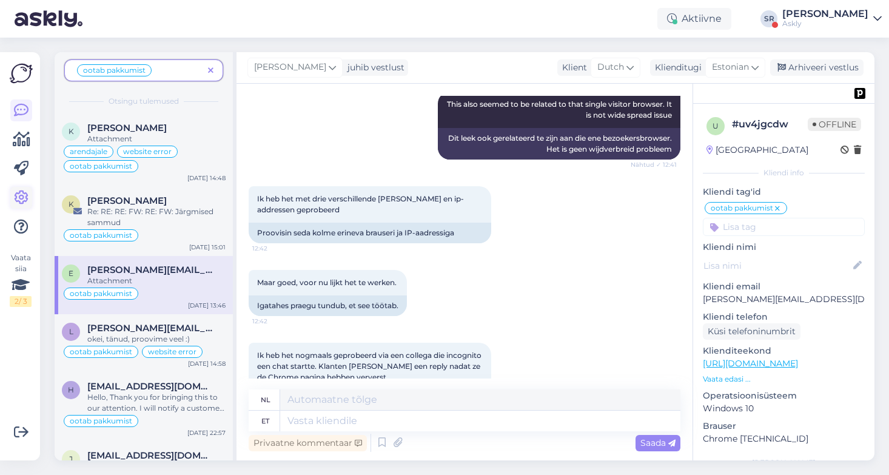
click at [17, 198] on icon at bounding box center [21, 198] width 15 height 15
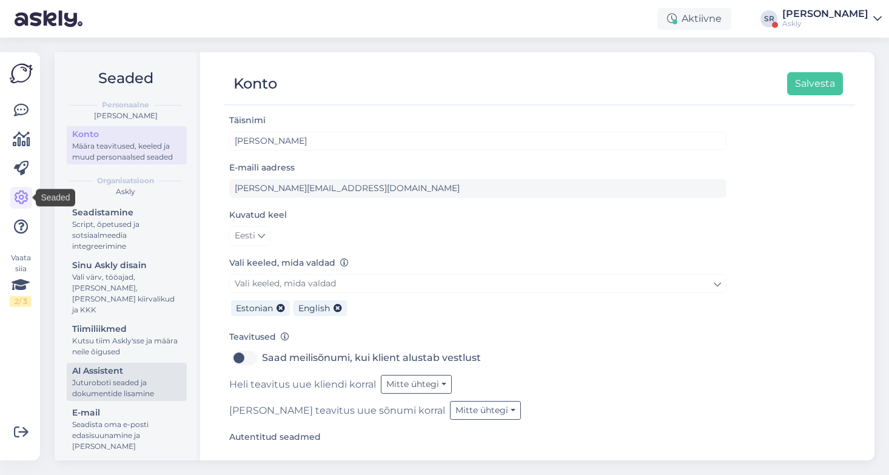
click at [124, 377] on div "Juturoboti seaded ja dokumentide lisamine" at bounding box center [126, 388] width 109 height 22
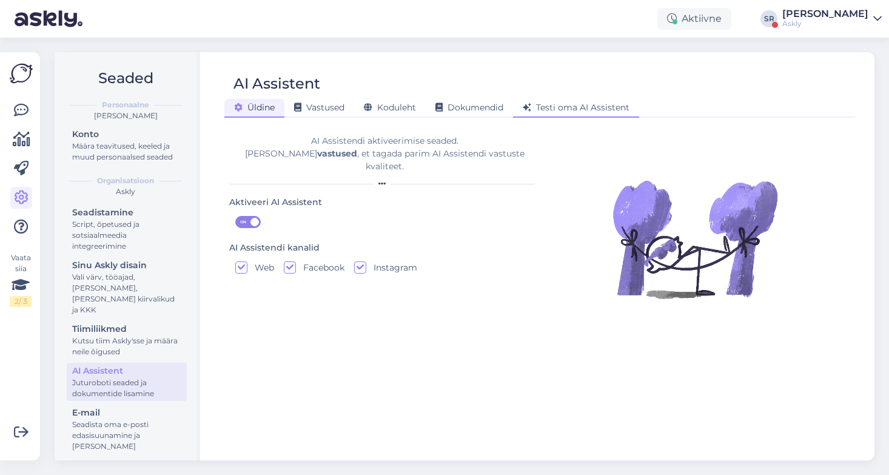
click at [618, 107] on span "Testi oma AI Assistent" at bounding box center [576, 107] width 107 height 11
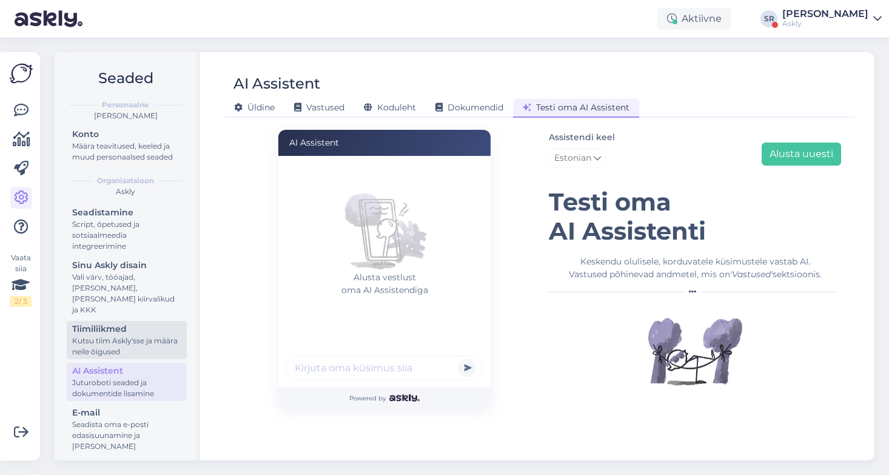
click at [86, 323] on div "Tiimiliikmed" at bounding box center [126, 329] width 109 height 13
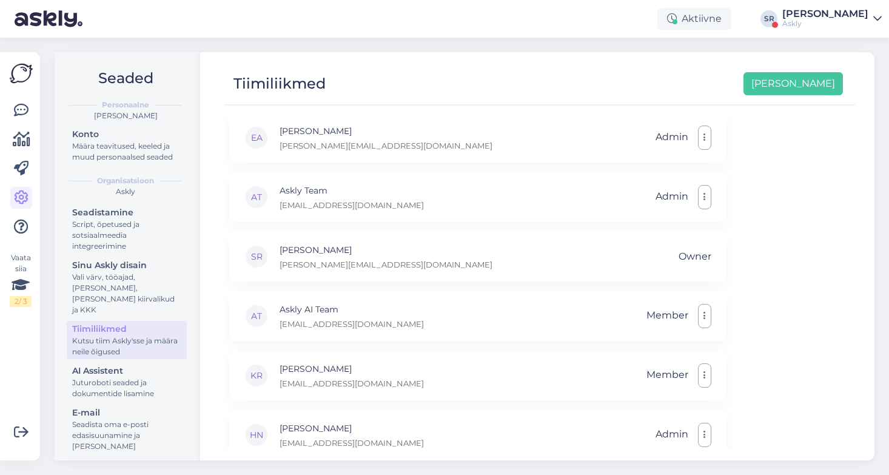
scroll to position [20, 0]
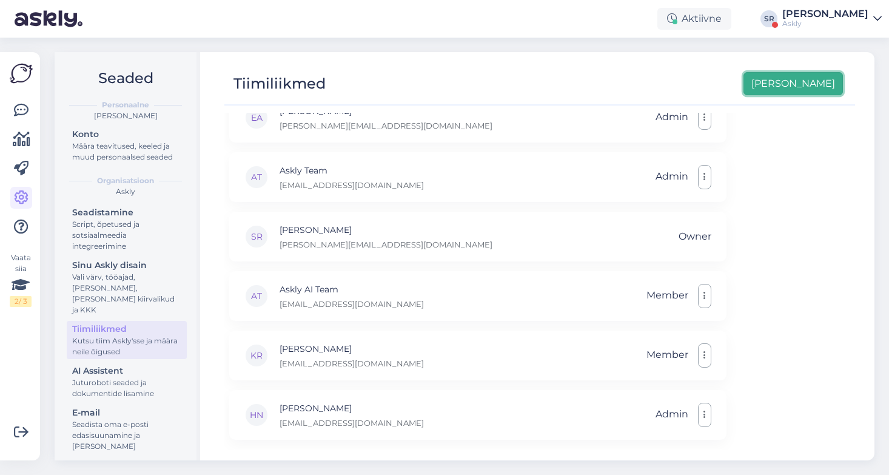
click at [815, 83] on button "[PERSON_NAME]" at bounding box center [794, 83] width 100 height 23
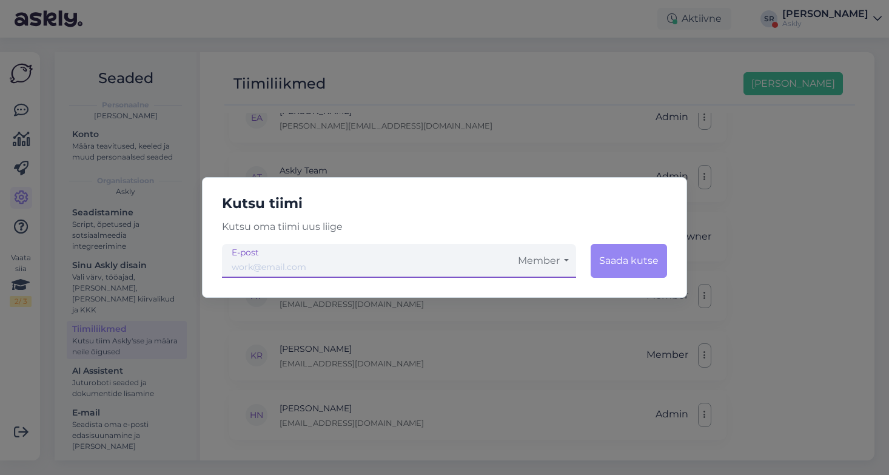
click at [797, 308] on div "Kutsu tiimi Kutsu oma tiimi uus liige Member Saada kutse E-post" at bounding box center [444, 237] width 889 height 475
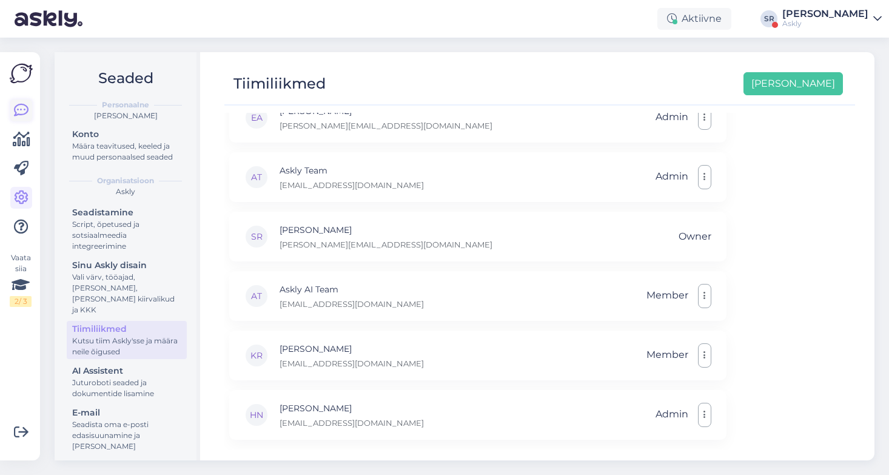
click at [29, 107] on link at bounding box center [21, 111] width 22 height 22
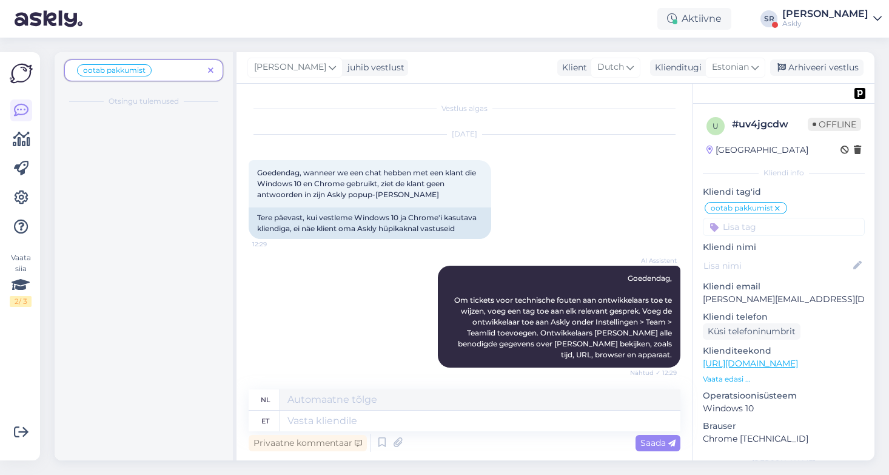
scroll to position [2312, 0]
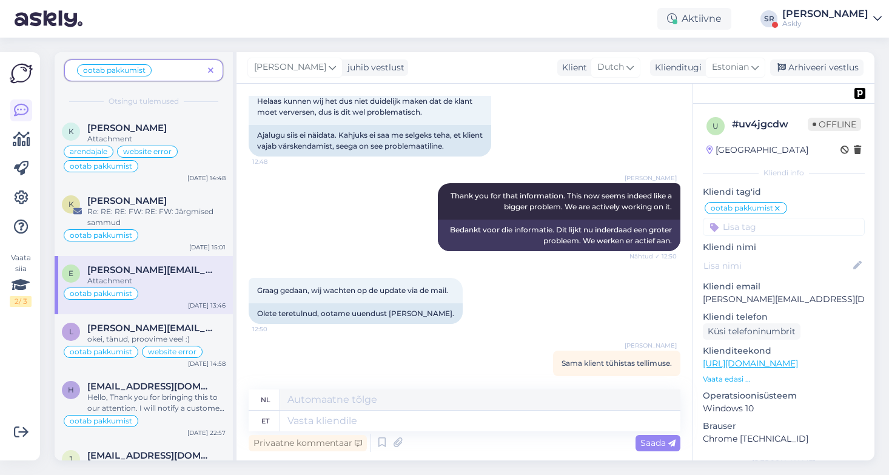
click at [211, 69] on icon at bounding box center [210, 71] width 5 height 8
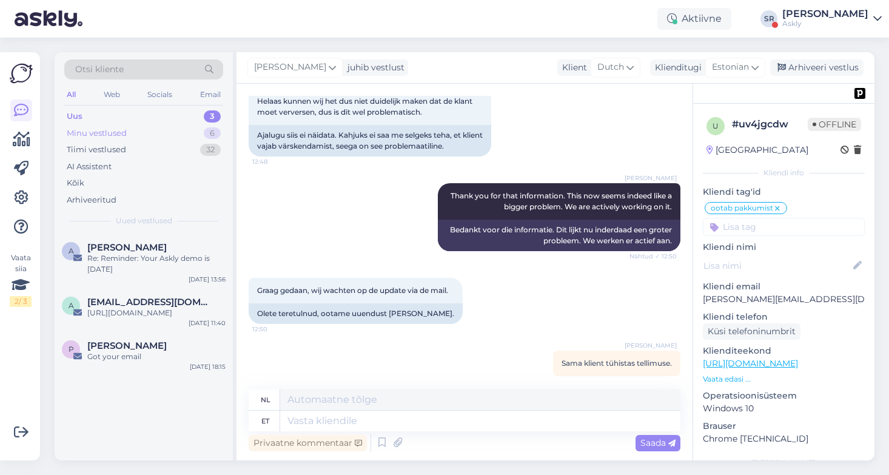
click at [123, 135] on div "Minu vestlused" at bounding box center [97, 133] width 60 height 12
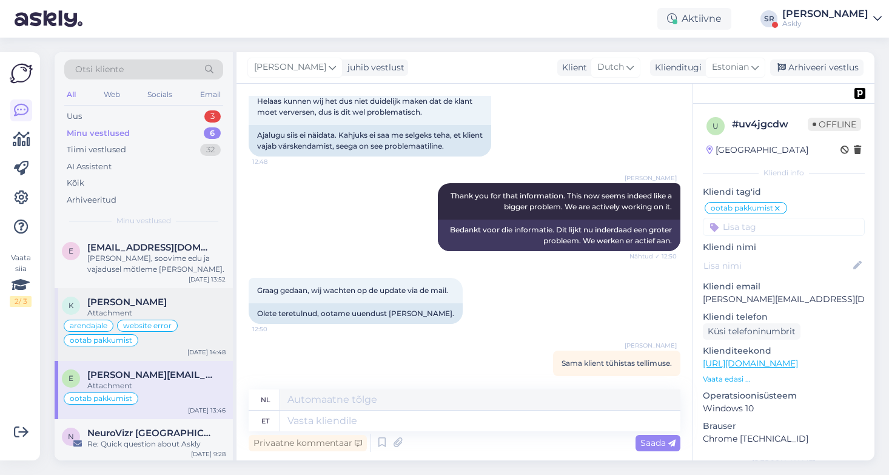
click at [195, 322] on div "arendajale website error ootab pakkumist" at bounding box center [144, 333] width 164 height 29
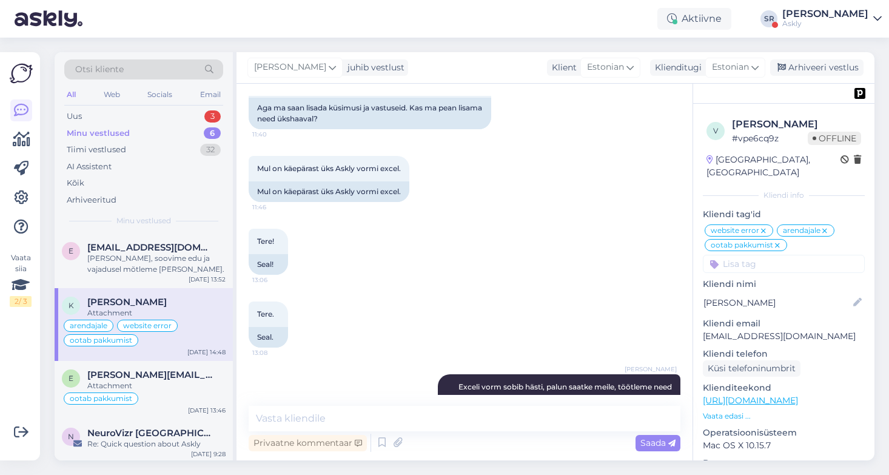
scroll to position [3579, 0]
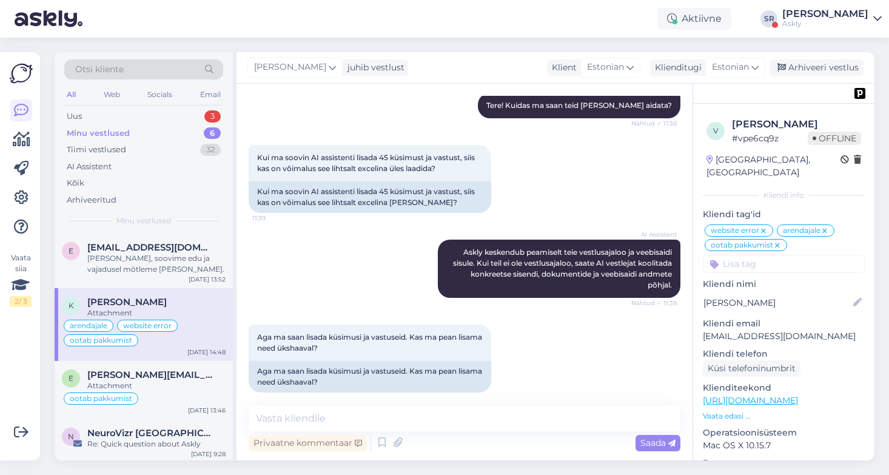
click at [726, 411] on p "Vaata edasi ..." at bounding box center [784, 416] width 162 height 11
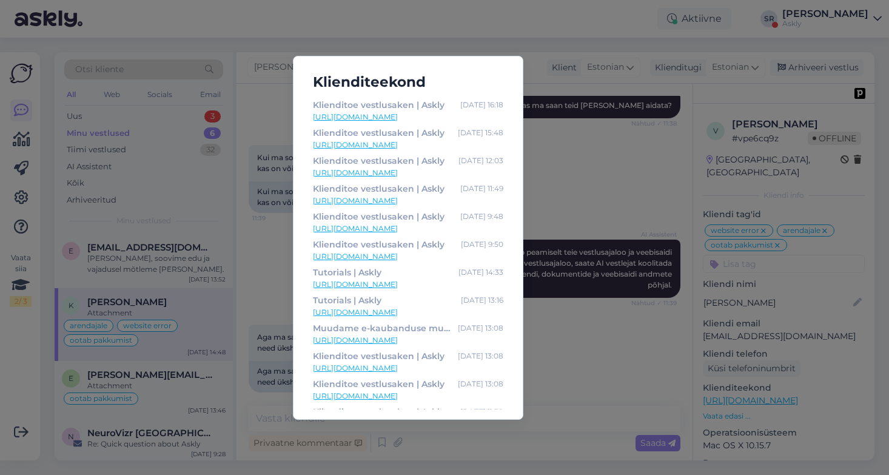
click at [635, 308] on div "Klienditeekond Klienditoe vestlusaken | Askly [DATE] 16:18 [URL][DOMAIN_NAME] K…" at bounding box center [444, 237] width 889 height 475
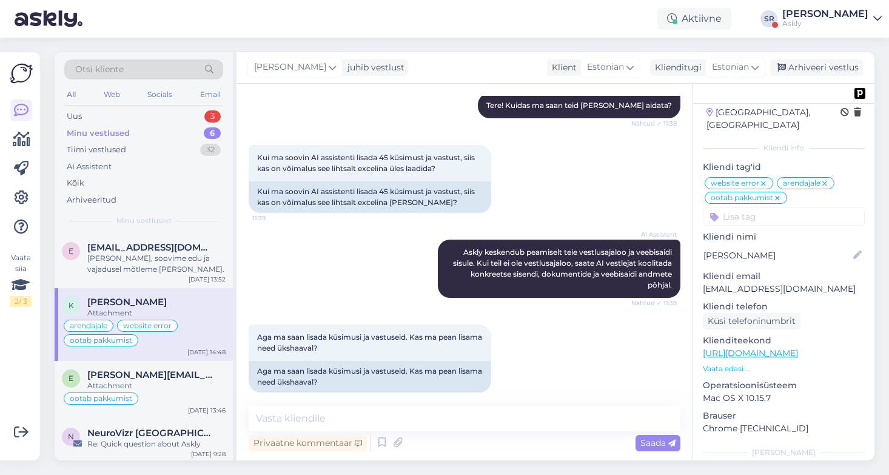
scroll to position [0, 0]
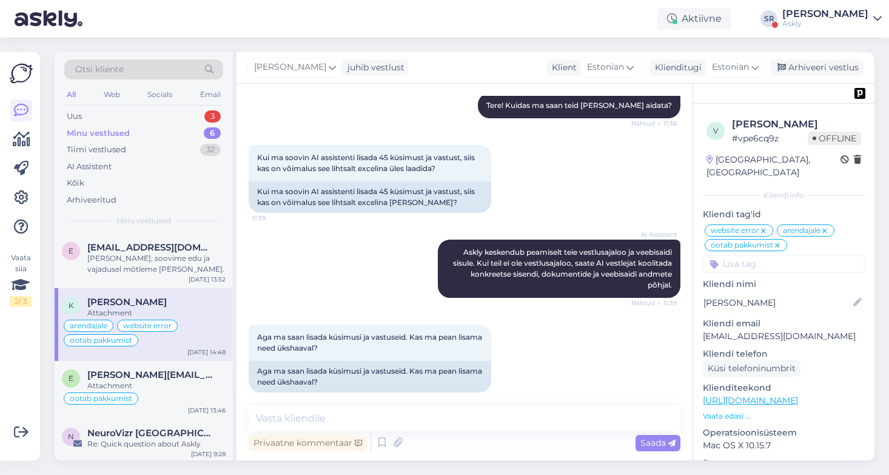
click at [179, 70] on div "Otsi kliente" at bounding box center [143, 69] width 159 height 20
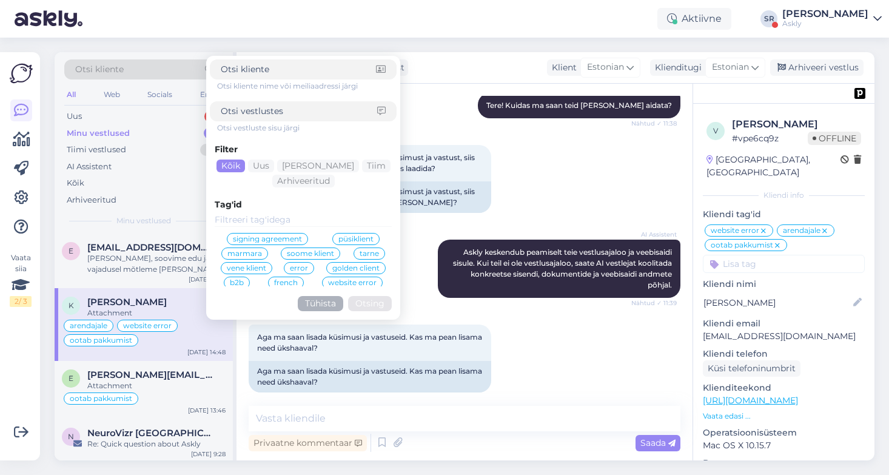
click at [228, 220] on input at bounding box center [303, 220] width 177 height 13
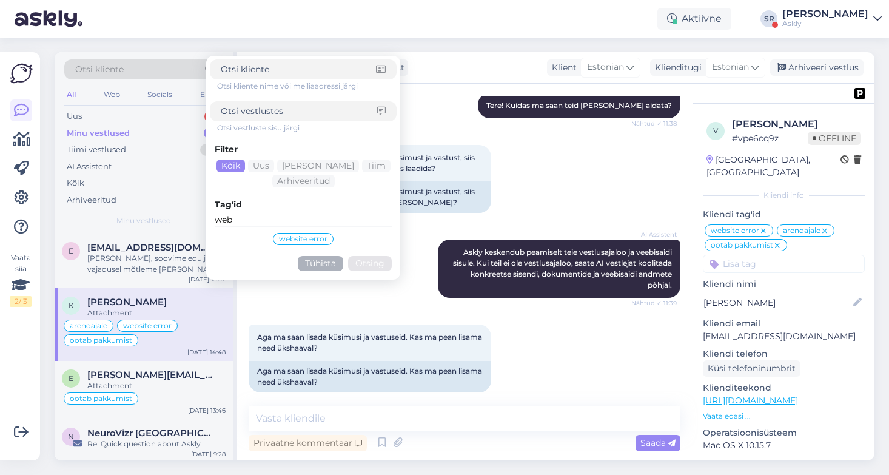
type input "web"
click at [298, 235] on span "website error" at bounding box center [303, 238] width 49 height 7
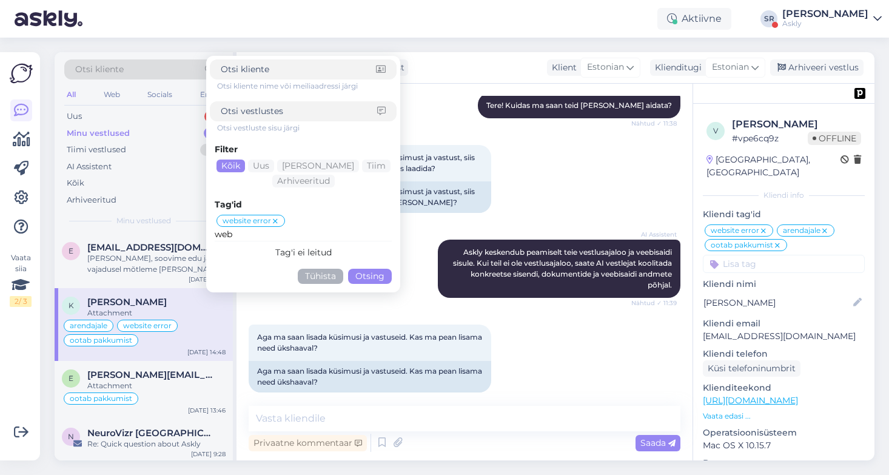
click at [376, 276] on button "Otsing" at bounding box center [370, 276] width 44 height 15
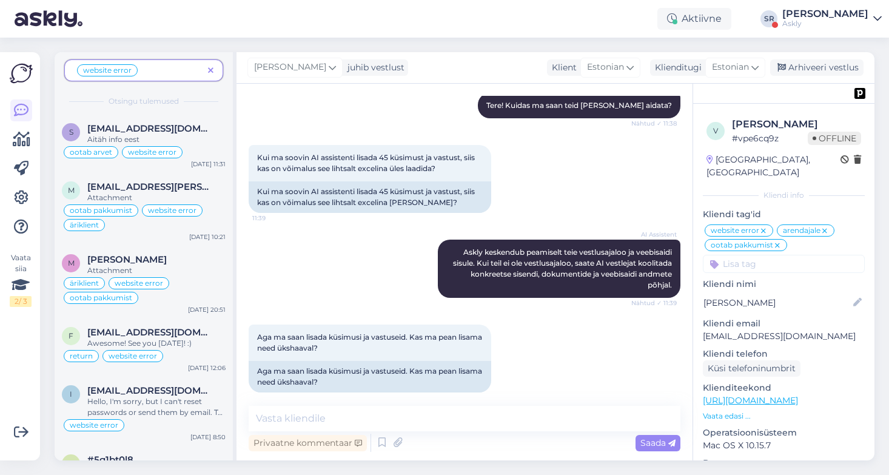
scroll to position [673, 0]
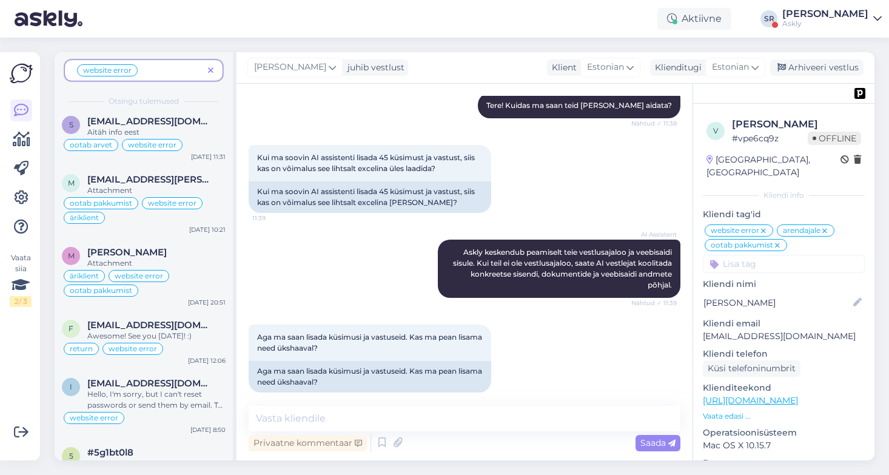
click at [211, 71] on icon at bounding box center [210, 71] width 5 height 8
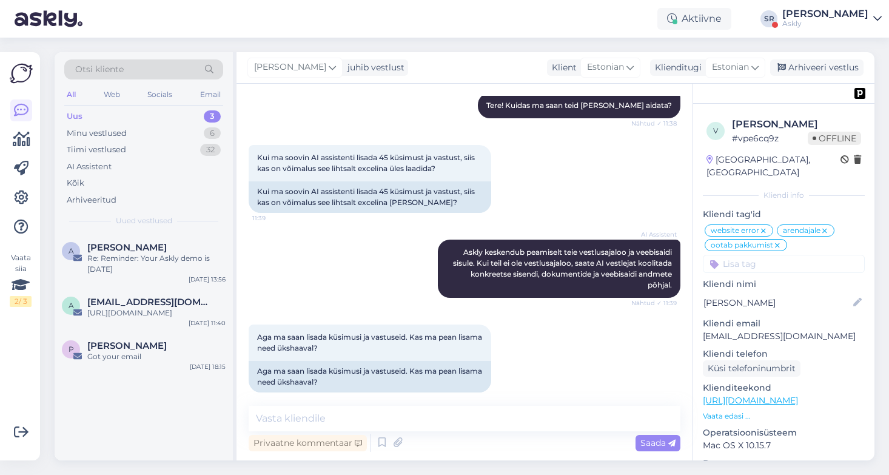
click at [175, 65] on div "Otsi kliente" at bounding box center [143, 69] width 159 height 20
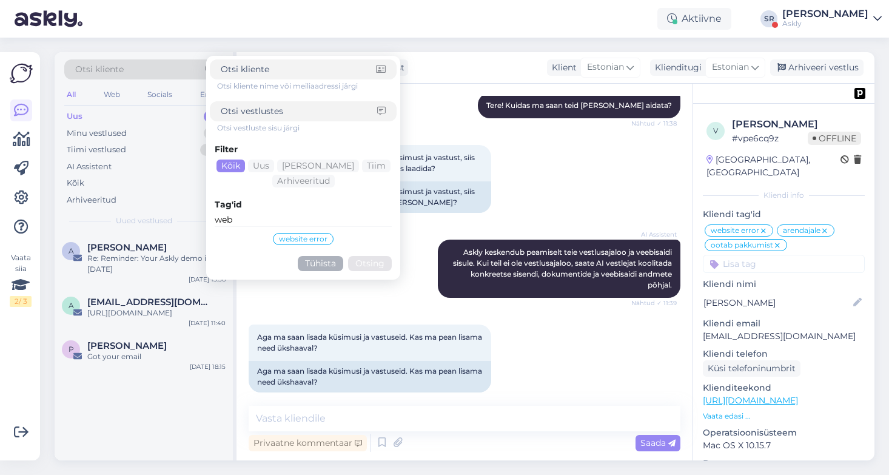
click at [274, 212] on div "web website error" at bounding box center [303, 228] width 177 height 35
click at [274, 222] on input "web" at bounding box center [303, 220] width 177 height 13
type input "w"
type input "ootab"
click at [368, 240] on span "ootab pakkumist" at bounding box center [352, 238] width 62 height 7
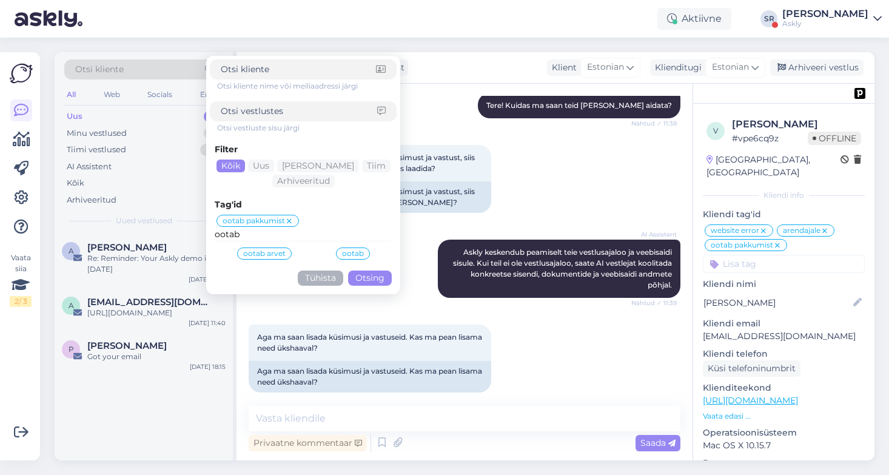
click at [368, 282] on button "Otsing" at bounding box center [370, 278] width 44 height 15
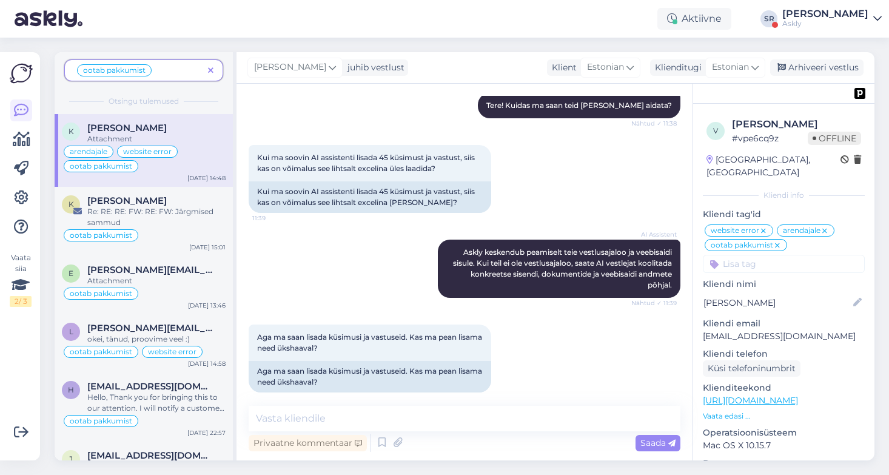
click at [746, 255] on input at bounding box center [784, 264] width 162 height 18
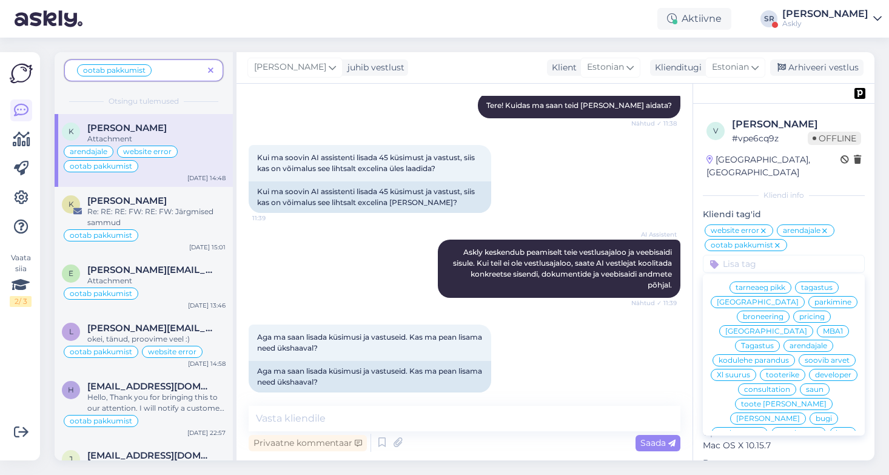
scroll to position [258, 0]
click at [805, 237] on div "website error arendajale ootab pakkumist Ai assistent Katrele ootab pakkumist h…" at bounding box center [784, 248] width 162 height 50
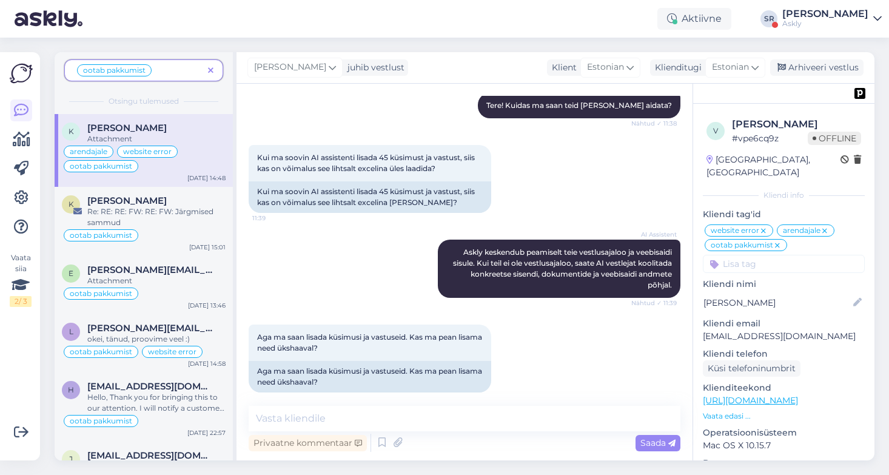
click at [214, 67] on span at bounding box center [210, 70] width 15 height 13
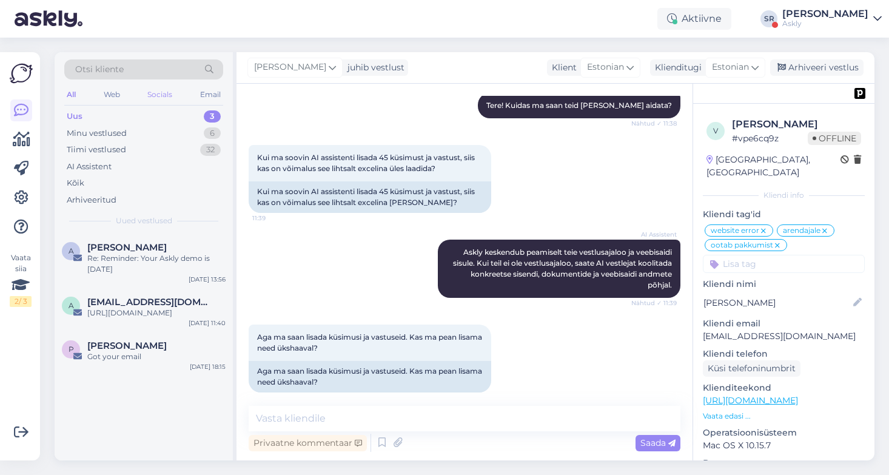
click at [160, 90] on div "Socials" at bounding box center [160, 95] width 30 height 16
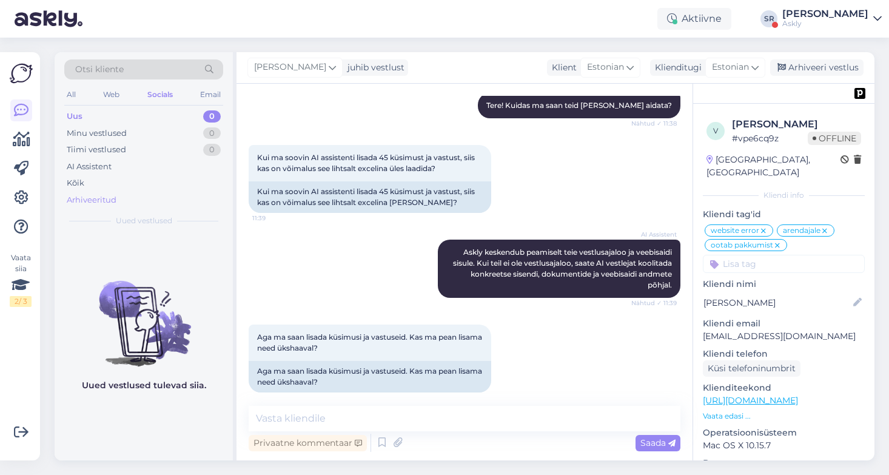
click at [79, 200] on div "Arhiveeritud" at bounding box center [92, 200] width 50 height 12
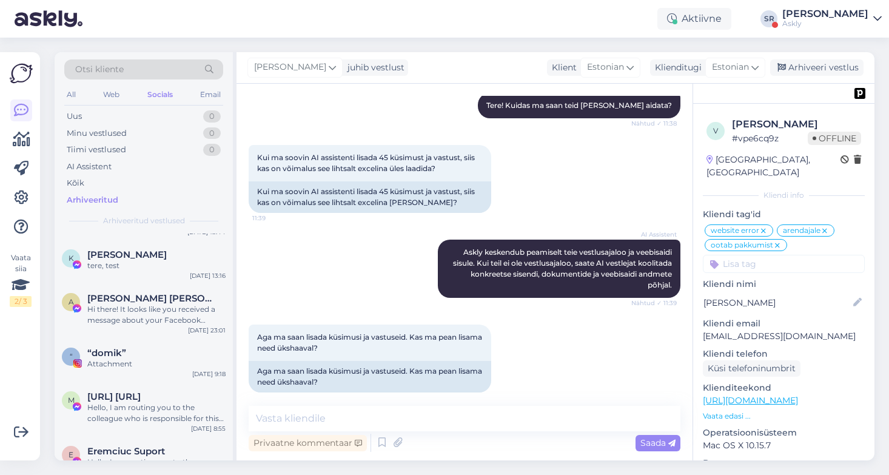
scroll to position [1766, 0]
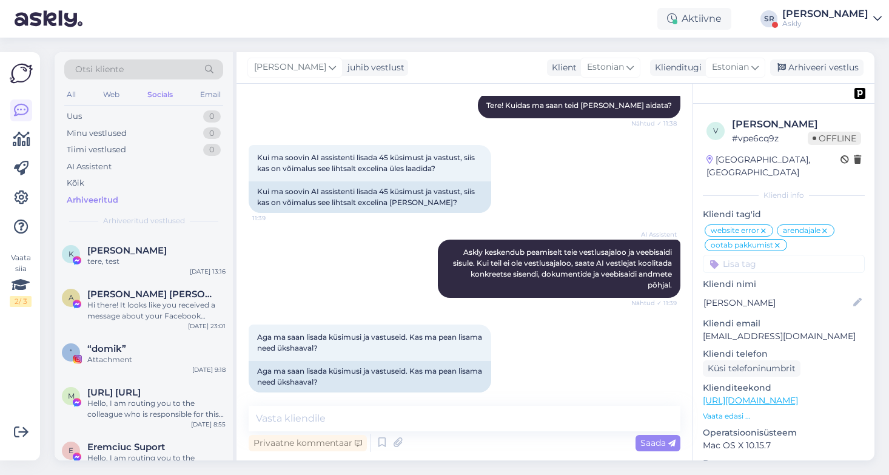
click at [214, 84] on div "Otsi kliente" at bounding box center [143, 72] width 159 height 27
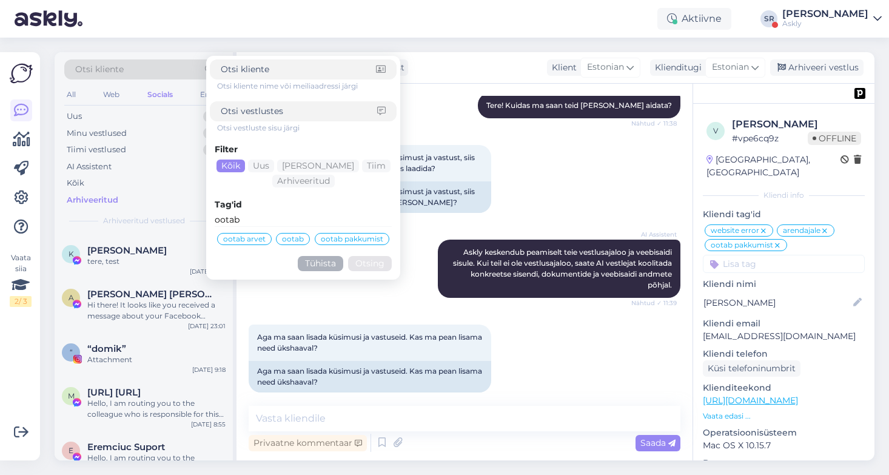
click at [192, 90] on div "All Web Socials Email" at bounding box center [143, 96] width 159 height 19
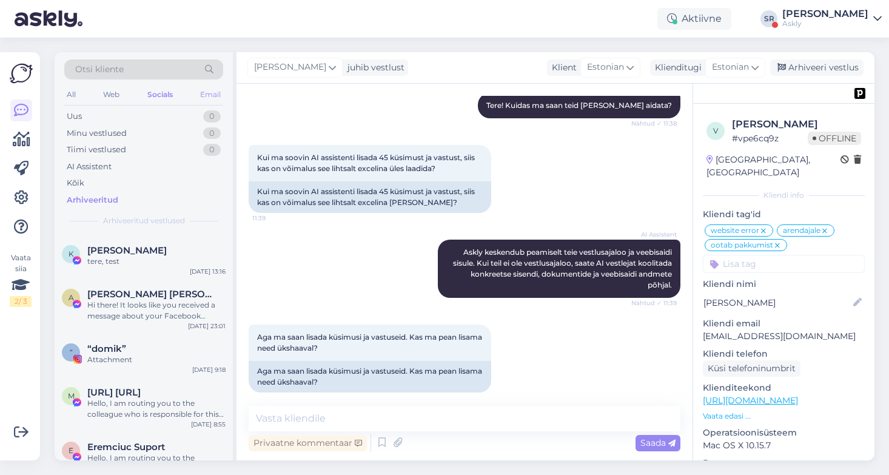
click at [204, 95] on div "Email" at bounding box center [210, 95] width 25 height 16
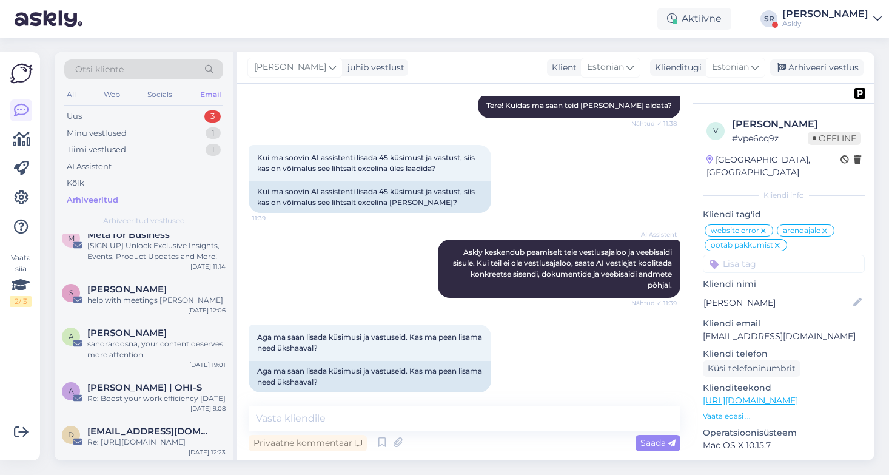
scroll to position [396, 0]
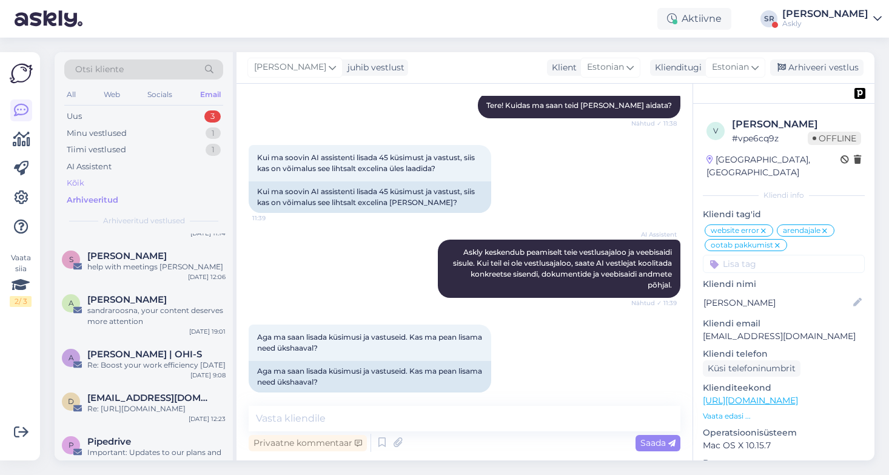
click at [80, 181] on div "Kõik" at bounding box center [76, 183] width 18 height 12
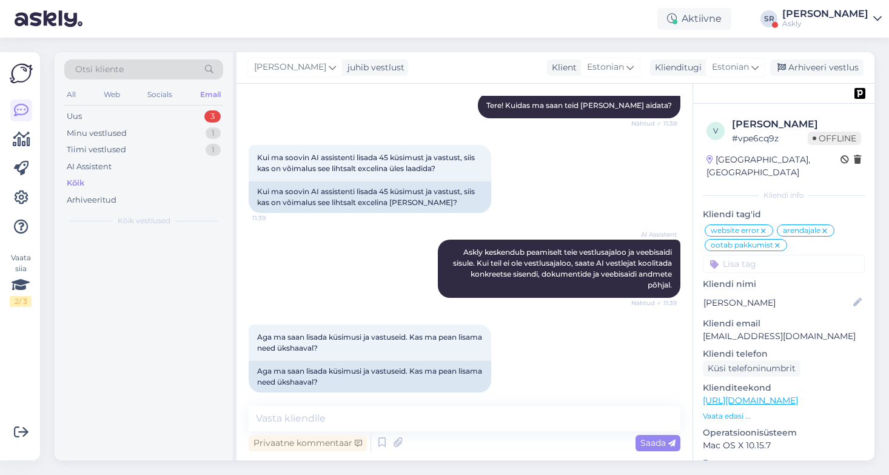
scroll to position [0, 0]
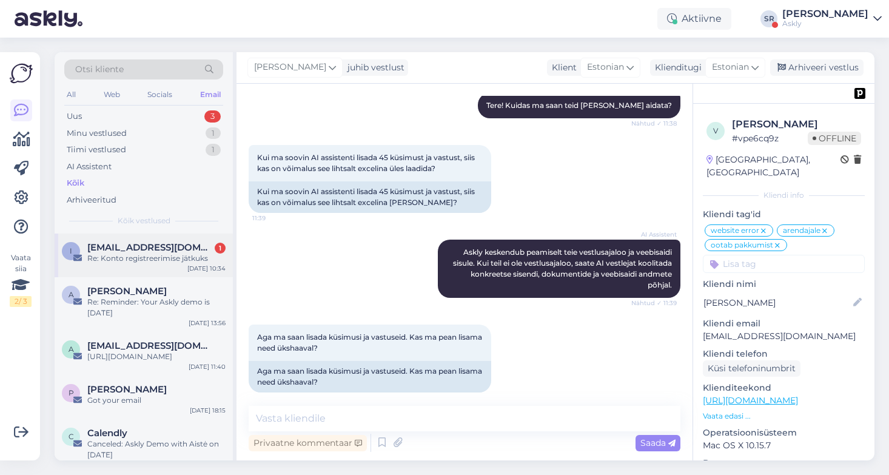
click at [149, 260] on div "Re: Konto registreerimise jätkuks" at bounding box center [156, 258] width 138 height 11
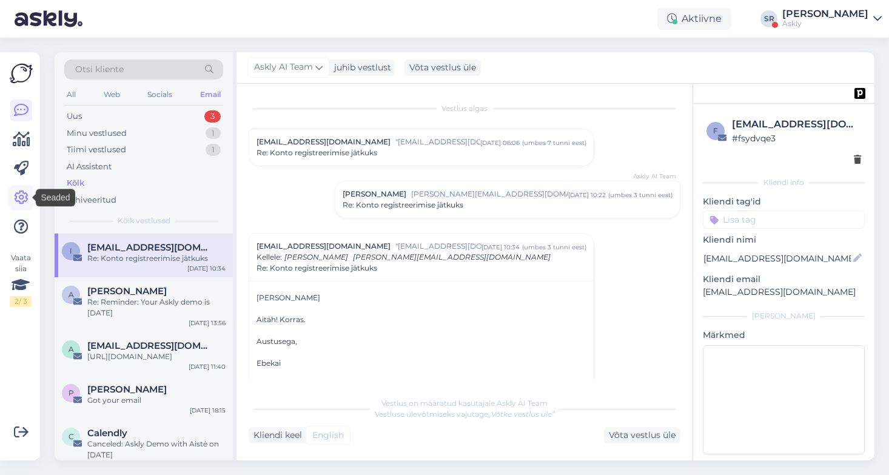
click at [15, 197] on icon at bounding box center [21, 198] width 15 height 15
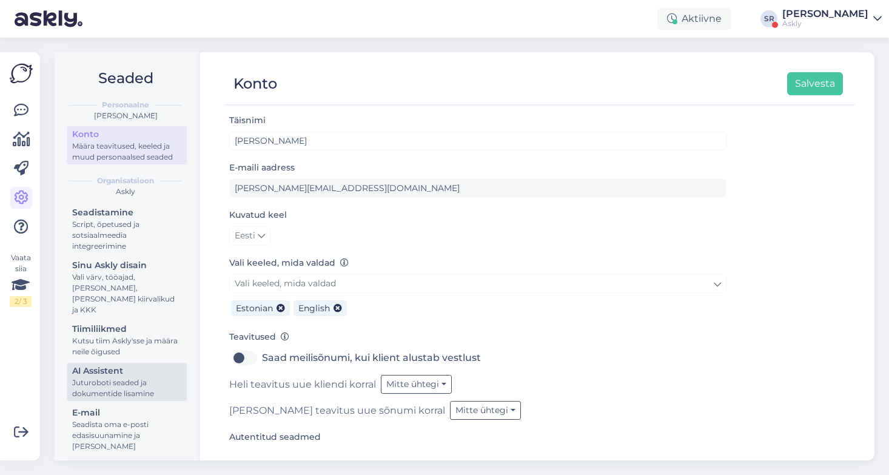
click at [174, 377] on div "Juturoboti seaded ja dokumentide lisamine" at bounding box center [126, 388] width 109 height 22
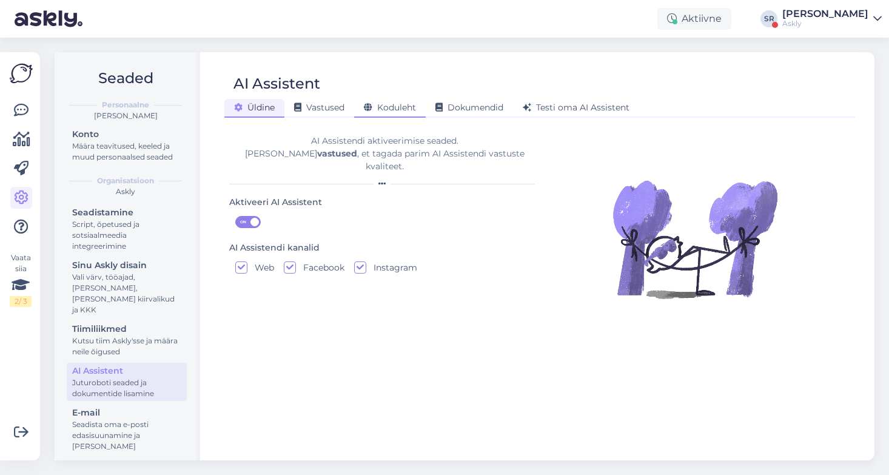
click at [392, 103] on span "Koduleht" at bounding box center [390, 107] width 52 height 11
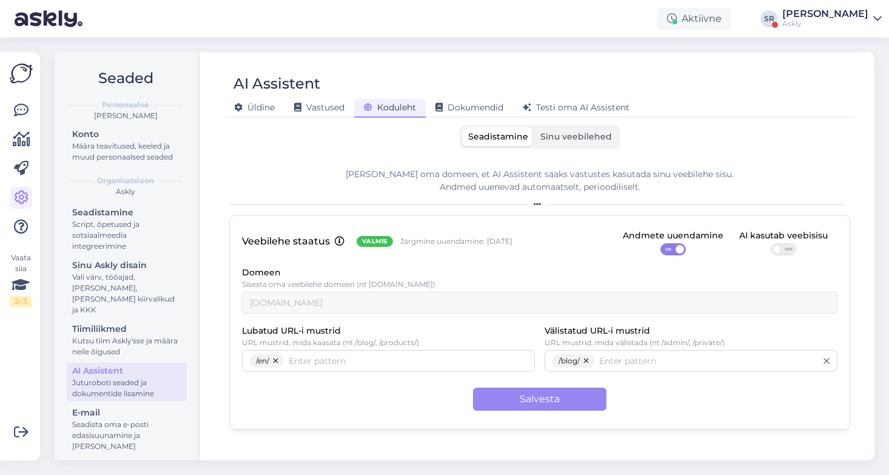
click at [559, 145] on label "Sinu veebilehed" at bounding box center [577, 136] width 84 height 19
click at [535, 127] on input "Sinu veebilehed" at bounding box center [535, 127] width 0 height 0
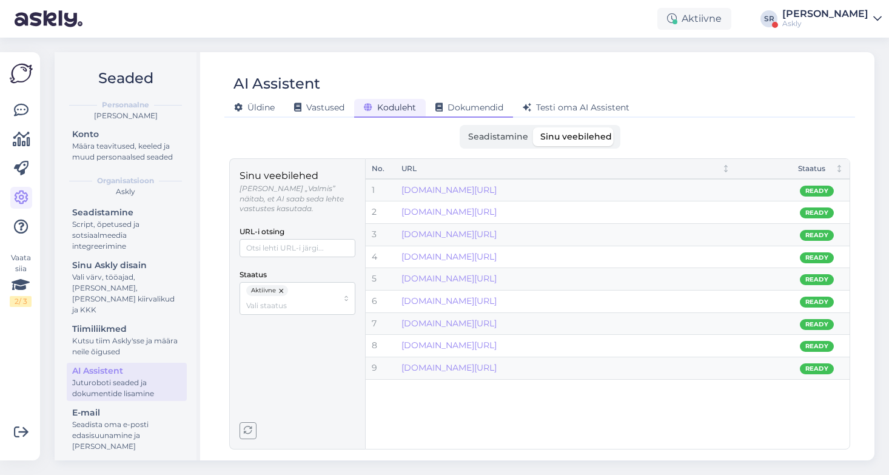
click at [485, 111] on span "Dokumendid" at bounding box center [470, 107] width 68 height 11
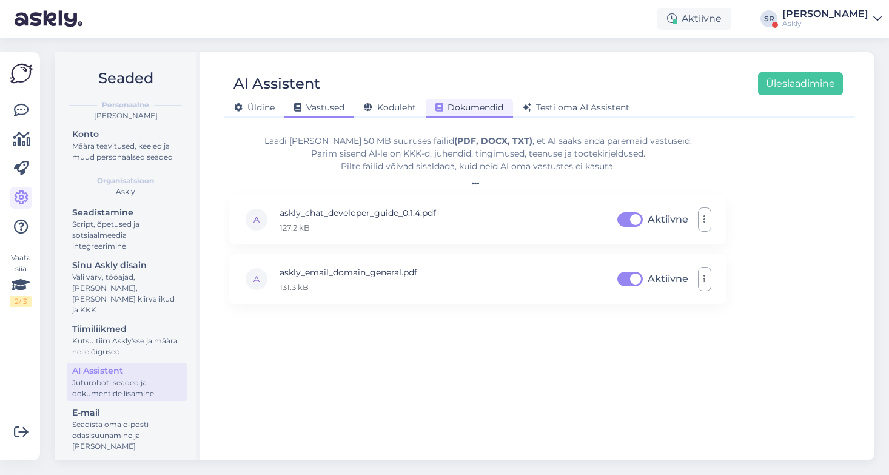
click at [323, 103] on span "Vastused" at bounding box center [319, 107] width 50 height 11
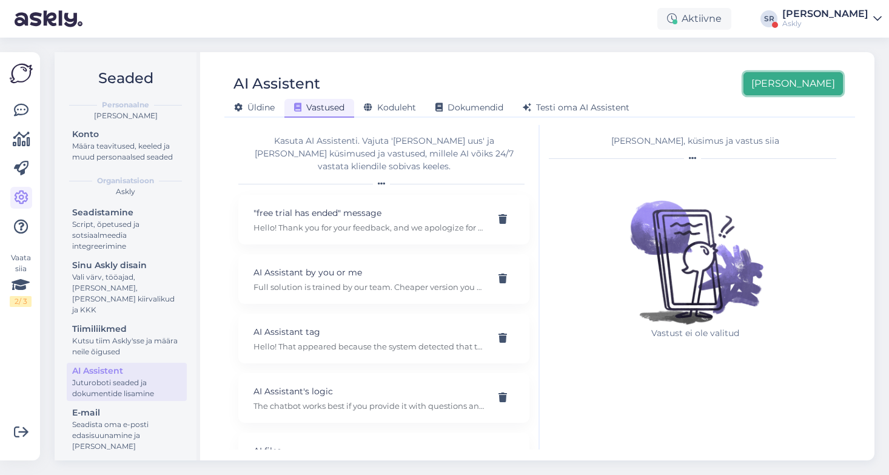
click at [820, 76] on button "Lisa uus" at bounding box center [794, 83] width 100 height 23
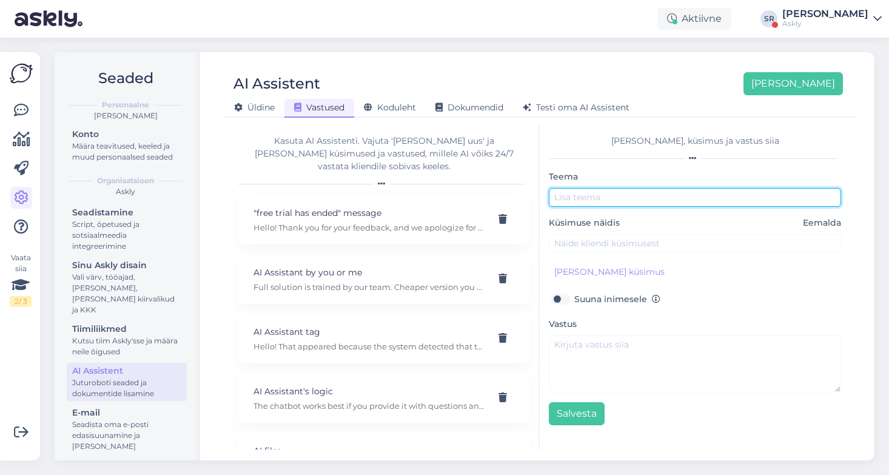
click at [610, 195] on input "text" at bounding box center [695, 197] width 292 height 19
type input "suurkliendi pöördumine"
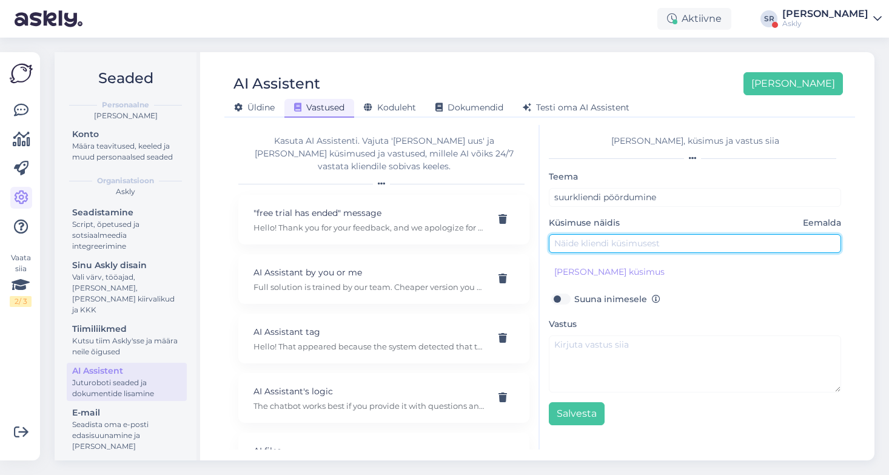
click at [636, 245] on input "text" at bounding box center [695, 243] width 292 height 19
type input "tahaks suurt tellimust teha, kas teete erihinda"
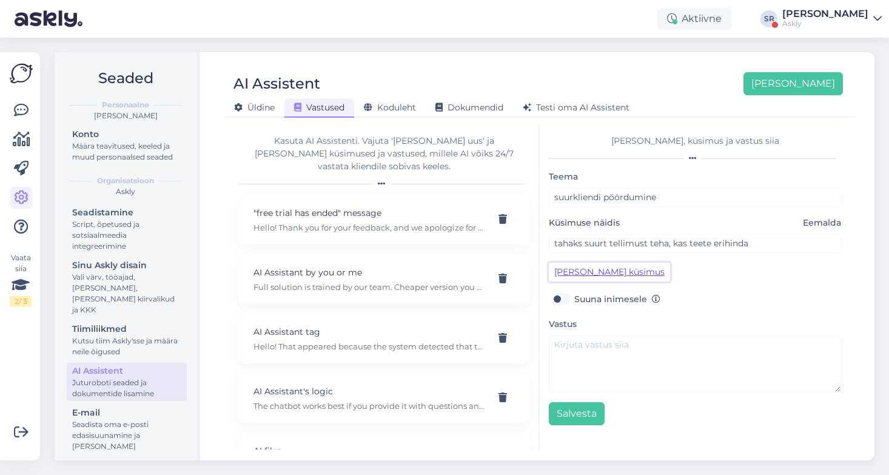
click at [612, 275] on button "Lisa kliendi küsimus" at bounding box center [609, 272] width 121 height 19
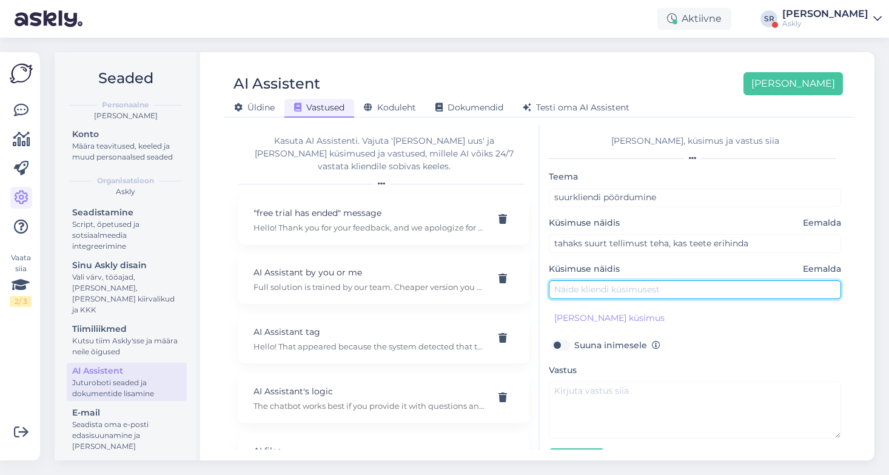
click at [616, 294] on input "text" at bounding box center [695, 289] width 292 height 19
type input "meil on 10 liiget tiimis, kas hind on läbi rääkitav"
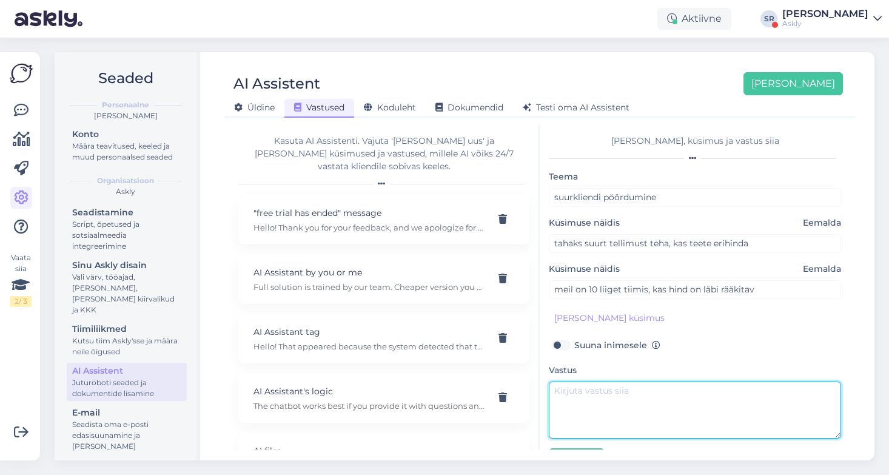
click at [573, 393] on textarea at bounding box center [695, 410] width 292 height 57
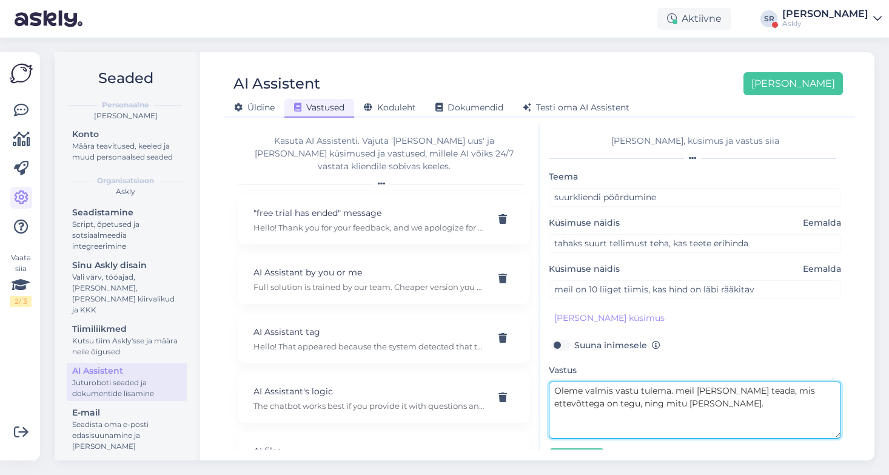
type textarea "Oleme valmis vastu tulema. meil oleks vaja teada, mis ettevõttega on tegu, ning…"
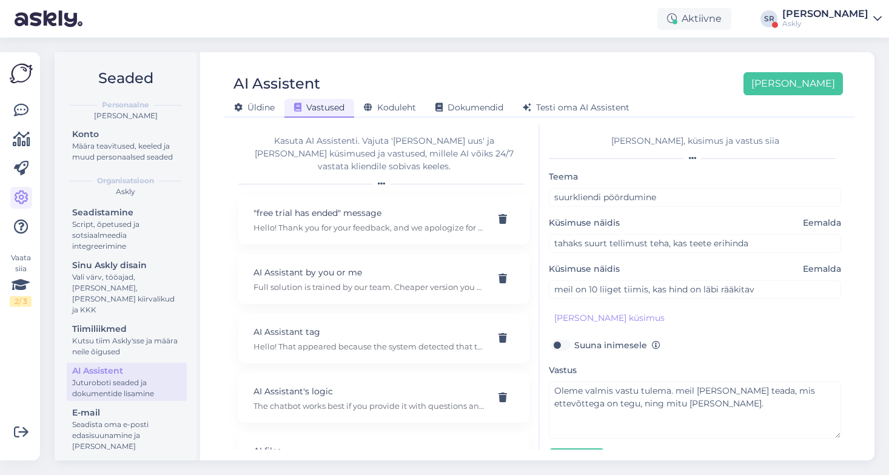
click at [575, 348] on label "Suuna inimesele" at bounding box center [618, 345] width 86 height 16
click at [567, 348] on input "Suuna inimesele" at bounding box center [560, 345] width 23 height 16
checkbox input "true"
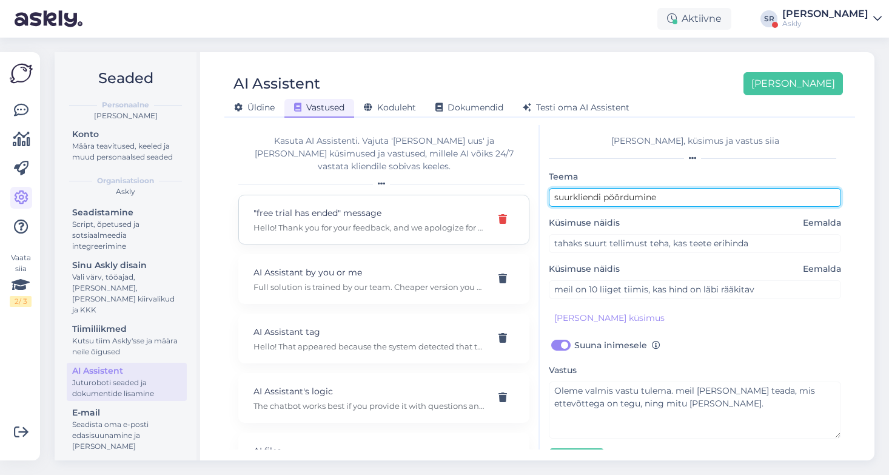
drag, startPoint x: 661, startPoint y: 201, endPoint x: 493, endPoint y: 200, distance: 168.7
click at [493, 200] on div "Kasuta AI Assistenti. Vajuta 'Lisa uus' ja lisa küsimused ja vastused, millele …" at bounding box center [539, 287] width 621 height 325
type input "tagastus"
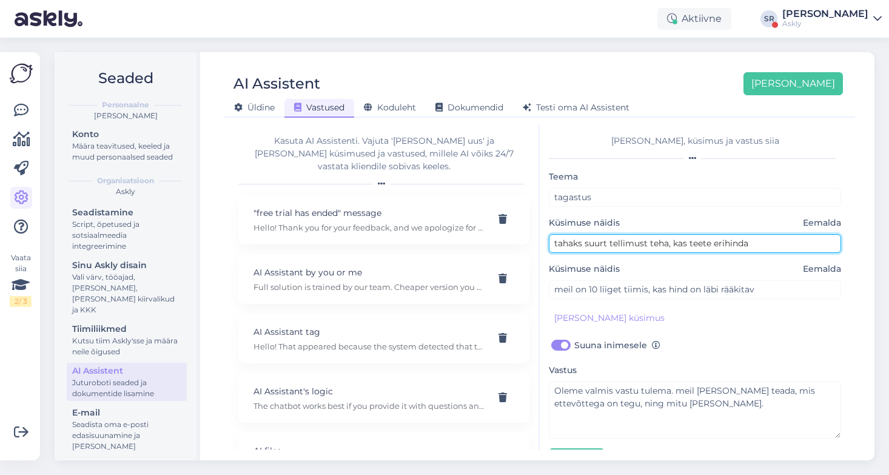
drag, startPoint x: 755, startPoint y: 245, endPoint x: 535, endPoint y: 241, distance: 220.3
click at [536, 242] on div "Kasuta AI Assistenti. Vajuta 'Lisa uus' ja lisa küsimused ja vastused, millele …" at bounding box center [539, 287] width 621 height 325
type input "soovin tagastada"
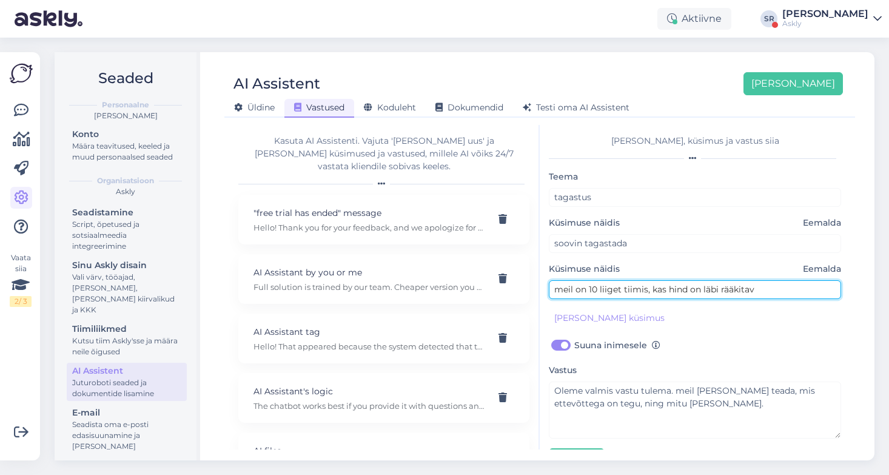
click at [604, 288] on input "meil on 10 liiget tiimis, kas hind on läbi rääkitav" at bounding box center [695, 289] width 292 height 19
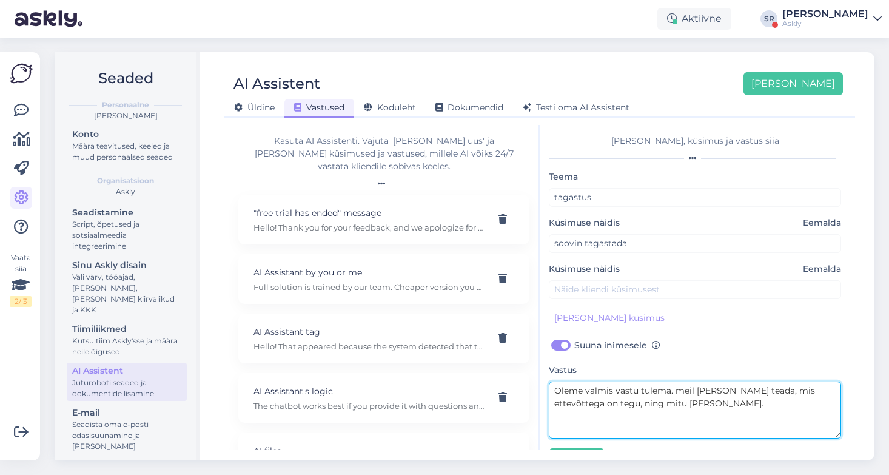
click at [577, 391] on textarea "Oleme valmis vastu tulema. meil oleks vaja teada, mis ettevõttega on tegu, ning…" at bounding box center [695, 410] width 292 height 57
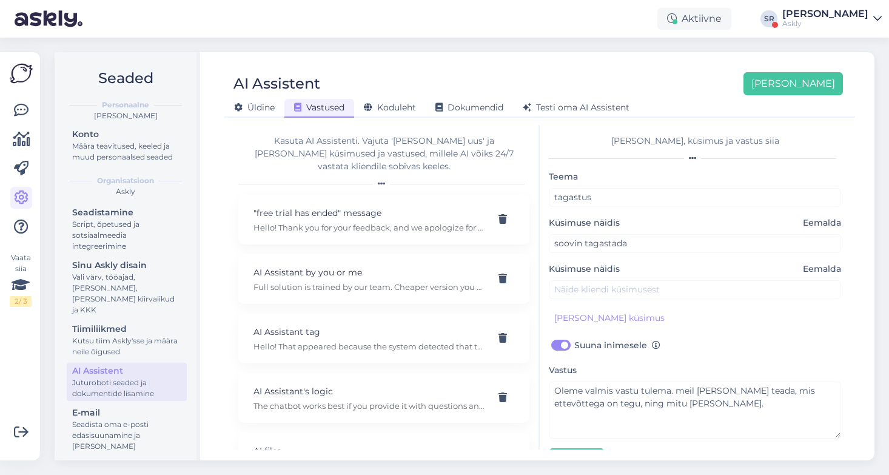
click at [575, 348] on label "Suuna inimesele" at bounding box center [618, 345] width 86 height 16
click at [561, 348] on input "Suuna inimesele" at bounding box center [560, 345] width 23 height 16
checkbox input "false"
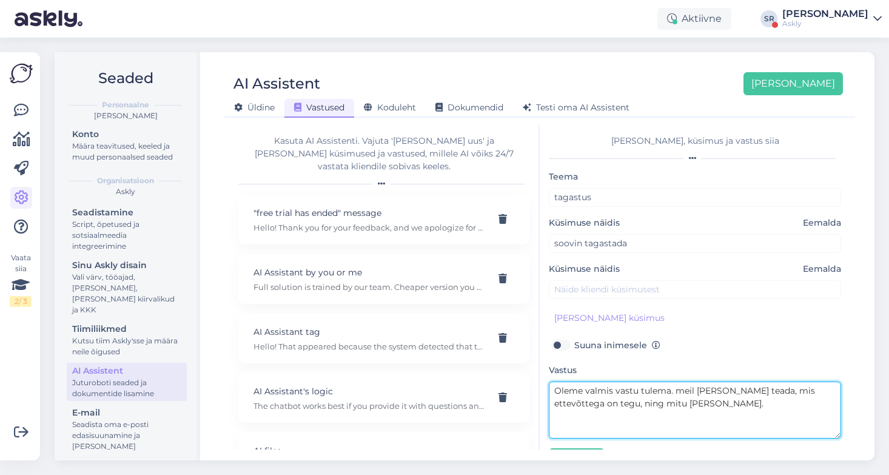
click at [586, 402] on textarea "Oleme valmis vastu tulema. meil oleks vaja teada, mis ettevõttega on tegu, ning…" at bounding box center [695, 410] width 292 height 57
type textarea "tagastus käib nii..."
drag, startPoint x: 640, startPoint y: 395, endPoint x: 529, endPoint y: 394, distance: 111.0
click at [529, 395] on div "Kasuta AI Assistenti. Vajuta 'Lisa uus' ja lisa küsimused ja vastused, millele …" at bounding box center [539, 287] width 621 height 325
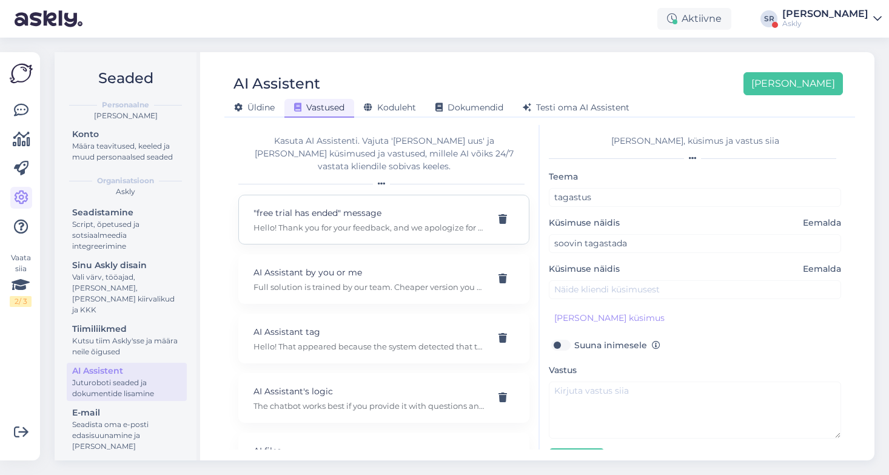
click at [353, 222] on p "Hello! Thank you for your feedback, and we apologize for the inconvenience. I'v…" at bounding box center [370, 227] width 232 height 11
type input ""free trial has ended" message"
type input "We constantly see the message "free trial has ended," even though we are no lon…"
checkbox input "true"
type textarea "Hello! Thank you for your feedback, and we apologize for the inconvenience. I'v…"
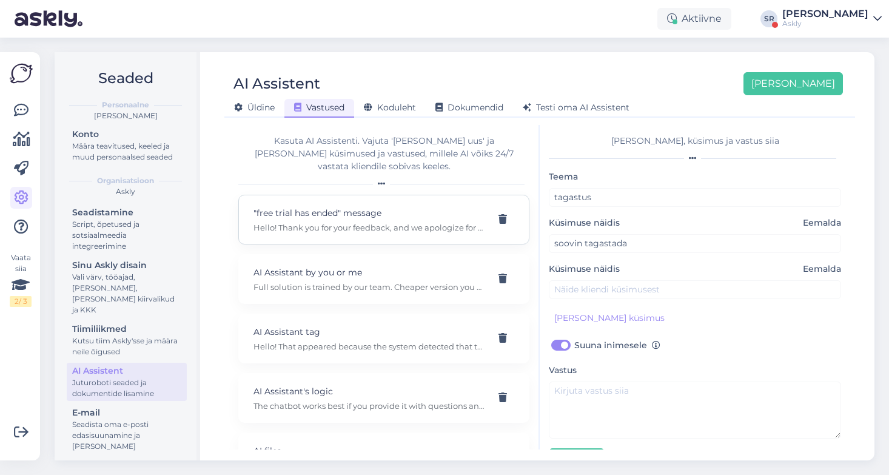
type input "why i am seeing this "free trial has ended" message"
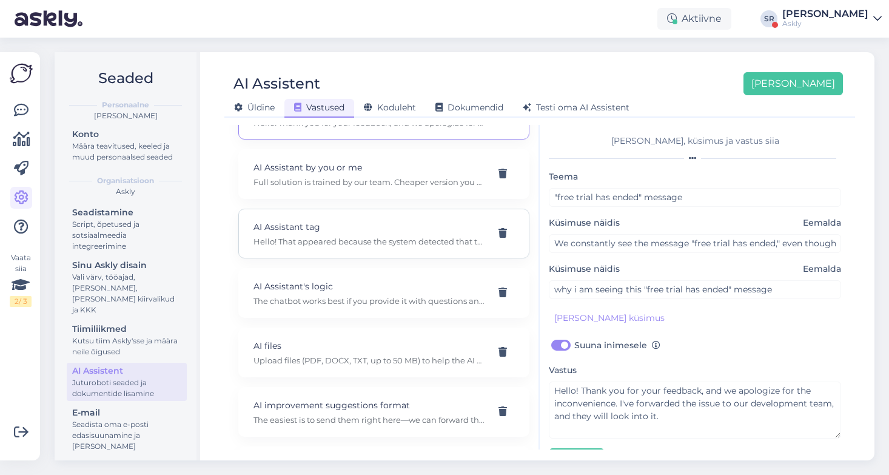
scroll to position [105, 0]
click at [355, 339] on p "AI files" at bounding box center [370, 345] width 232 height 13
type input "AI files"
type input "What file formats for AI Assistant can be uploaded?"
checkbox input "false"
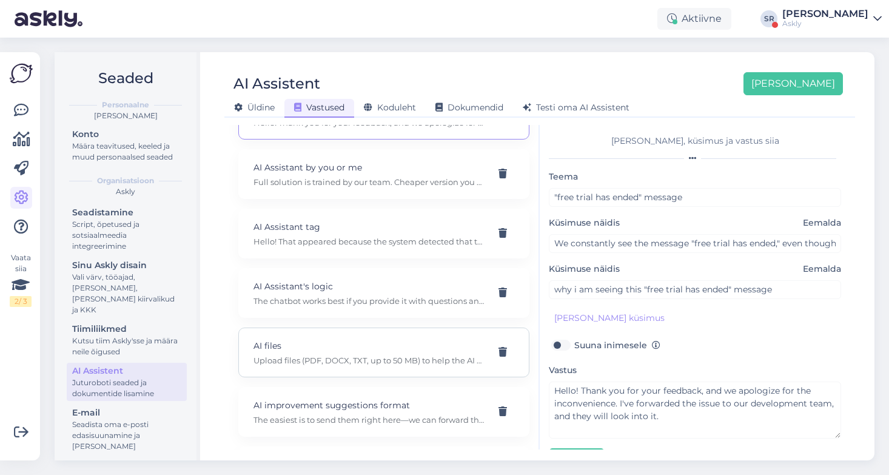
type textarea "Upload files (PDF, DOCX, TXT, up to 50 MB) to help the AI Assistant respond mor…"
type input "How big files can I upload to AI?"
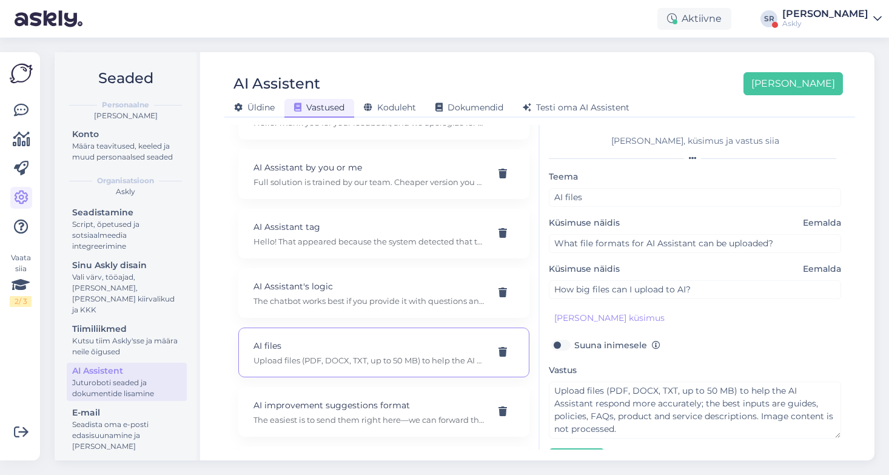
scroll to position [190, 0]
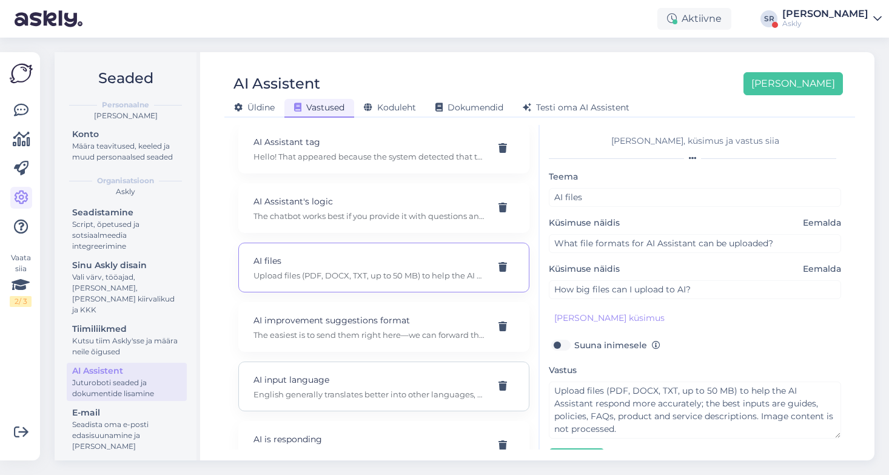
click at [385, 373] on p "AI input language" at bounding box center [370, 379] width 232 height 13
type input "AI input language"
type input "Does the AI input need to be in English?"
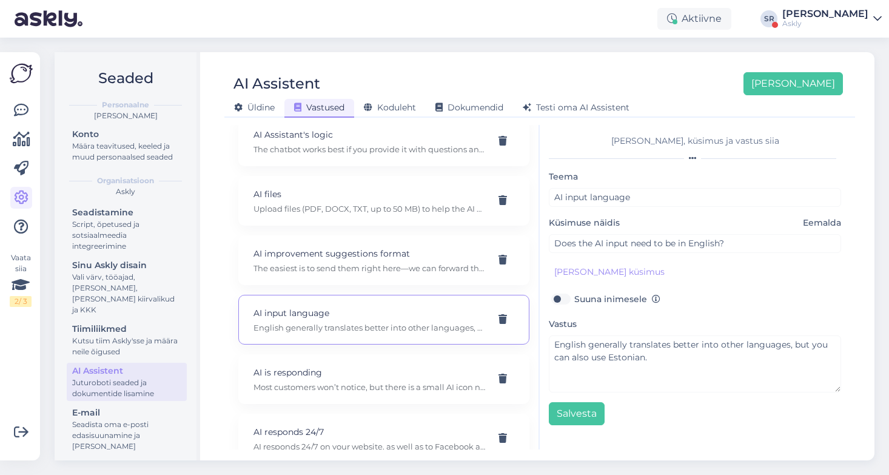
scroll to position [258, 0]
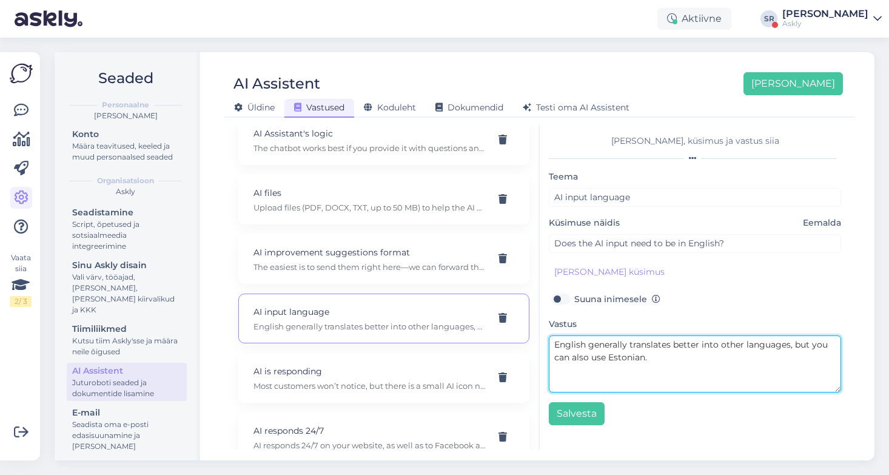
click at [673, 365] on textarea "English generally translates better into other languages, but you can also use …" at bounding box center [695, 364] width 292 height 57
drag, startPoint x: 666, startPoint y: 357, endPoint x: 608, endPoint y: 358, distance: 57.6
click at [608, 358] on textarea "English generally translates better into other languages, but you can also use …" at bounding box center [695, 364] width 292 height 57
type textarea "English generally translates better into other languages, but you can also use …"
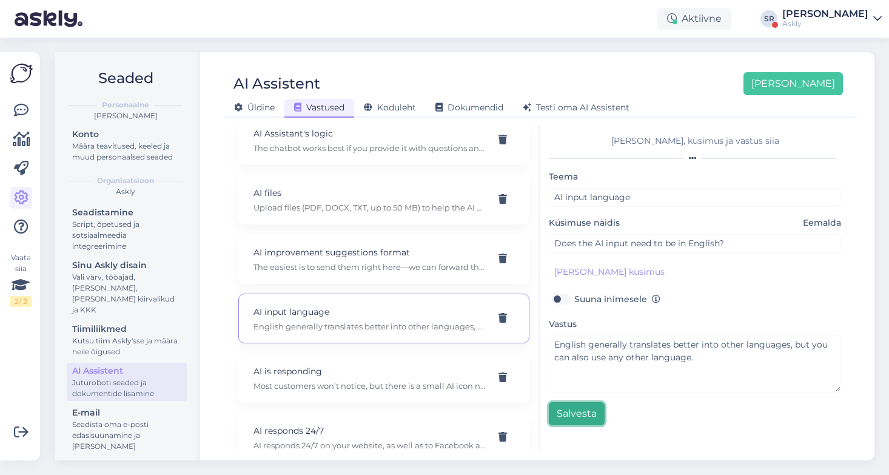
click at [574, 419] on button "Salvesta" at bounding box center [577, 413] width 56 height 23
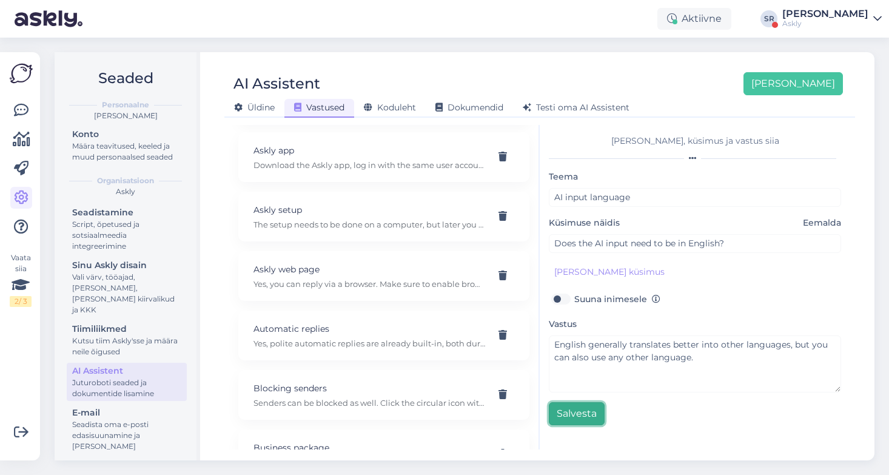
scroll to position [1280, 0]
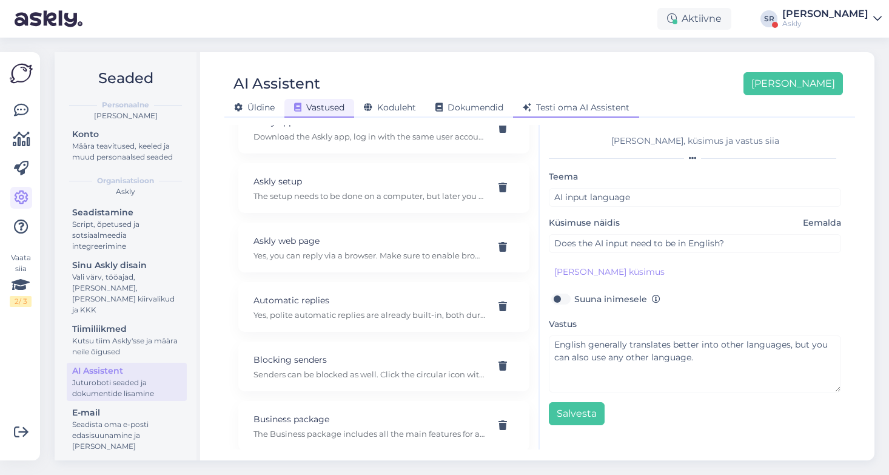
click at [590, 109] on span "Testi oma AI Assistent" at bounding box center [576, 107] width 107 height 11
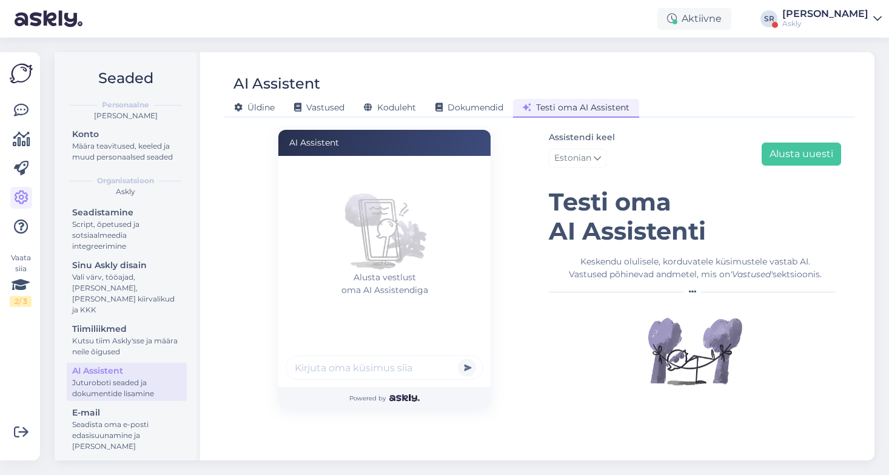
click at [376, 376] on input "text" at bounding box center [385, 368] width 198 height 24
type input "mis teenus maksab"
click at [458, 359] on button "submit" at bounding box center [467, 368] width 18 height 18
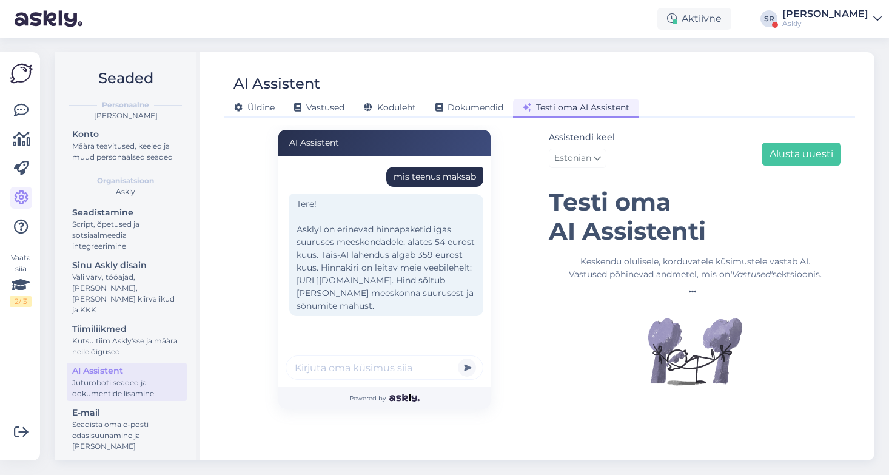
scroll to position [2, 0]
click at [406, 108] on span "Koduleht" at bounding box center [390, 107] width 52 height 11
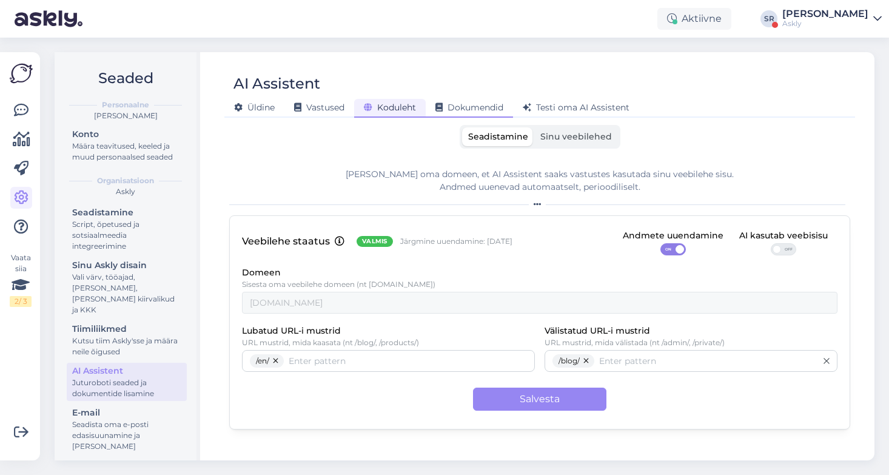
click at [475, 109] on span "Dokumendid" at bounding box center [470, 107] width 68 height 11
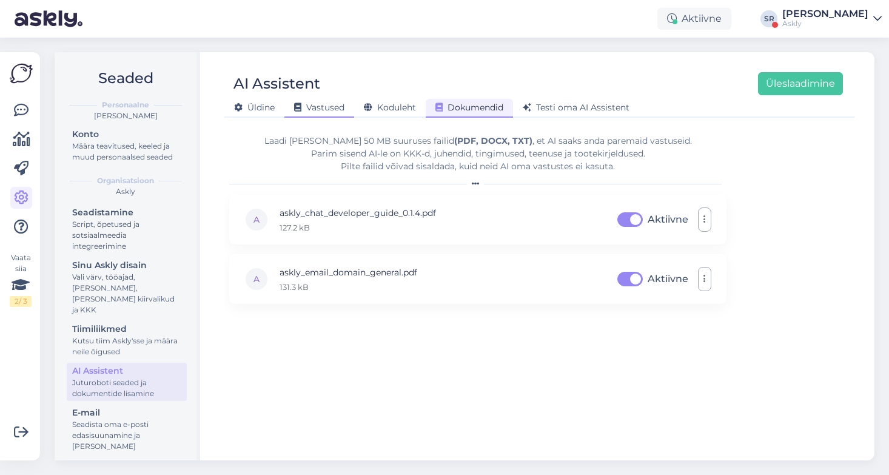
click at [326, 113] on div "Vastused" at bounding box center [320, 108] width 70 height 19
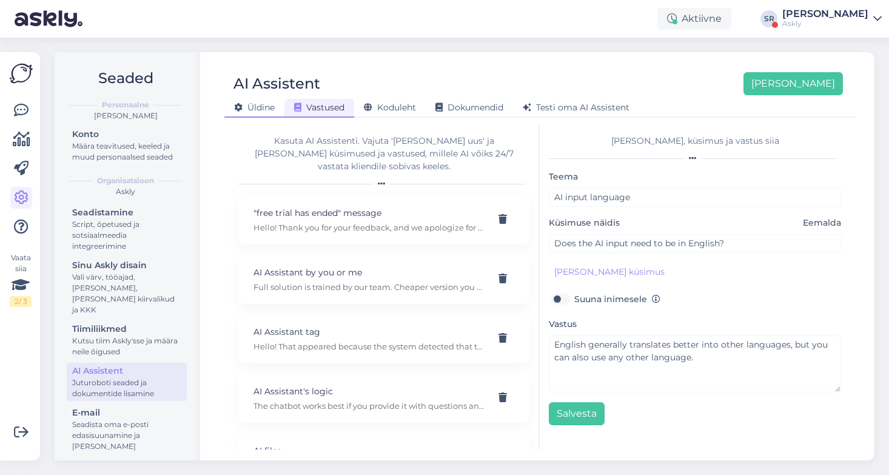
click at [255, 110] on span "Üldine" at bounding box center [254, 107] width 41 height 11
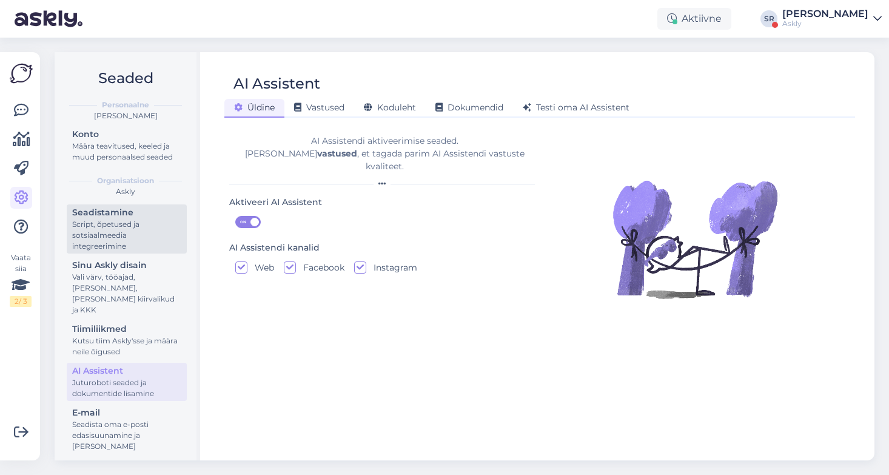
click at [141, 223] on div "Script, õpetused ja sotsiaalmeedia integreerimine" at bounding box center [126, 235] width 109 height 33
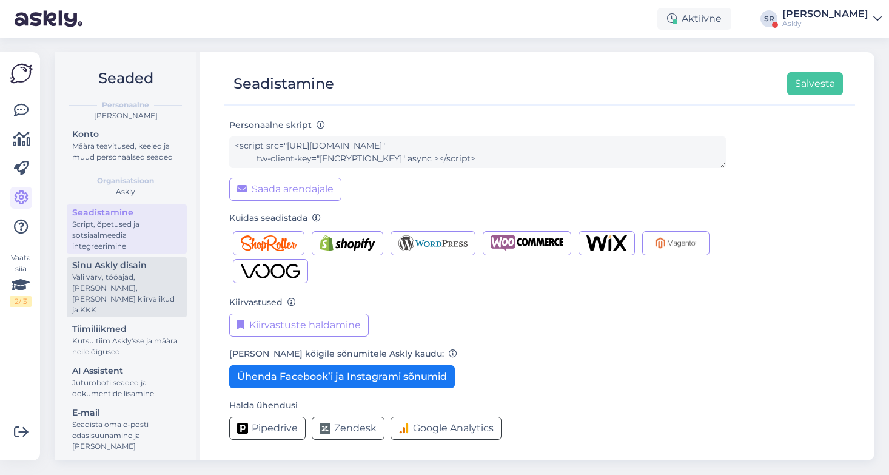
scroll to position [35, 0]
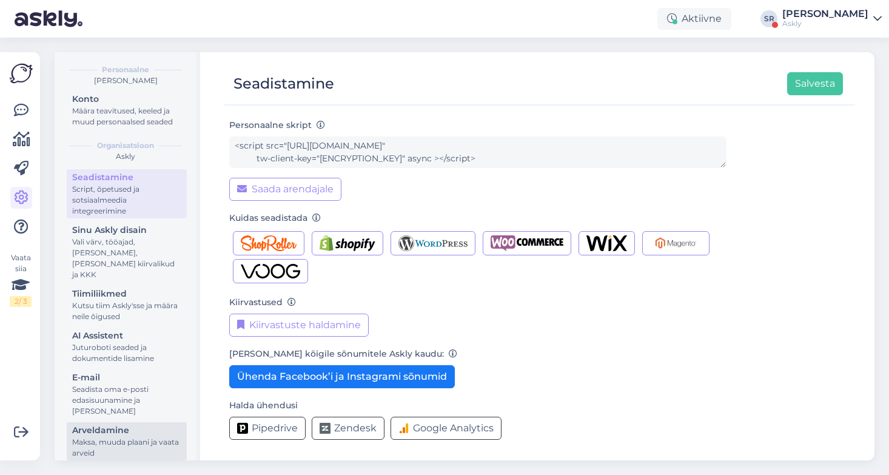
click at [150, 439] on div "Maksa, muuda plaani ja vaata arveid" at bounding box center [126, 448] width 109 height 22
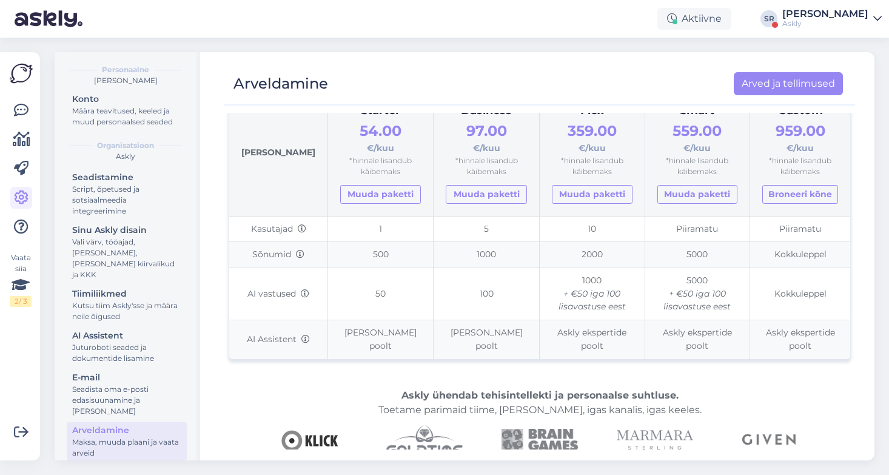
scroll to position [148, 0]
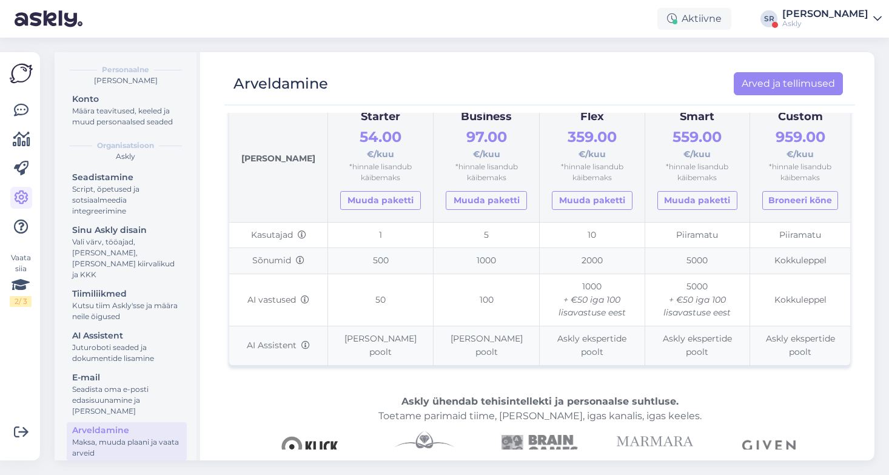
click at [825, 10] on div "Sandra Roosna" at bounding box center [826, 14] width 86 height 10
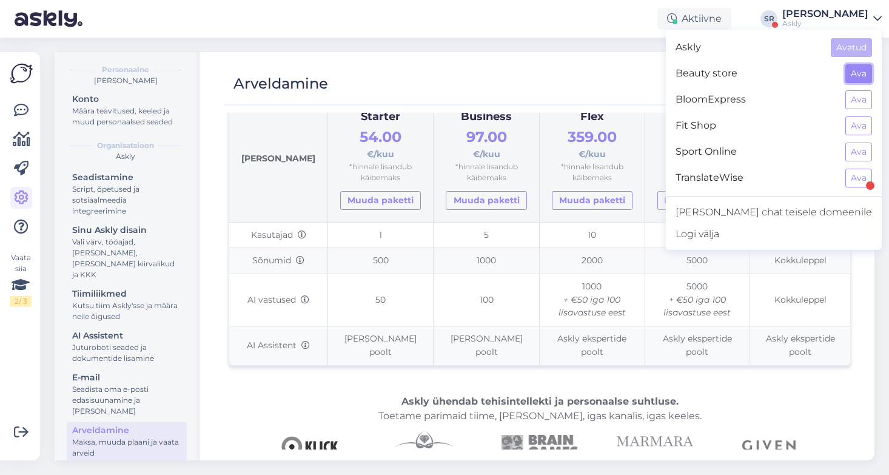
click at [857, 72] on button "Ava" at bounding box center [859, 73] width 27 height 19
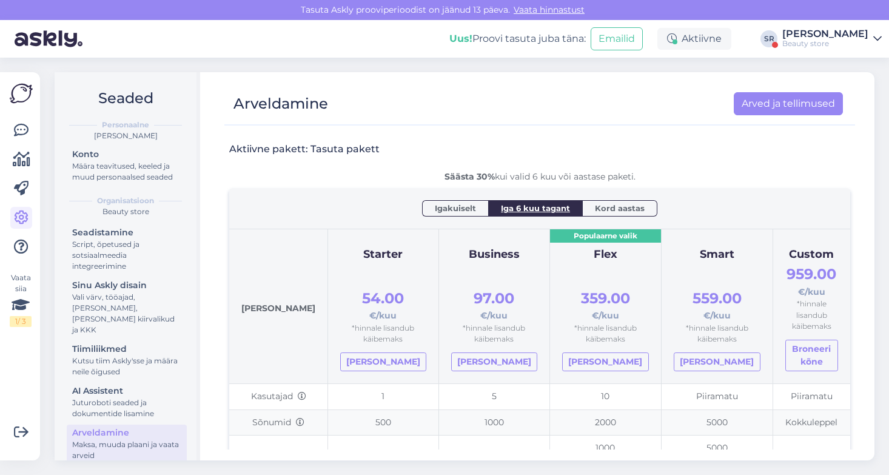
click at [829, 30] on div "Sandra Roosna" at bounding box center [826, 34] width 86 height 10
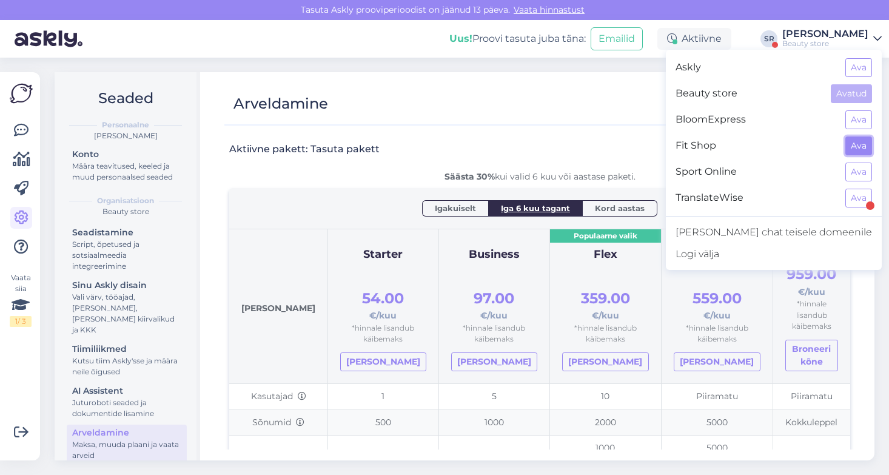
click at [859, 147] on button "Ava" at bounding box center [859, 146] width 27 height 19
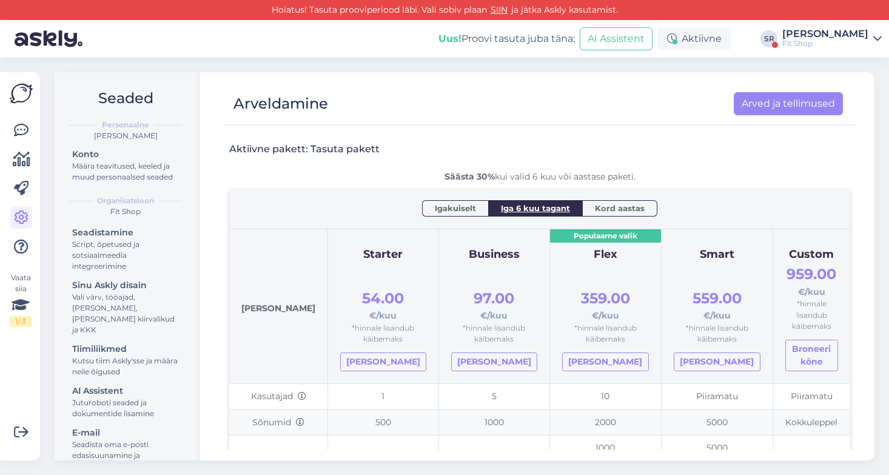
click at [505, 13] on link "SIIN" at bounding box center [499, 9] width 24 height 11
click at [565, 353] on link "Vali pakett" at bounding box center [605, 362] width 87 height 19
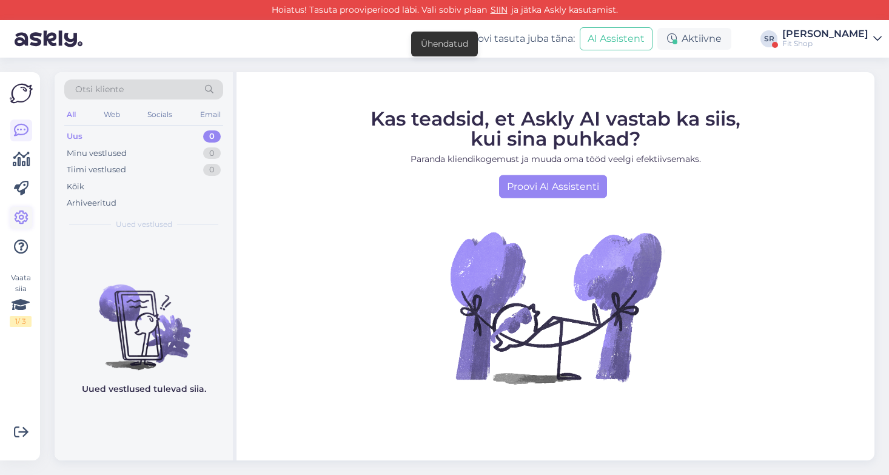
click at [27, 212] on icon at bounding box center [21, 218] width 15 height 15
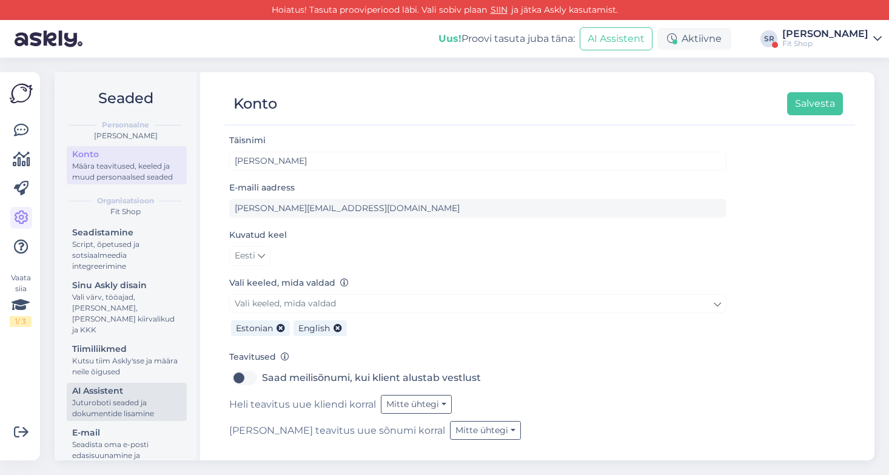
click at [134, 397] on div "Juturoboti seaded ja dokumentide lisamine" at bounding box center [126, 408] width 109 height 22
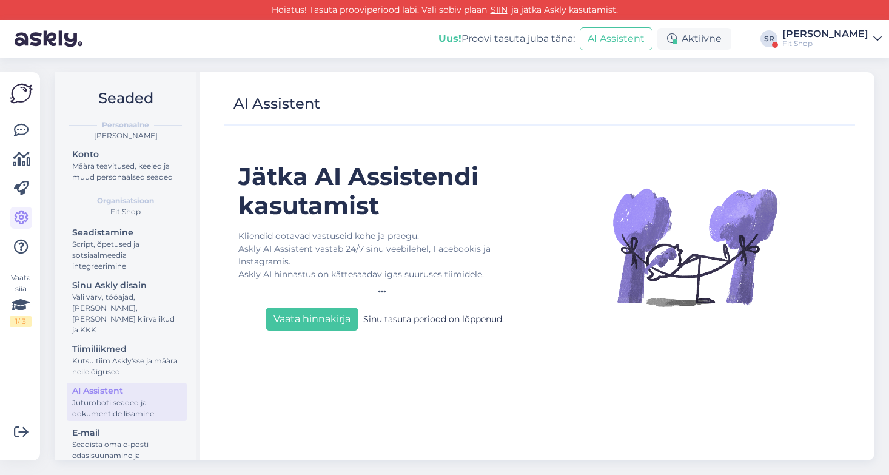
click at [823, 41] on div "Fit Shop" at bounding box center [826, 44] width 86 height 10
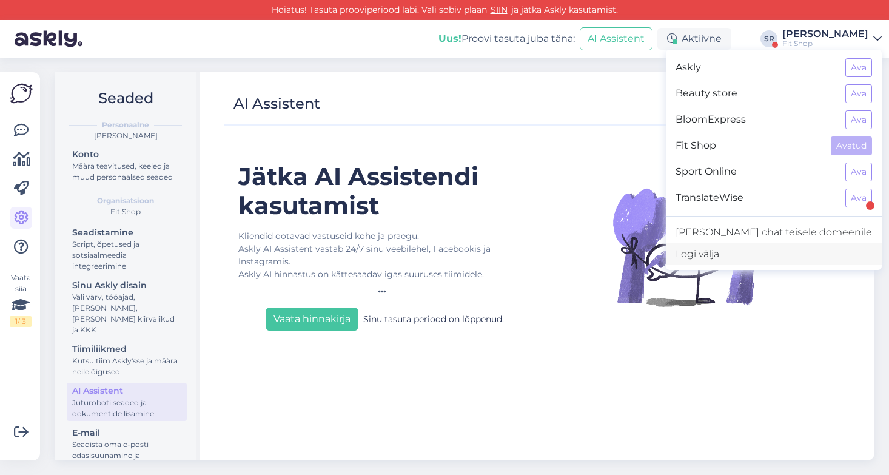
click at [764, 256] on div "Logi välja" at bounding box center [774, 254] width 216 height 22
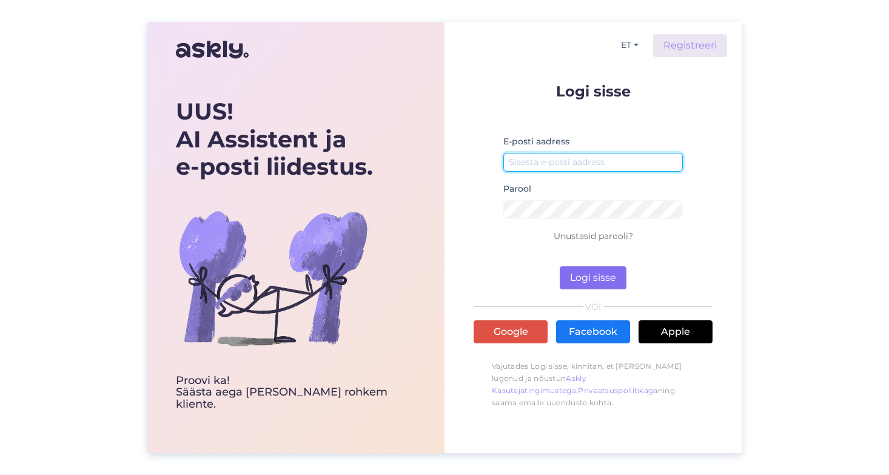
type input "[EMAIL_ADDRESS][DOMAIN_NAME]"
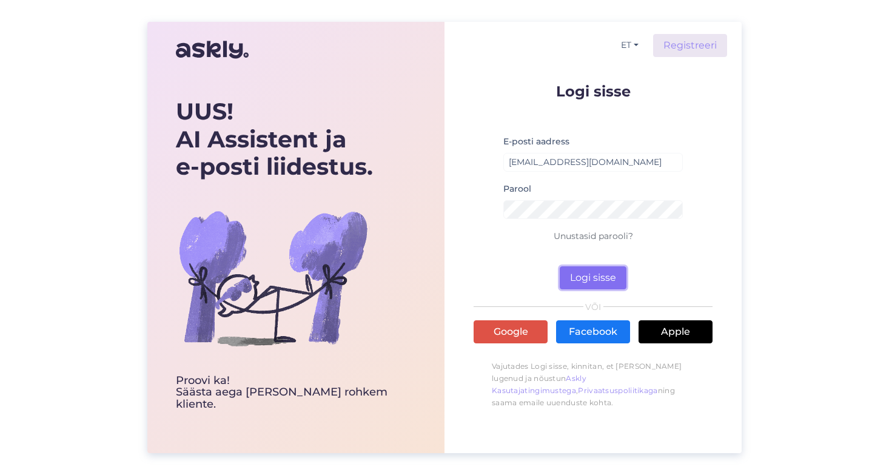
click at [589, 279] on button "Logi sisse" at bounding box center [593, 277] width 67 height 23
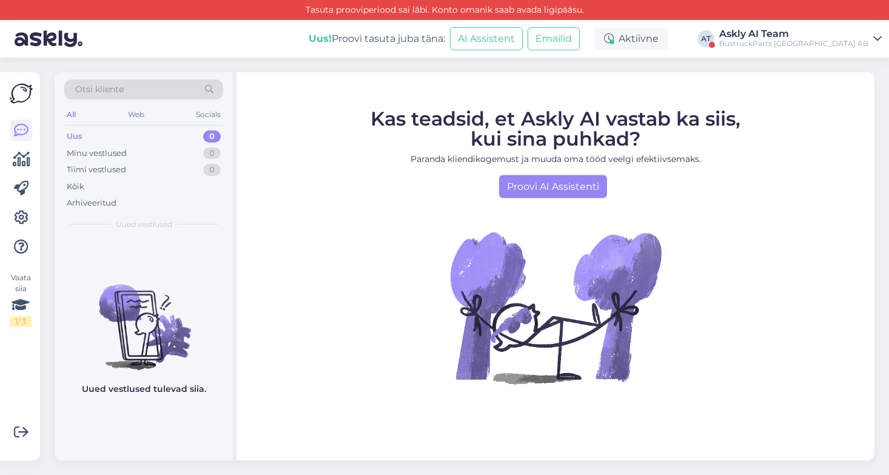
click at [821, 41] on div "BustruckParts [GEOGRAPHIC_DATA] AB" at bounding box center [794, 44] width 149 height 10
click at [860, 40] on div "BustruckParts [GEOGRAPHIC_DATA] AB" at bounding box center [794, 44] width 149 height 10
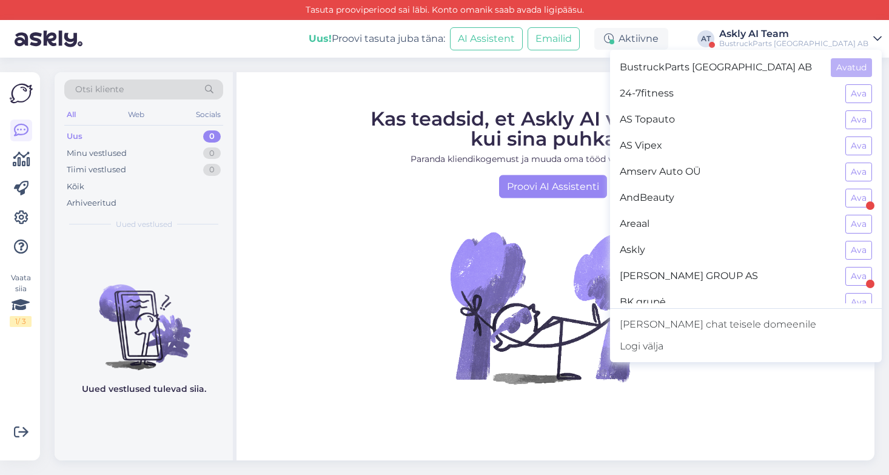
scroll to position [1, 0]
click at [859, 149] on button "Ava" at bounding box center [859, 145] width 27 height 19
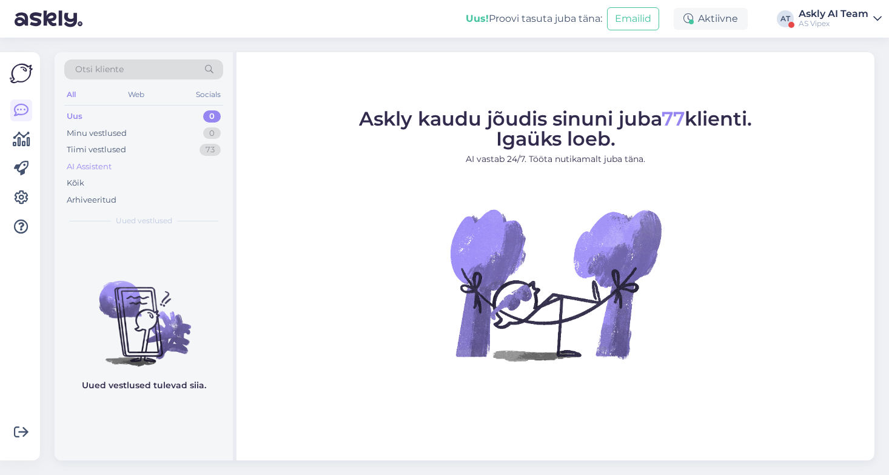
click at [95, 160] on div "AI Assistent" at bounding box center [143, 166] width 159 height 17
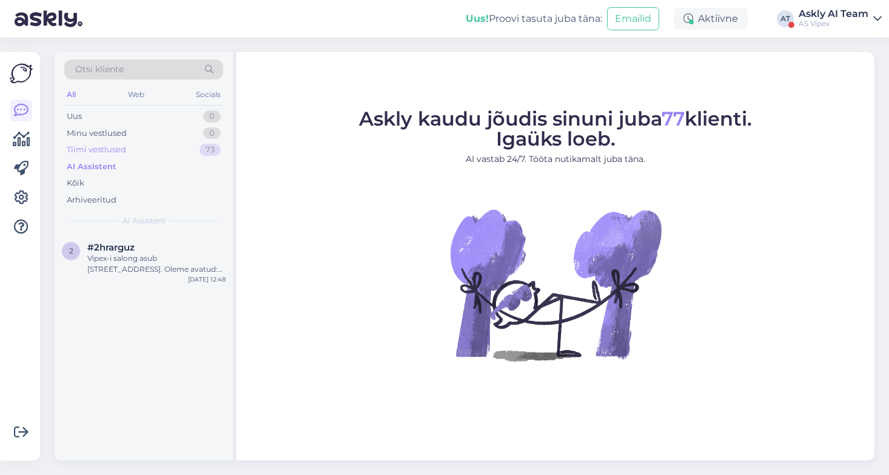
click at [91, 149] on div "Tiimi vestlused" at bounding box center [96, 150] width 59 height 12
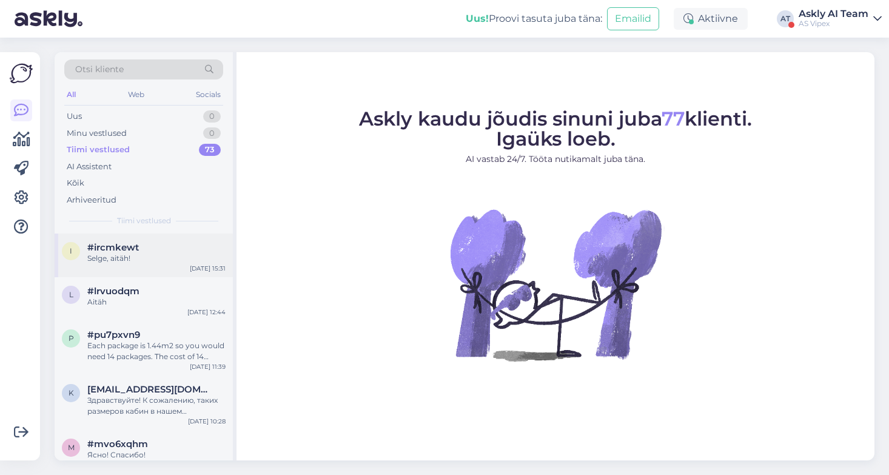
click at [149, 249] on div "#ircmkewt" at bounding box center [156, 247] width 138 height 11
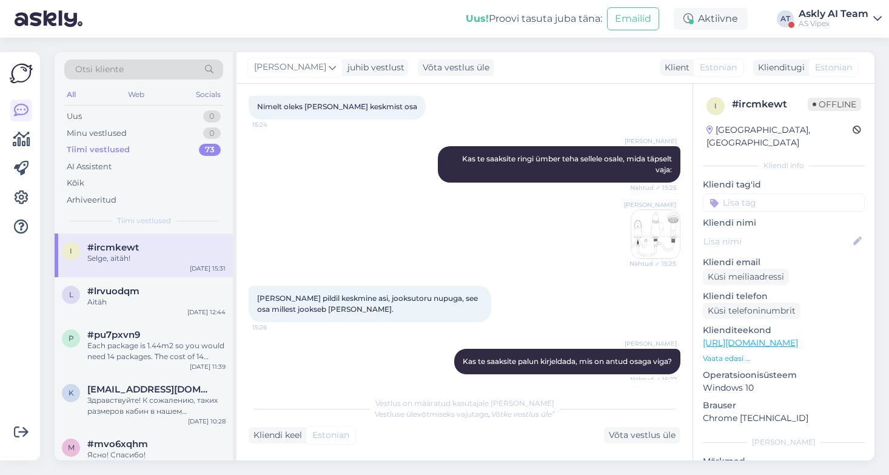
scroll to position [0, 0]
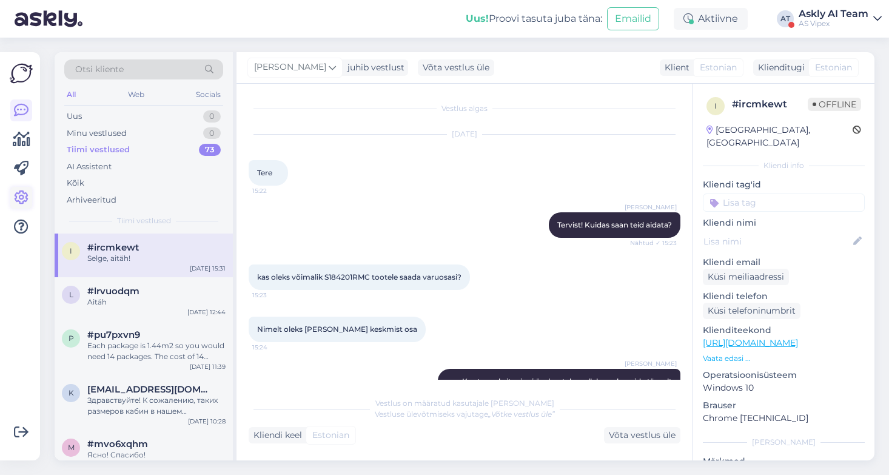
click at [19, 200] on icon at bounding box center [21, 198] width 15 height 15
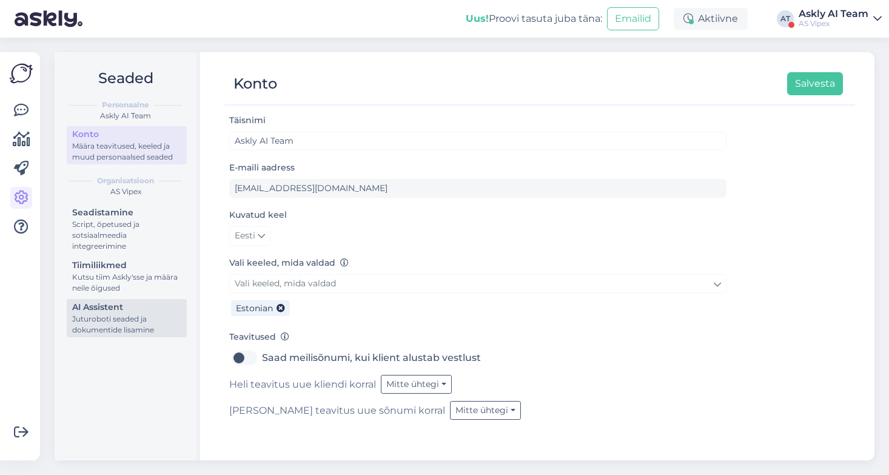
click at [107, 321] on div "Juturoboti seaded ja dokumentide lisamine" at bounding box center [126, 325] width 109 height 22
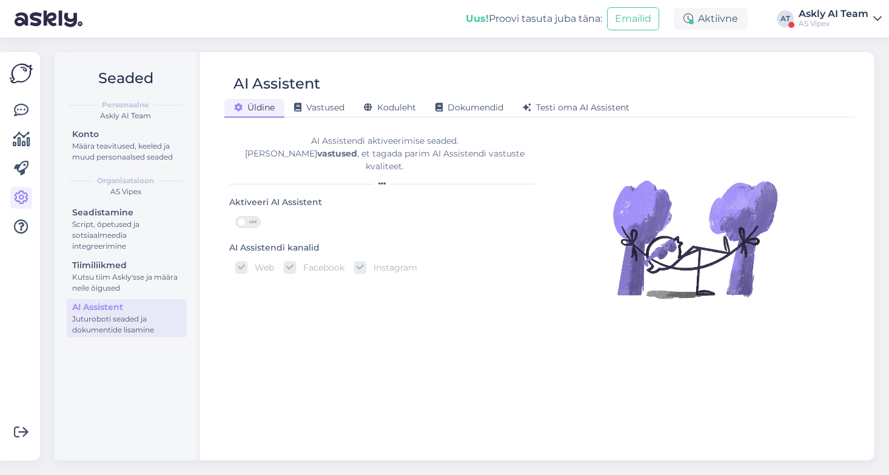
click at [244, 218] on span at bounding box center [241, 222] width 8 height 8
click at [235, 216] on input "OFF" at bounding box center [235, 216] width 0 height 0
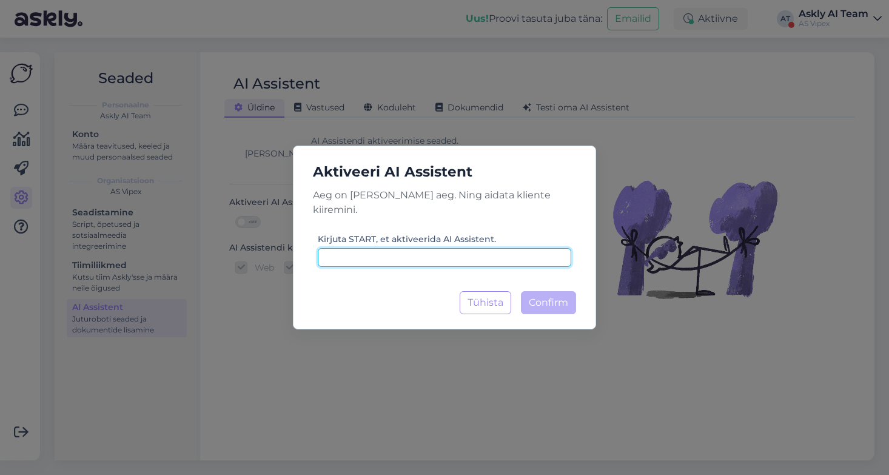
click at [459, 251] on input at bounding box center [445, 257] width 254 height 19
type input "start"
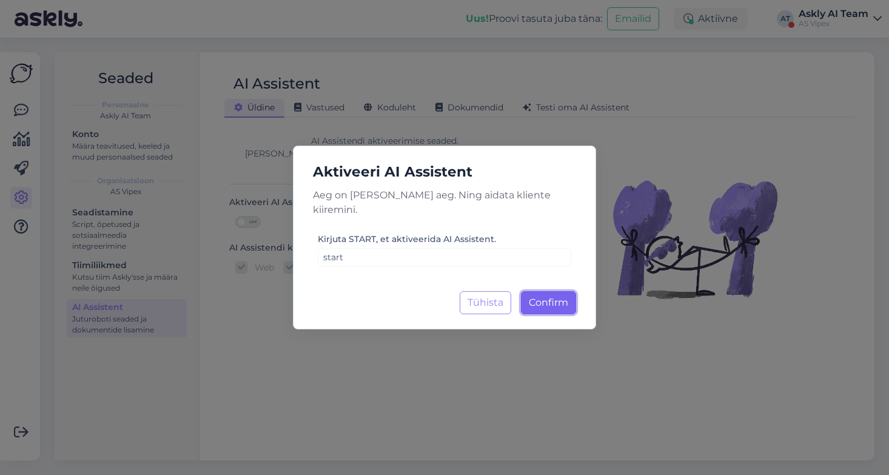
click at [545, 299] on span "Confirm" at bounding box center [548, 303] width 39 height 12
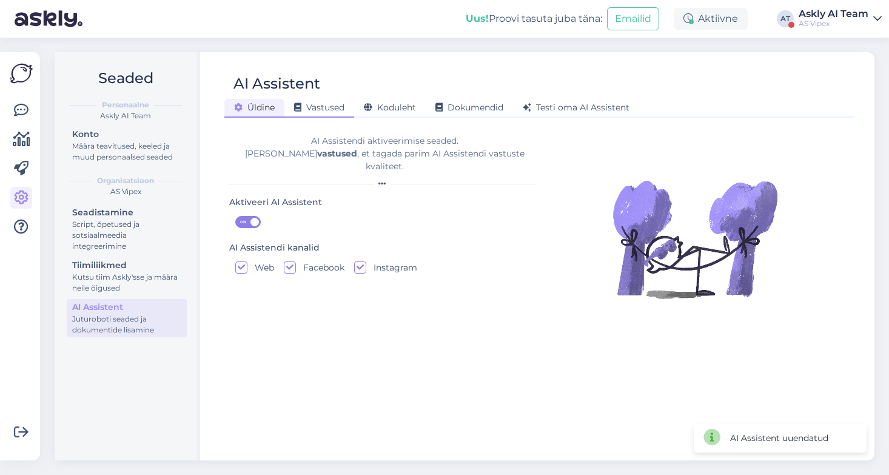
click at [339, 107] on span "Vastused" at bounding box center [319, 107] width 50 height 11
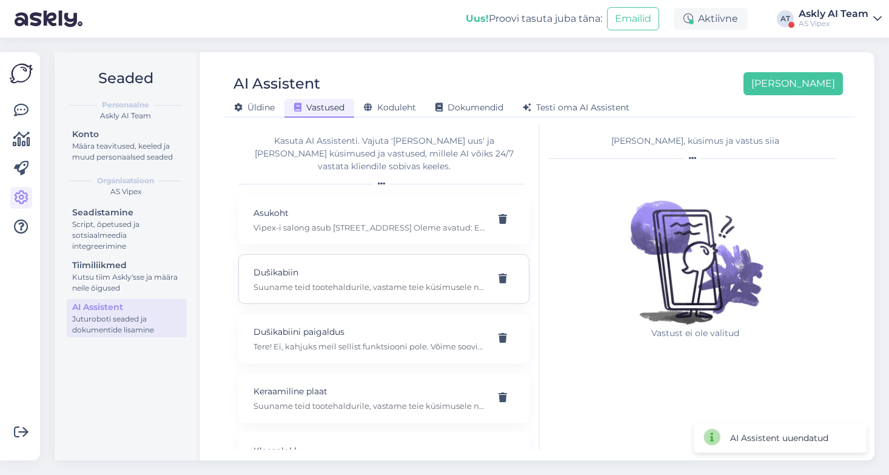
click at [366, 282] on p "Suuname teid tootehaldurile, vastame teie küsimusele nii kiirelt kui võimalik, …" at bounding box center [370, 287] width 232 height 11
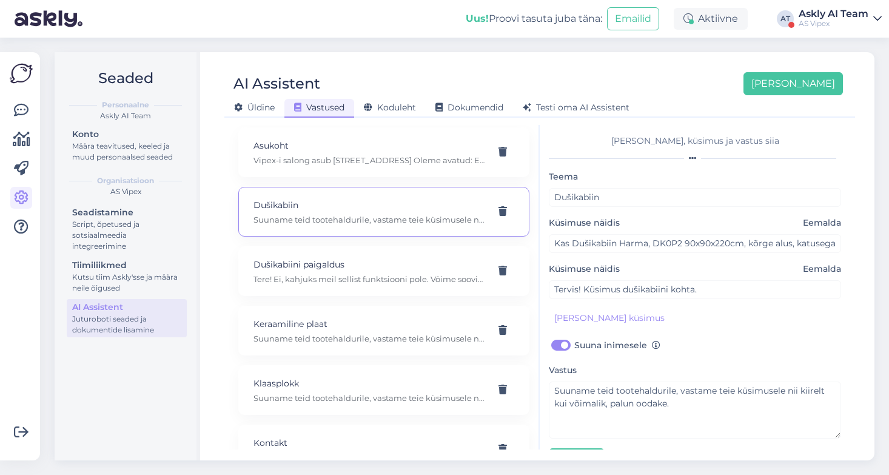
scroll to position [67, 0]
click at [341, 274] on p "Tere! Ei, kahjuks meil sellist funktsiooni pole. Võime soovitada spetsialisti, …" at bounding box center [370, 279] width 232 height 11
type input "Dušikabiini paigaldus"
type input "Tere, kas dušikabiini ostuga/ lepingu ga, saab lisada ka paigalduse"
type textarea "Tere! Ei, kahjuks meil sellist funktsiooni pole. Võime soovitada spetsialisti, …"
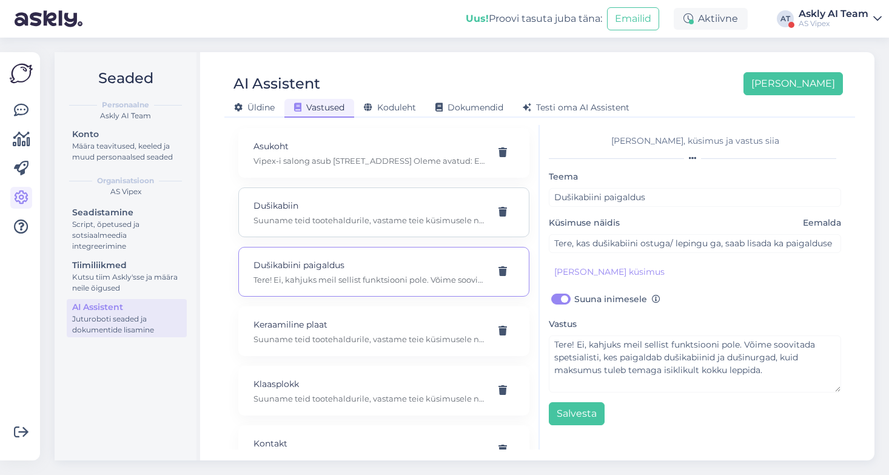
click at [337, 201] on div "Dušikabiin Suuname teid tootehaldurile, vastame teie küsimusele nii kiirelt kui…" at bounding box center [370, 212] width 232 height 27
type input "Dušikabiin"
type input "Kas Dušikabiin Harma, DK0P2 90x90x220cm, kõrge alus, katusega ilma massazi funk…"
type textarea "Suuname teid tootehaldurile, vastame teie küsimusele nii kiirelt kui võimalik, …"
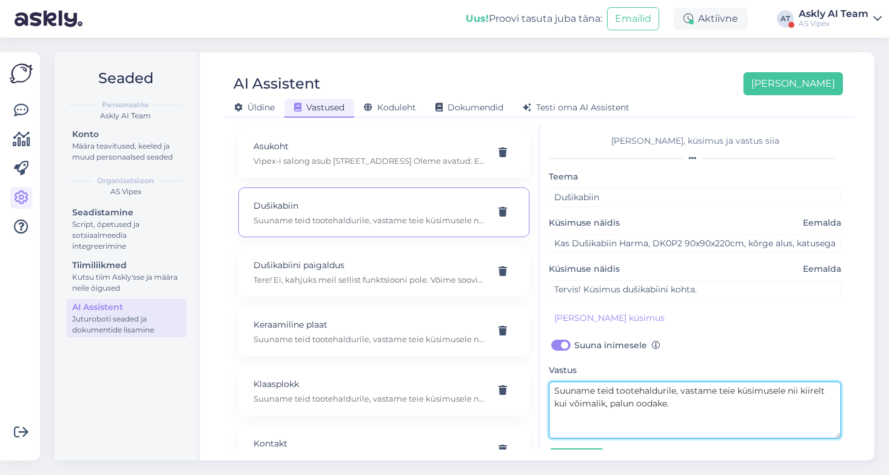
drag, startPoint x: 687, startPoint y: 402, endPoint x: 682, endPoint y: 388, distance: 15.0
click at [682, 388] on textarea "Suuname teid tootehaldurile, vastame teie küsimusele nii kiirelt kui võimalik, …" at bounding box center [695, 410] width 292 height 57
click at [684, 398] on textarea "Suuname teid tootehaldurile, vastame teie küsimusele nii kiirelt kui võimalik, …" at bounding box center [695, 410] width 292 height 57
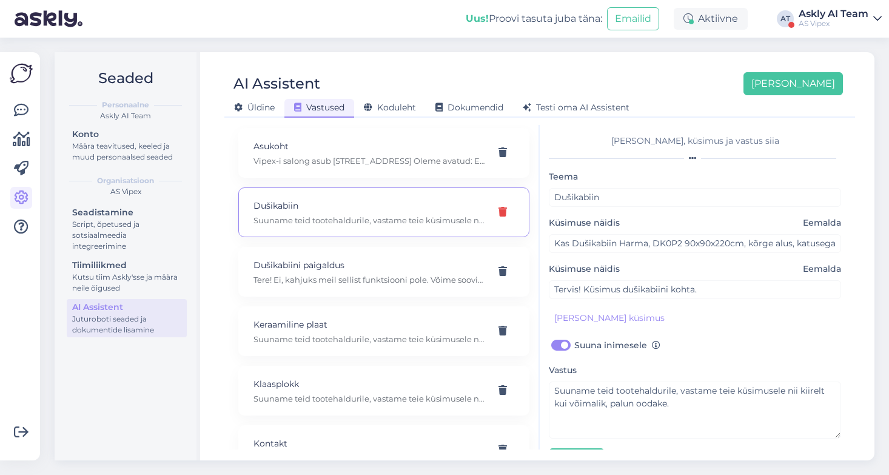
click at [505, 208] on icon at bounding box center [503, 213] width 8 height 10
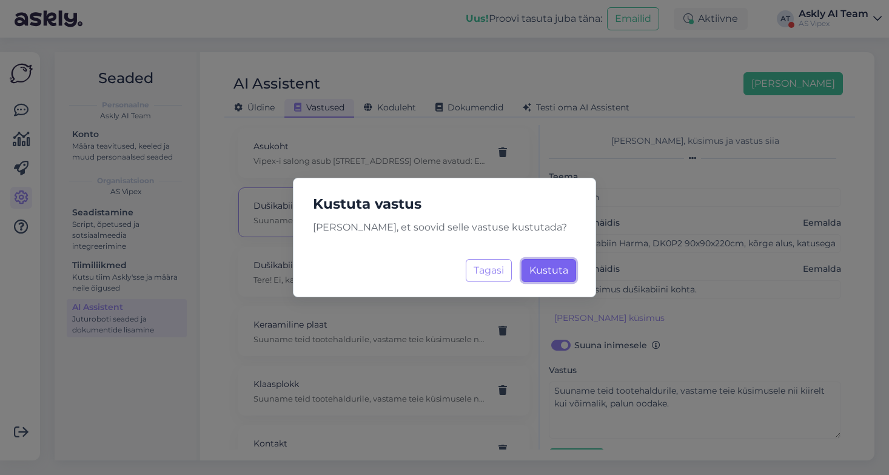
click at [555, 271] on span "Kustuta" at bounding box center [549, 271] width 39 height 12
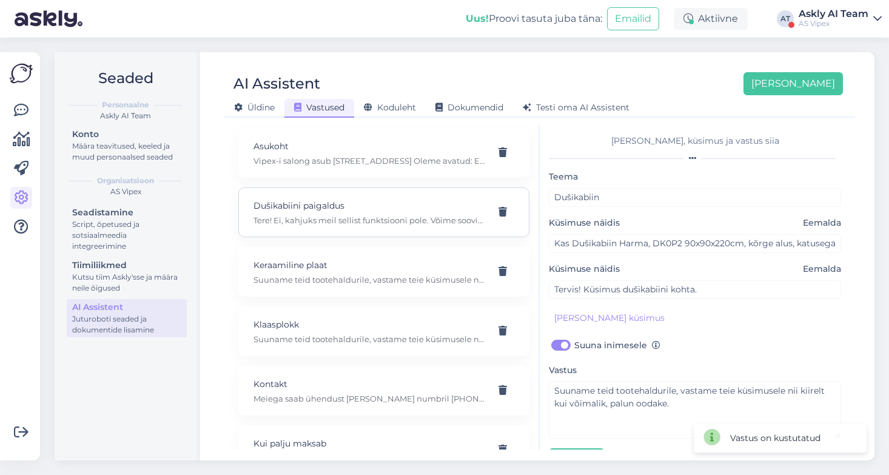
click at [347, 199] on p "Dušikabiini paigaldus" at bounding box center [370, 205] width 232 height 13
type input "Dušikabiini paigaldus"
type input "Tere, kas dušikabiini ostuga/ lepingu ga, saab lisada ka paigalduse"
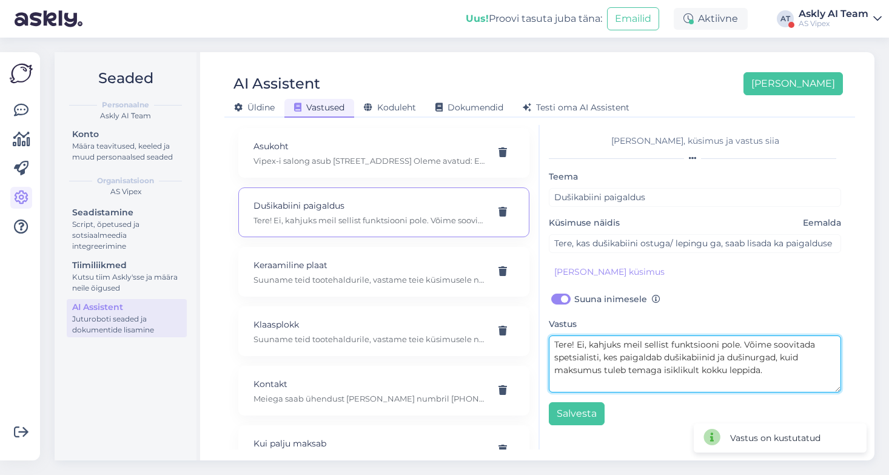
click at [686, 345] on textarea "Tere! Ei, kahjuks meil sellist funktsiooni pole. Võime soovitada spetsialisti, …" at bounding box center [695, 364] width 292 height 57
drag, startPoint x: 670, startPoint y: 345, endPoint x: 720, endPoint y: 345, distance: 49.1
click at [720, 345] on textarea "Tere! Ei, kahjuks meil sellist funktsiooni pole. Võime soovitada spetsialisti, …" at bounding box center [695, 364] width 292 height 57
type textarea "Tere! Ei, kahjuks meil sellist võimalust meil pakkuda pole. Võime soovitada spe…"
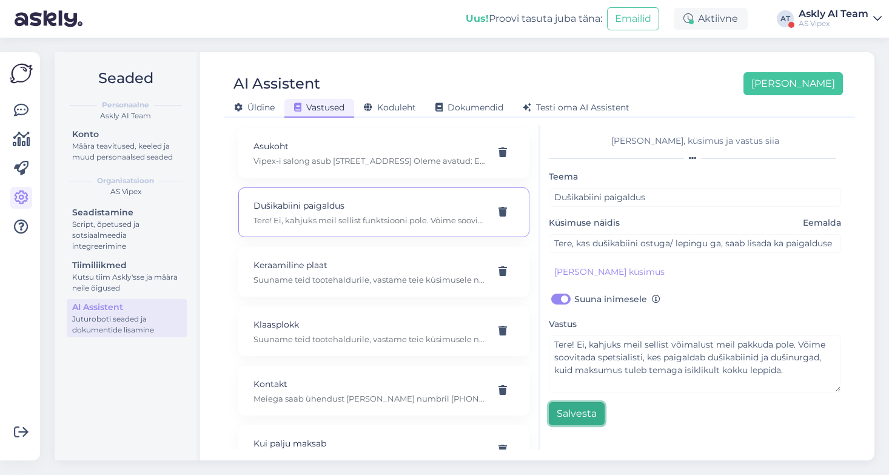
click at [575, 420] on button "Salvesta" at bounding box center [577, 413] width 56 height 23
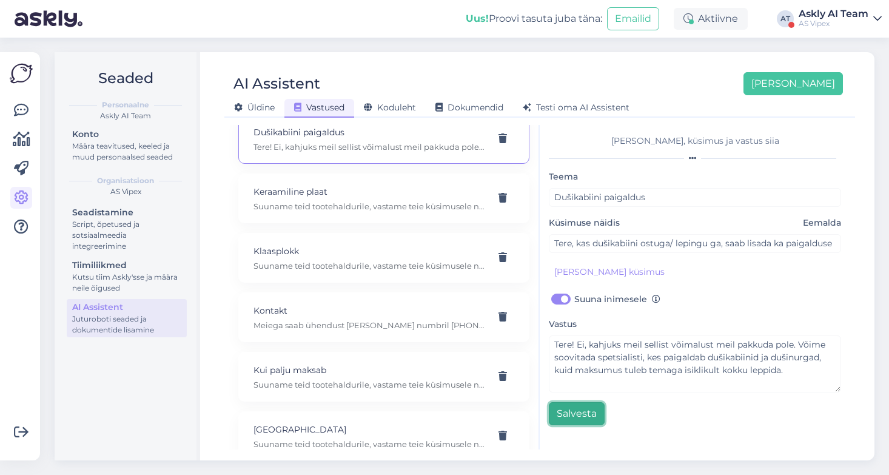
scroll to position [147, 0]
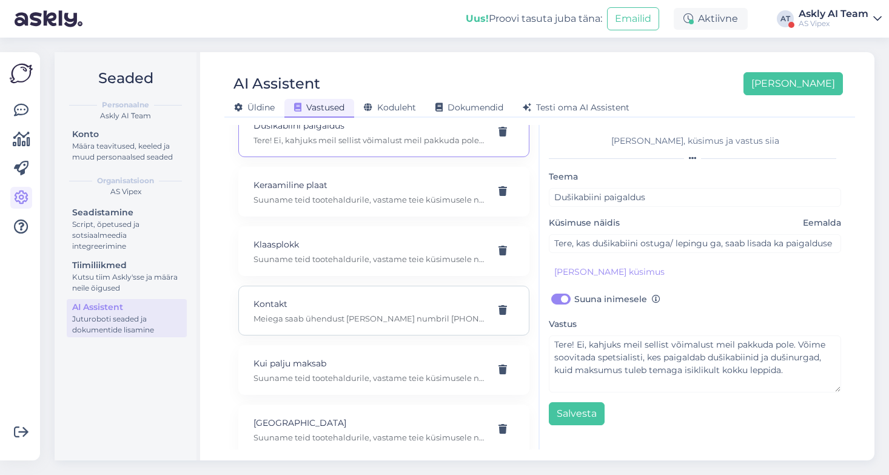
click at [366, 313] on p "Meiega saab ühendust võtta numbril +372 620 1000 ja emaili teel info@vipex.ee." at bounding box center [370, 318] width 232 height 11
type input "Kontakt"
type input "Mis on teie telefoni number"
checkbox input "false"
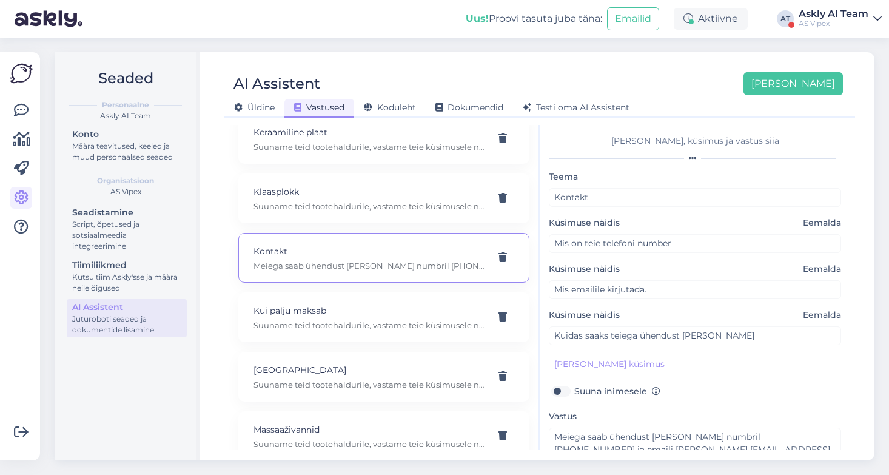
scroll to position [78, 0]
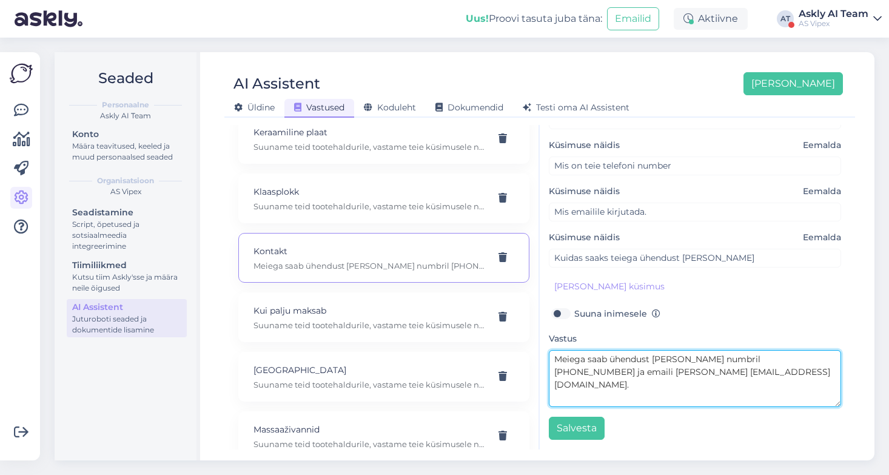
click at [677, 360] on textarea "Meiega saab ühendust võtta numbril +372 620 1000 ja emaili teel info@vipex.ee." at bounding box center [695, 378] width 292 height 57
type textarea "Meiega saab ühendust võtta numbril +372 620 1000 ja emaili teel info@vipex.ee."
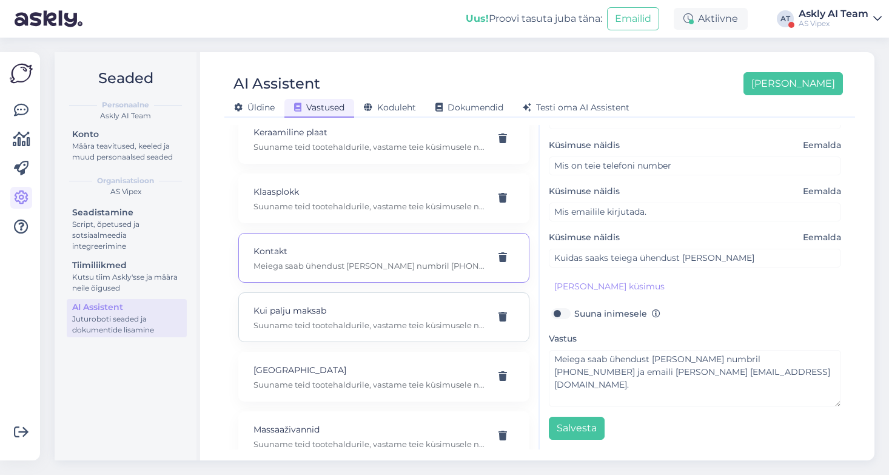
click at [410, 304] on div "Kui palju maksab Suuname teid tootehaldurile, vastame teie küsimusele nii kiire…" at bounding box center [370, 317] width 232 height 27
type input "Kui palju maksab"
type input "Tervist! Kui palju maksab toode?"
checkbox input "true"
type textarea "Suuname teid tootehaldurile, vastame teie küsimusele nii kiirelt kui võimalik, …"
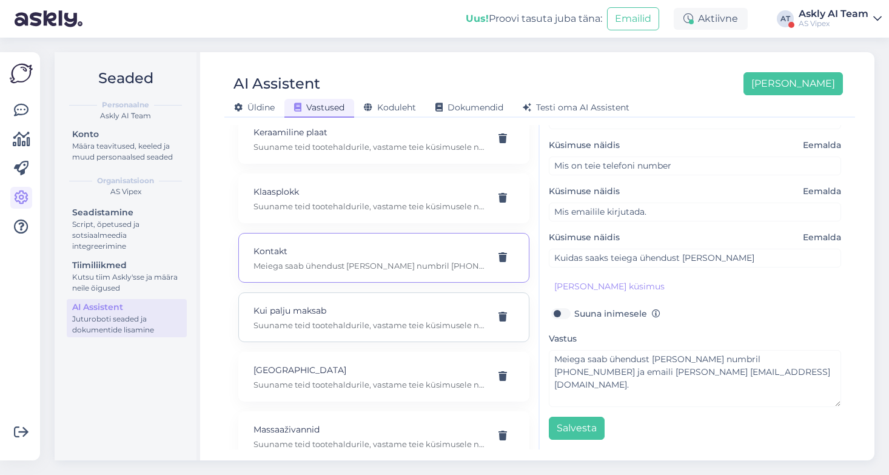
type input "Sooviksin teada hinda"
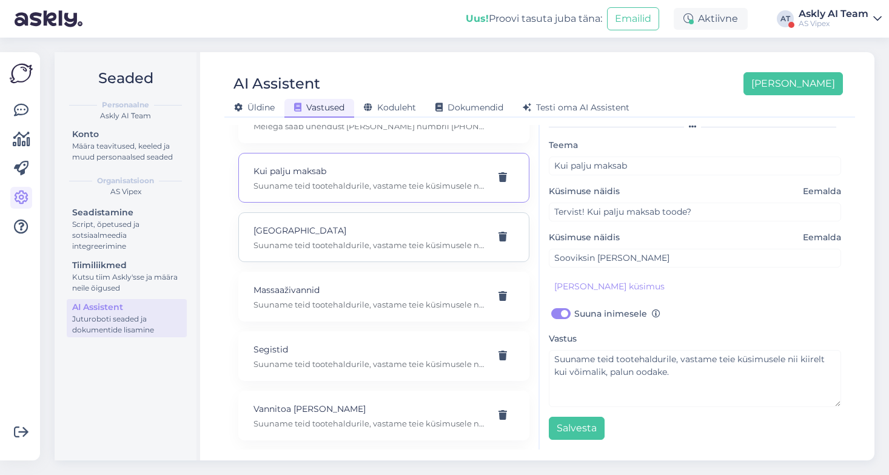
scroll to position [386, 0]
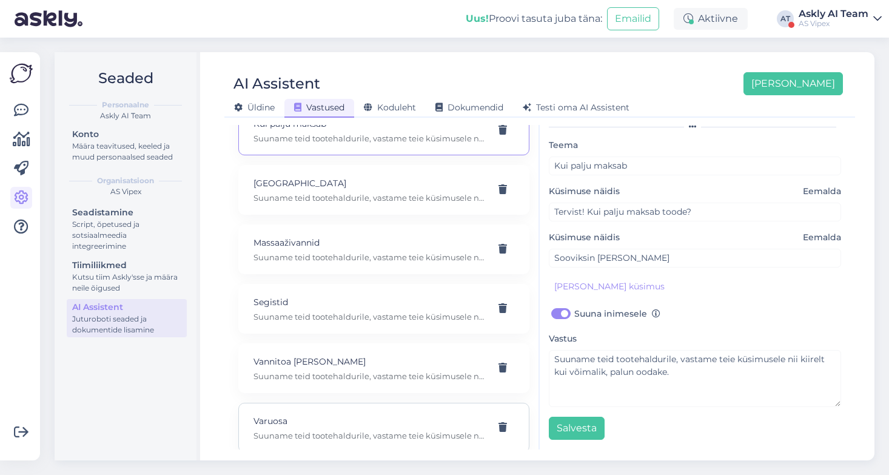
click at [395, 414] on p "Varuosa" at bounding box center [370, 420] width 232 height 13
type input "Varuosa"
type input "Tervist! Kas teil sellist varuosa on?"
type input "ega pole pakkuda harma segistile sõelaga tihendit. tihend mis käib segisti ja o…"
click at [381, 107] on span "Koduleht" at bounding box center [390, 107] width 52 height 11
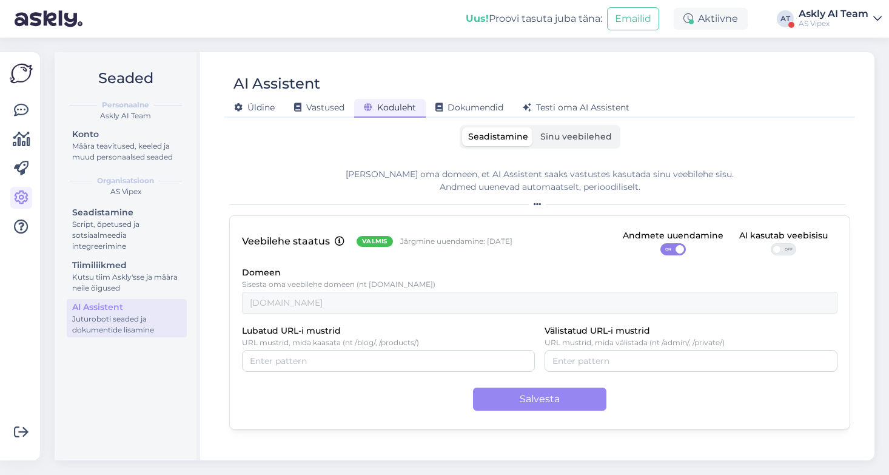
click at [574, 128] on label "Sinu veebilehed" at bounding box center [577, 136] width 84 height 19
click at [535, 127] on input "Sinu veebilehed" at bounding box center [535, 127] width 0 height 0
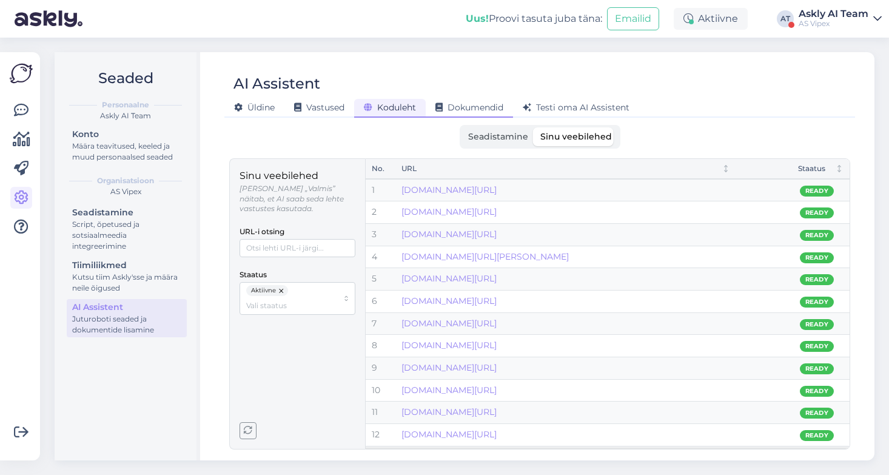
click at [485, 107] on span "Dokumendid" at bounding box center [470, 107] width 68 height 11
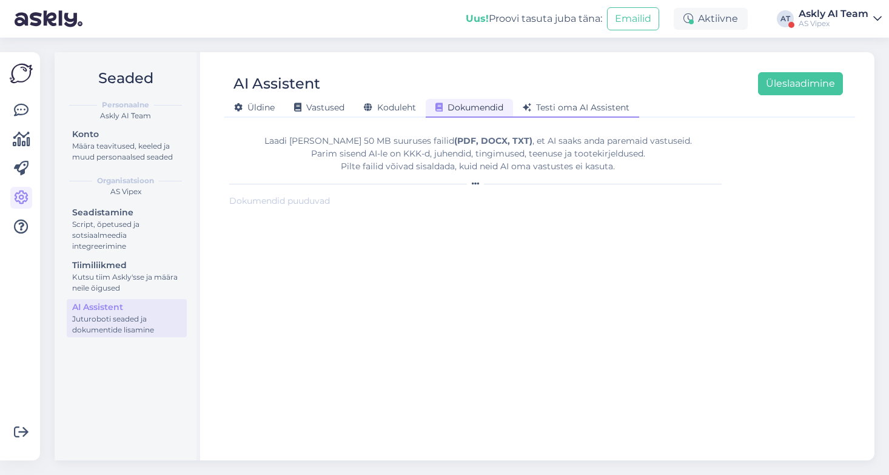
click at [580, 104] on span "Testi oma AI Assistent" at bounding box center [576, 107] width 107 height 11
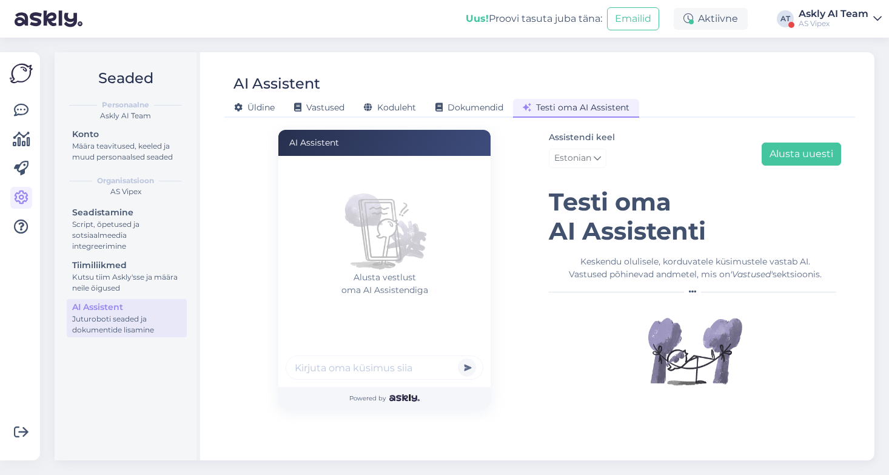
click at [305, 370] on input "text" at bounding box center [385, 368] width 198 height 24
type input "kas basseini plaate teil on?"
click at [458, 359] on button "submit" at bounding box center [467, 368] width 18 height 18
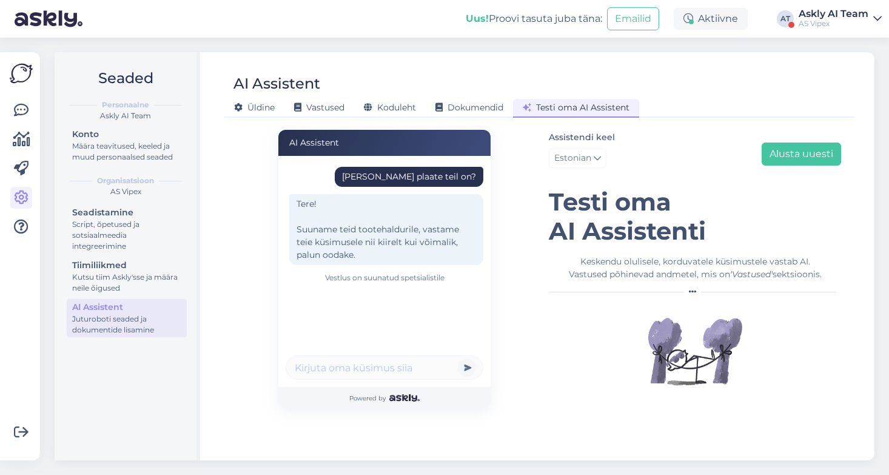
click at [522, 349] on div "AI Assistent kas basseini plaate teil on? Tere! Suuname teid tootehaldurile, va…" at bounding box center [384, 270] width 311 height 280
click at [830, 158] on button "Alusta uuesti" at bounding box center [801, 154] width 79 height 23
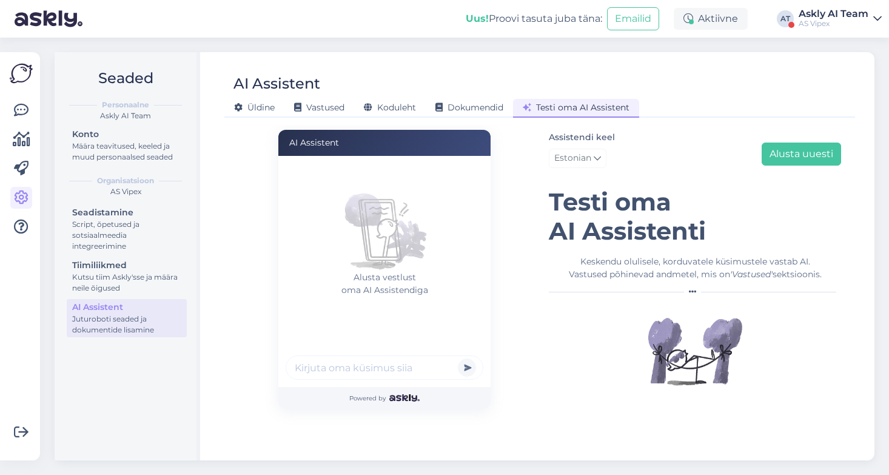
click at [369, 367] on input "text" at bounding box center [385, 368] width 198 height 24
type input "kas harma segistit on?"
click at [458, 359] on button "submit" at bounding box center [467, 368] width 18 height 18
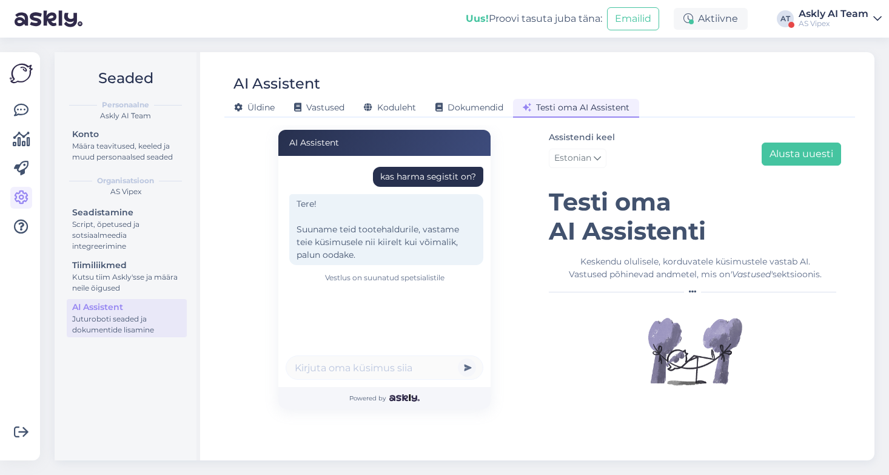
click at [519, 360] on div "AI Assistent kas harma segistit on? Tere! Suuname teid tootehaldurile, vastame …" at bounding box center [384, 270] width 311 height 280
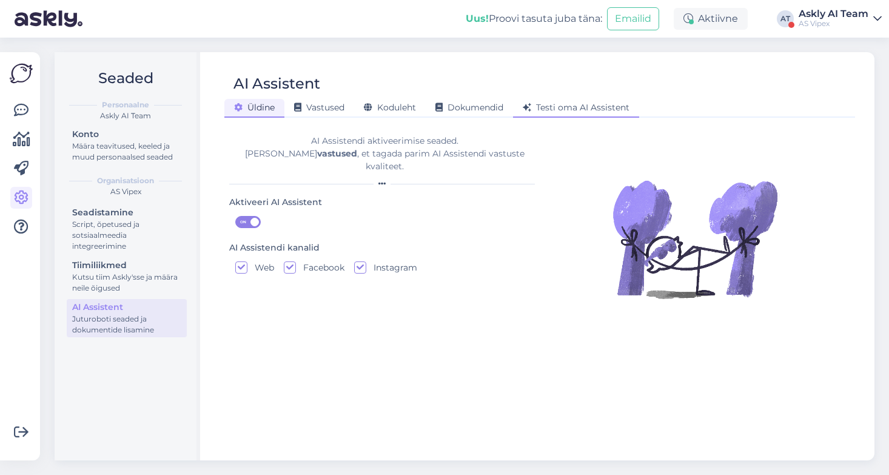
click at [597, 104] on span "Testi oma AI Assistent" at bounding box center [576, 107] width 107 height 11
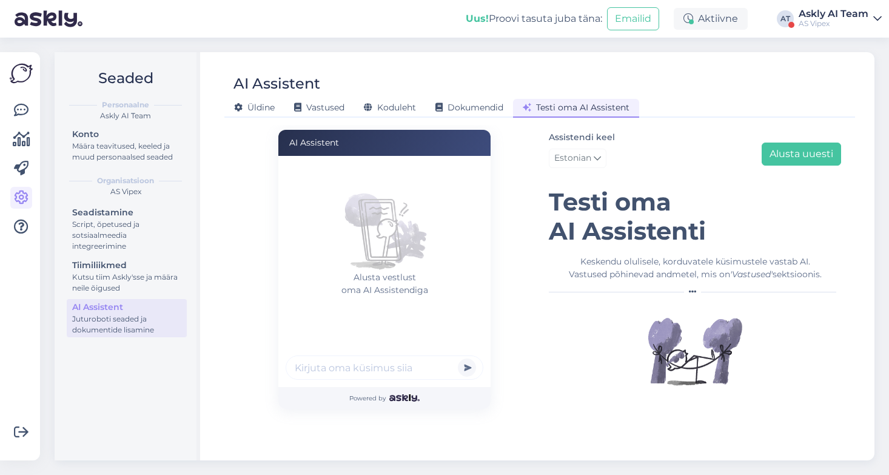
click at [356, 374] on input "text" at bounding box center [385, 368] width 198 height 24
type input "kas basseiniplaate on?"
click at [458, 359] on button "submit" at bounding box center [467, 368] width 18 height 18
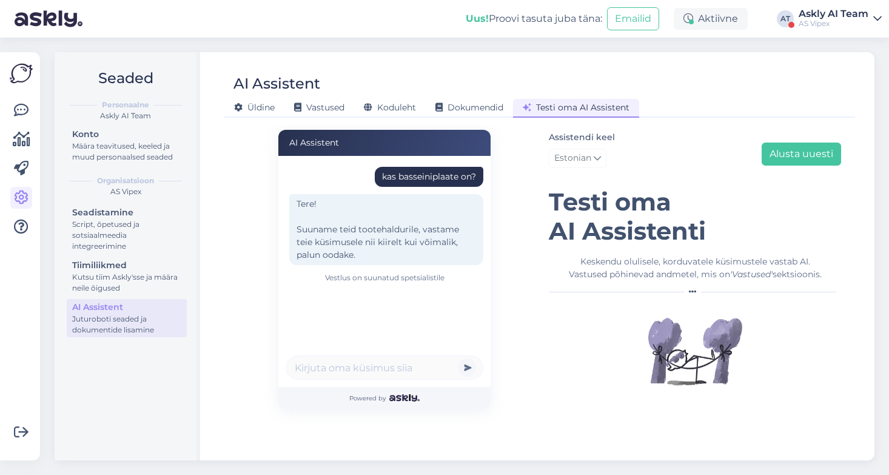
drag, startPoint x: 828, startPoint y: 277, endPoint x: 576, endPoint y: 262, distance: 252.8
click at [576, 262] on div "Keskendu olulisele, korduvatele küsimustele vastab AI. Vastused põhinevad andme…" at bounding box center [695, 267] width 292 height 25
copy div "Keskendu olulisele, korduvatele küsimustele vastab AI. Vastused põhinevad andme…"
click at [794, 157] on button "Alusta uuesti" at bounding box center [801, 154] width 79 height 23
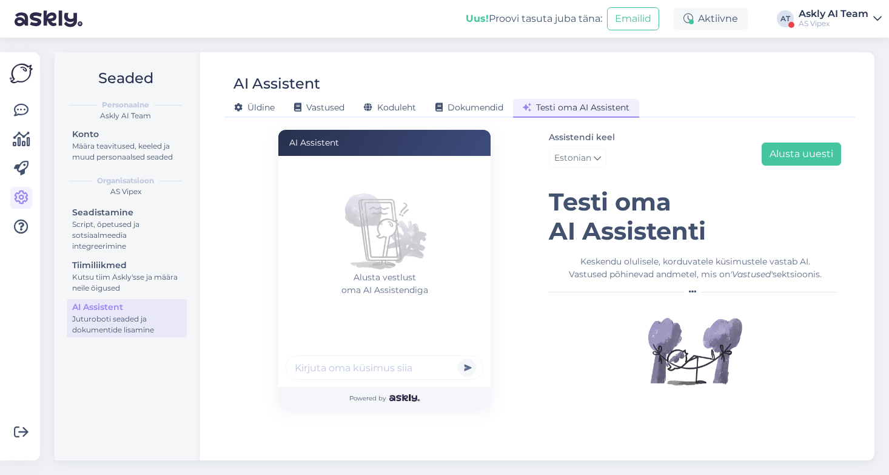
click at [376, 364] on input "text" at bounding box center [385, 368] width 198 height 24
type input "kas harma segisti on?"
click at [458, 359] on button "submit" at bounding box center [467, 368] width 18 height 18
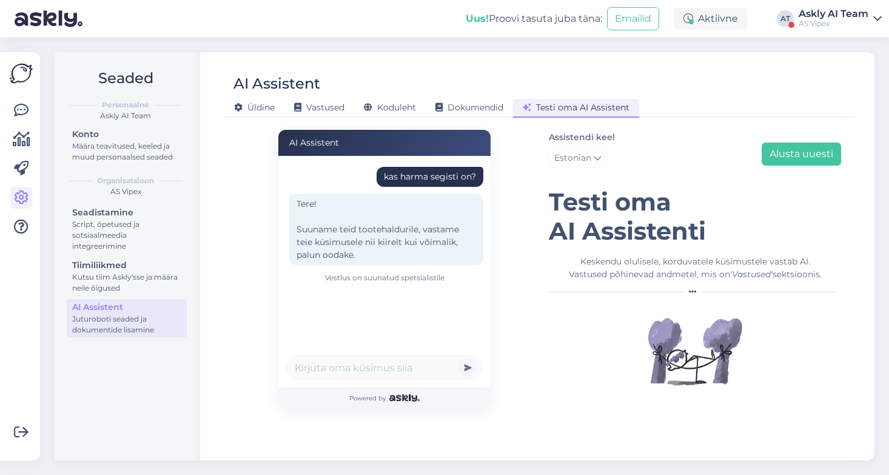
click at [817, 19] on div "AS Vipex" at bounding box center [834, 24] width 70 height 10
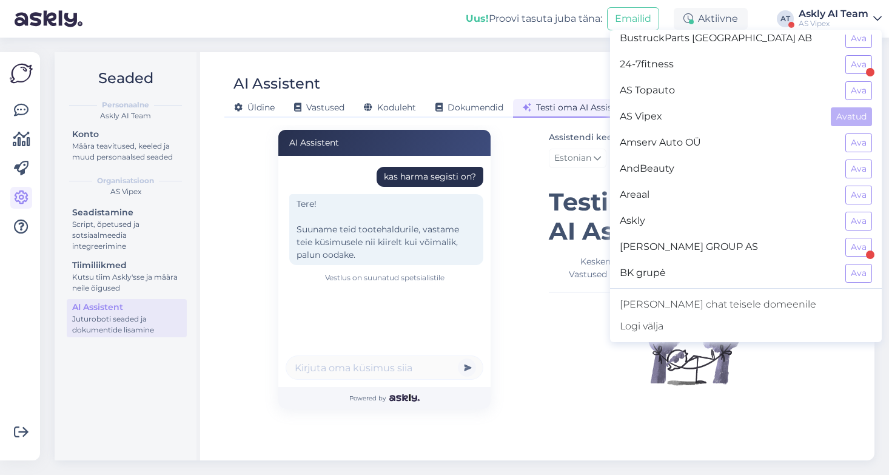
scroll to position [13, 0]
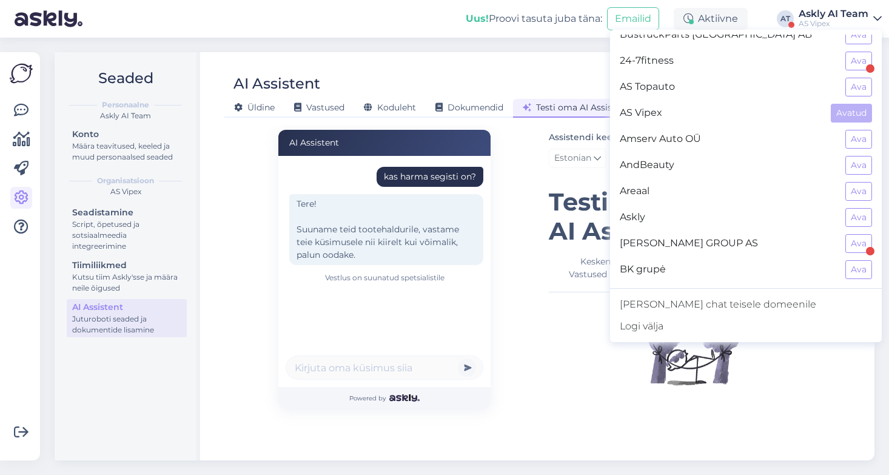
click at [552, 345] on figure at bounding box center [695, 351] width 292 height 97
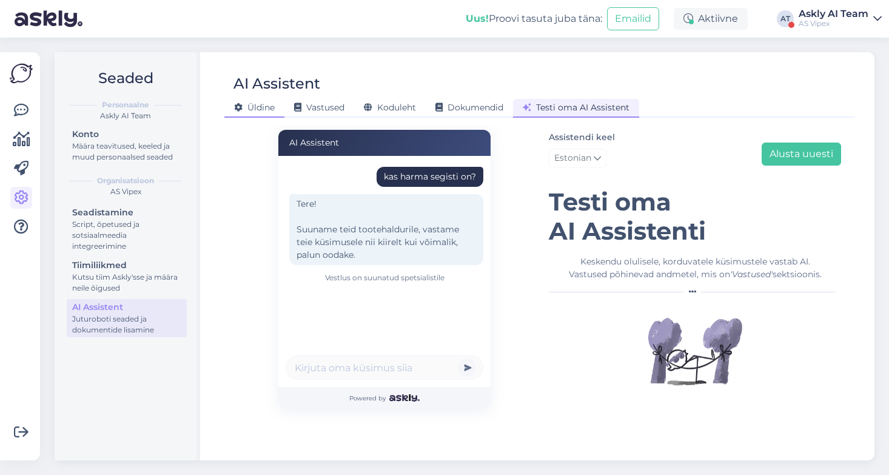
click at [260, 106] on span "Üldine" at bounding box center [254, 107] width 41 height 11
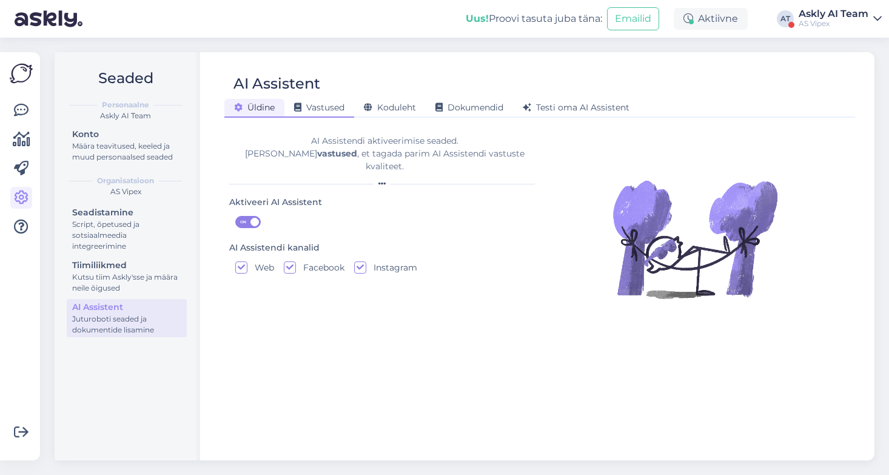
click at [315, 107] on span "Vastused" at bounding box center [319, 107] width 50 height 11
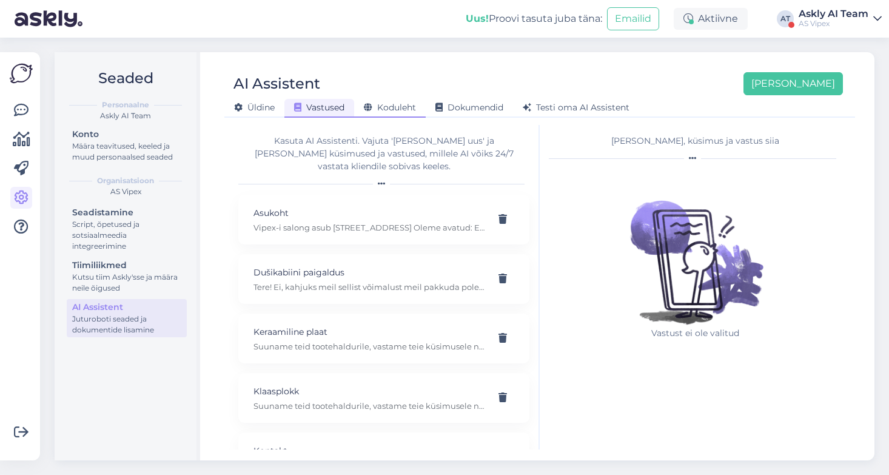
click at [403, 106] on span "Koduleht" at bounding box center [390, 107] width 52 height 11
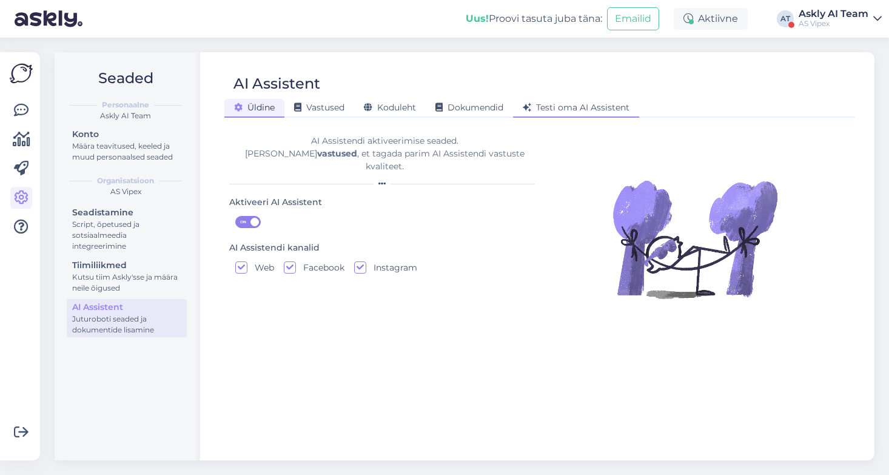
click at [573, 106] on span "Testi oma AI Assistent" at bounding box center [576, 107] width 107 height 11
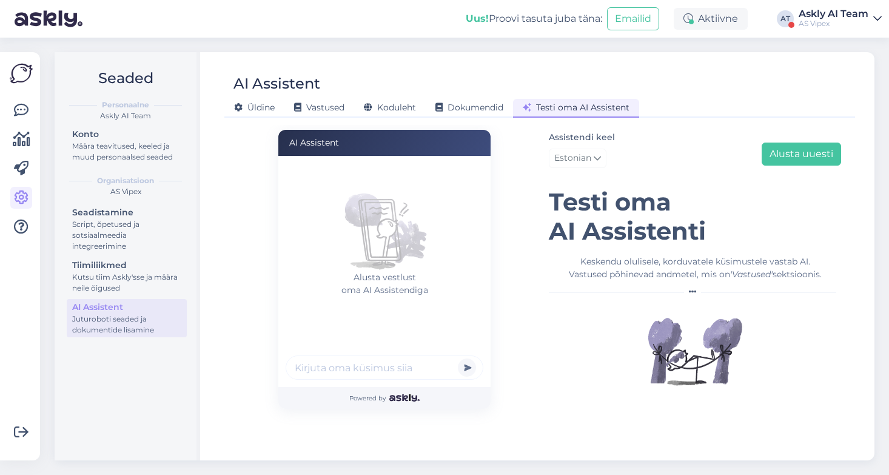
click at [321, 366] on input "text" at bounding box center [385, 368] width 198 height 24
type input "kas harma segistid teil on?"
click at [458, 359] on button "submit" at bounding box center [467, 368] width 18 height 18
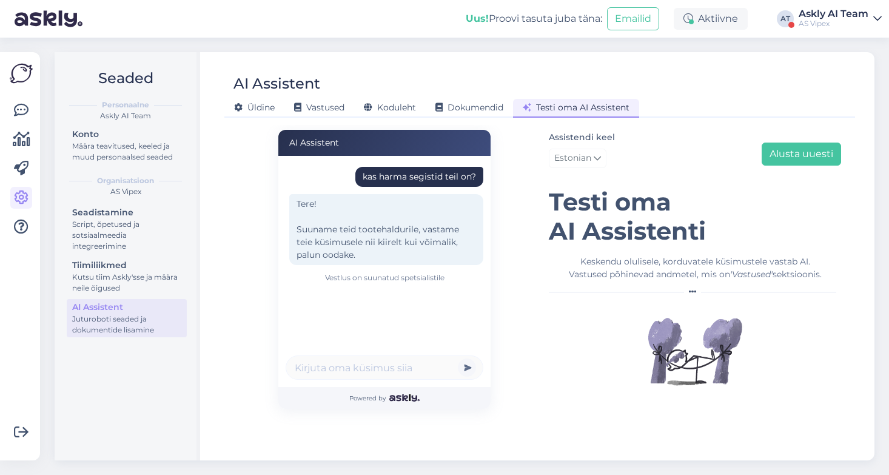
click at [405, 274] on div "Vestlus on suunatud spetsialistile" at bounding box center [385, 277] width 198 height 11
click at [802, 155] on button "Alusta uuesti" at bounding box center [801, 154] width 79 height 23
